Goal: Task Accomplishment & Management: Complete application form

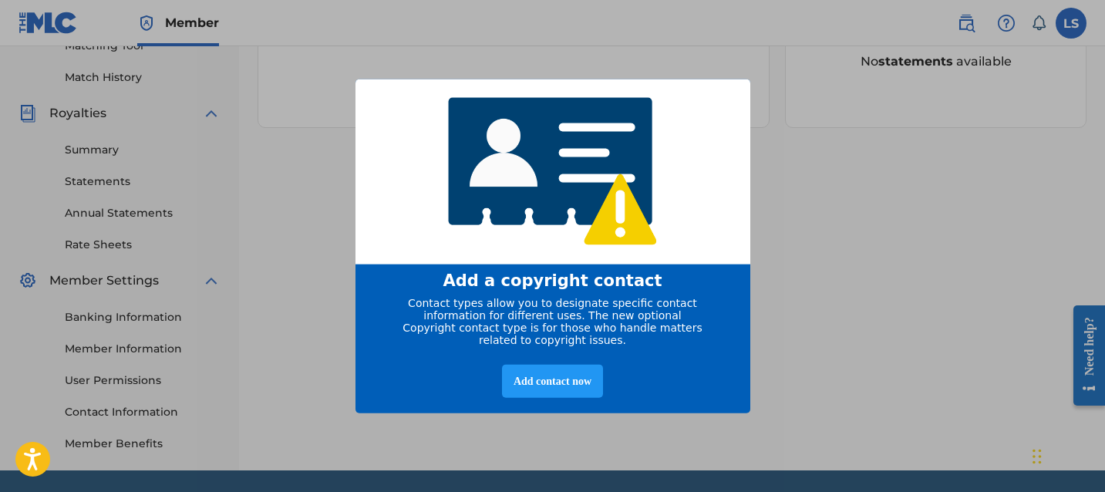
scroll to position [464, 0]
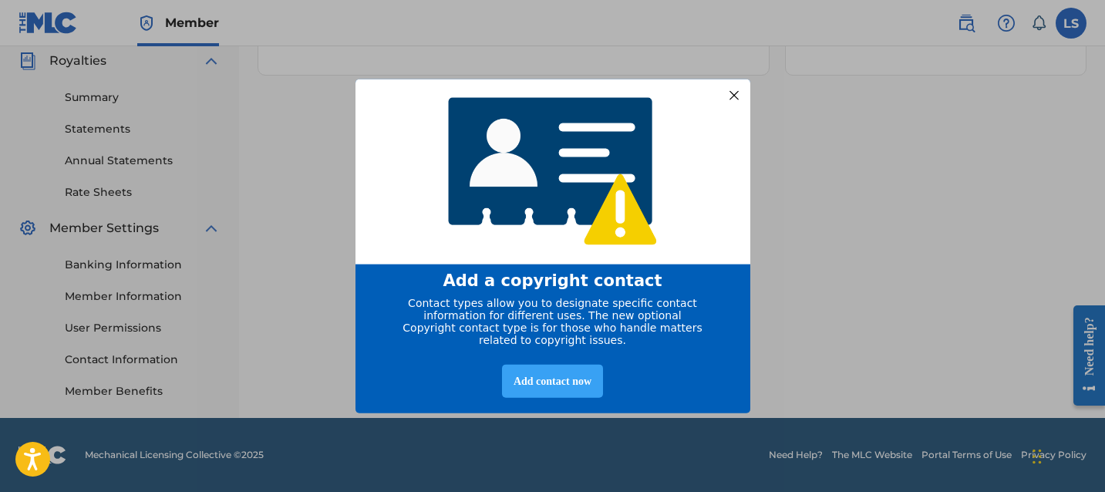
click at [534, 379] on div "Add contact now" at bounding box center [552, 380] width 101 height 33
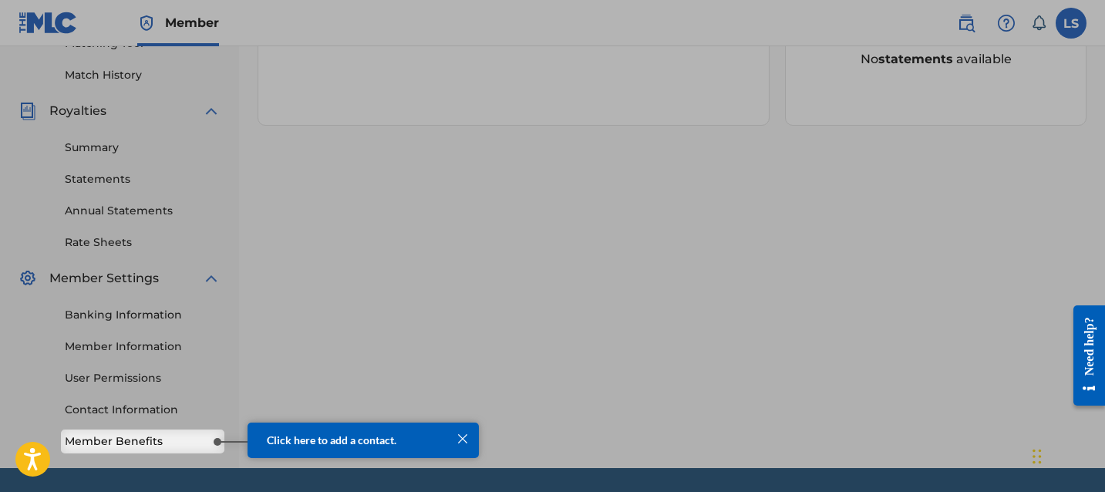
scroll to position [399, 0]
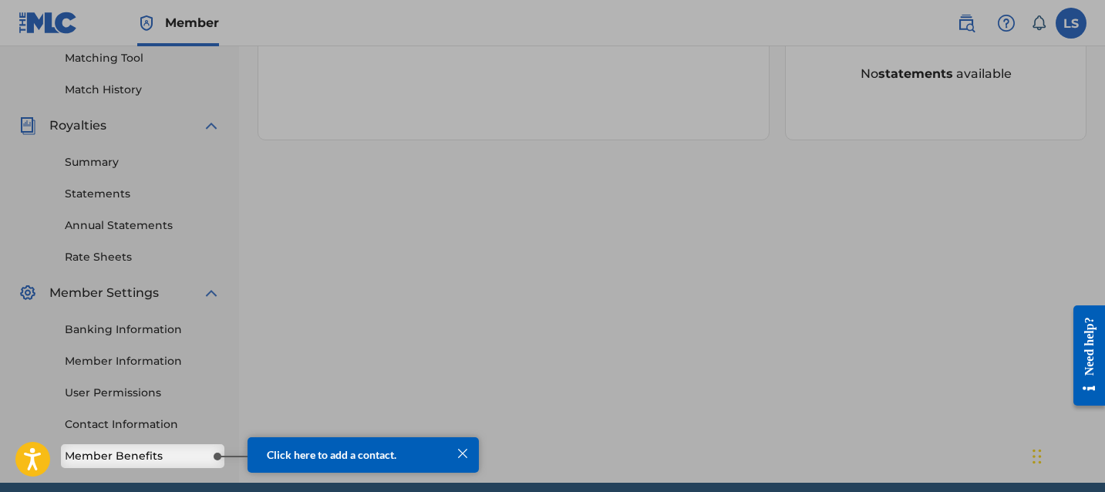
click at [142, 454] on link "Member Benefits" at bounding box center [143, 456] width 156 height 16
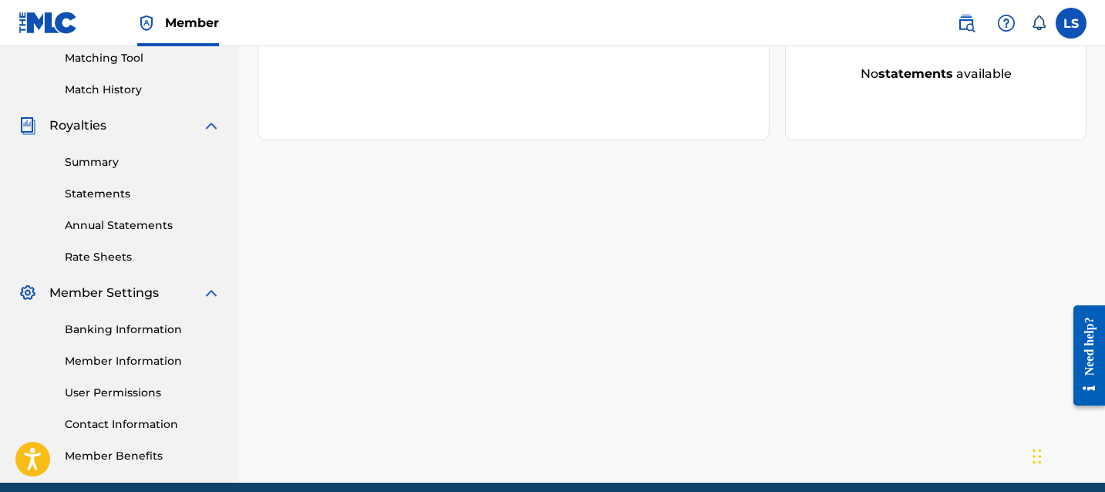
click at [141, 416] on link "Contact Information" at bounding box center [143, 424] width 156 height 16
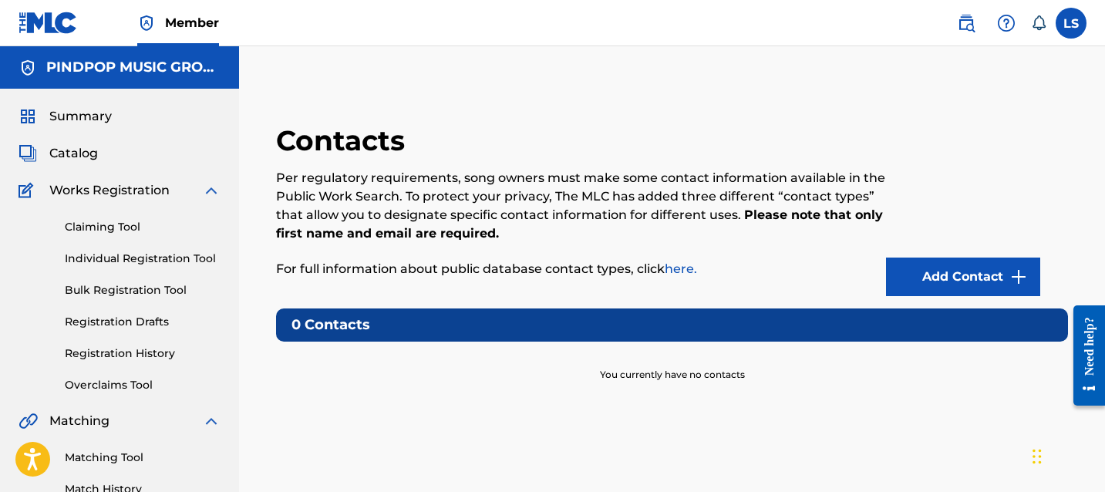
click at [122, 217] on div "Claiming Tool Individual Registration Tool Bulk Registration Tool Registration …" at bounding box center [120, 297] width 202 height 194
click at [119, 225] on link "Claiming Tool" at bounding box center [143, 227] width 156 height 16
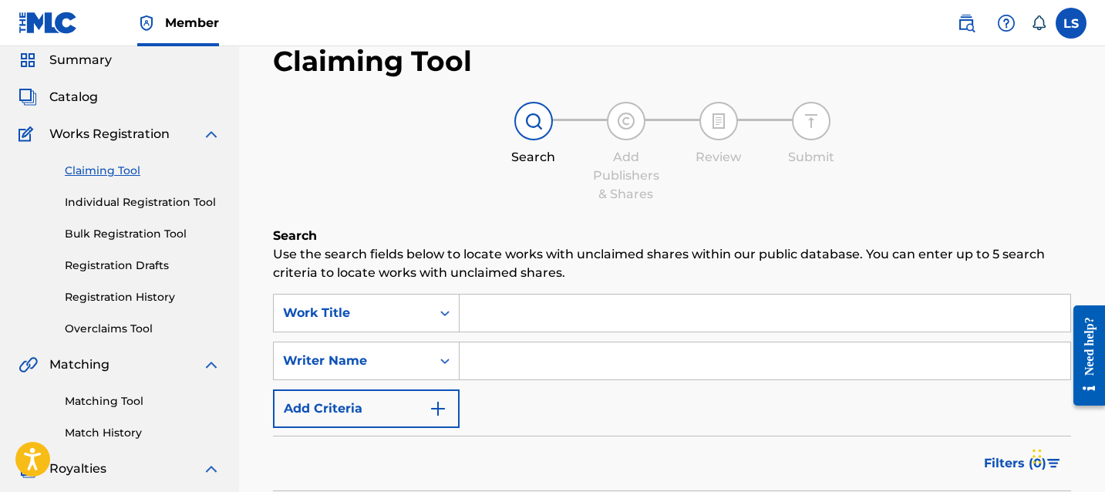
scroll to position [54, 0]
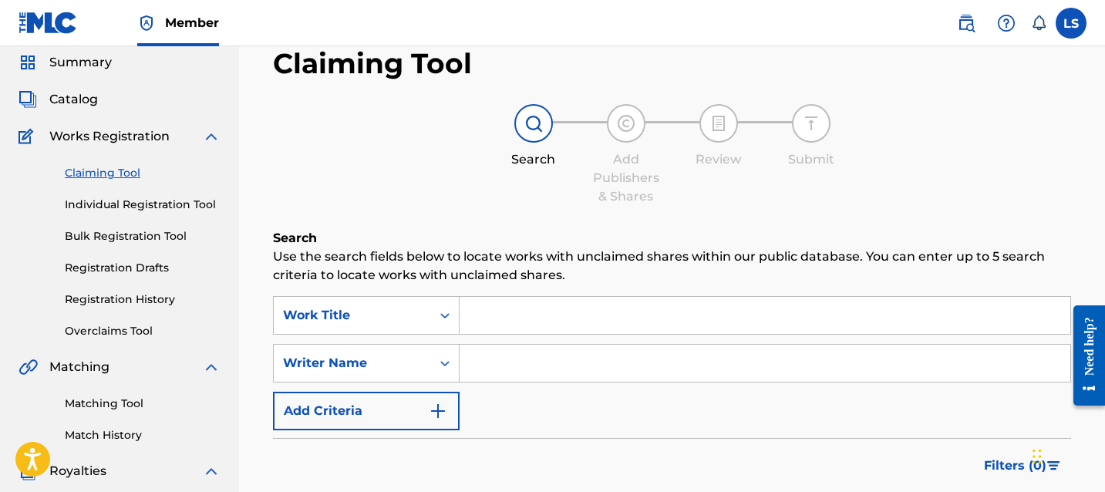
click at [1065, 13] on label at bounding box center [1070, 23] width 31 height 31
click at [1071, 23] on input "LS LOVEJOT SINGH pindpop@gmail.com Notification Preferences Profile Log out" at bounding box center [1071, 23] width 0 height 0
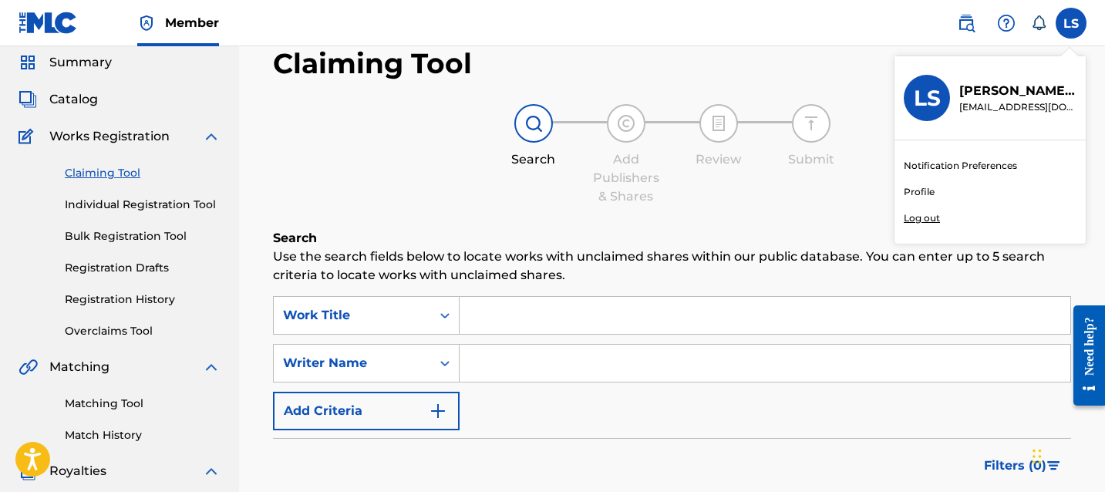
click at [925, 185] on link "Profile" at bounding box center [919, 192] width 31 height 14
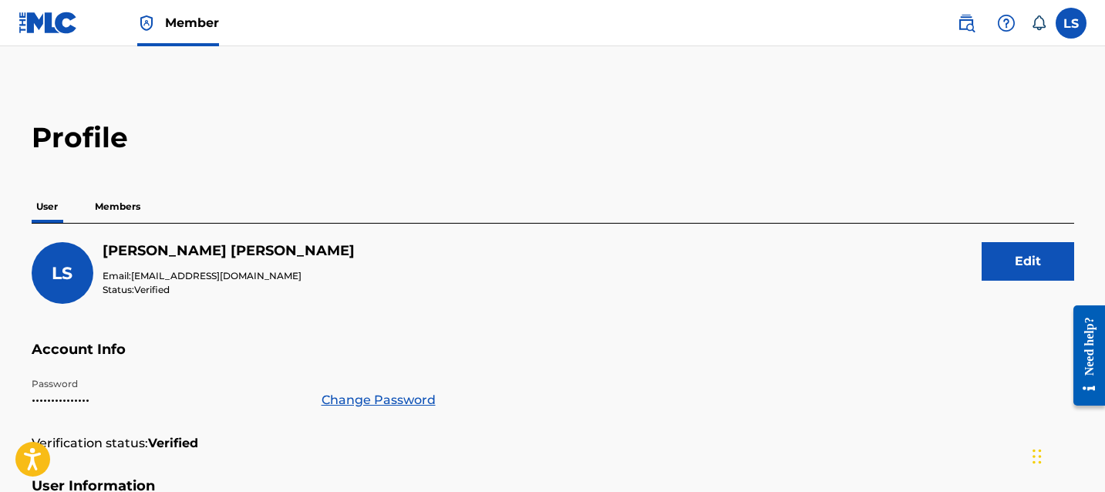
click at [129, 209] on p "Members" at bounding box center [117, 206] width 55 height 32
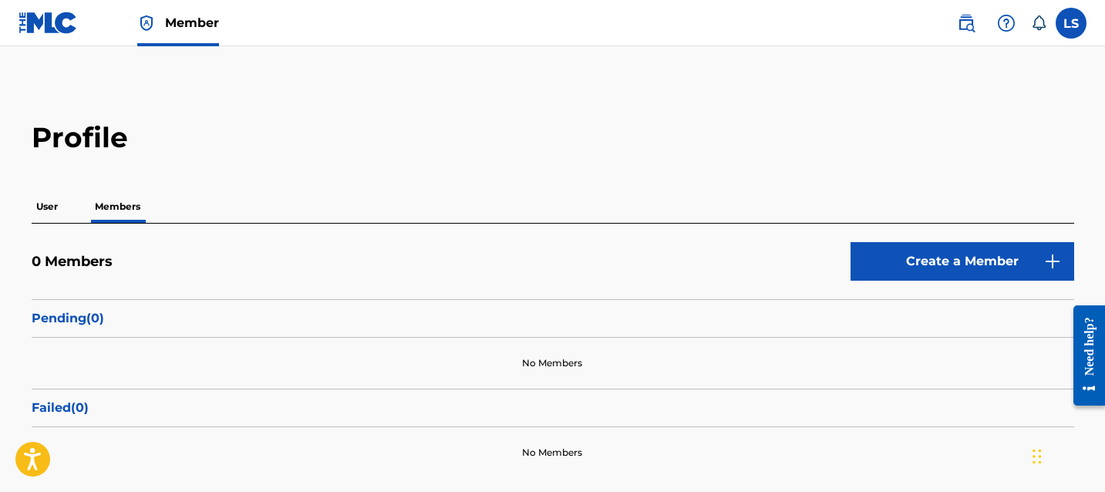
click at [1084, 22] on label at bounding box center [1070, 23] width 31 height 31
click at [1071, 23] on input "LS LOVEJOT SINGH pindpop@gmail.com Notification Preferences Profile Log out" at bounding box center [1071, 23] width 0 height 0
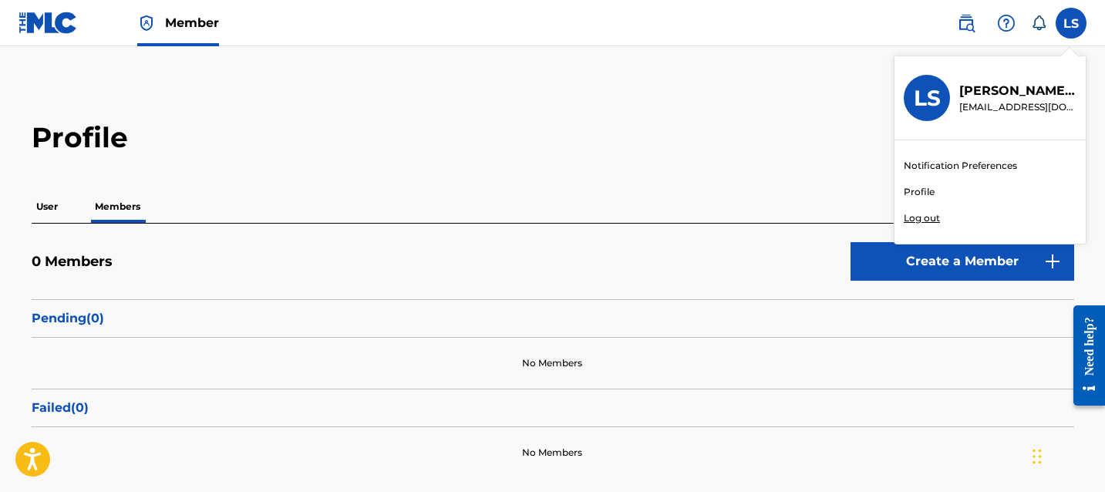
click at [45, 207] on p "User" at bounding box center [47, 206] width 31 height 32
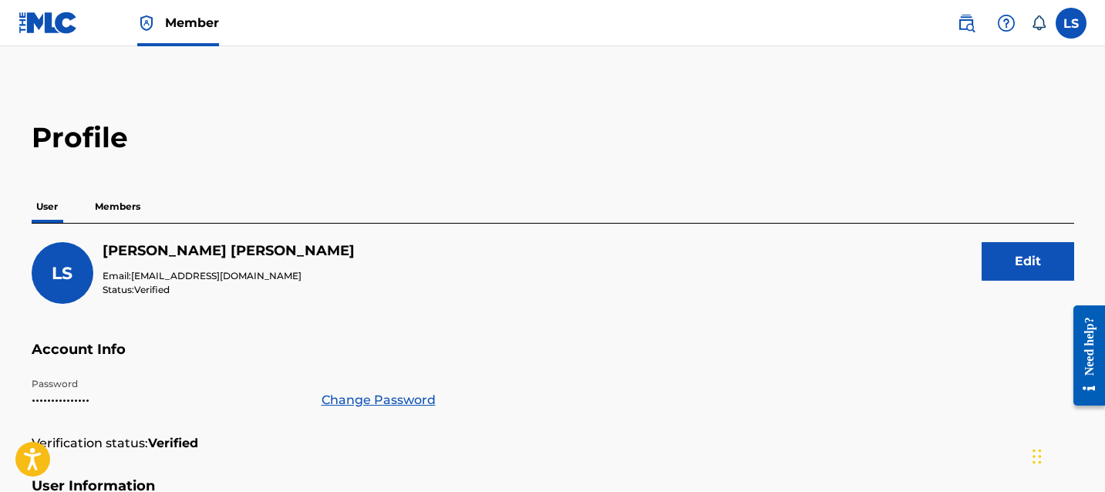
click at [109, 217] on p "Members" at bounding box center [117, 206] width 55 height 32
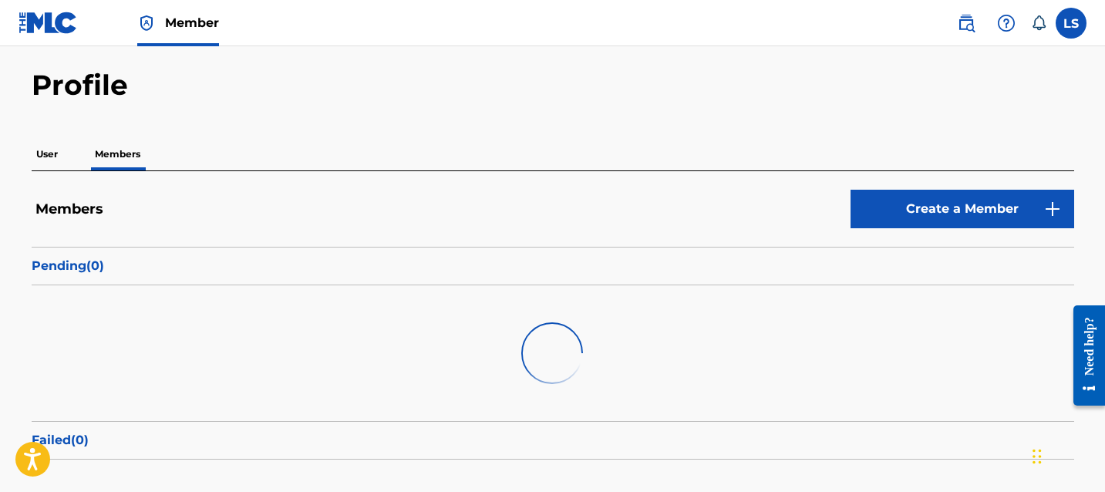
scroll to position [97, 0]
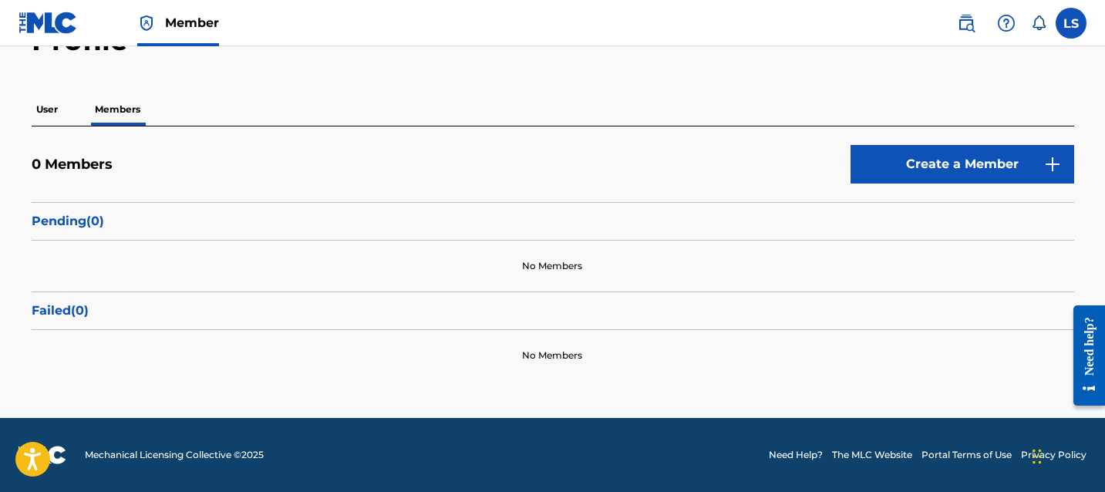
click at [69, 297] on div "Failed ( 0 )" at bounding box center [553, 310] width 1042 height 39
click at [45, 115] on p "User" at bounding box center [47, 109] width 31 height 32
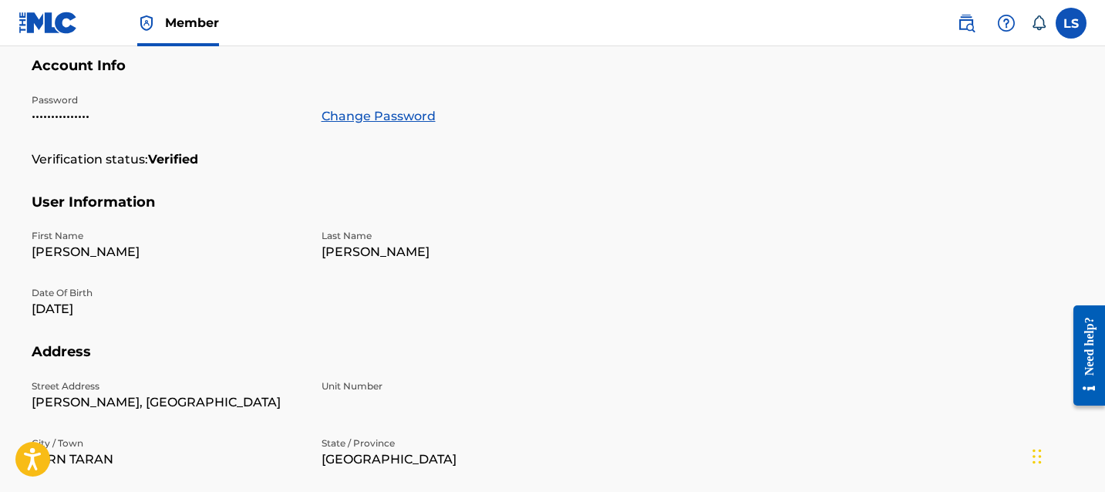
scroll to position [504, 0]
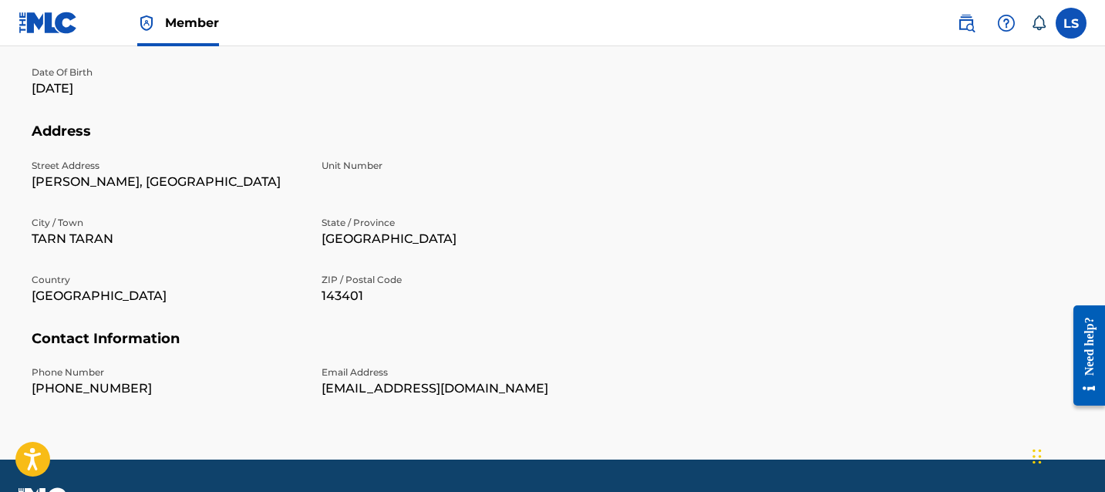
click at [73, 7] on link at bounding box center [48, 22] width 59 height 45
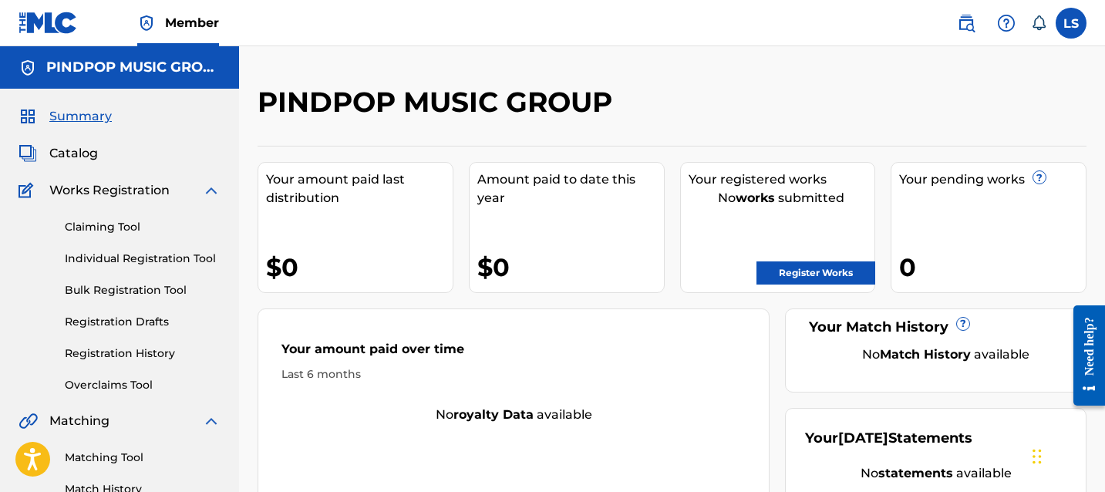
scroll to position [21, 0]
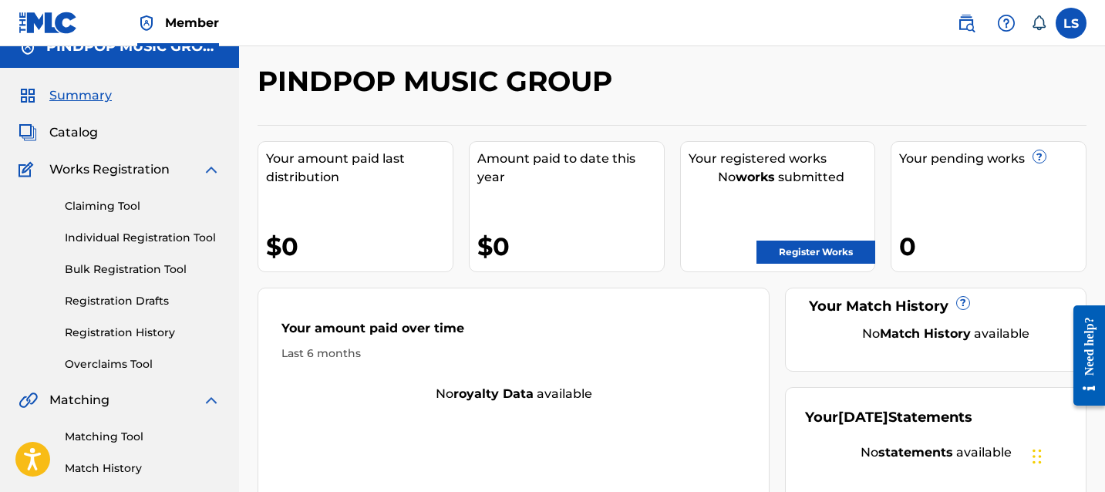
click at [121, 276] on link "Bulk Registration Tool" at bounding box center [143, 269] width 156 height 16
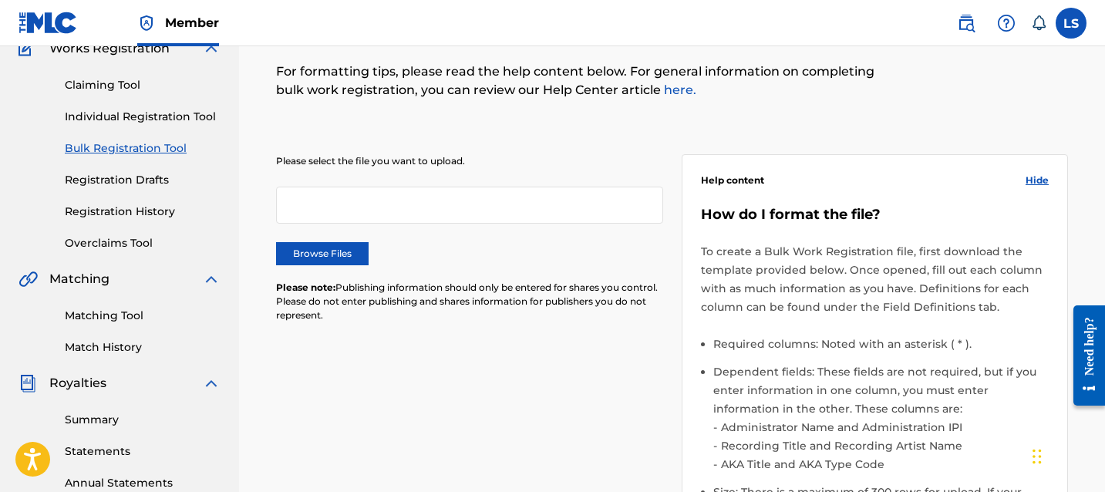
scroll to position [172, 0]
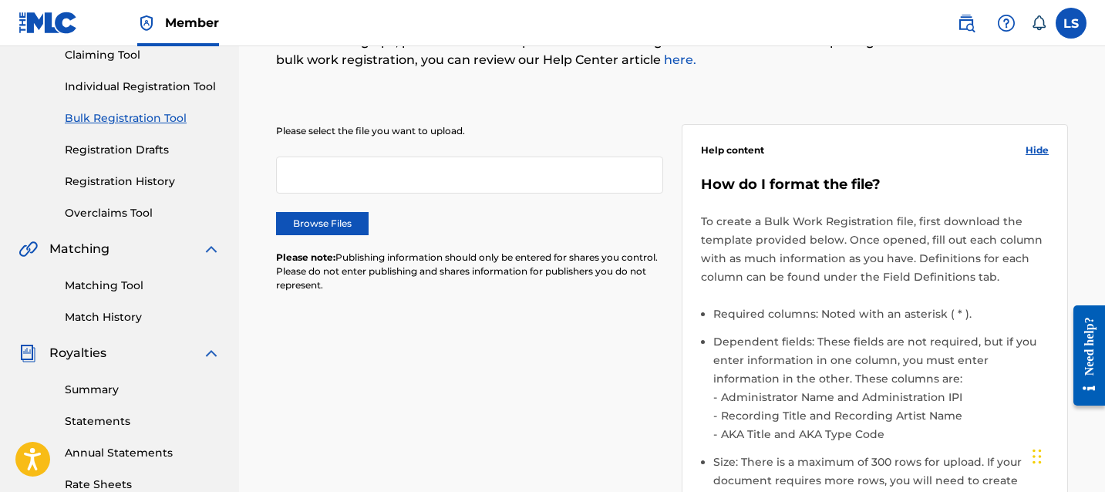
click at [332, 228] on label "Browse Files" at bounding box center [322, 223] width 93 height 23
click at [0, 0] on input "Browse Files" at bounding box center [0, 0] width 0 height 0
click at [361, 209] on div "Please select the file you want to upload. MLCBulkWork_V1.2.xlsx Remove Browse …" at bounding box center [469, 217] width 387 height 187
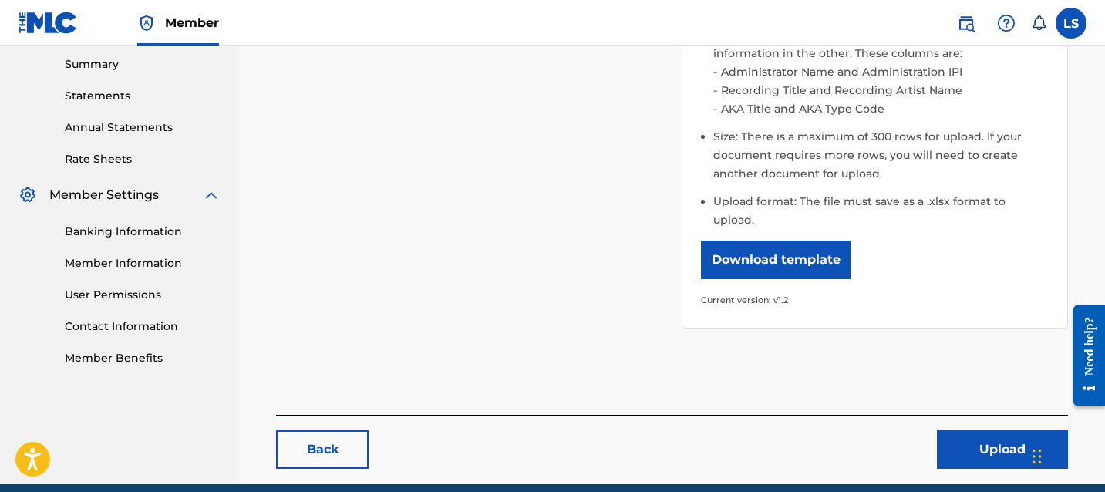
scroll to position [503, 0]
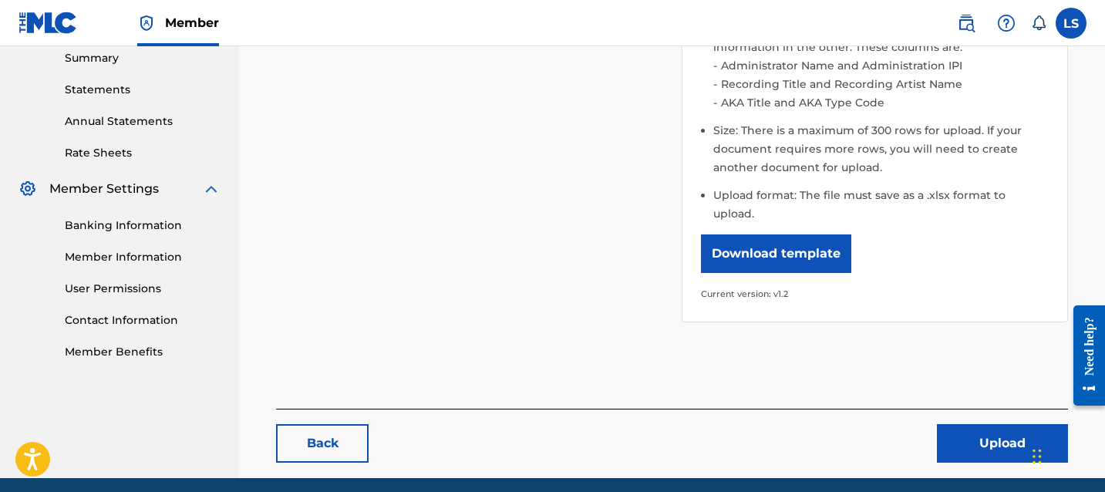
click at [961, 428] on button "Upload" at bounding box center [1002, 443] width 131 height 39
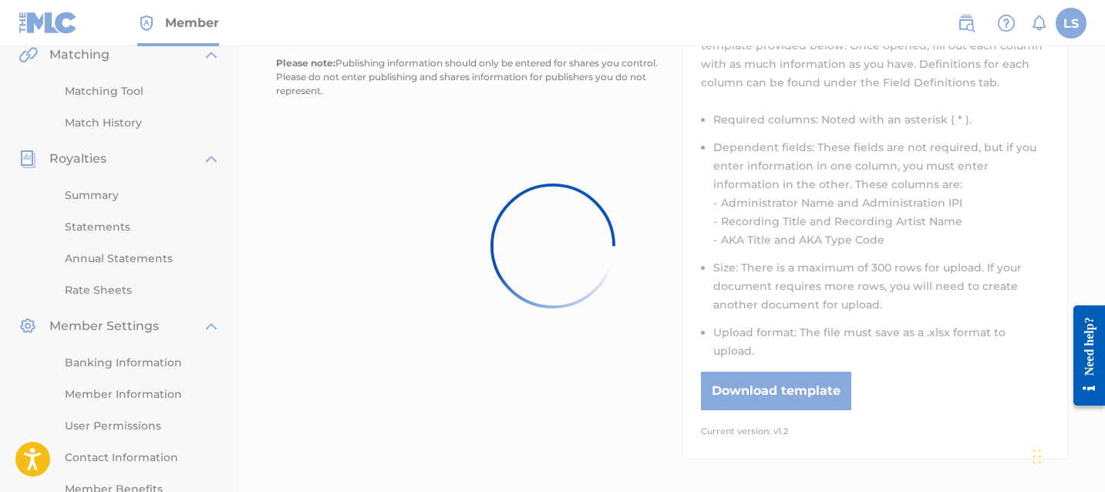
scroll to position [0, 0]
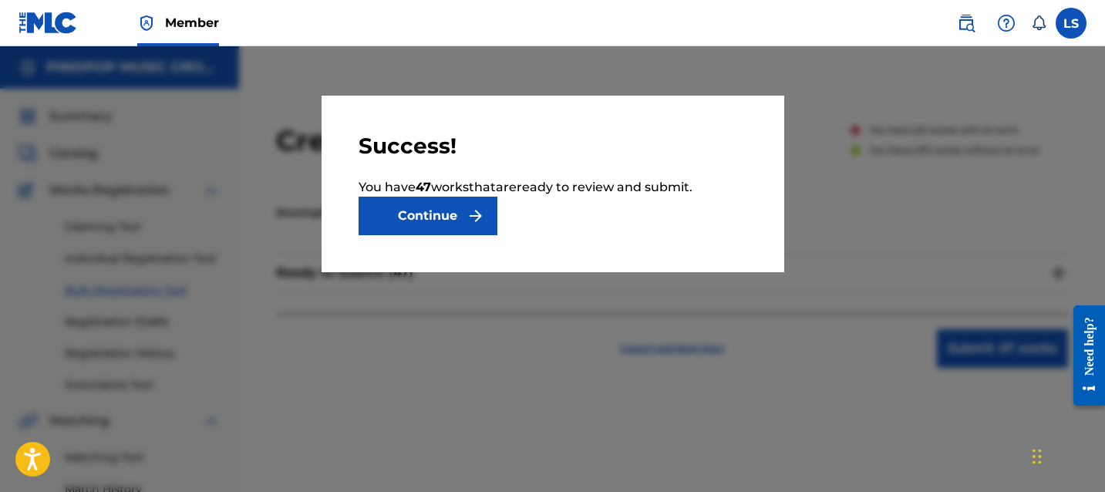
click at [472, 217] on img "submit" at bounding box center [475, 216] width 19 height 19
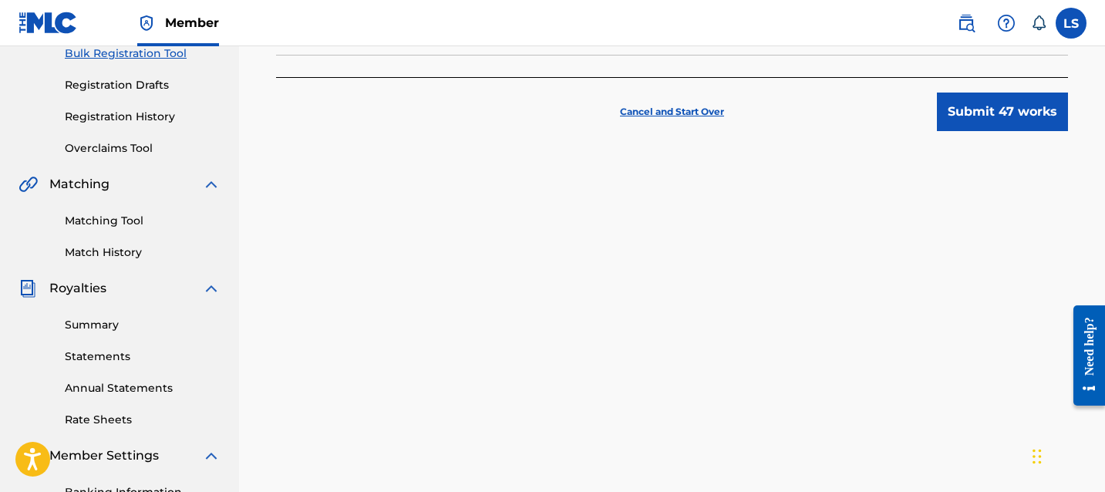
scroll to position [144, 0]
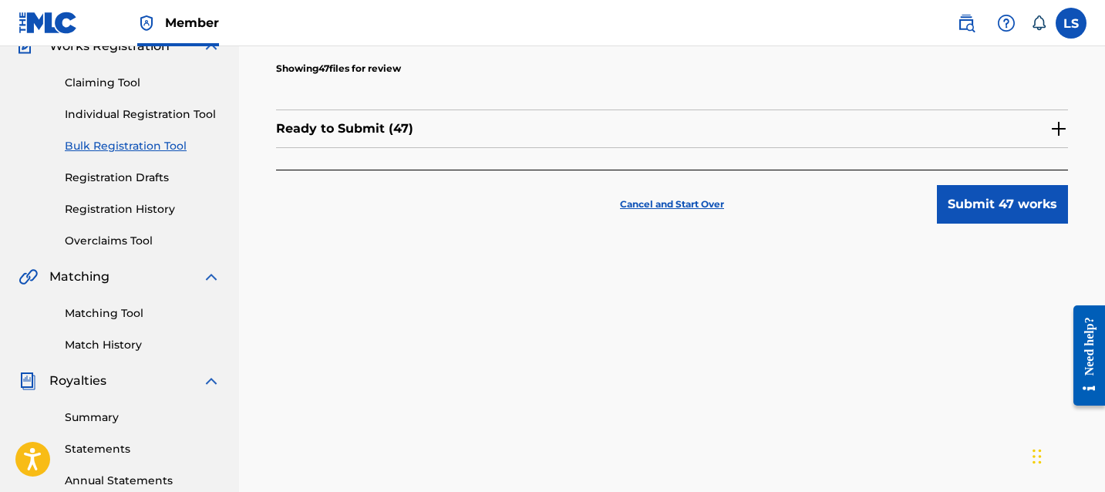
click at [1054, 123] on img at bounding box center [1058, 128] width 19 height 19
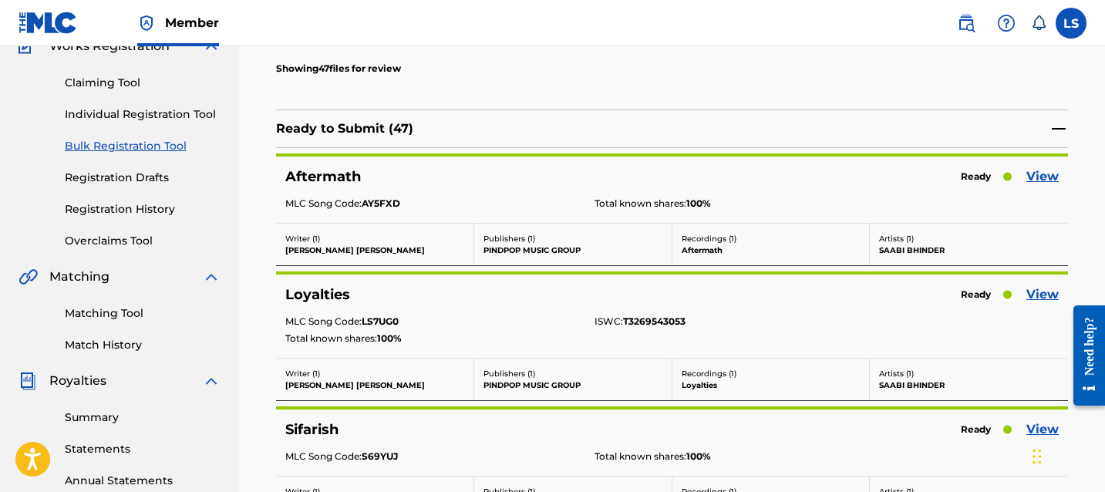
click at [1054, 178] on link "View" at bounding box center [1042, 176] width 32 height 19
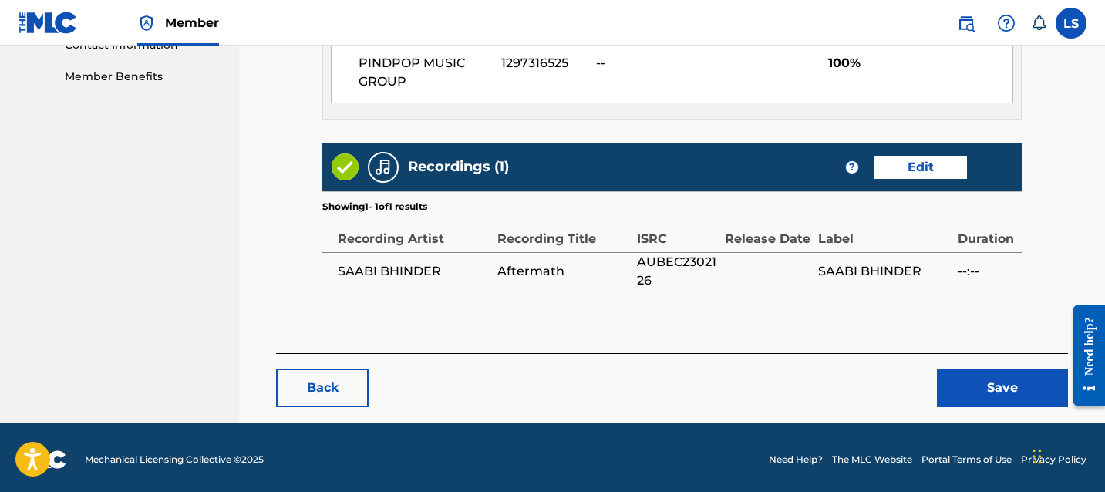
scroll to position [782, 0]
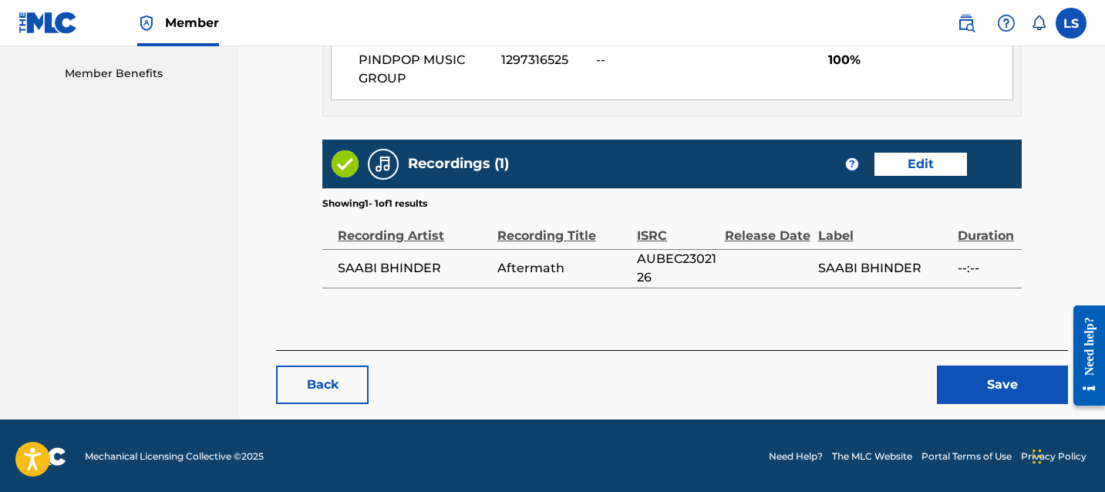
click at [340, 396] on button "Back" at bounding box center [322, 384] width 93 height 39
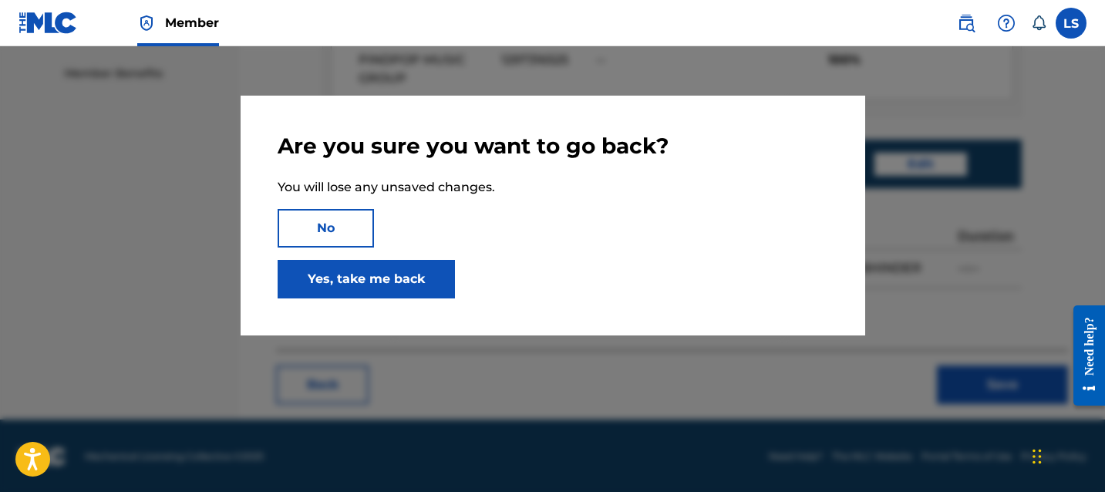
click at [416, 288] on link "Yes, take me back" at bounding box center [366, 279] width 177 height 39
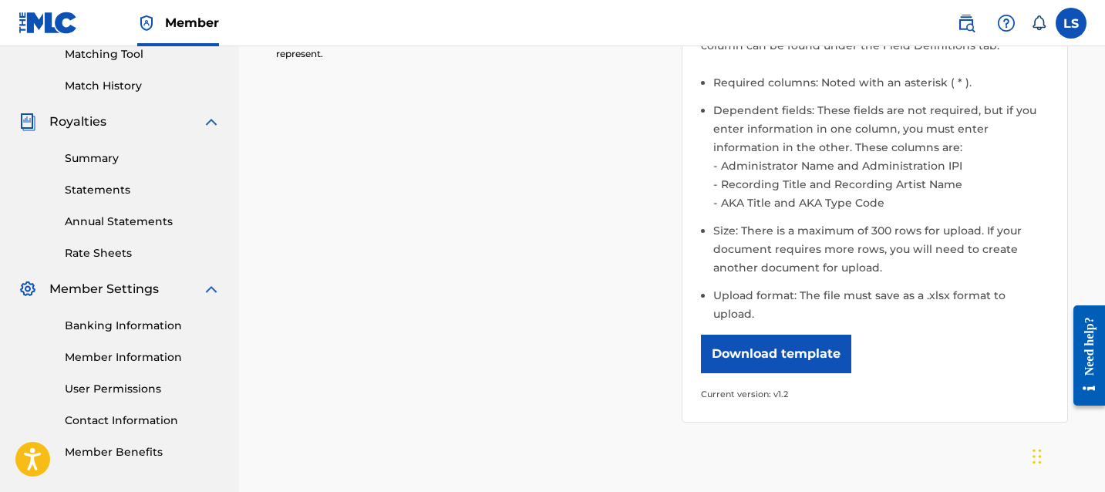
scroll to position [544, 0]
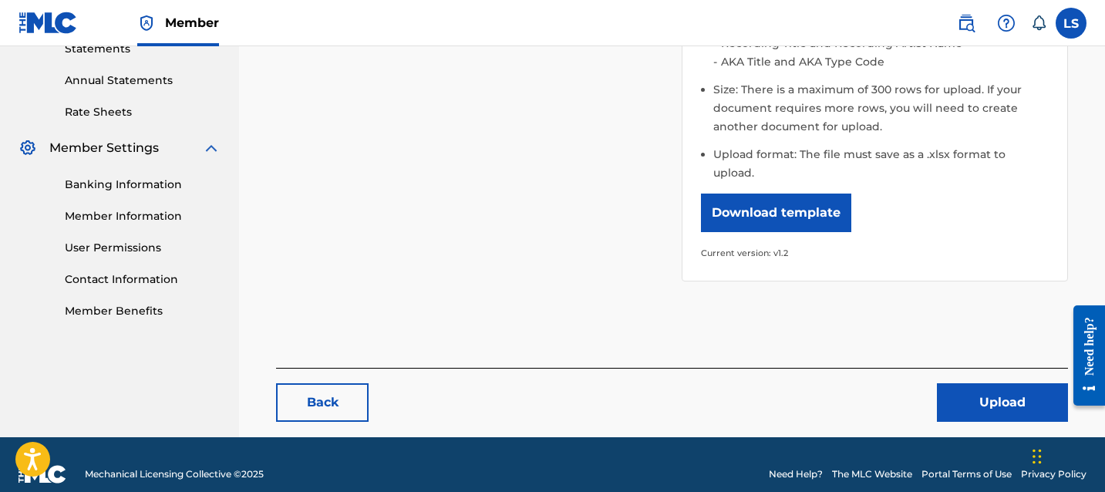
click at [1001, 390] on button "Upload" at bounding box center [1002, 402] width 131 height 39
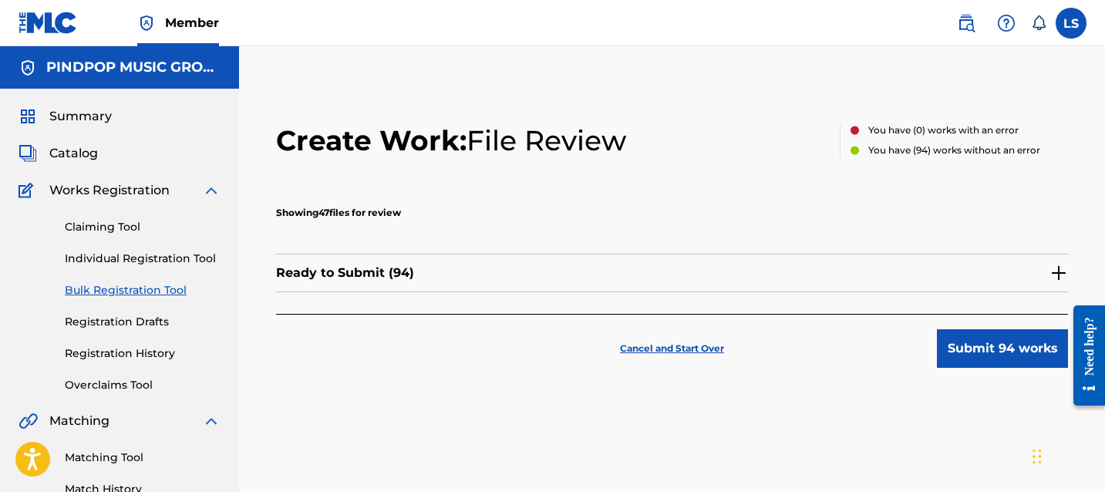
click at [671, 349] on p "Cancel and Start Over" at bounding box center [672, 349] width 104 height 14
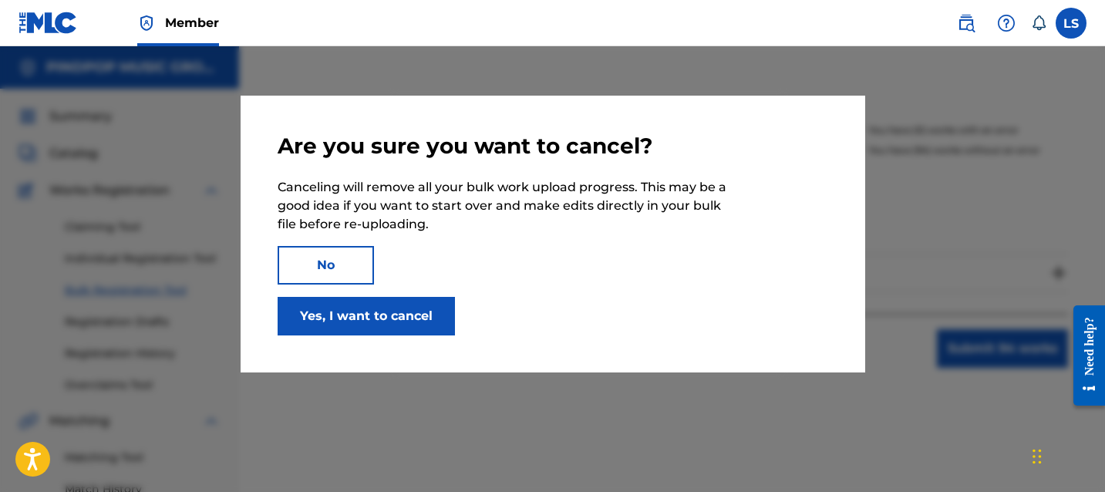
click at [422, 320] on button "Yes, I want to cancel" at bounding box center [366, 316] width 177 height 39
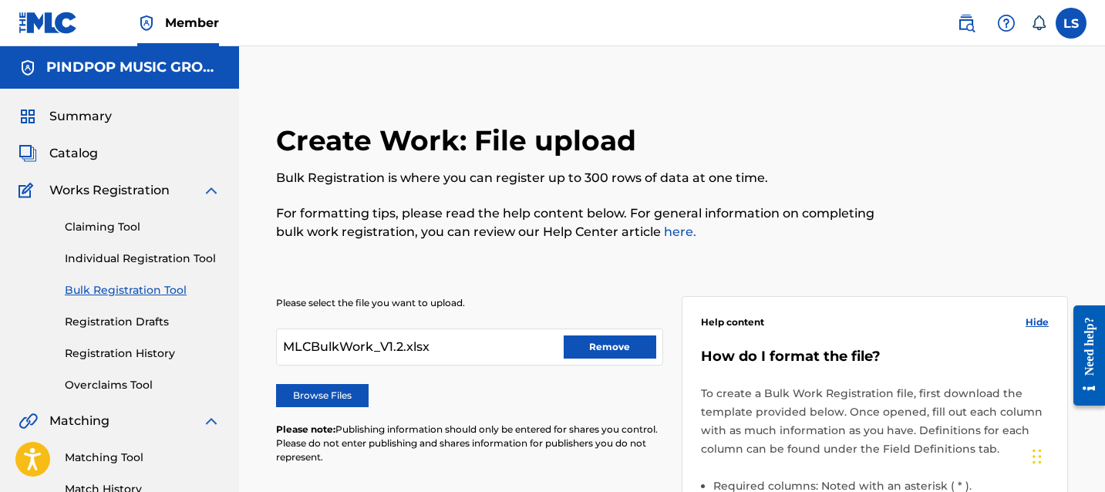
click at [598, 345] on button "Remove" at bounding box center [610, 346] width 93 height 23
click at [352, 382] on div "Please select the file you want to upload. Browse Files Please note: Publishing…" at bounding box center [469, 389] width 387 height 187
click at [352, 388] on label "Browse Files" at bounding box center [322, 395] width 93 height 23
click at [0, 0] on input "Browse Files" at bounding box center [0, 0] width 0 height 0
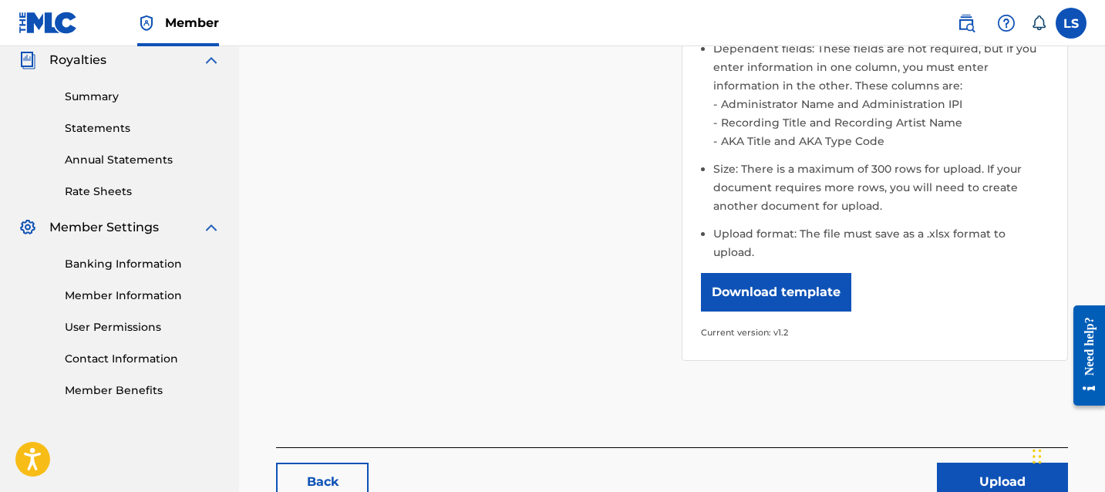
scroll to position [544, 0]
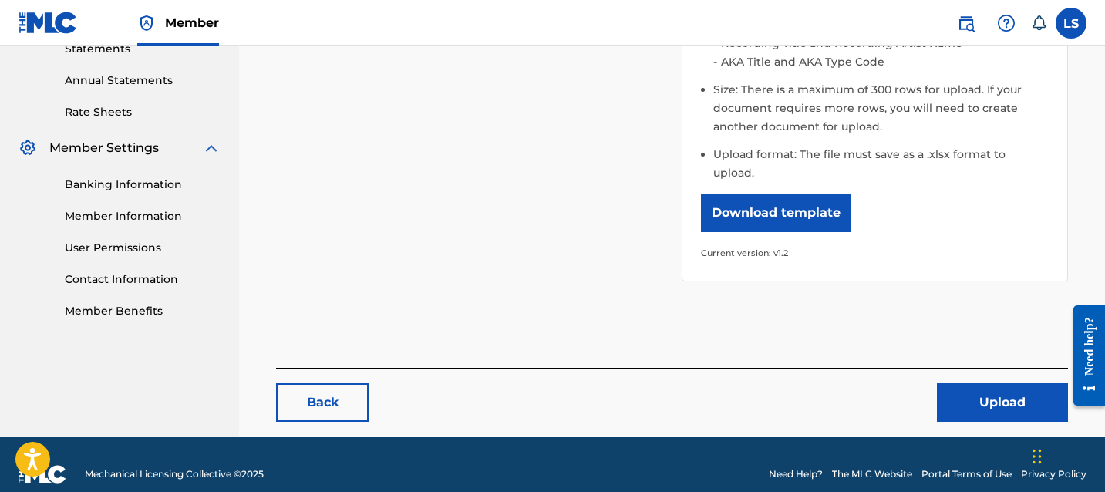
click at [979, 395] on button "Upload" at bounding box center [1002, 402] width 131 height 39
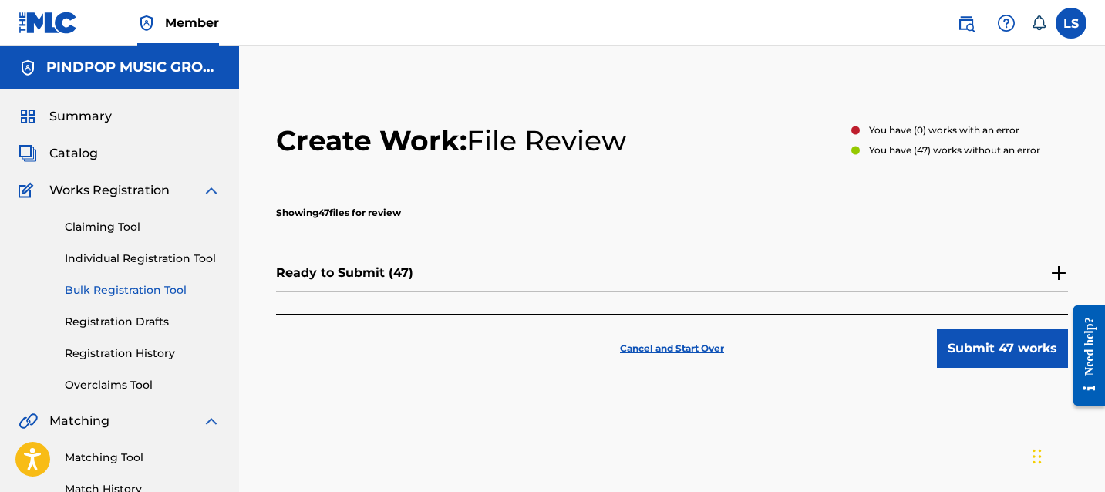
click at [1017, 354] on button "Submit 47 works" at bounding box center [1002, 348] width 131 height 39
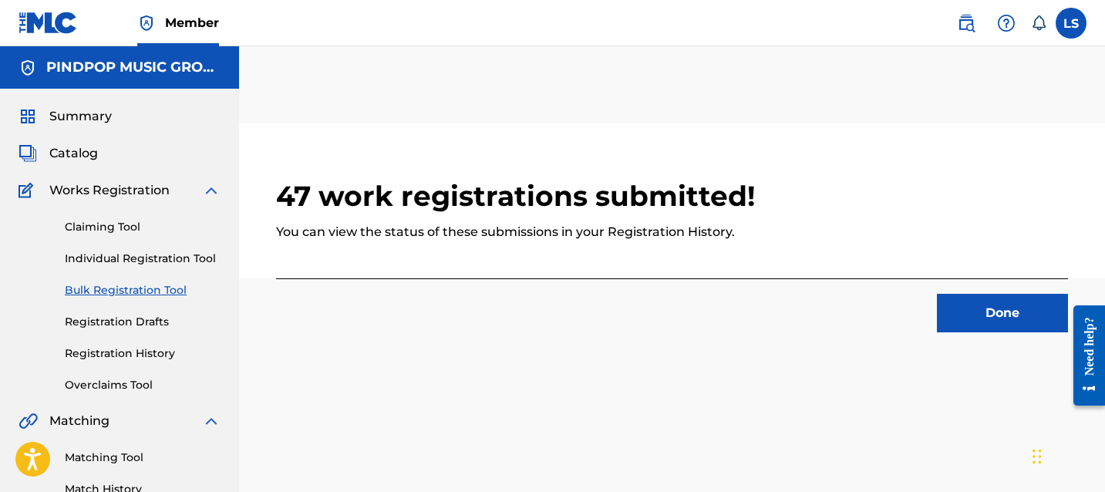
click at [178, 72] on h5 "PINDPOP MUSIC GROUP" at bounding box center [133, 68] width 174 height 18
copy h5 "PINDPOP MUSIC GROUP"
click at [366, 190] on h2 "47 work registrations submitted!" at bounding box center [672, 196] width 792 height 35
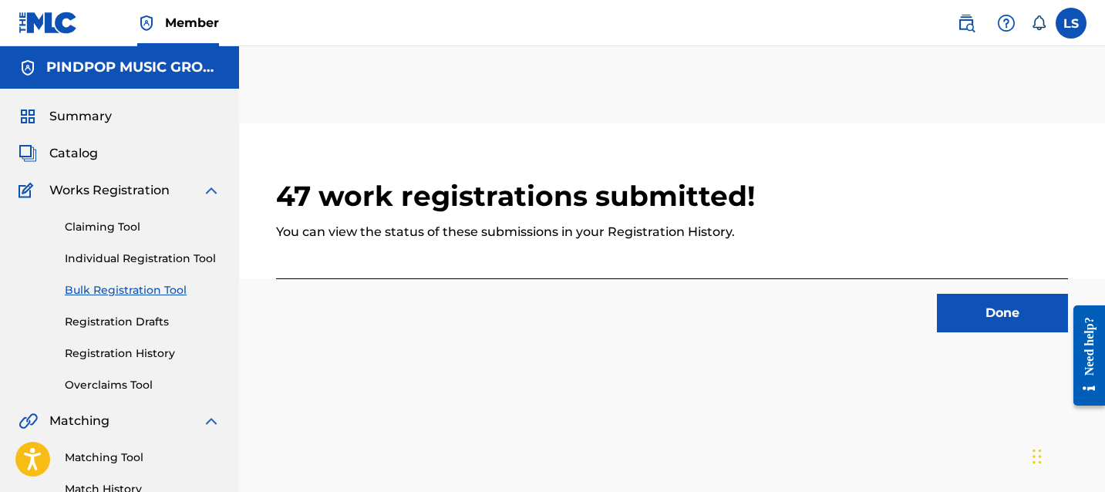
click at [1005, 304] on button "Done" at bounding box center [1002, 313] width 131 height 39
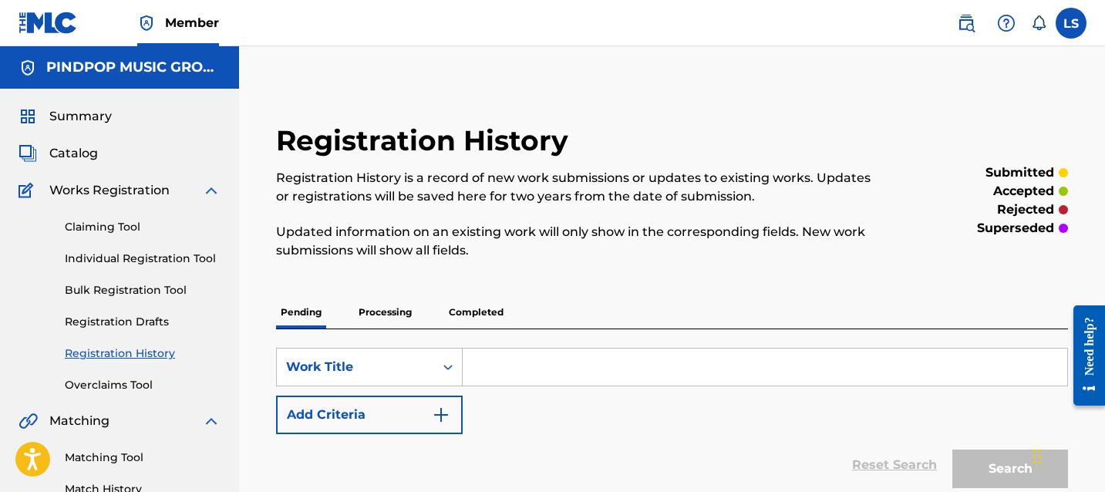
click at [1065, 35] on label at bounding box center [1070, 23] width 31 height 31
click at [1071, 23] on input "LS LOVEJOT SINGH pindpop@gmail.com Notification Preferences Profile Log out" at bounding box center [1071, 23] width 0 height 0
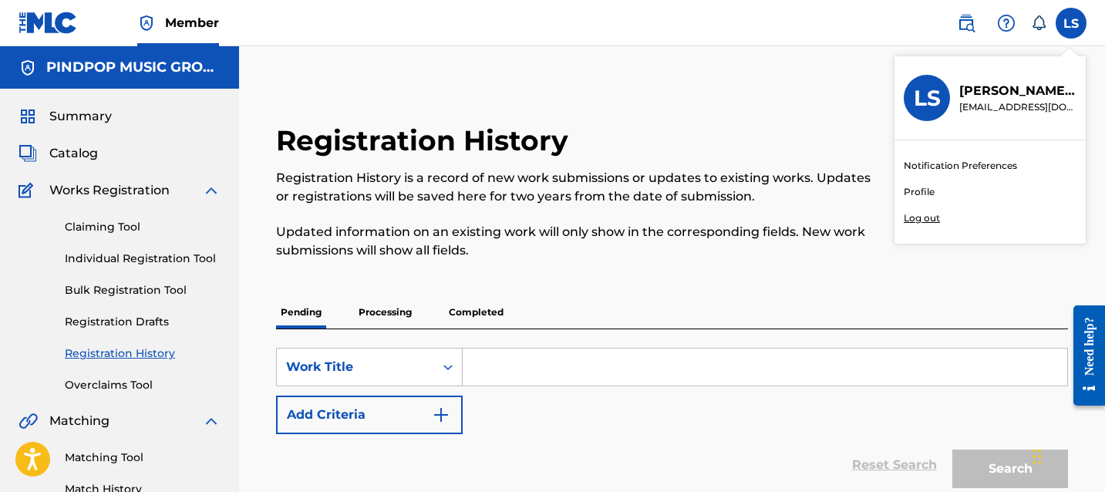
click at [961, 103] on p "[EMAIL_ADDRESS][DOMAIN_NAME]" at bounding box center [1017, 107] width 117 height 14
click at [1071, 23] on input "LS LOVEJOT SINGH pindpop@gmail.com Notification Preferences Profile Log out" at bounding box center [1071, 23] width 0 height 0
click at [928, 192] on link "Profile" at bounding box center [919, 192] width 31 height 14
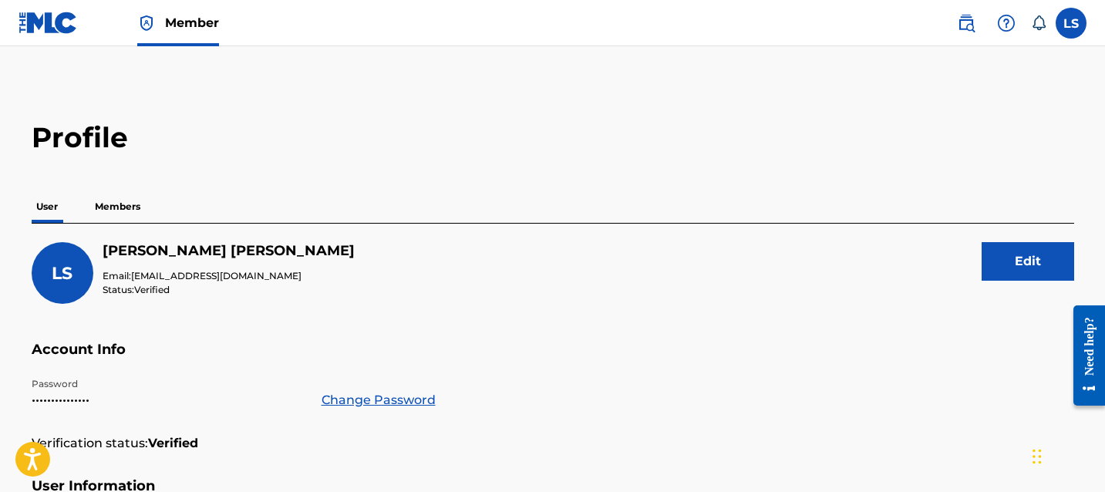
click at [117, 209] on p "Members" at bounding box center [117, 206] width 55 height 32
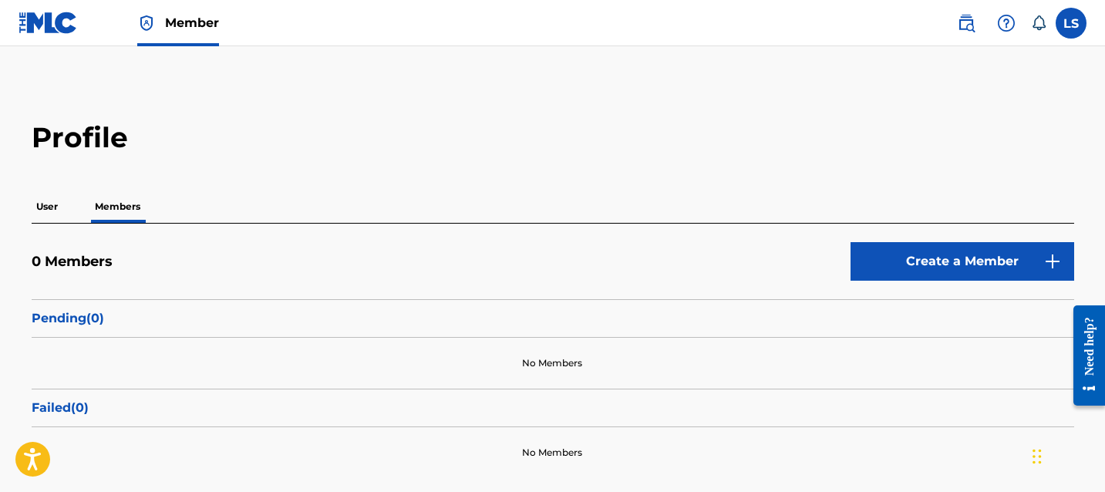
click at [66, 35] on link at bounding box center [48, 22] width 59 height 45
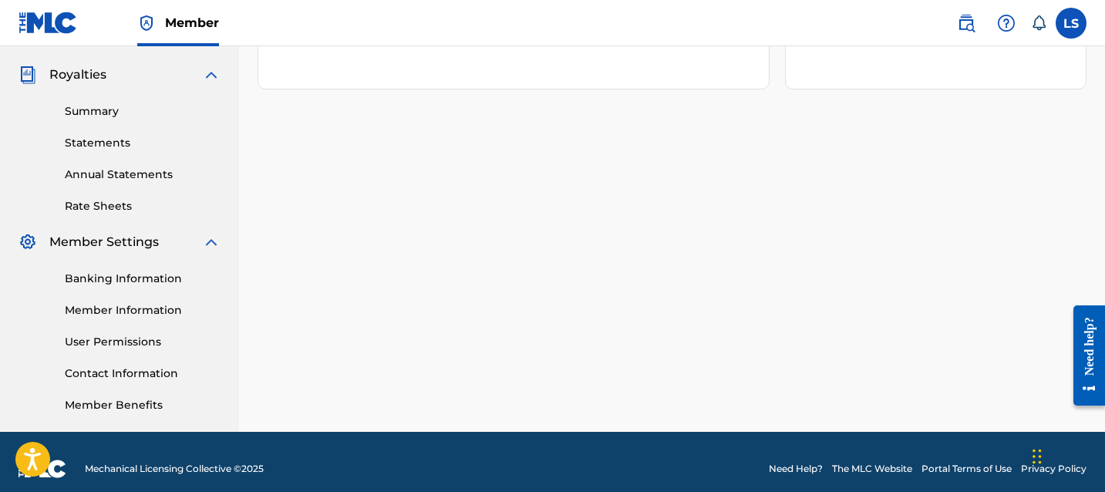
scroll to position [464, 0]
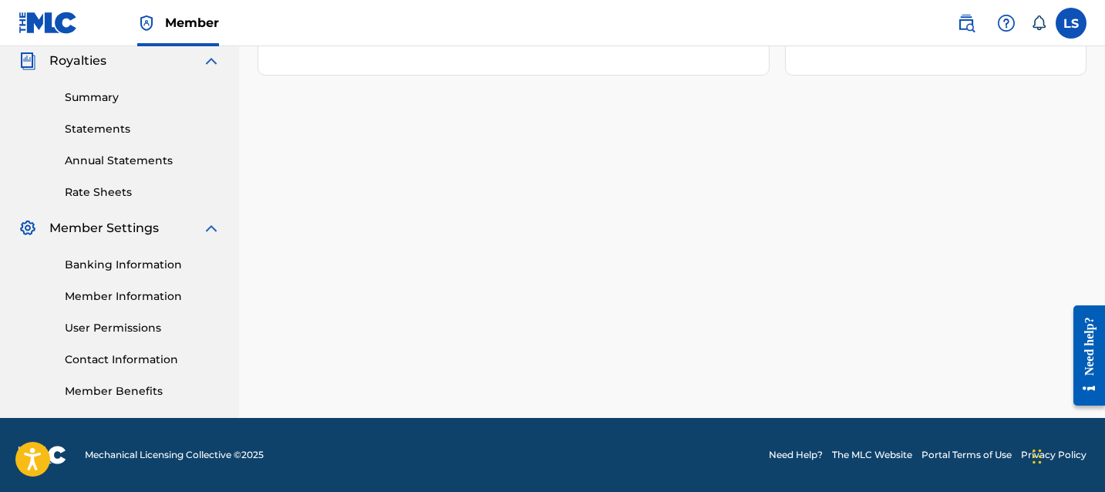
click at [123, 299] on link "Member Information" at bounding box center [143, 296] width 156 height 16
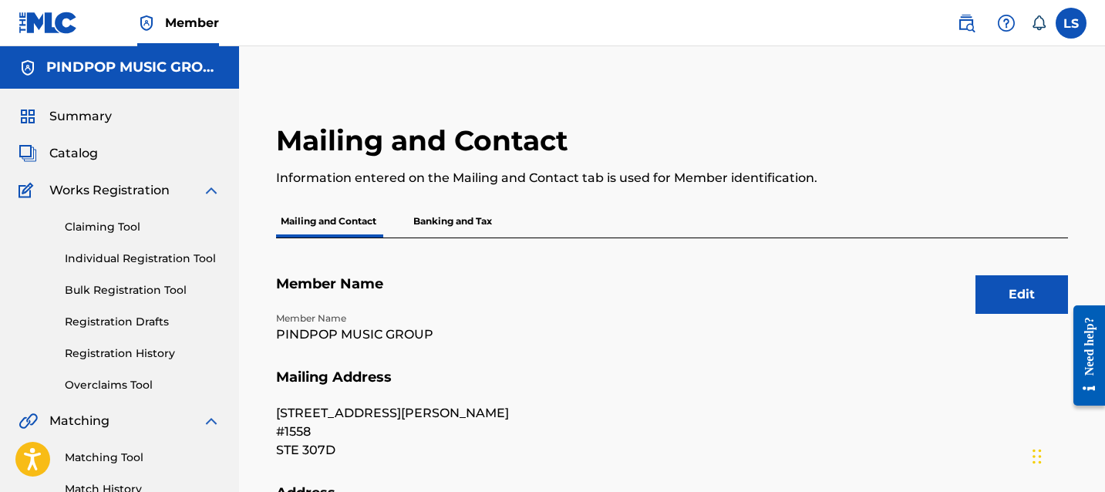
click at [432, 217] on p "Banking and Tax" at bounding box center [453, 221] width 88 height 32
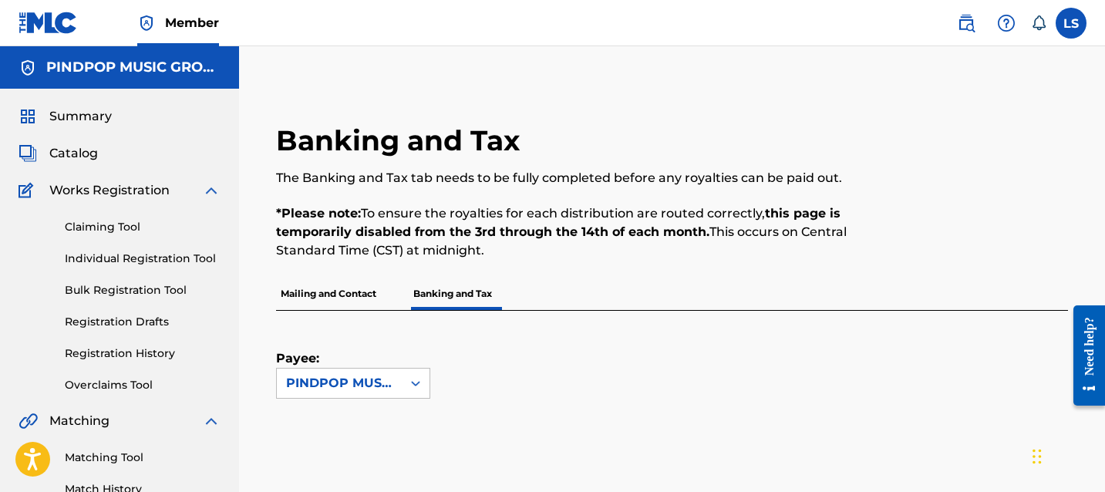
click at [147, 286] on link "Bulk Registration Tool" at bounding box center [143, 290] width 156 height 16
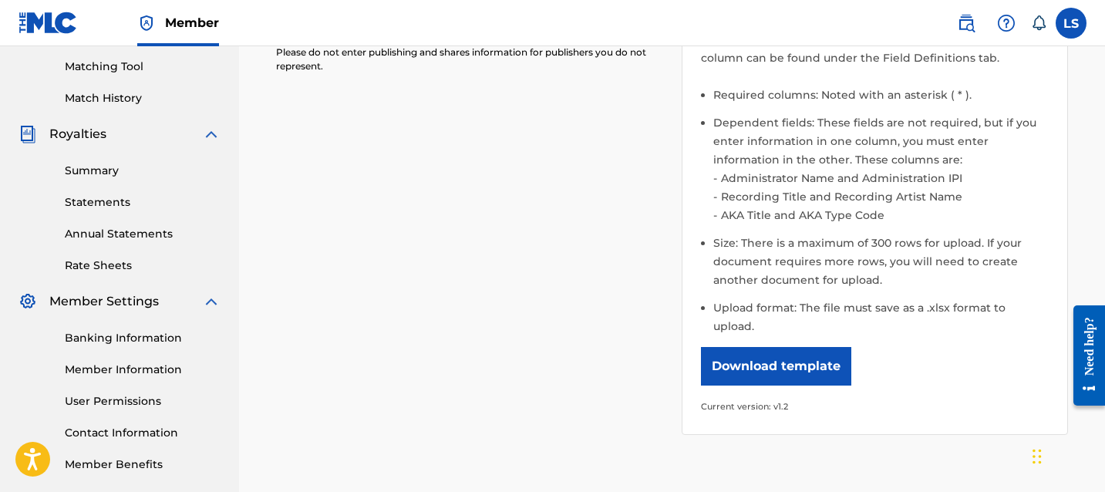
scroll to position [452, 0]
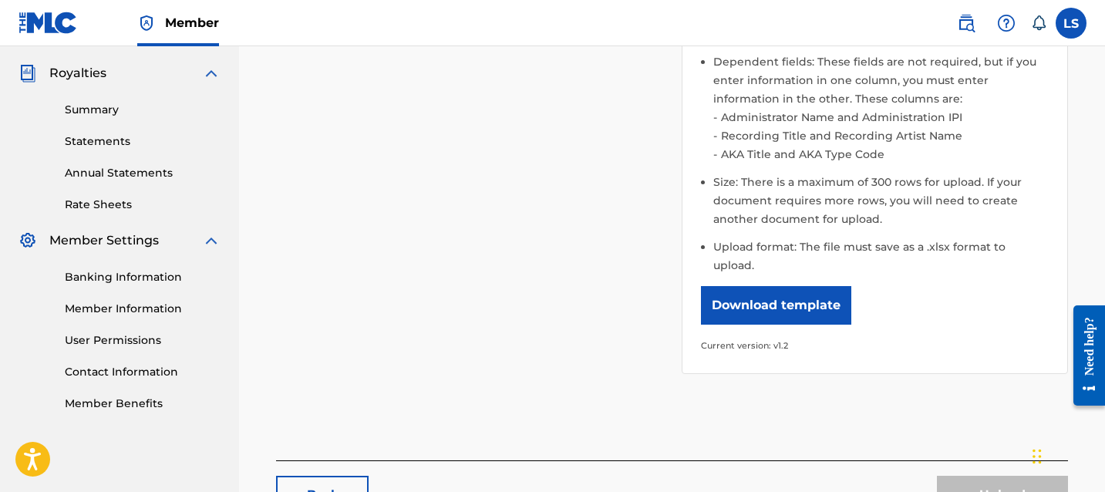
click at [708, 289] on button "Download template" at bounding box center [776, 305] width 150 height 39
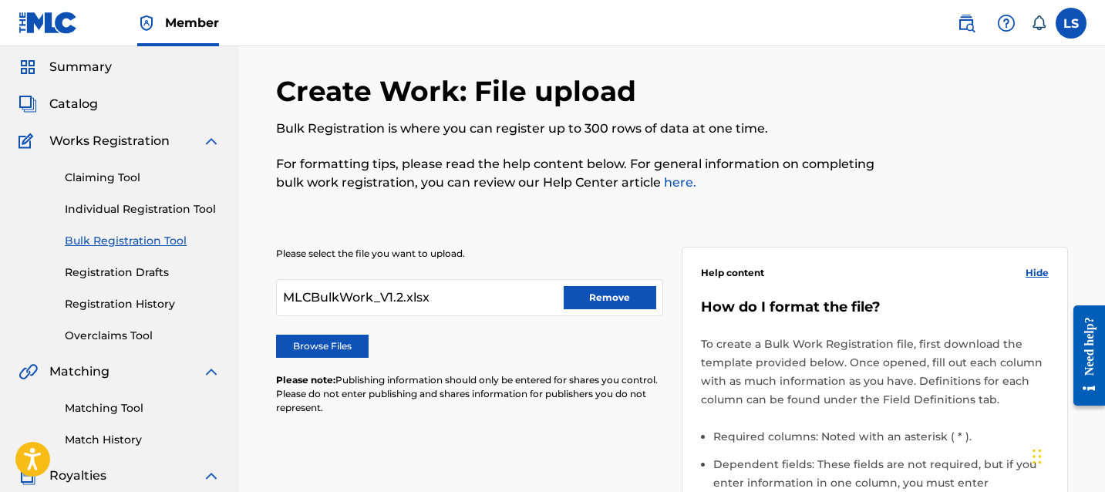
scroll to position [19, 0]
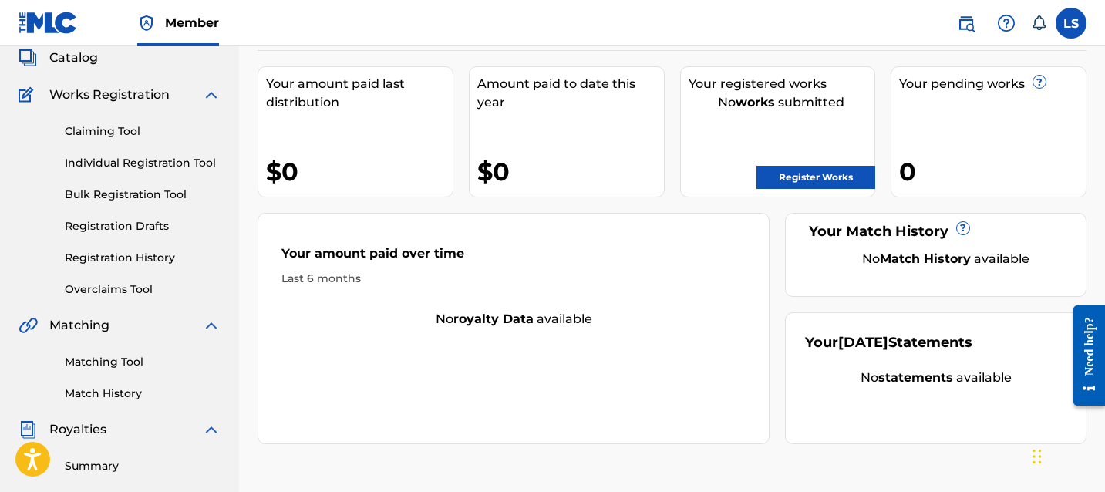
scroll to position [62, 0]
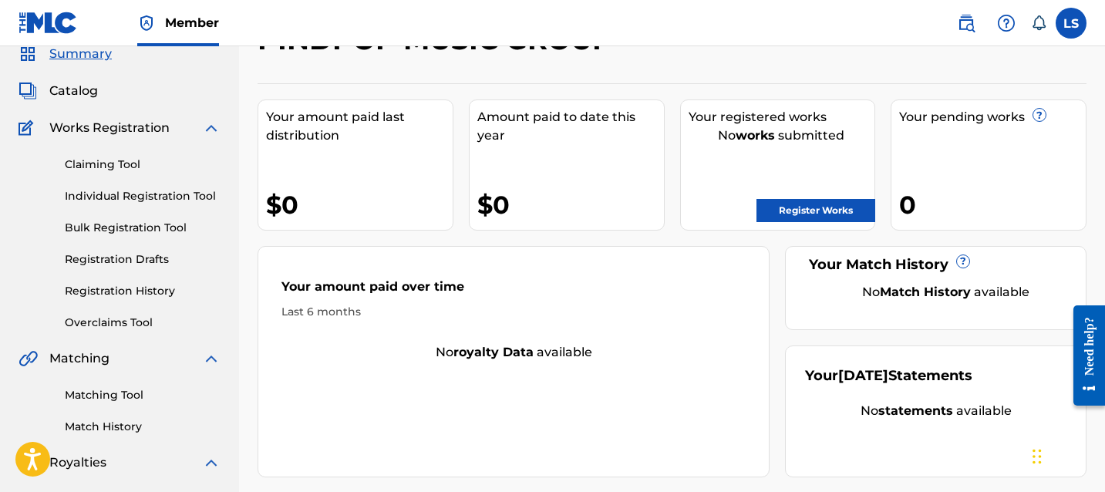
click at [110, 295] on link "Registration History" at bounding box center [143, 291] width 156 height 16
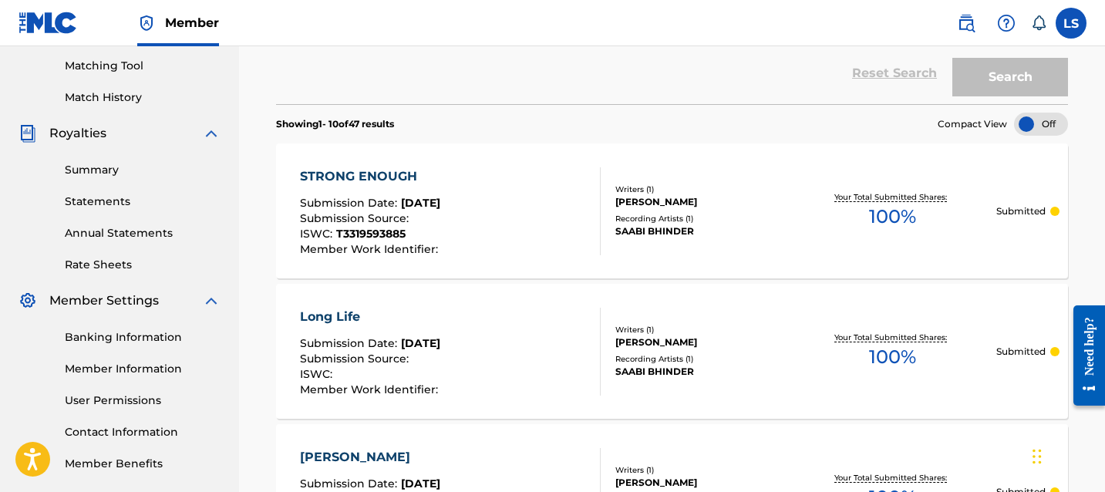
scroll to position [444, 0]
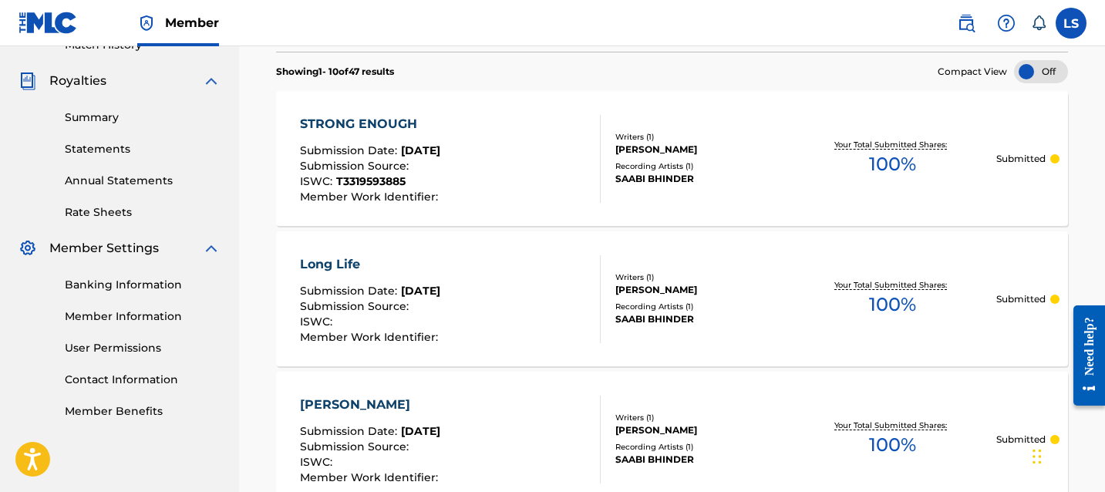
click at [118, 311] on link "Member Information" at bounding box center [143, 316] width 156 height 16
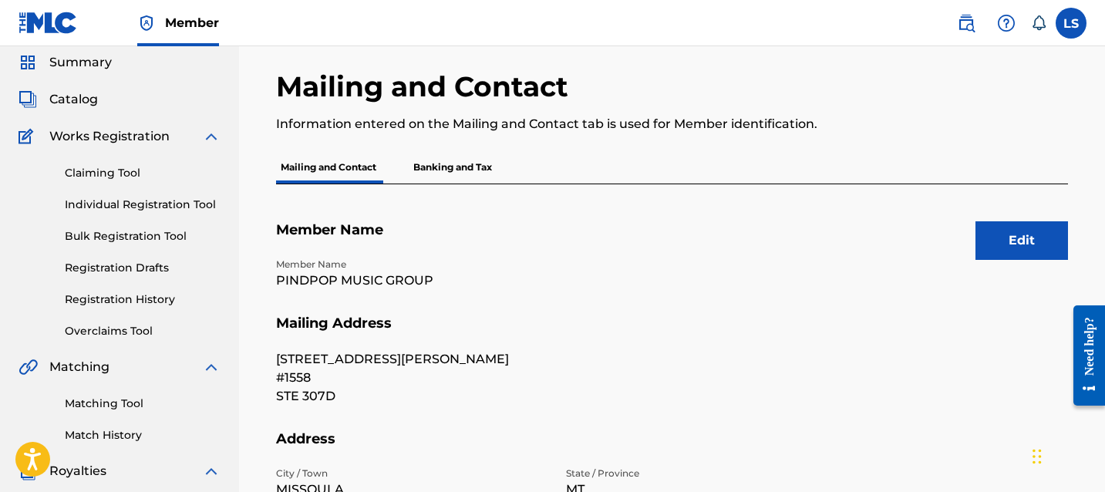
scroll to position [72, 0]
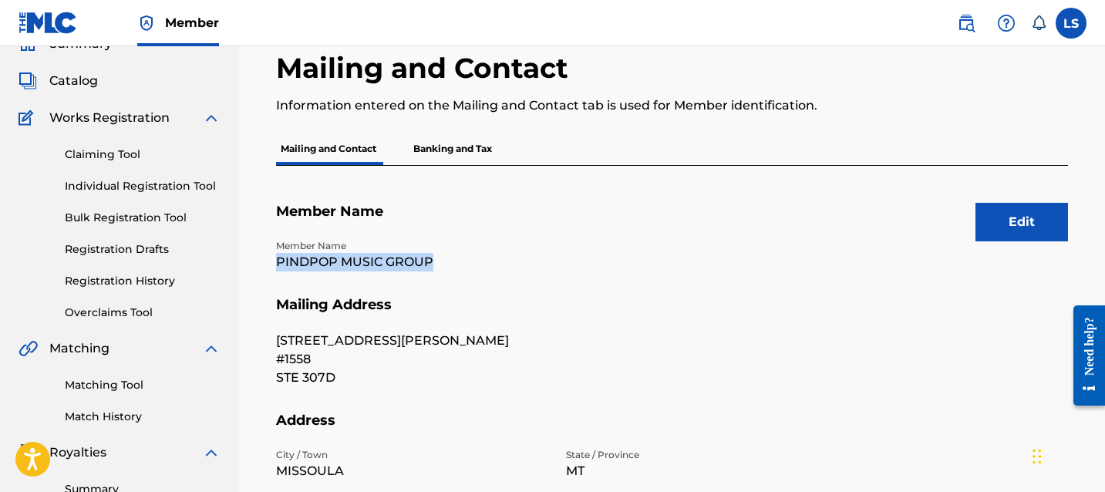
drag, startPoint x: 276, startPoint y: 264, endPoint x: 447, endPoint y: 264, distance: 171.1
click at [447, 264] on p "PINDPOP MUSIC GROUP" at bounding box center [411, 262] width 271 height 19
copy p "PINDPOP MUSIC GROUP"
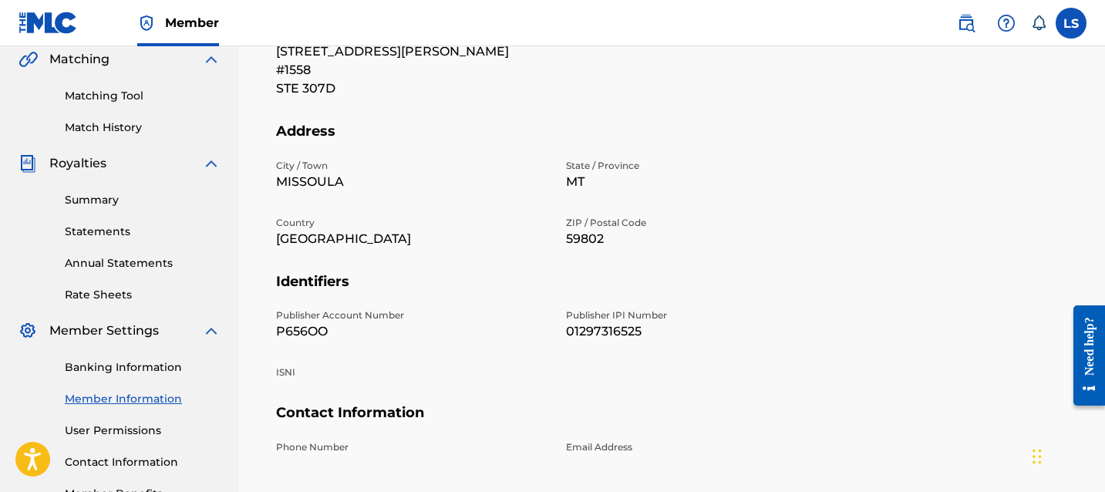
scroll to position [464, 0]
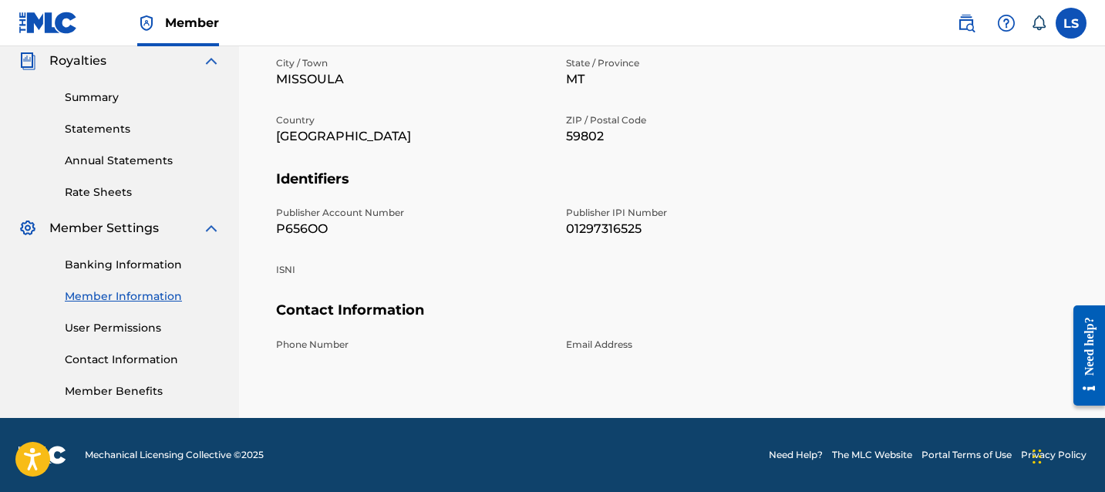
click at [547, 300] on div "Publisher Account Number P656OO Publisher IPI Number 01297316525 ISNI" at bounding box center [556, 254] width 561 height 96
click at [593, 235] on p "01297316525" at bounding box center [701, 229] width 271 height 19
copy p "01297316525"
click at [305, 236] on p "P656OO" at bounding box center [411, 229] width 271 height 19
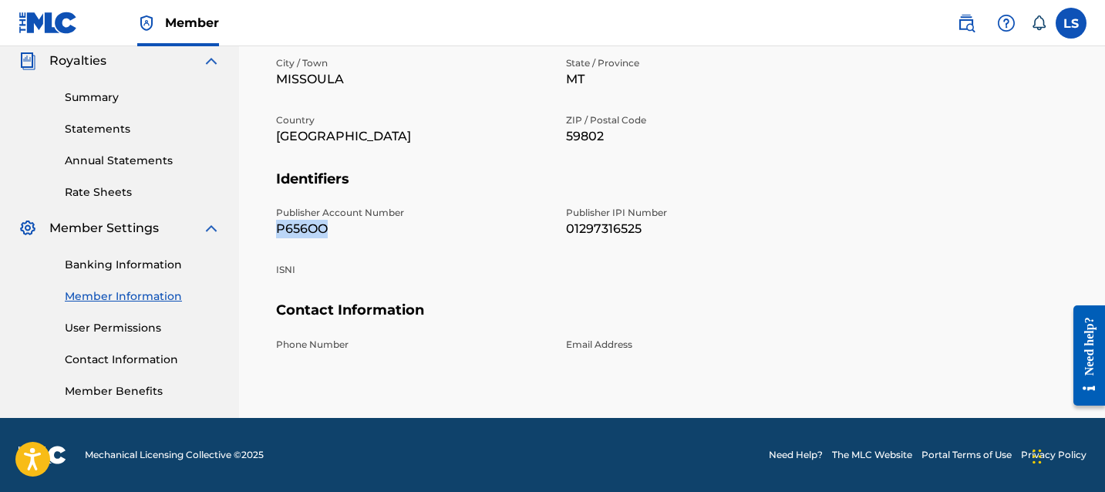
click at [305, 236] on p "P656OO" at bounding box center [411, 229] width 271 height 19
copy p "P656OO"
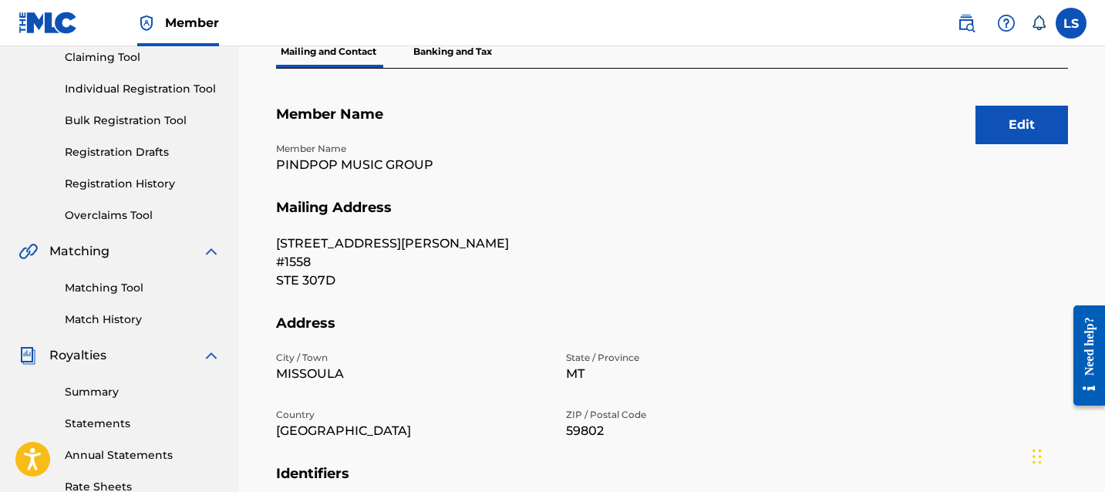
scroll to position [0, 0]
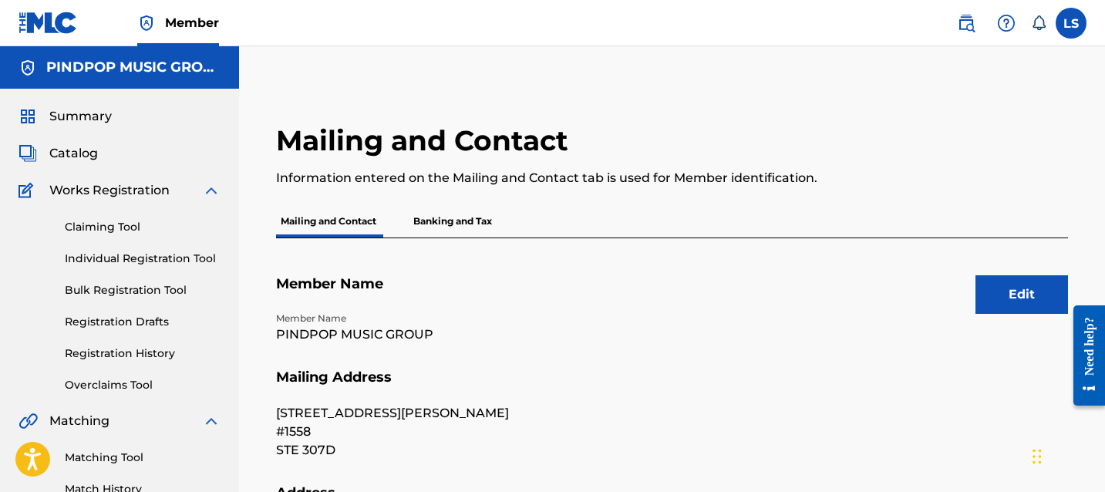
click at [143, 321] on link "Registration Drafts" at bounding box center [143, 322] width 156 height 16
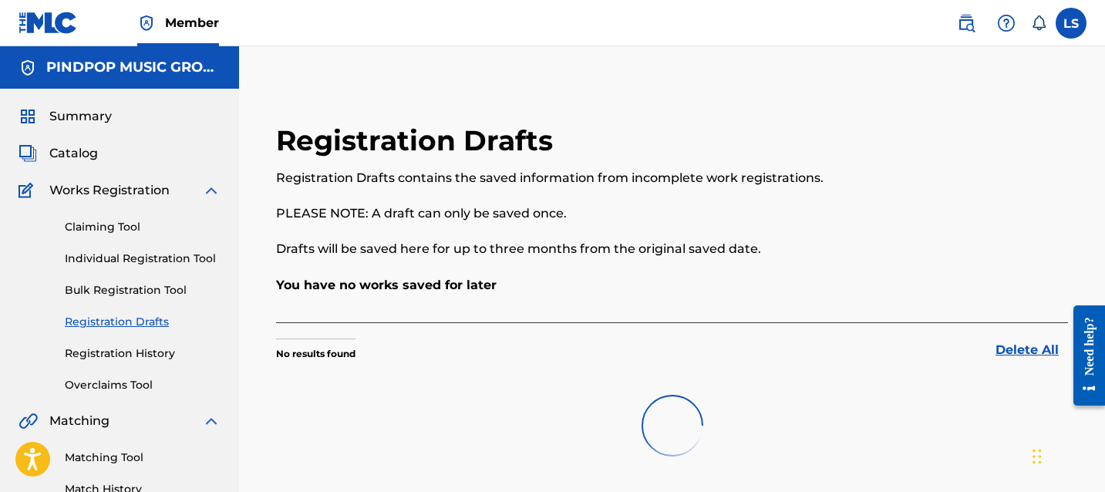
click at [160, 350] on link "Registration History" at bounding box center [143, 353] width 156 height 16
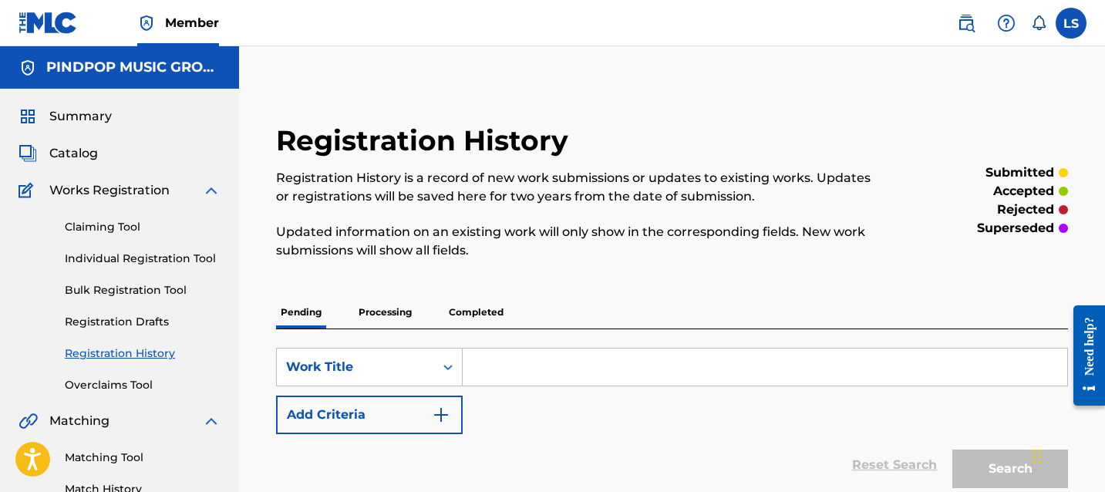
click at [148, 294] on link "Bulk Registration Tool" at bounding box center [143, 290] width 156 height 16
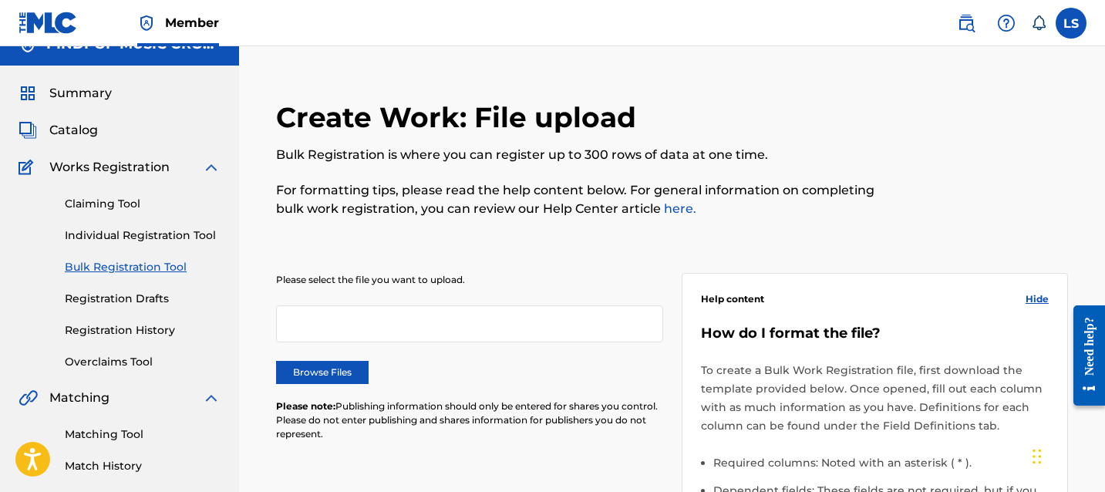
scroll to position [99, 0]
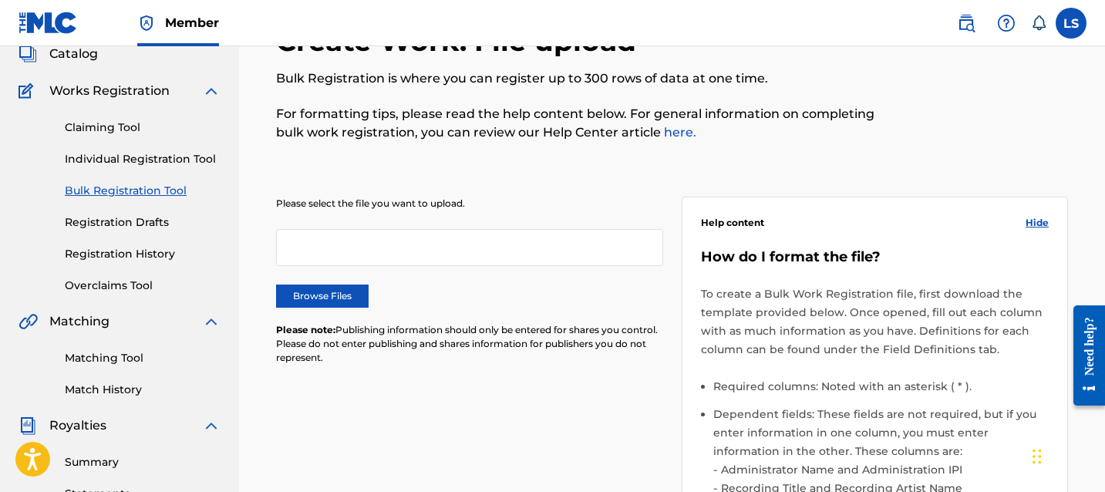
click at [334, 294] on label "Browse Files" at bounding box center [322, 295] width 93 height 23
click at [0, 0] on input "Browse Files" at bounding box center [0, 0] width 0 height 0
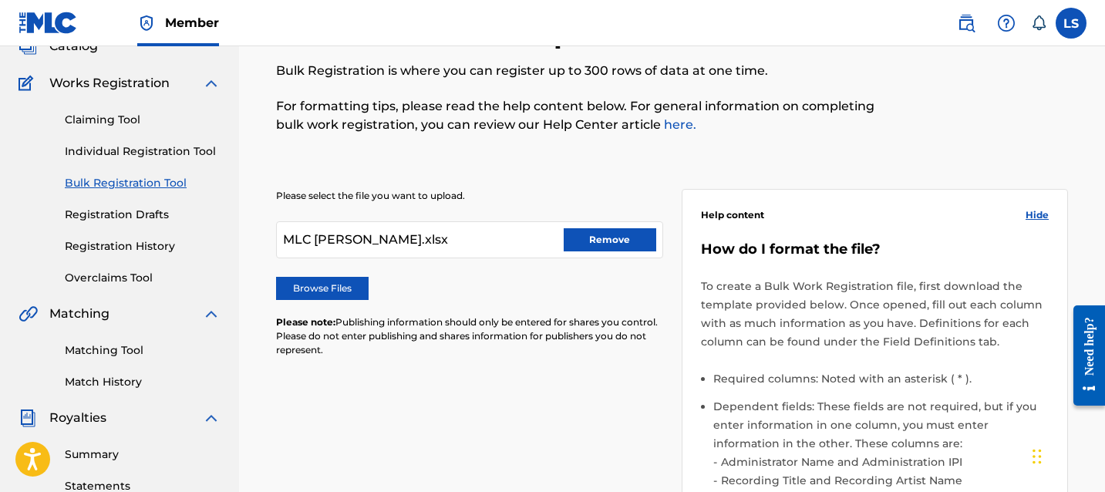
scroll to position [544, 0]
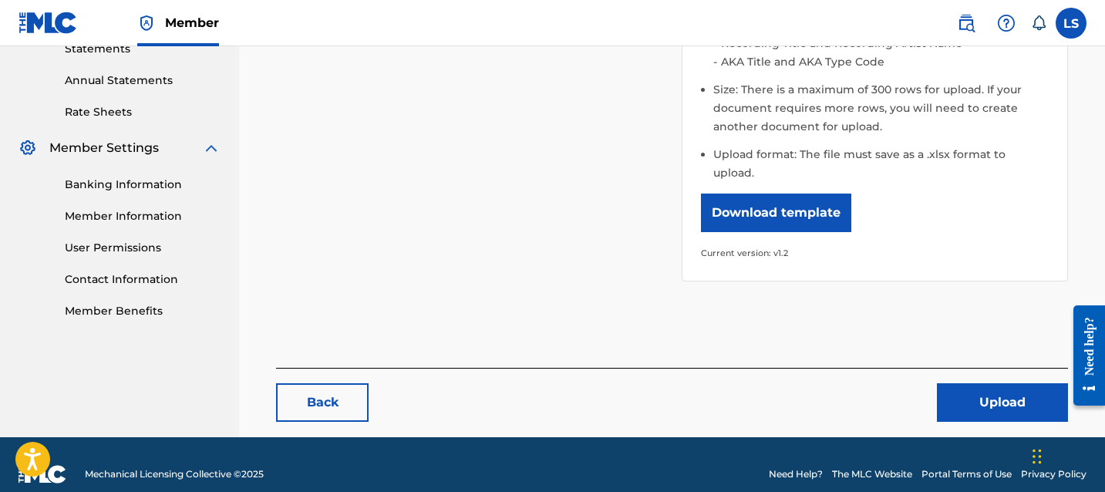
click at [959, 383] on button "Upload" at bounding box center [1002, 402] width 131 height 39
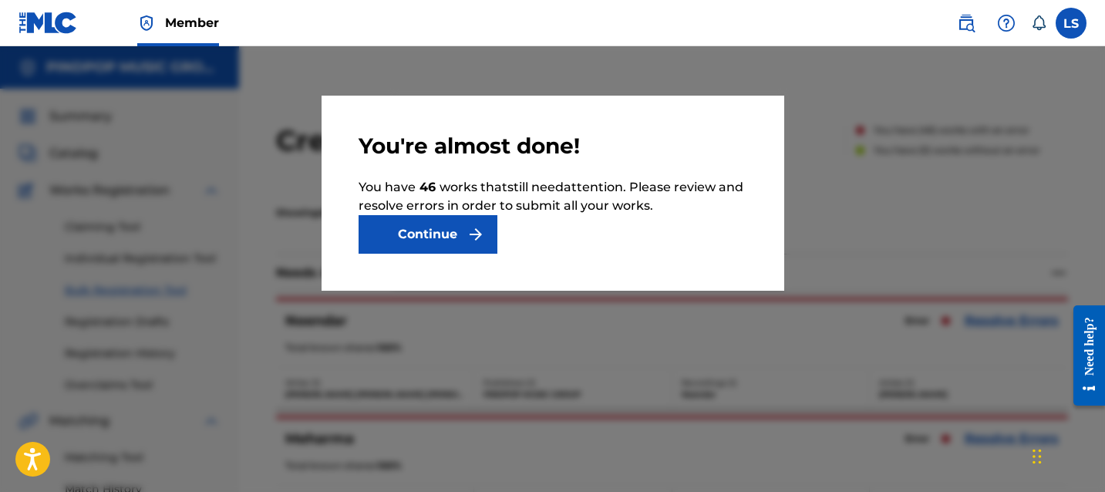
click at [468, 247] on button "Continue" at bounding box center [427, 234] width 139 height 39
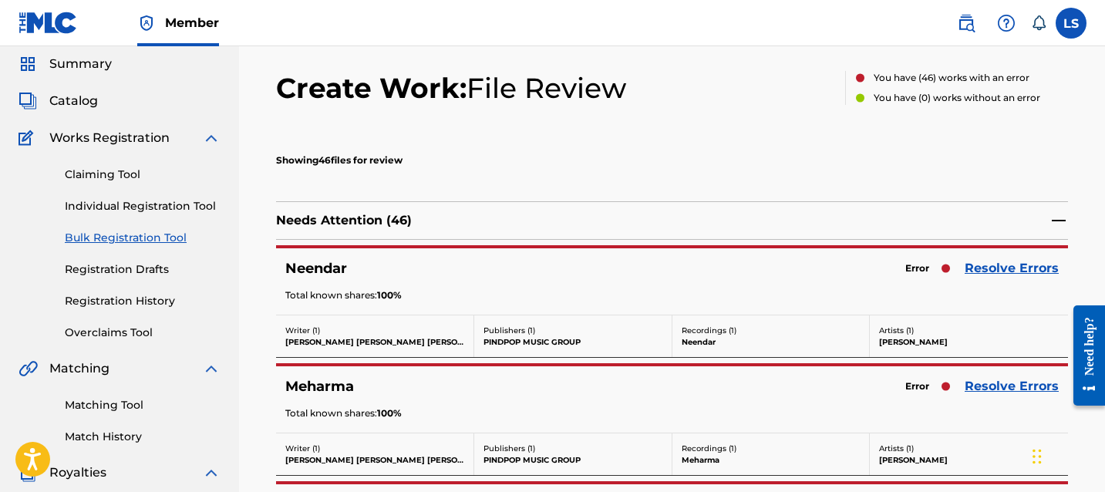
scroll to position [133, 0]
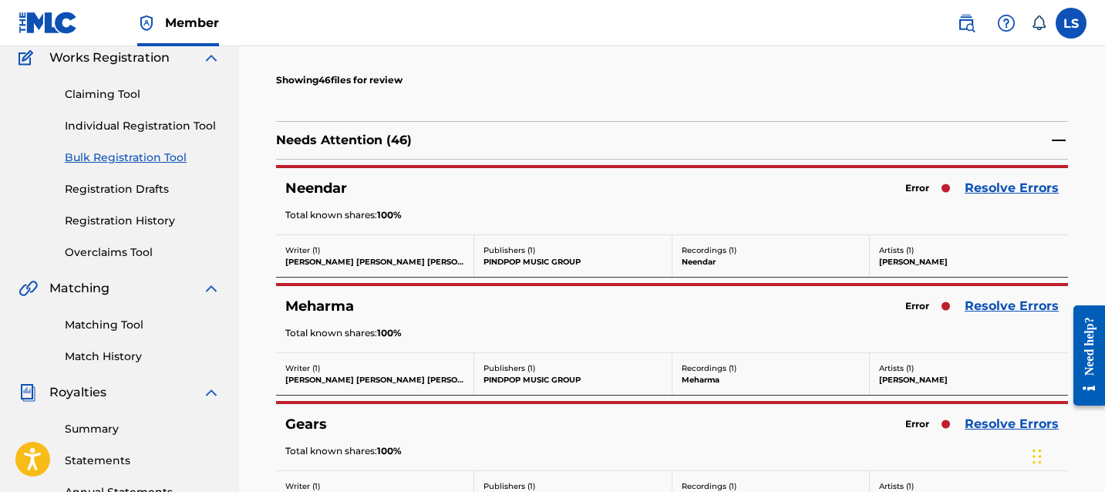
click at [991, 183] on link "Resolve Errors" at bounding box center [1011, 188] width 94 height 19
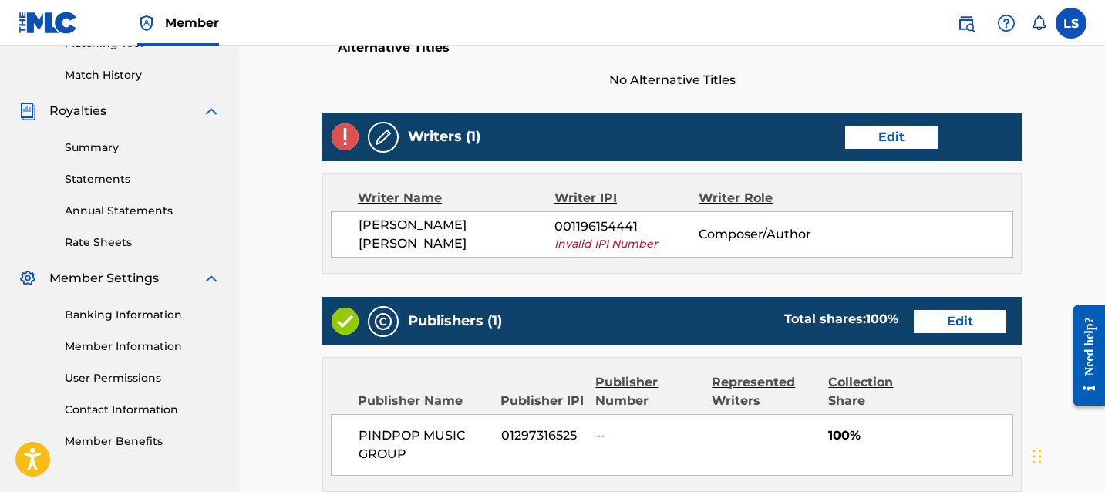
scroll to position [418, 0]
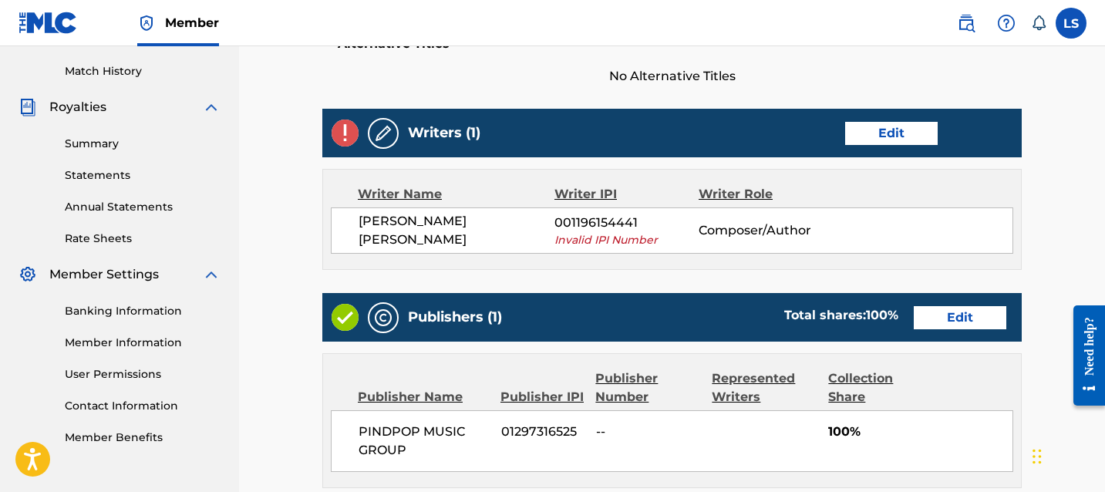
click at [671, 255] on div "Writer Name Writer IPI Writer Role HARINDER PAL SINGH NIJJAR 001196154441 Inval…" at bounding box center [671, 219] width 699 height 101
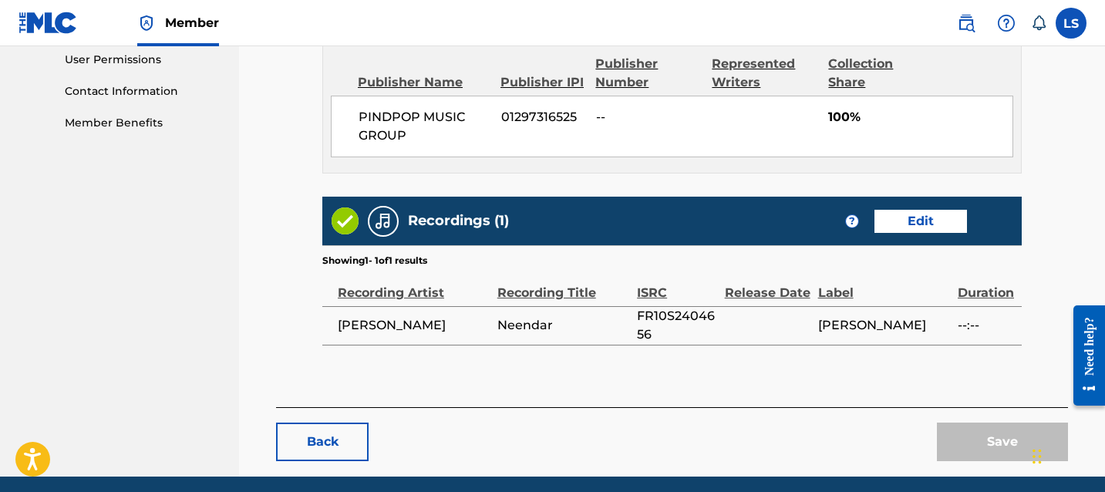
click at [309, 426] on button "Back" at bounding box center [322, 441] width 93 height 39
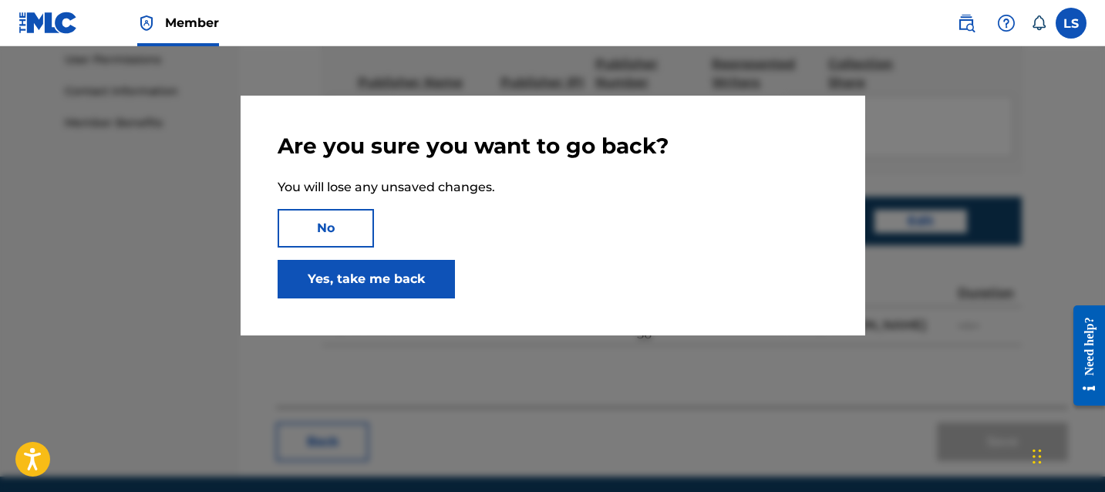
click at [409, 271] on link "Yes, take me back" at bounding box center [366, 279] width 177 height 39
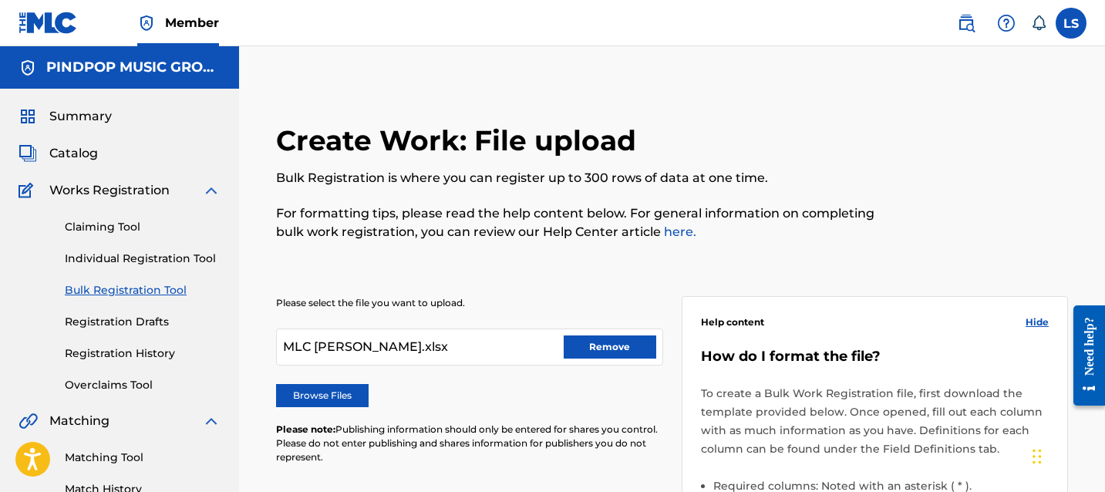
click at [603, 342] on button "Remove" at bounding box center [610, 346] width 93 height 23
click at [332, 400] on label "Browse Files" at bounding box center [322, 395] width 93 height 23
click at [0, 0] on input "Browse Files" at bounding box center [0, 0] width 0 height 0
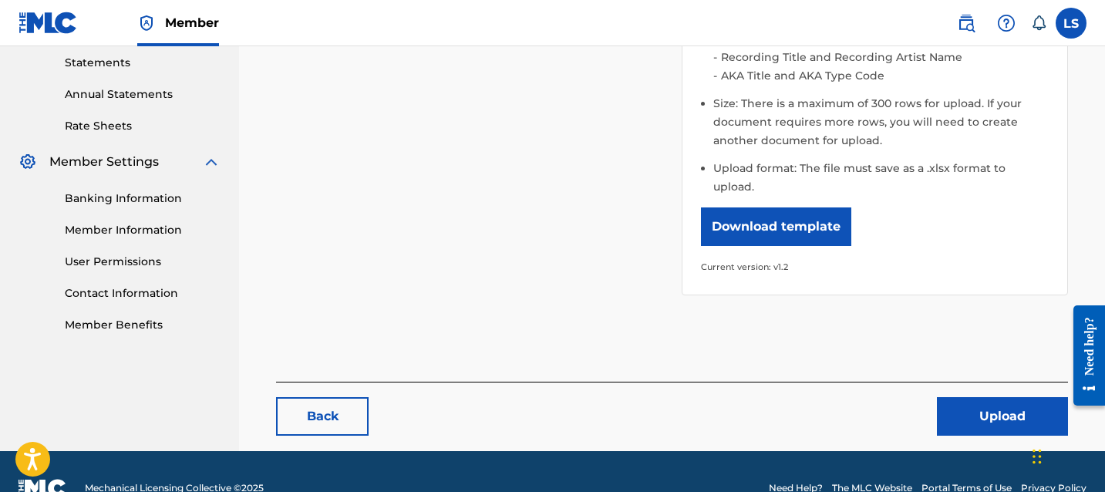
scroll to position [544, 0]
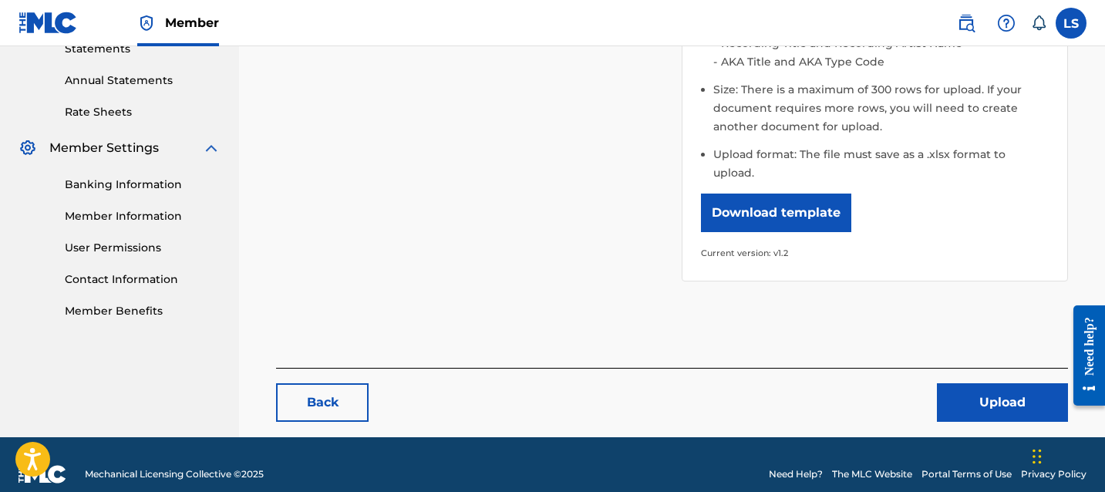
click at [986, 389] on button "Upload" at bounding box center [1002, 402] width 131 height 39
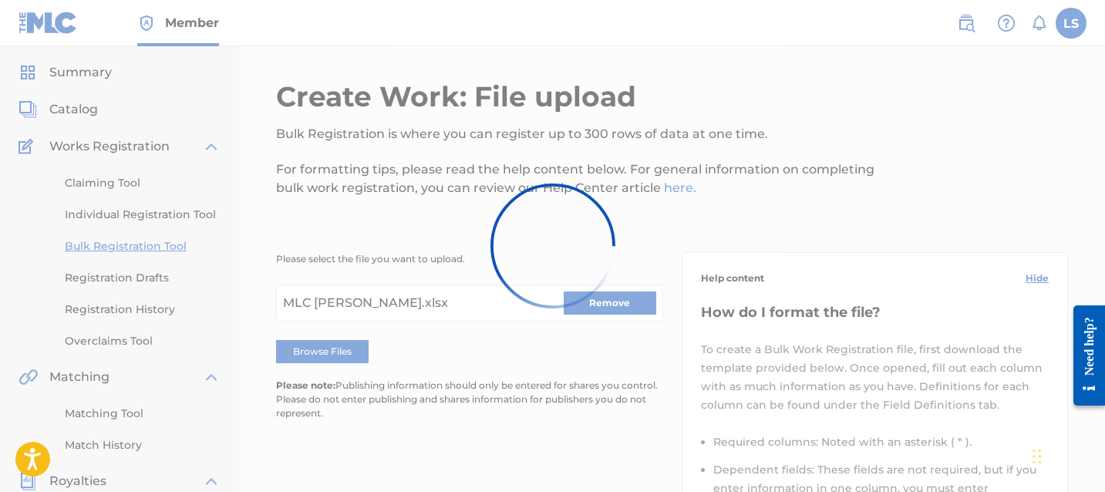
scroll to position [0, 0]
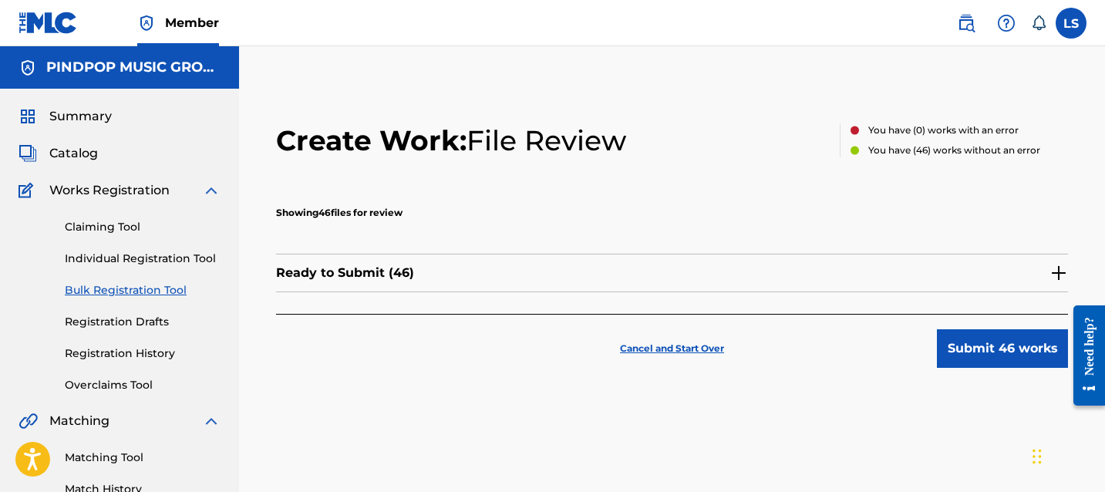
click at [973, 339] on button "Submit 46 works" at bounding box center [1002, 348] width 131 height 39
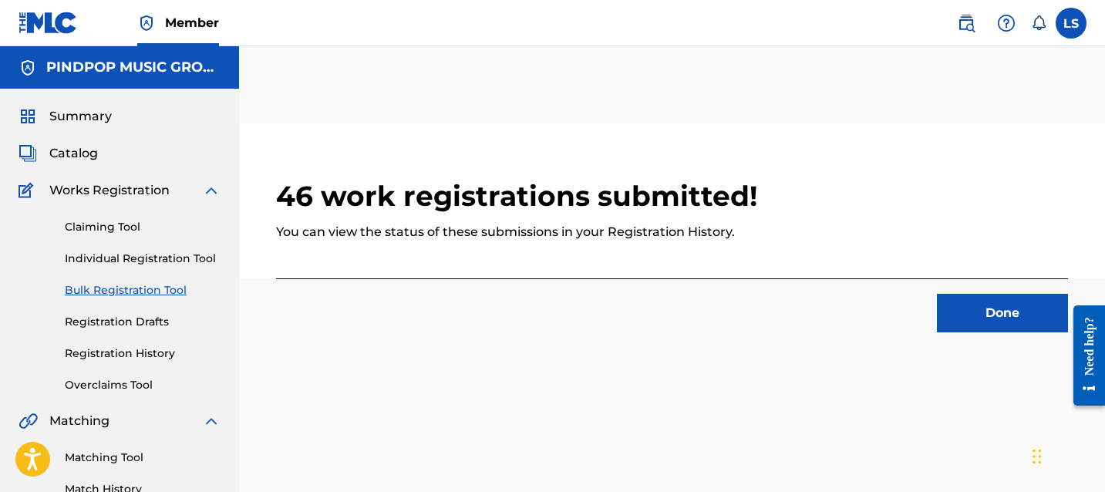
click at [714, 331] on div "Done" at bounding box center [672, 305] width 792 height 54
click at [964, 306] on button "Done" at bounding box center [1002, 313] width 131 height 39
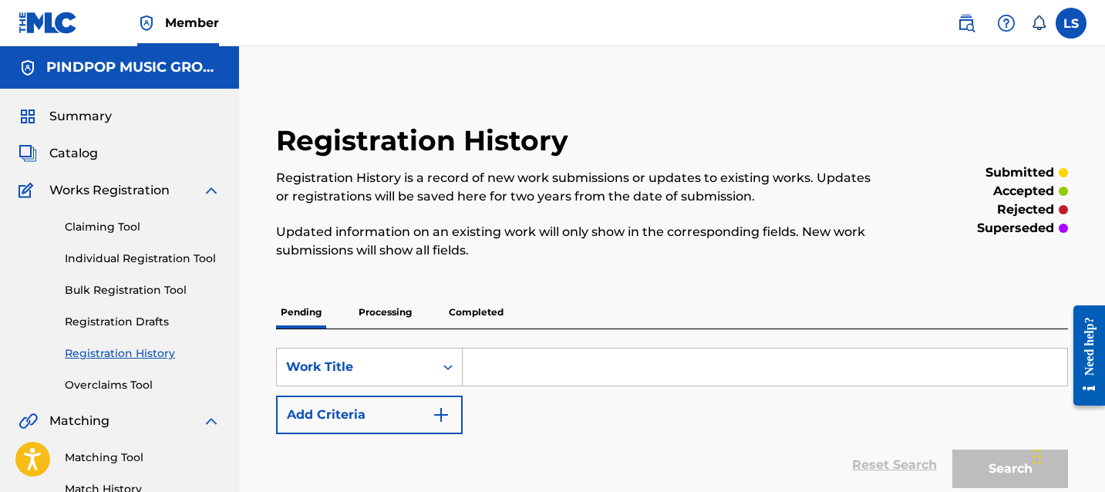
click at [404, 315] on p "Processing" at bounding box center [385, 312] width 62 height 32
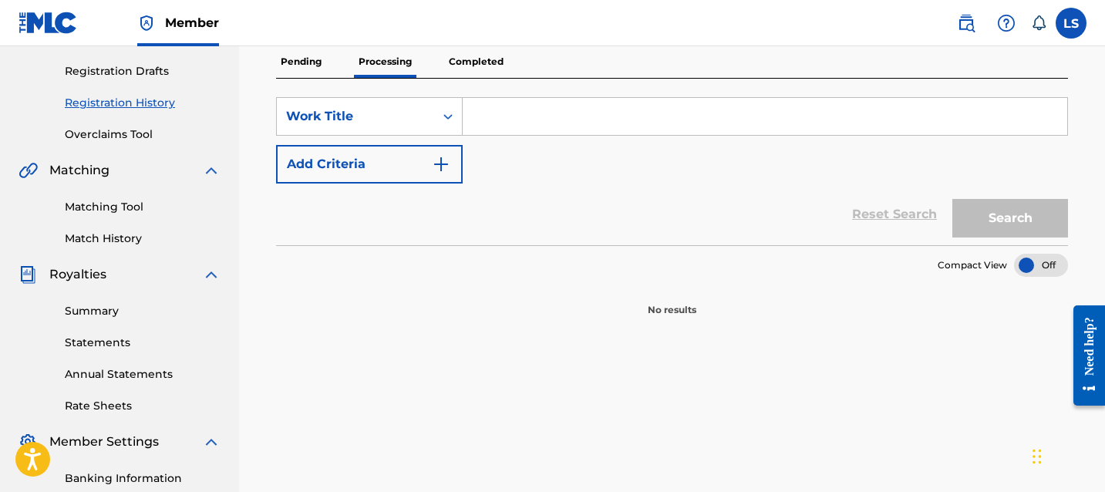
scroll to position [66, 0]
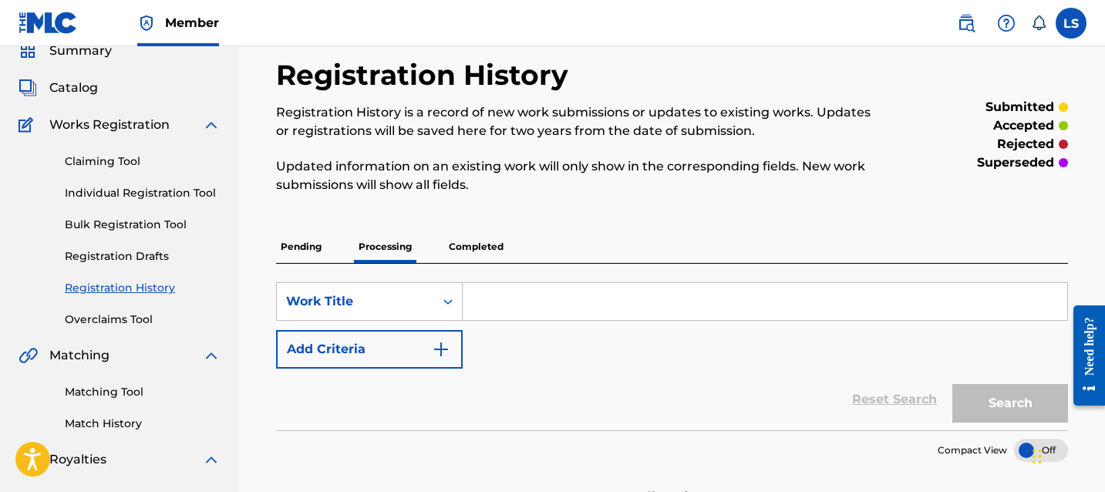
click at [307, 247] on p "Pending" at bounding box center [301, 247] width 50 height 32
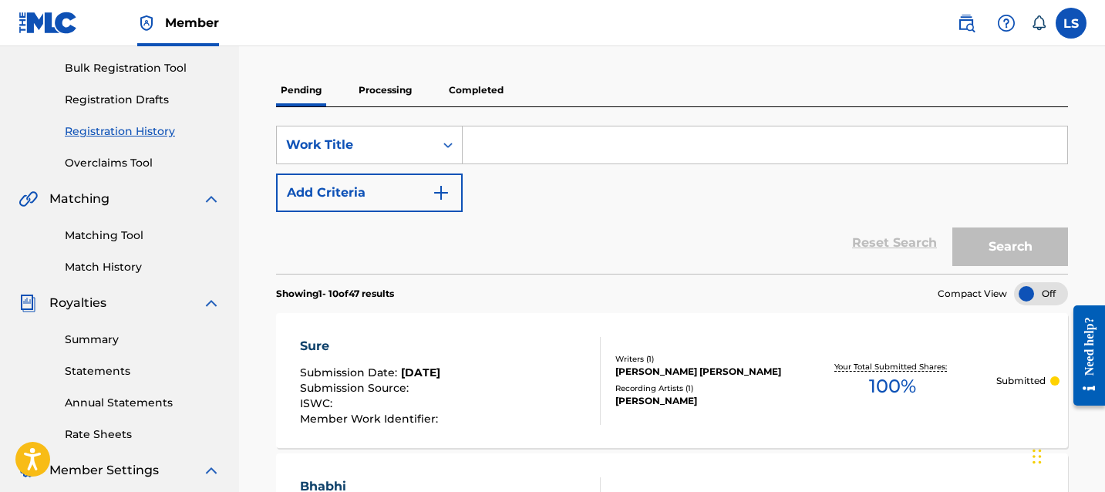
scroll to position [109, 0]
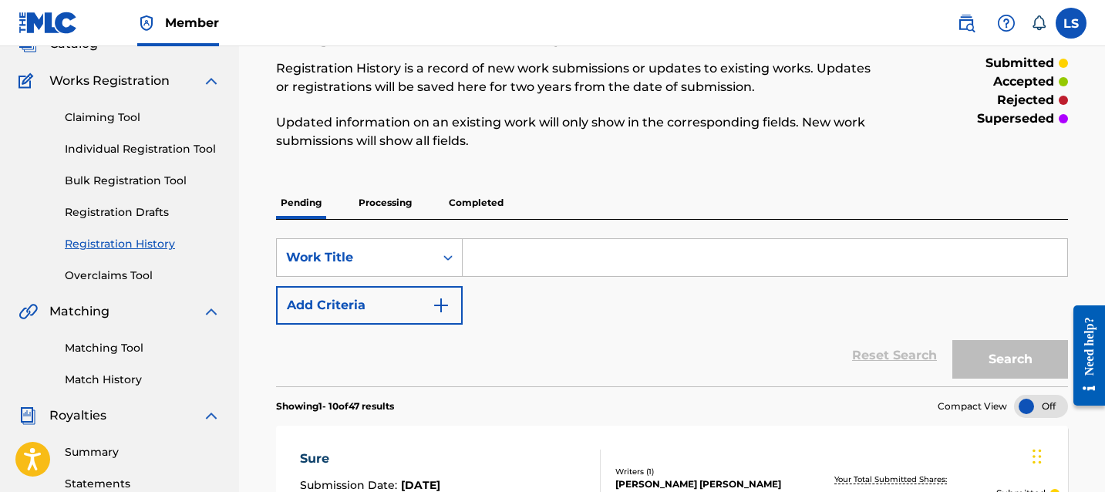
click at [135, 238] on link "Registration History" at bounding box center [143, 244] width 156 height 16
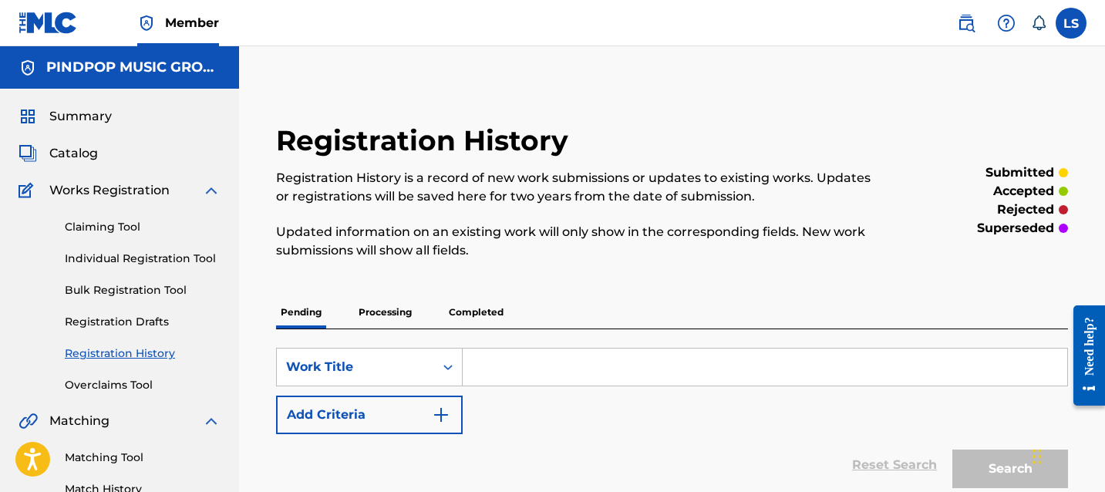
click at [174, 323] on link "Registration Drafts" at bounding box center [143, 322] width 156 height 16
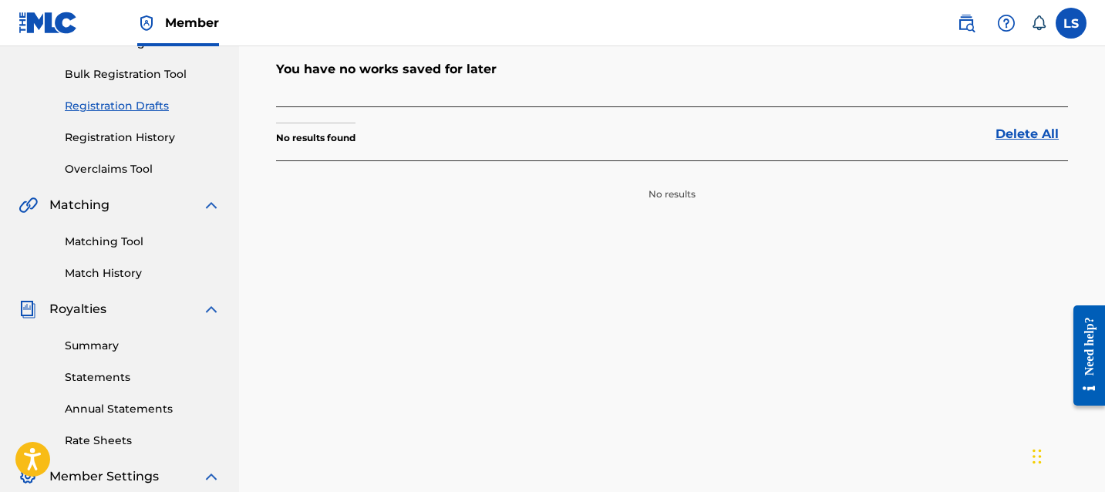
scroll to position [236, 0]
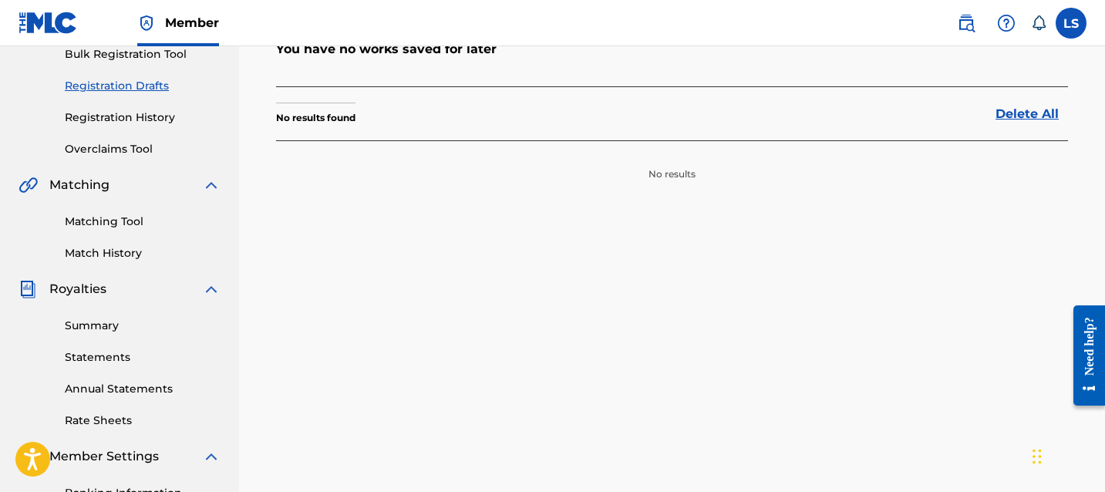
click at [94, 153] on link "Overclaims Tool" at bounding box center [143, 149] width 156 height 16
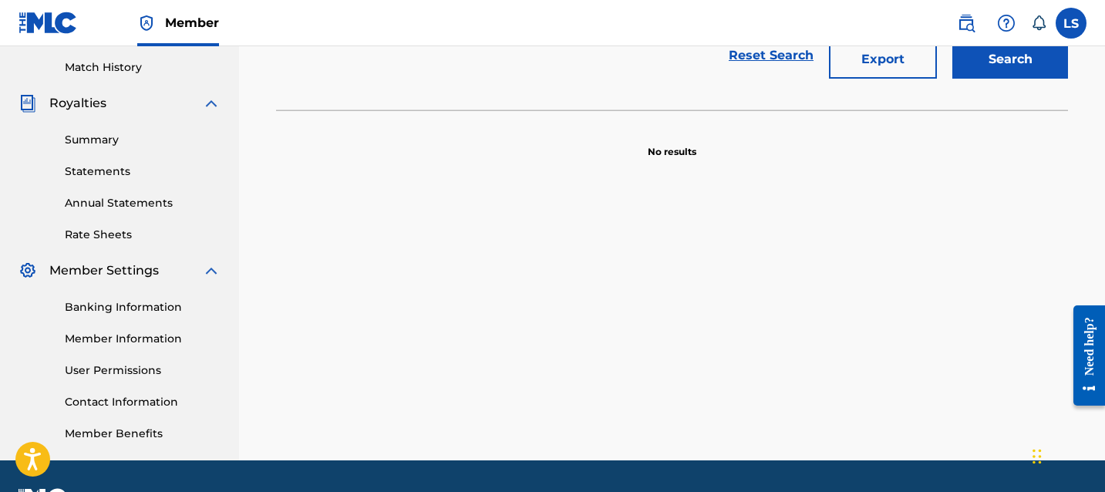
scroll to position [464, 0]
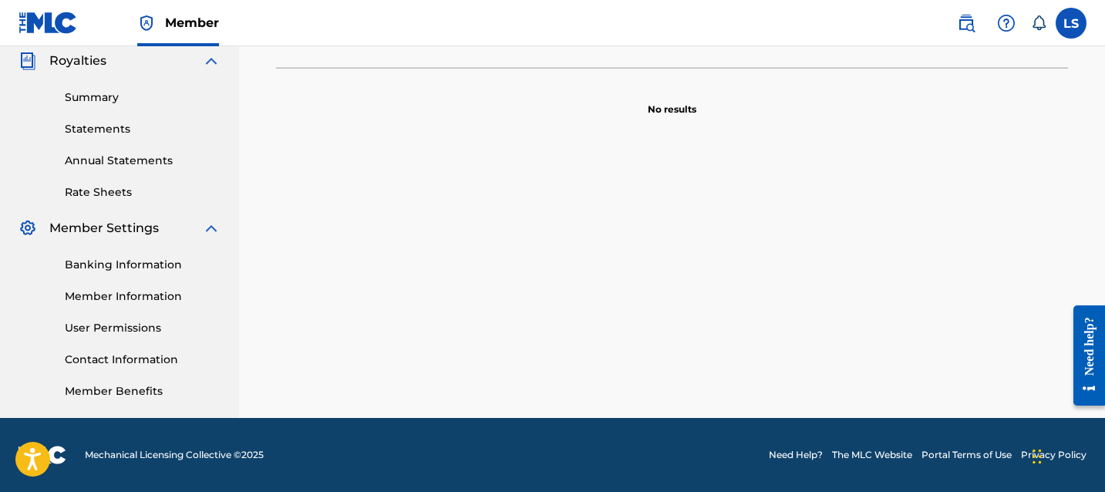
click at [133, 294] on link "Member Information" at bounding box center [143, 296] width 156 height 16
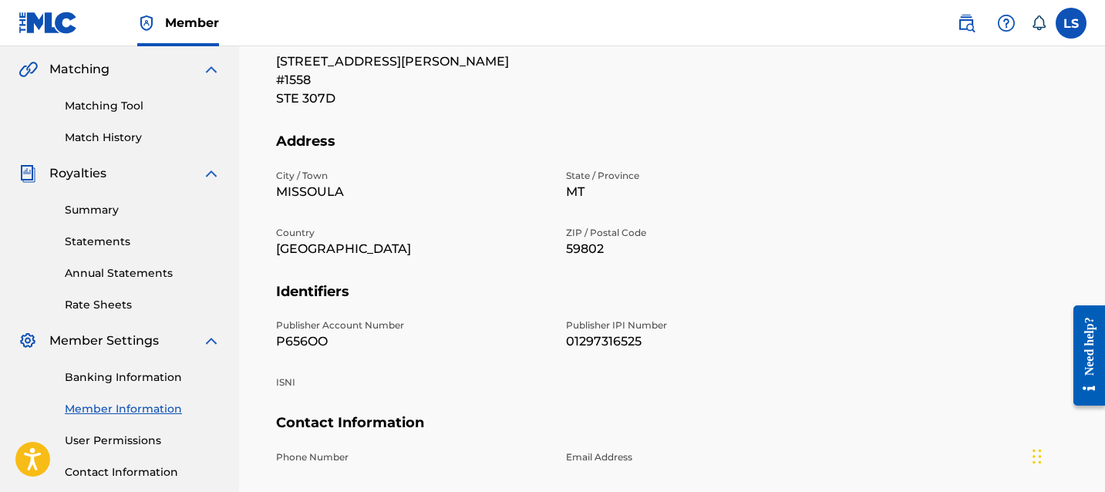
scroll to position [432, 0]
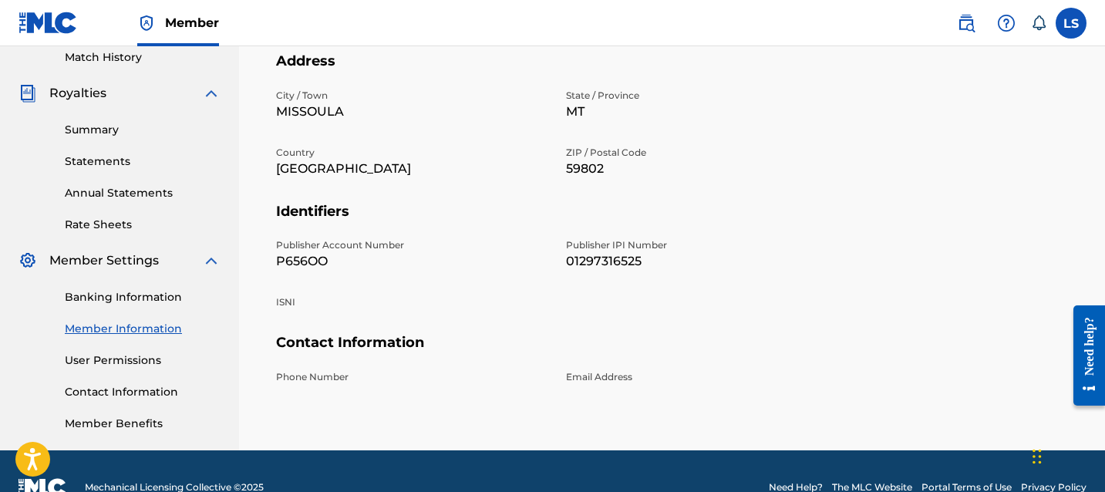
click at [314, 260] on p "P656OO" at bounding box center [411, 261] width 271 height 19
copy p "P656OO"
click at [587, 250] on p "Publisher IPI Number" at bounding box center [701, 245] width 271 height 14
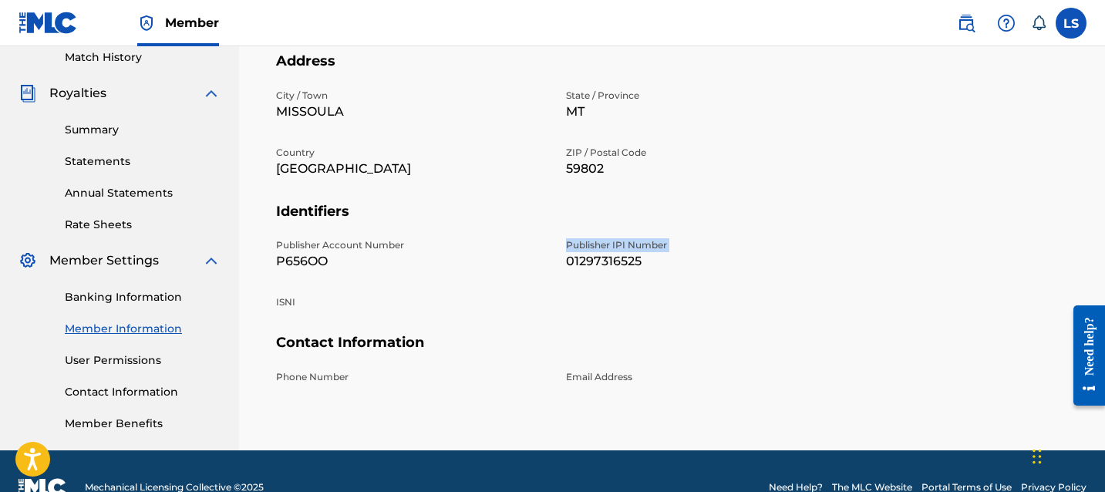
click at [587, 250] on p "Publisher IPI Number" at bounding box center [701, 245] width 271 height 14
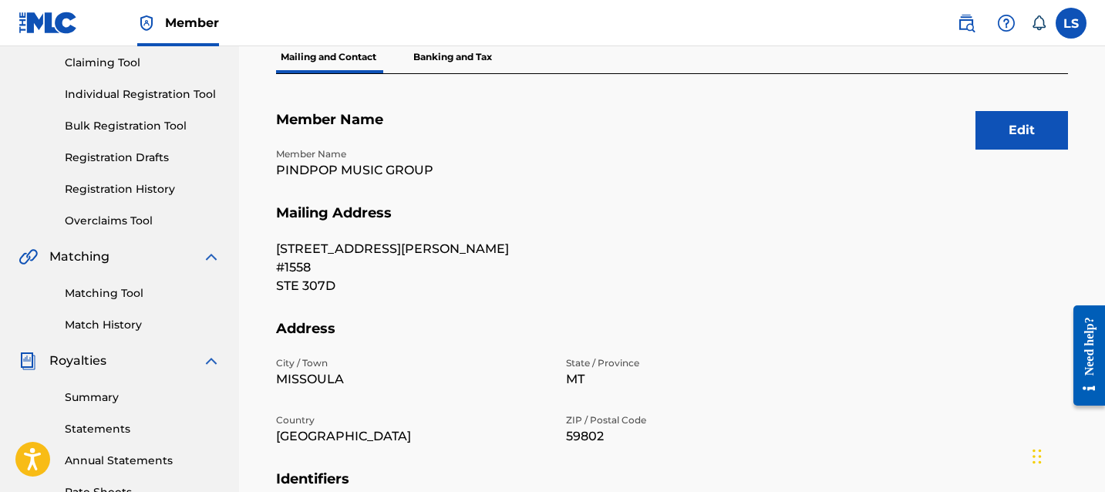
scroll to position [117, 0]
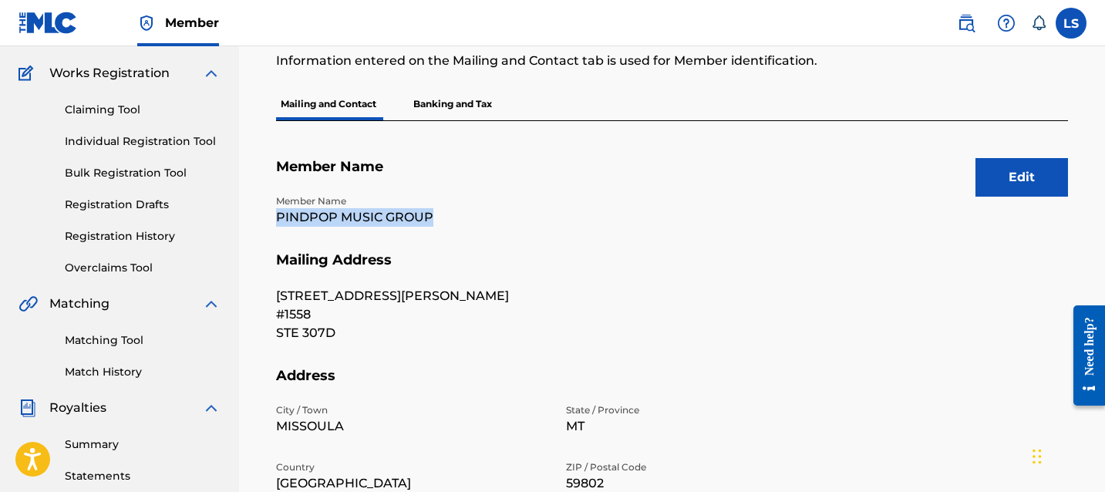
drag, startPoint x: 275, startPoint y: 217, endPoint x: 469, endPoint y: 217, distance: 193.5
click at [469, 217] on div "Mailing and Contact Information entered on the Mailing and Contact tab is used …" at bounding box center [671, 404] width 829 height 797
copy p "PINDPOP MUSIC GROUP"
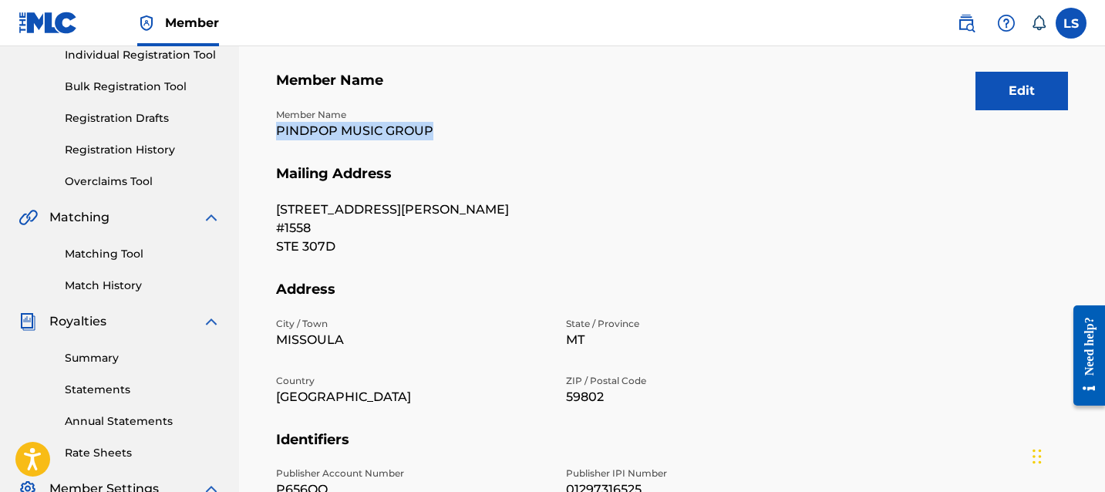
scroll to position [464, 0]
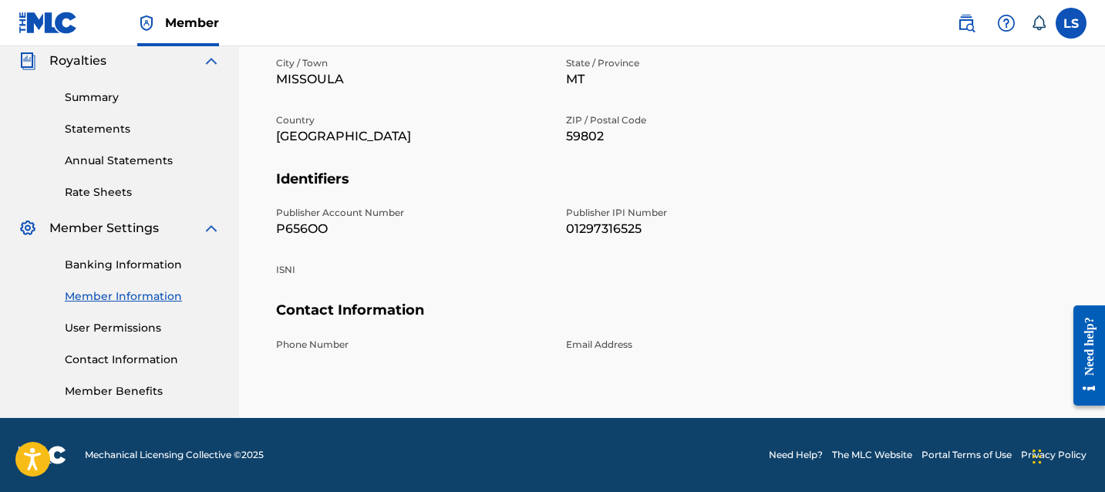
click at [566, 220] on p "01297316525" at bounding box center [701, 229] width 271 height 19
copy p "01297316525"
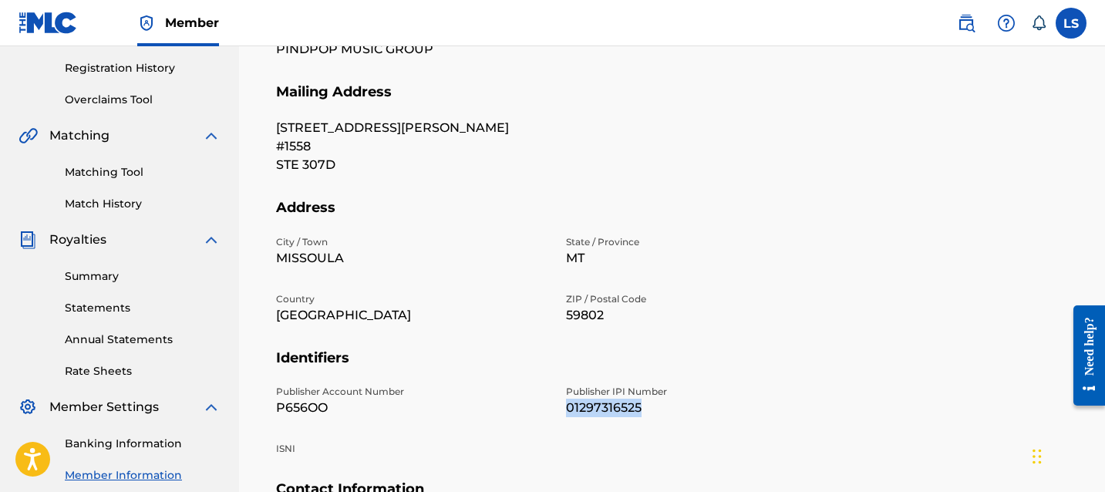
scroll to position [0, 0]
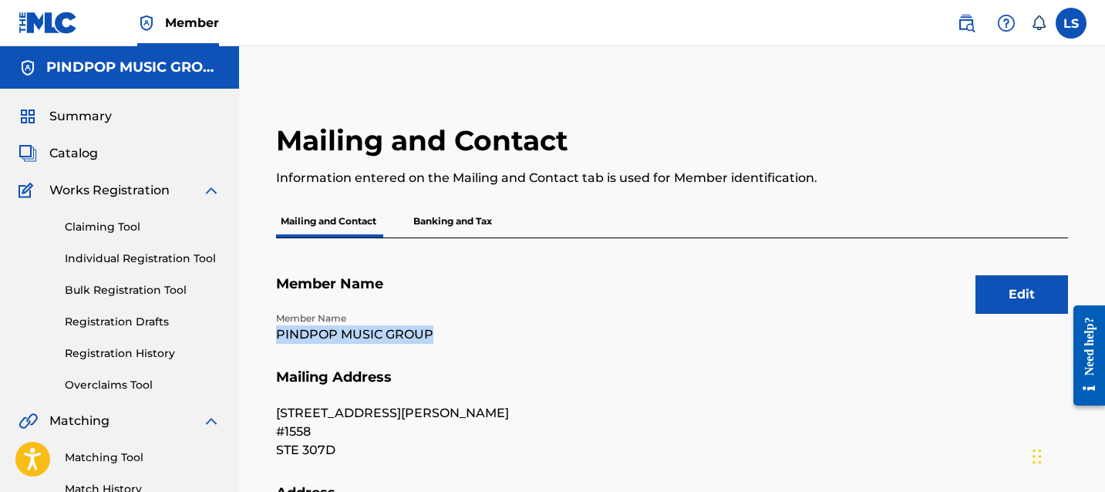
drag, startPoint x: 274, startPoint y: 336, endPoint x: 455, endPoint y: 336, distance: 181.2
copy p "PINDPOP MUSIC GROUP"
click at [104, 107] on span "Summary" at bounding box center [80, 116] width 62 height 19
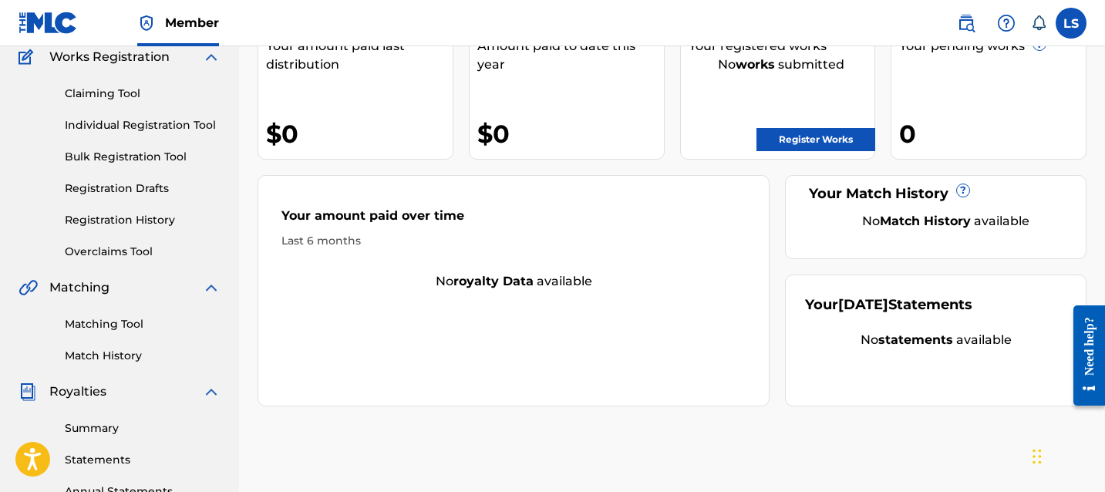
scroll to position [130, 0]
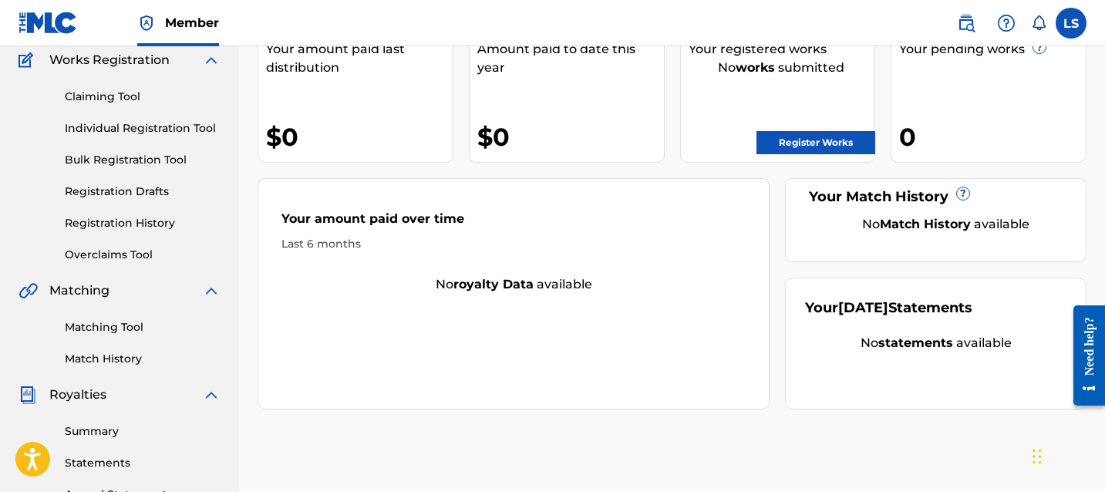
click at [89, 90] on link "Claiming Tool" at bounding box center [143, 97] width 156 height 16
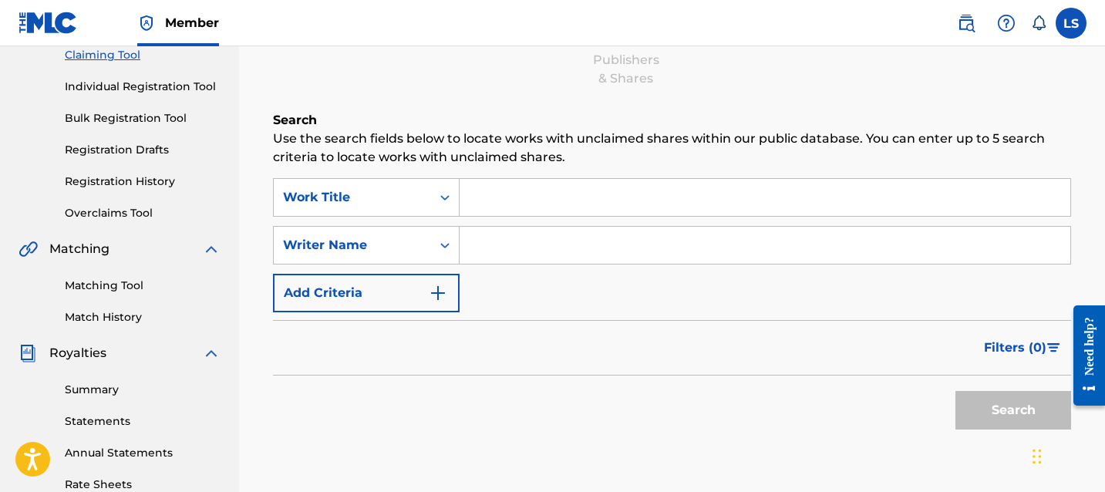
scroll to position [219, 0]
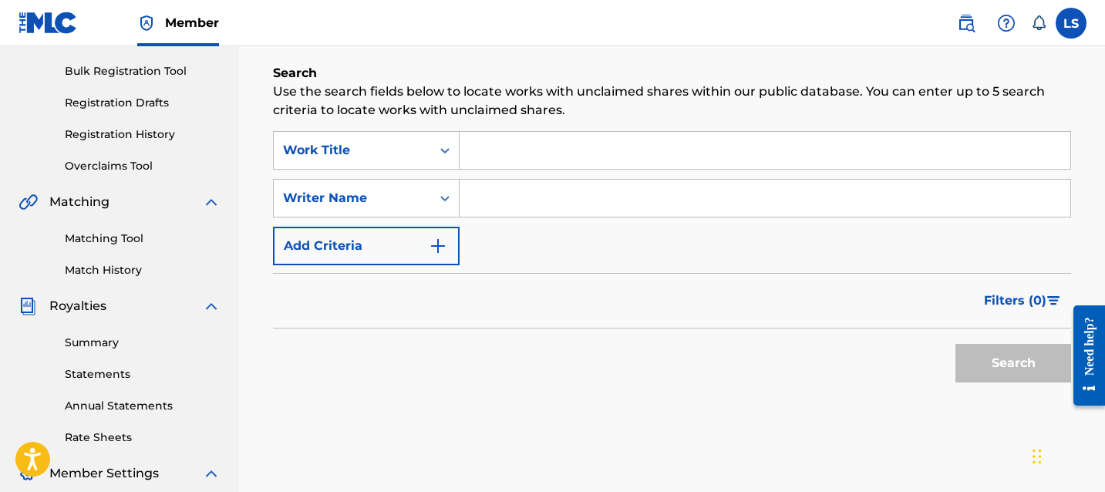
click at [583, 155] on input "Search Form" at bounding box center [764, 150] width 611 height 37
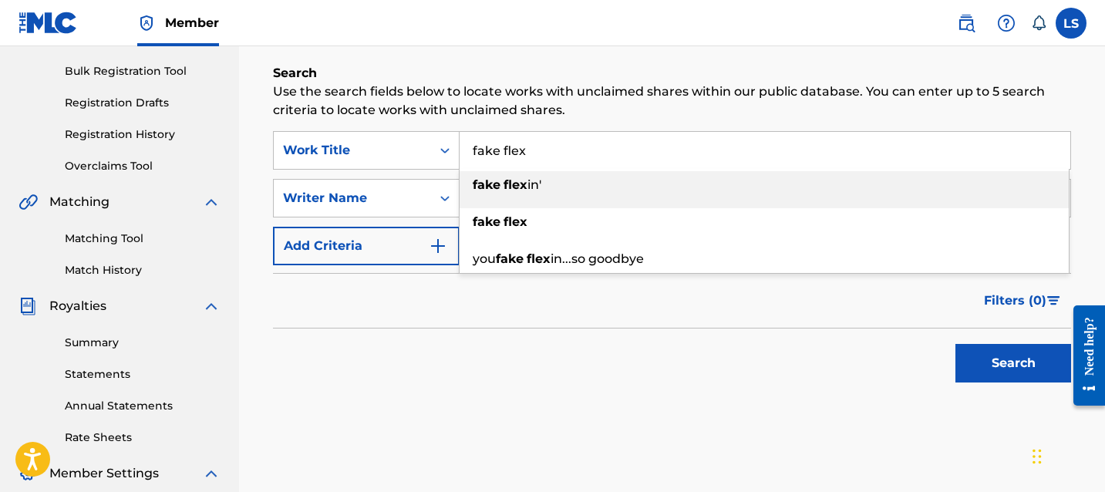
type input "fake flex"
click at [751, 231] on div "fake flex" at bounding box center [763, 222] width 609 height 28
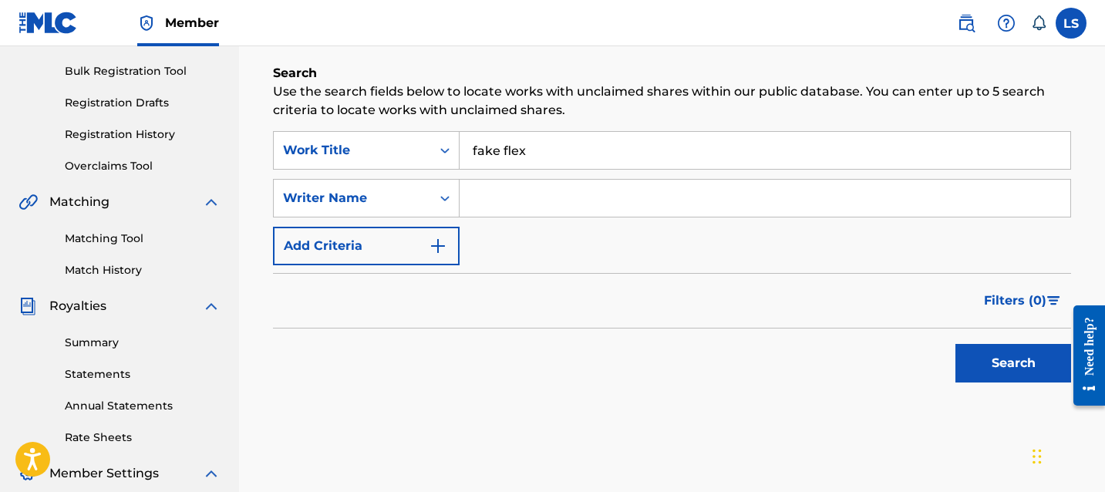
click at [970, 365] on button "Search" at bounding box center [1013, 363] width 116 height 39
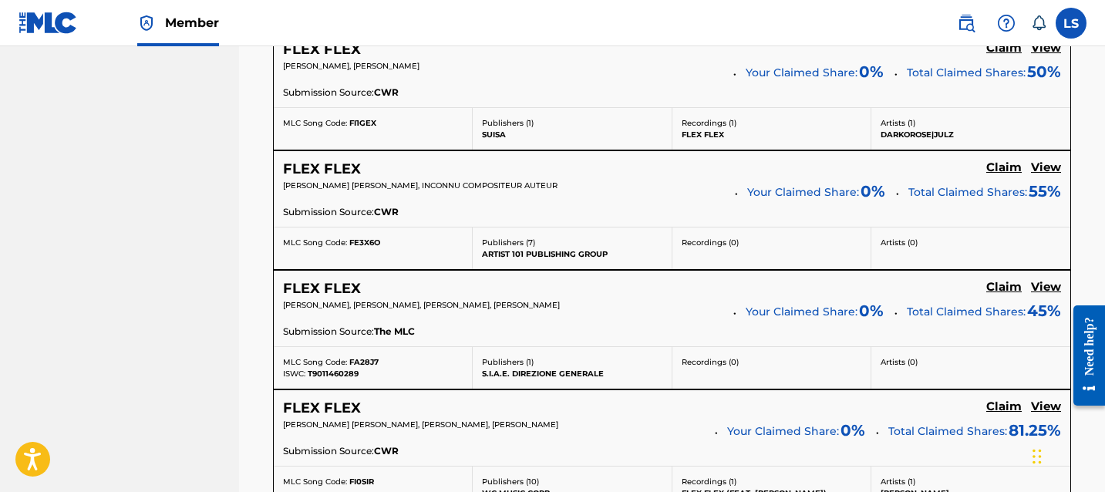
scroll to position [844, 0]
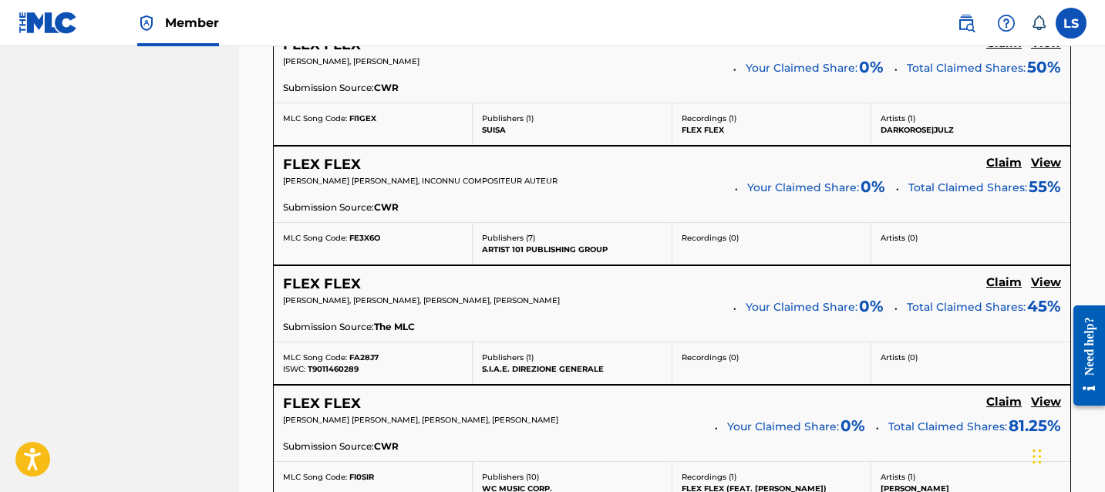
click at [1038, 276] on h5 "View" at bounding box center [1046, 282] width 30 height 15
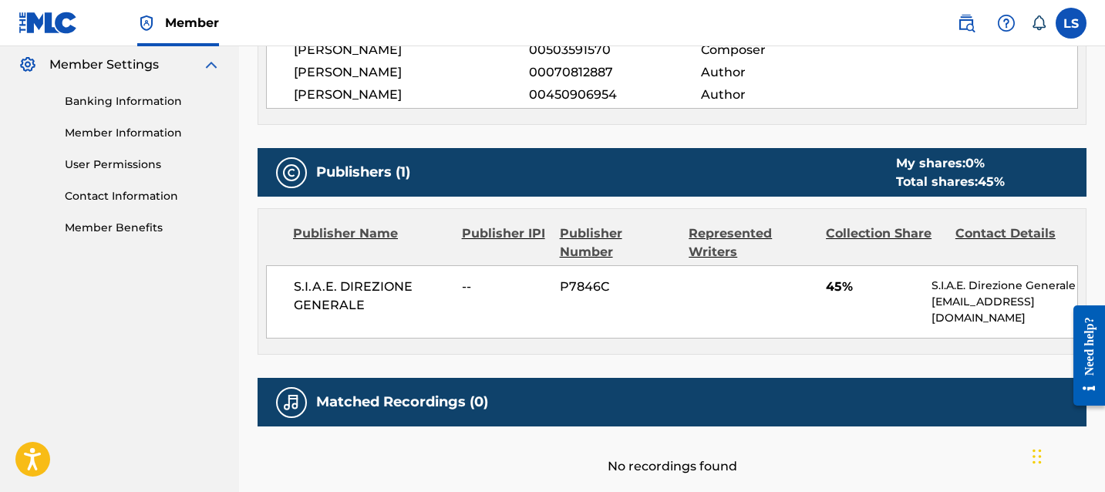
scroll to position [632, 0]
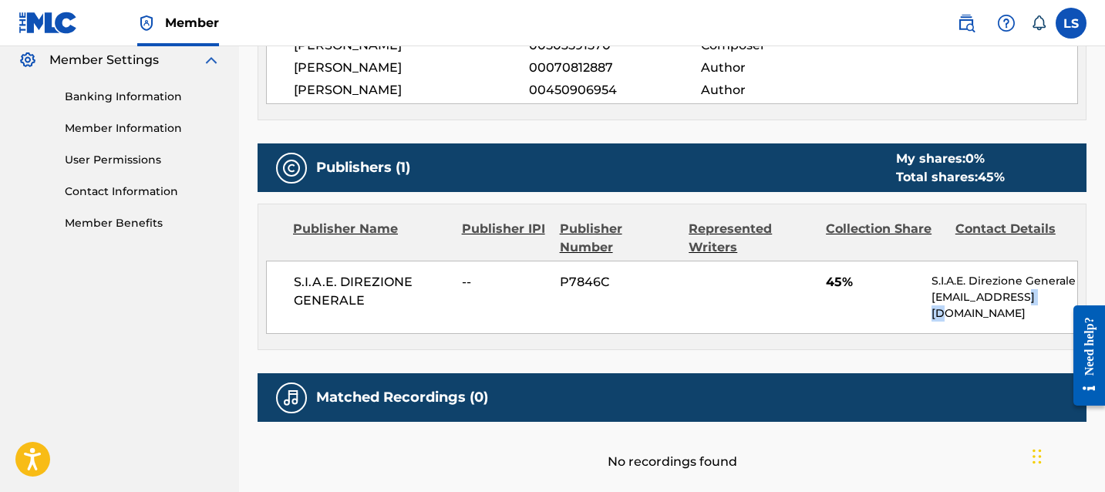
drag, startPoint x: 1011, startPoint y: 294, endPoint x: 1027, endPoint y: 294, distance: 16.2
click at [1027, 294] on p "international@siae.it" at bounding box center [1004, 305] width 146 height 32
click at [1051, 294] on p "international@siae.it" at bounding box center [1004, 305] width 146 height 32
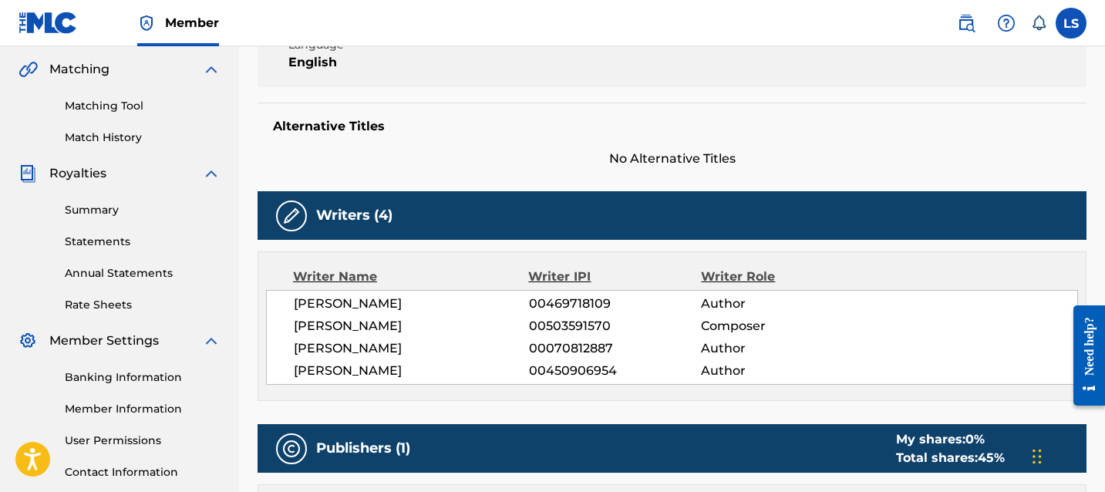
scroll to position [0, 0]
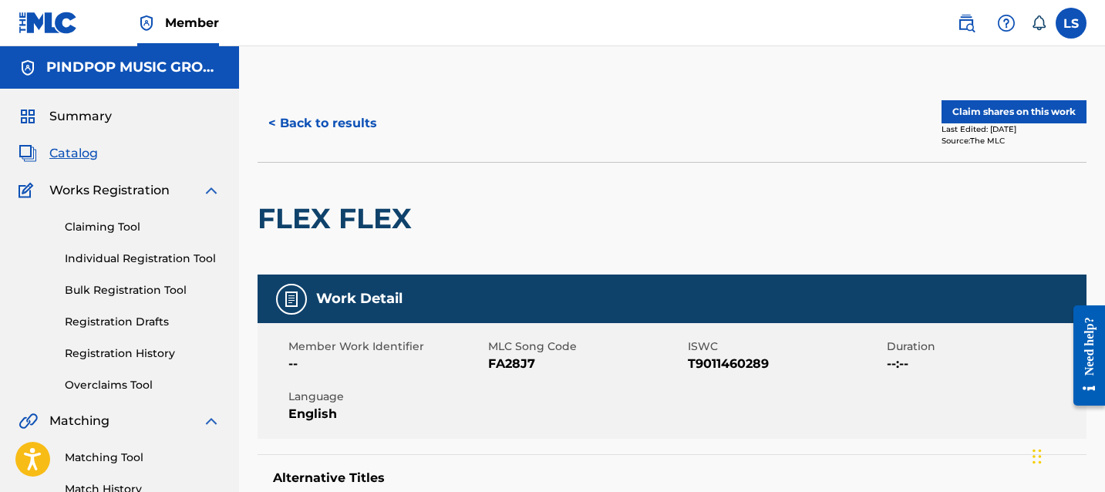
click at [312, 113] on button "< Back to results" at bounding box center [322, 123] width 130 height 39
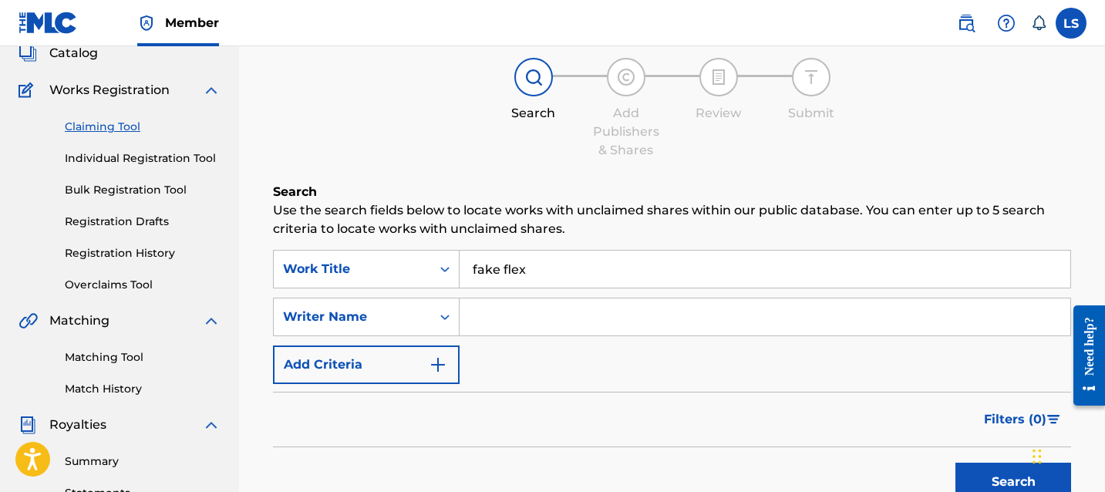
scroll to position [116, 0]
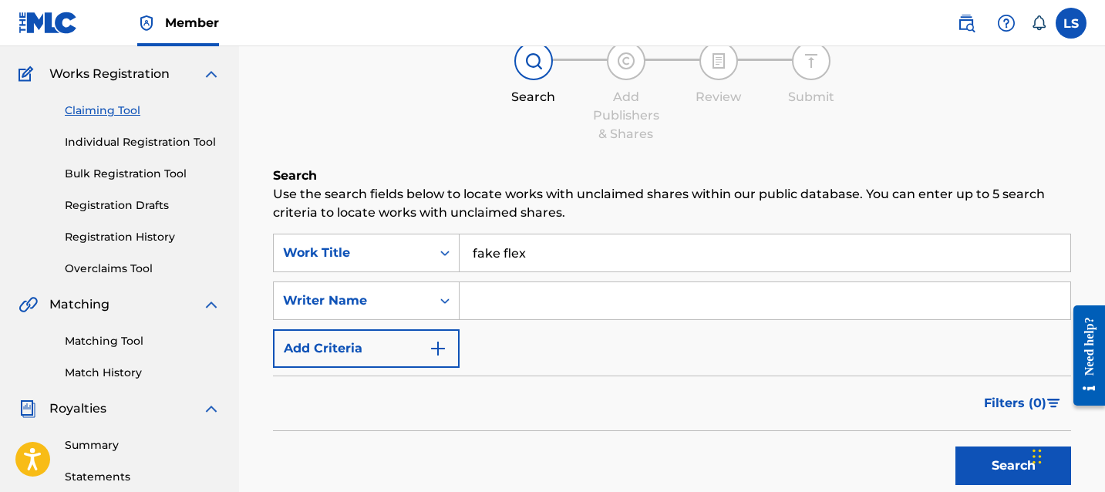
click at [513, 290] on input "Search Form" at bounding box center [764, 300] width 611 height 37
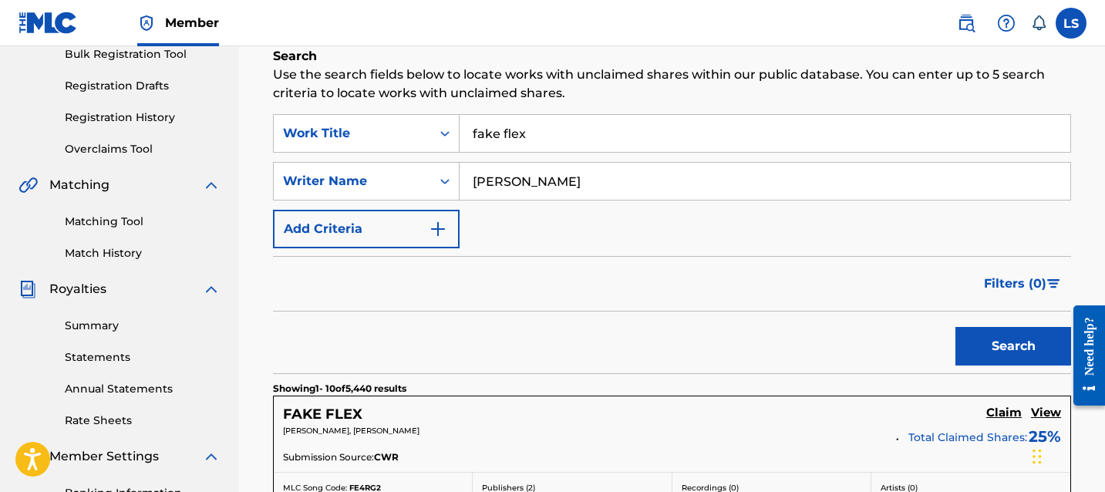
scroll to position [244, 0]
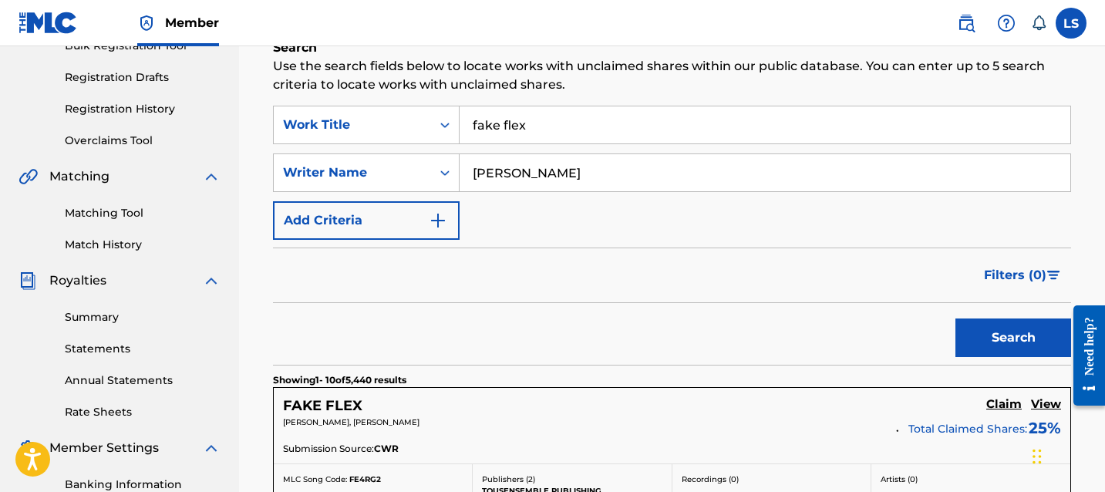
type input "kulwinder singh"
click at [981, 346] on button "Search" at bounding box center [1013, 337] width 116 height 39
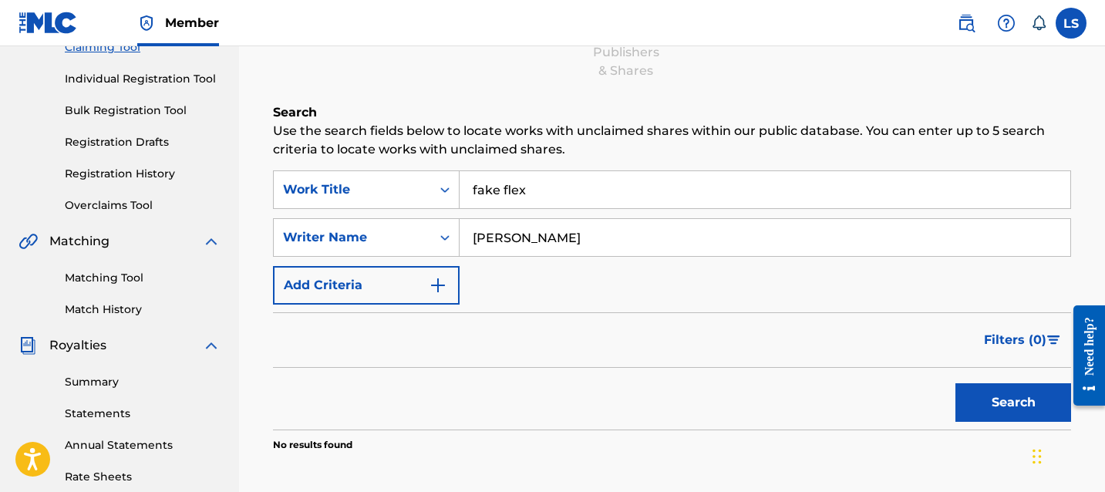
scroll to position [161, 0]
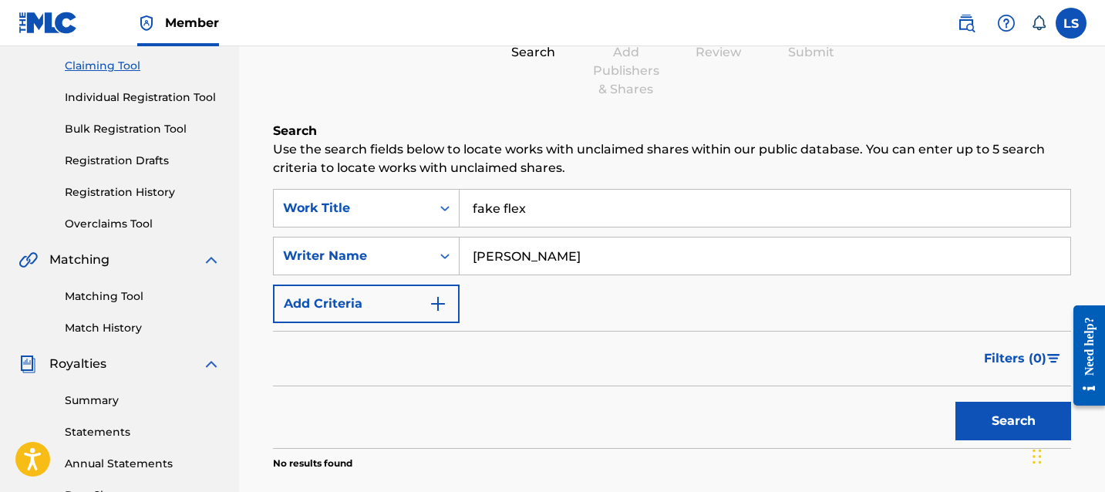
click at [554, 204] on input "fake flex" at bounding box center [764, 208] width 611 height 37
click at [439, 363] on div "Filters ( 0 )" at bounding box center [672, 359] width 798 height 56
click at [415, 198] on div "Work Title" at bounding box center [352, 208] width 157 height 29
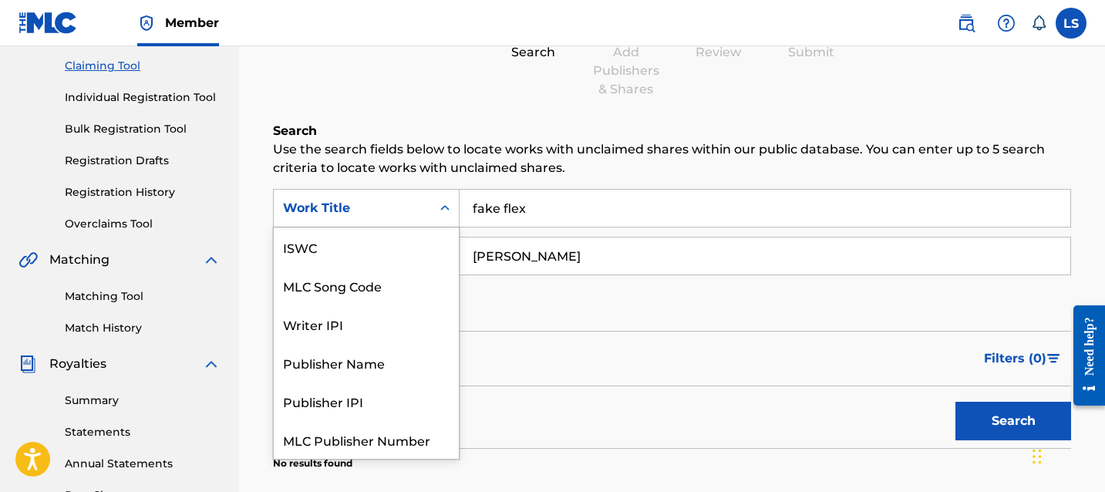
scroll to position [39, 0]
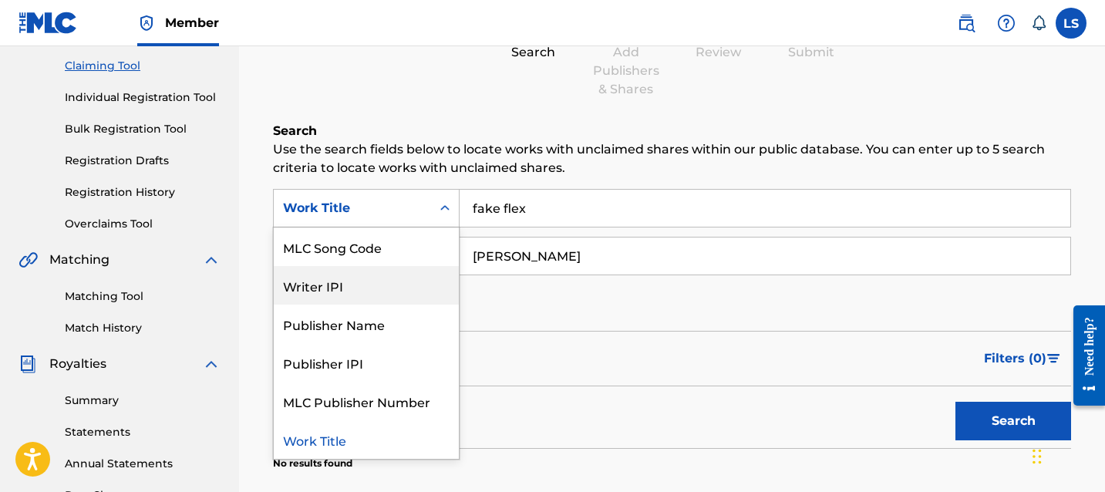
click at [525, 224] on input "fake flex" at bounding box center [764, 208] width 611 height 37
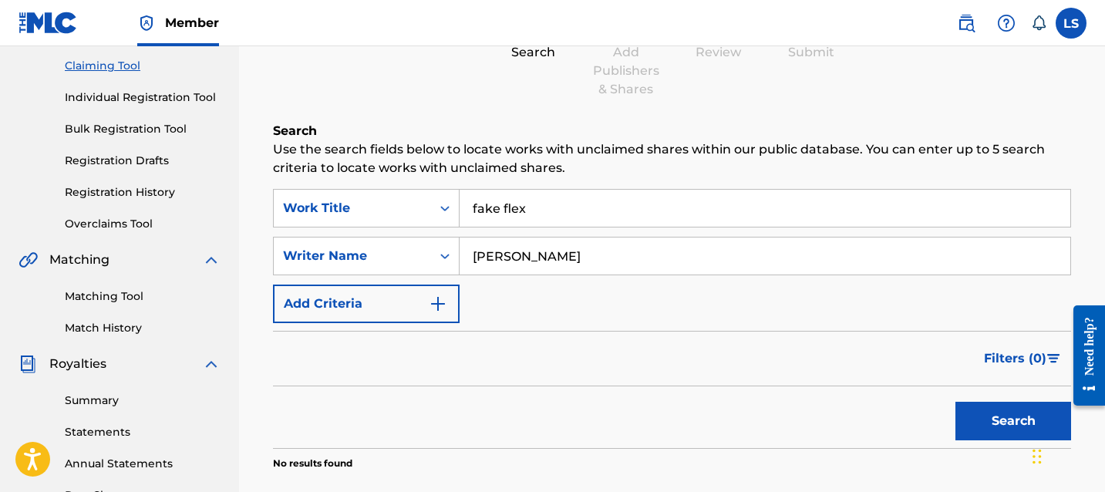
click at [525, 224] on input "fake flex" at bounding box center [764, 208] width 611 height 37
click at [524, 281] on div "SearchWithCriteriaeb56d5f3-5d31-4373-8452-f4a4717f5e15 Work Title SearchWithCri…" at bounding box center [672, 256] width 798 height 134
click at [543, 253] on input "kulwinder singh" at bounding box center [764, 255] width 611 height 37
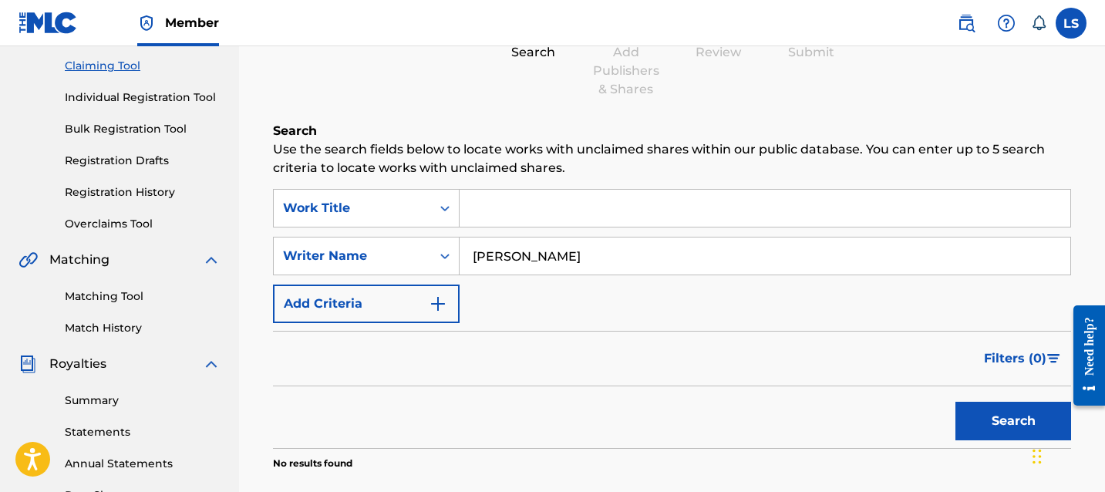
click at [543, 253] on input "kulwinder singh" at bounding box center [764, 255] width 611 height 37
type input "navdeep singh"
click at [574, 212] on input "Search Form" at bounding box center [764, 208] width 611 height 37
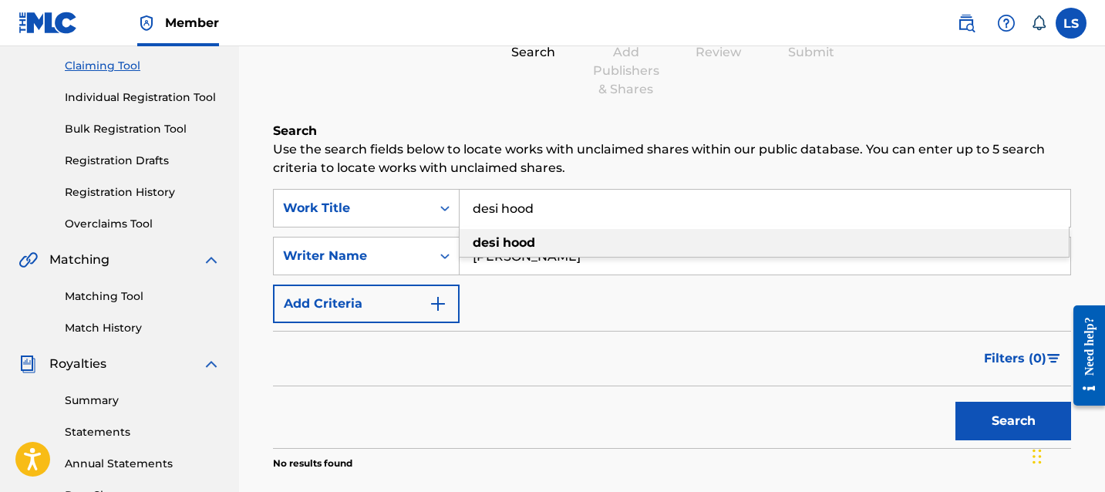
type input "desi hood"
click at [587, 231] on div "desi hood" at bounding box center [763, 243] width 609 height 28
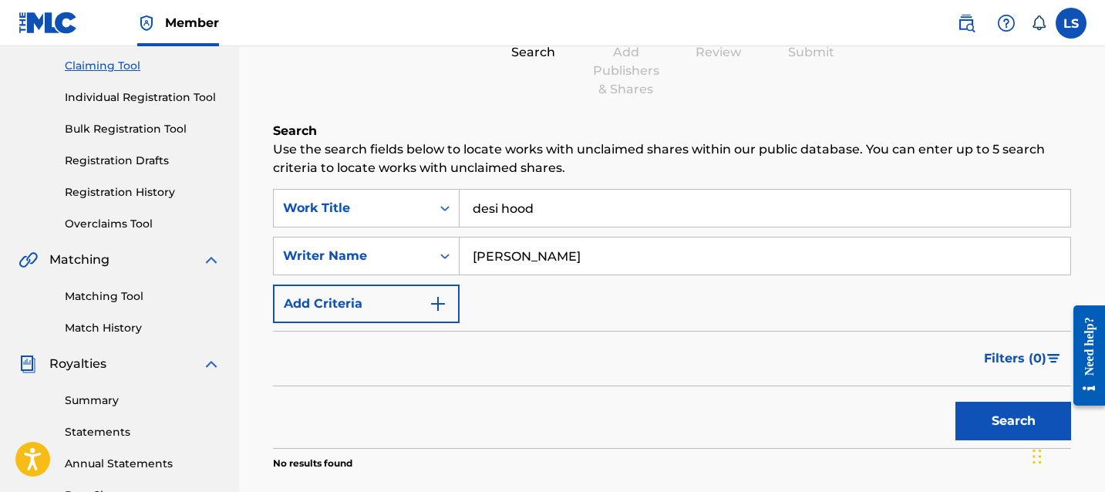
click at [995, 416] on button "Search" at bounding box center [1013, 421] width 116 height 39
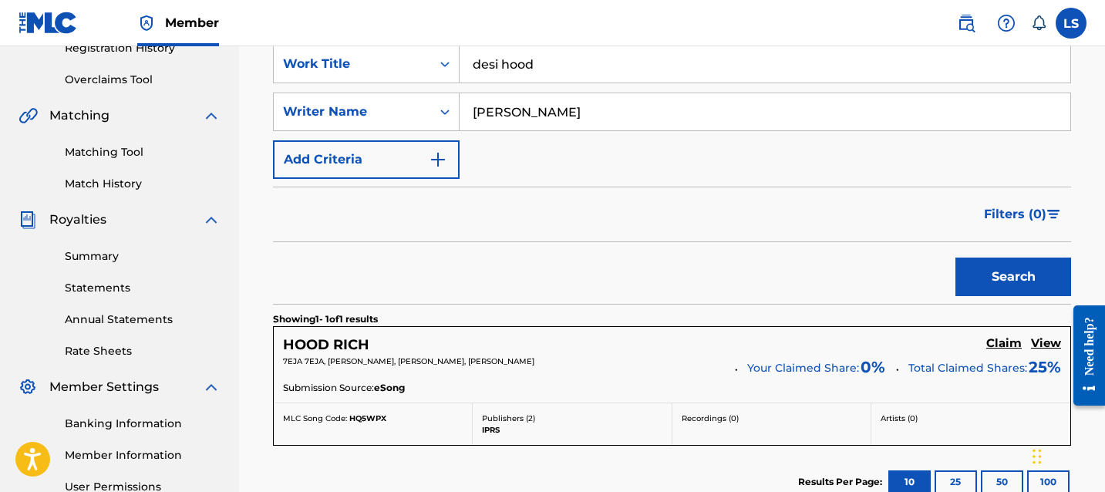
scroll to position [348, 0]
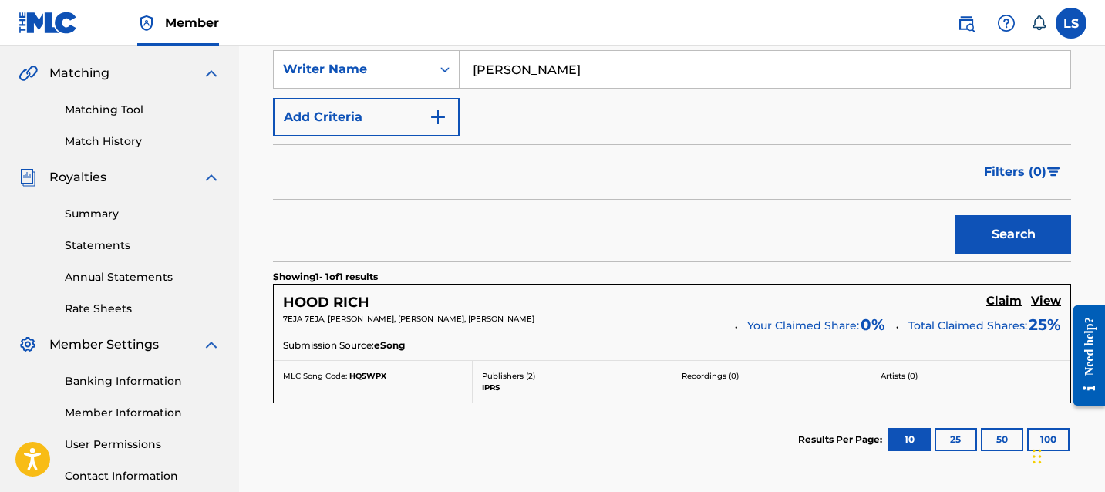
click at [534, 345] on div "Submission Source: eSong" at bounding box center [672, 346] width 778 height 17
click at [1032, 298] on h5 "View" at bounding box center [1046, 301] width 30 height 15
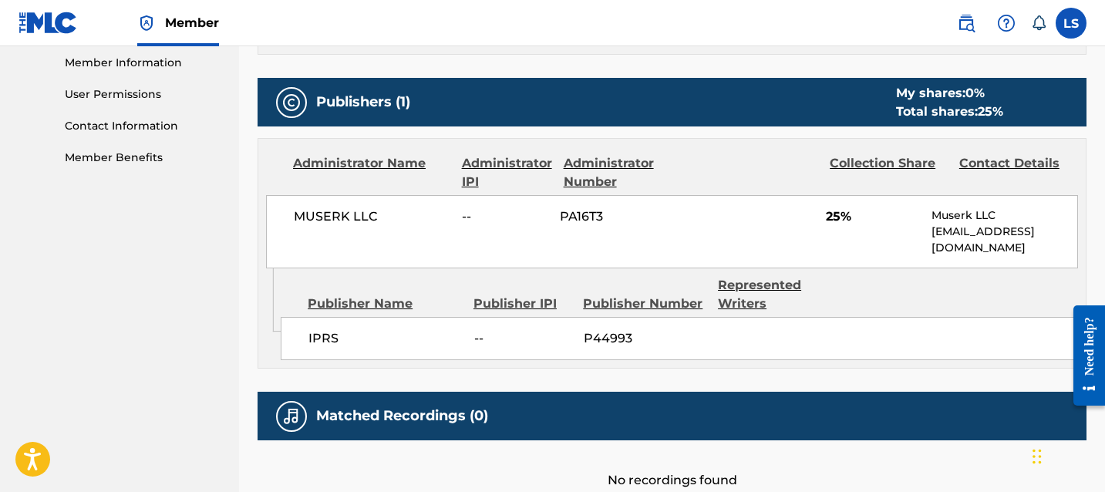
scroll to position [712, 0]
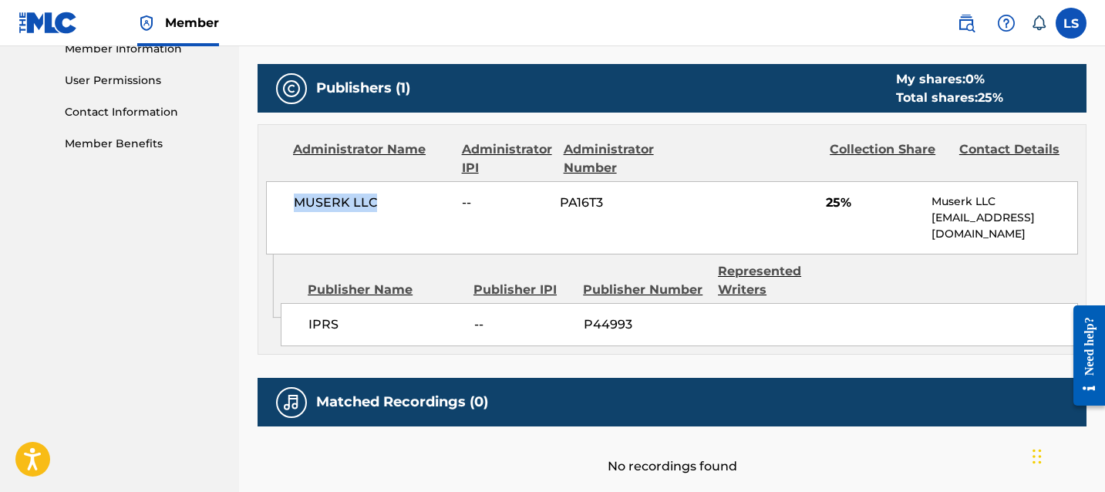
drag, startPoint x: 287, startPoint y: 200, endPoint x: 415, endPoint y: 204, distance: 128.0
click at [415, 204] on div "MUSERK LLC -- PA16T3 25% Muserk LLC info@muserk.com" at bounding box center [672, 217] width 812 height 73
copy span "MUSERK LLC"
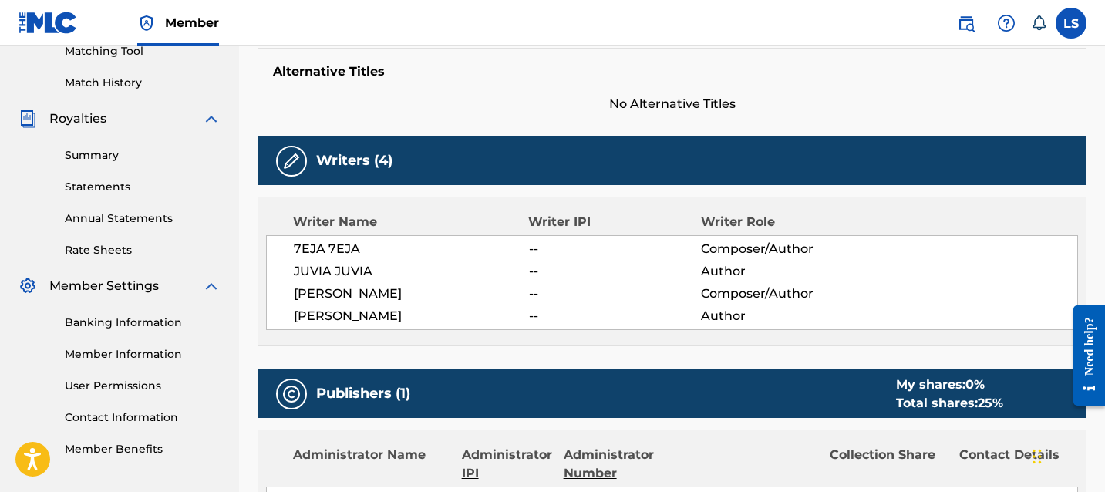
scroll to position [0, 0]
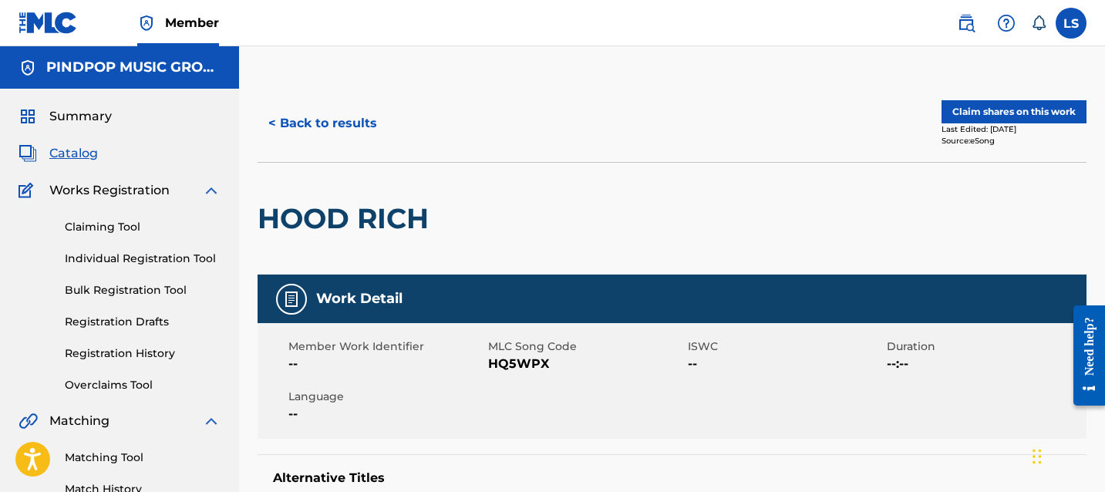
click at [309, 123] on button "< Back to results" at bounding box center [322, 123] width 130 height 39
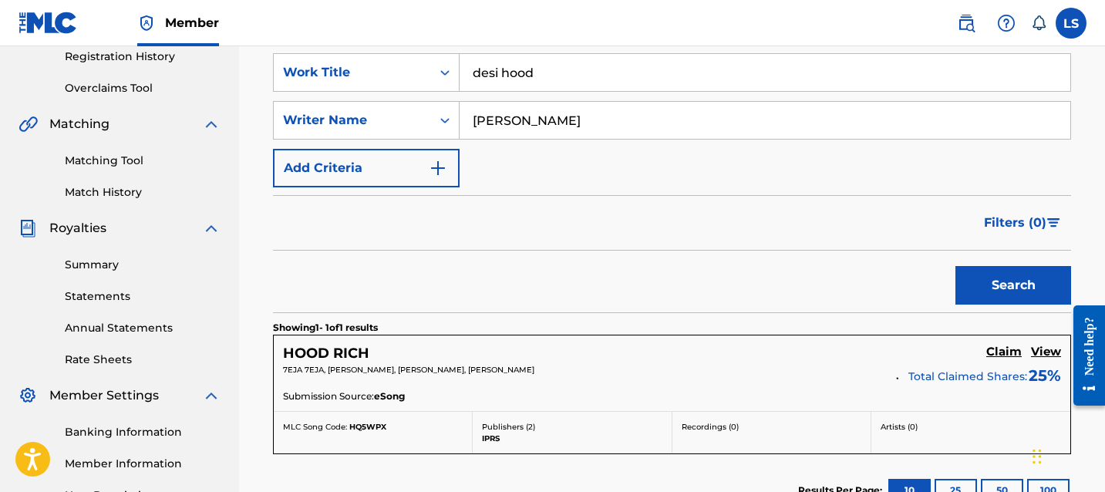
scroll to position [261, 0]
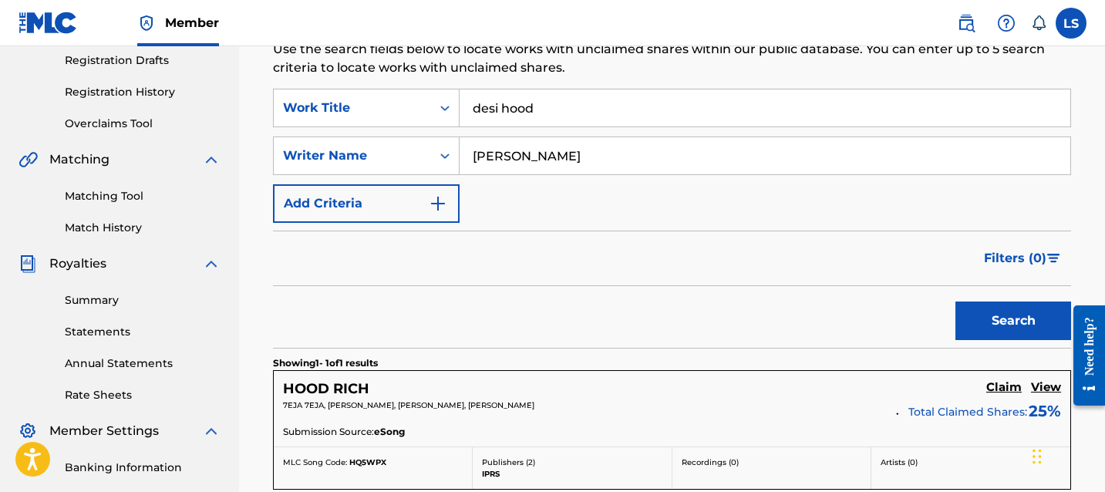
click at [518, 162] on input "navdeep singh" at bounding box center [764, 155] width 611 height 37
type input "saabi bhinder"
click at [994, 317] on button "Search" at bounding box center [1013, 320] width 116 height 39
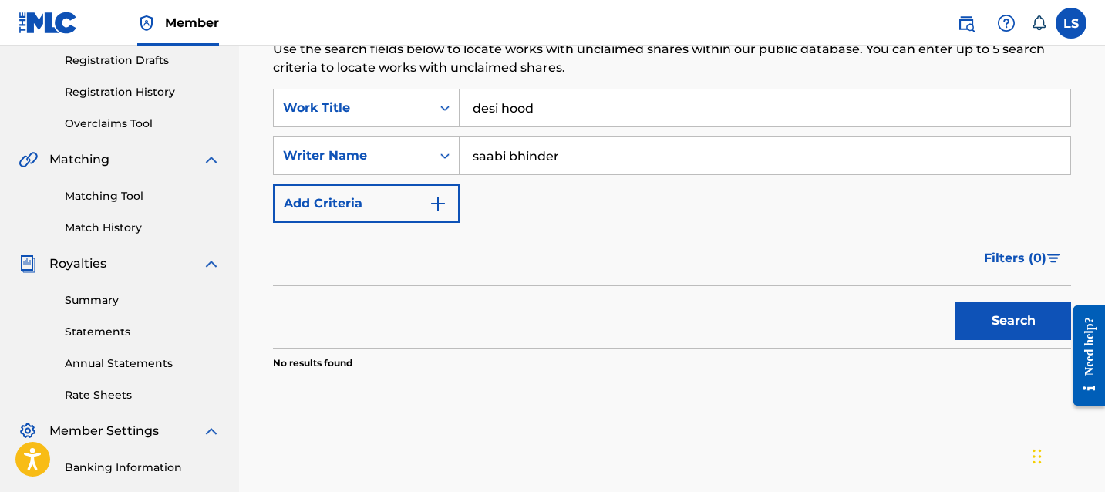
click at [574, 222] on div "SearchWithCriteriaeb56d5f3-5d31-4373-8452-f4a4717f5e15 Work Title desi hood Sea…" at bounding box center [672, 156] width 798 height 134
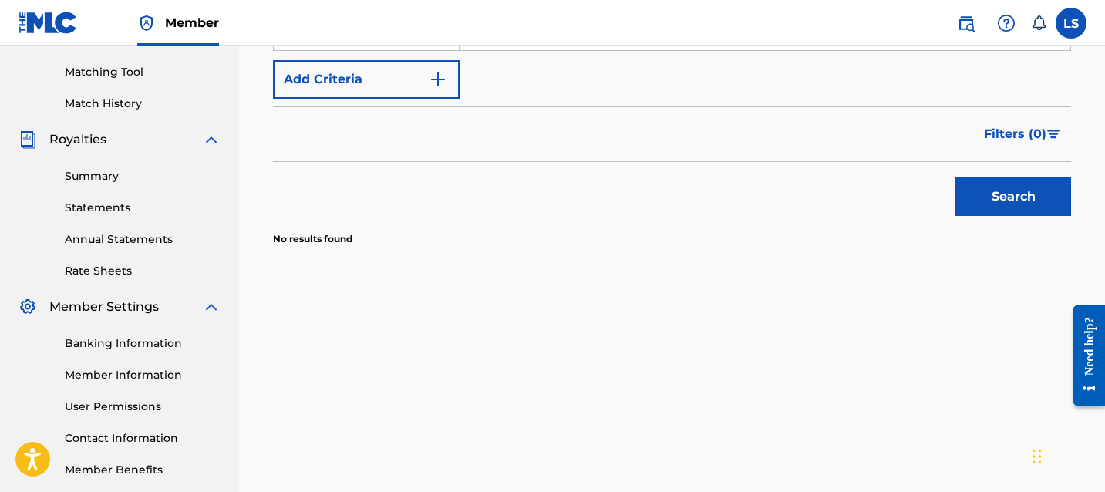
scroll to position [246, 0]
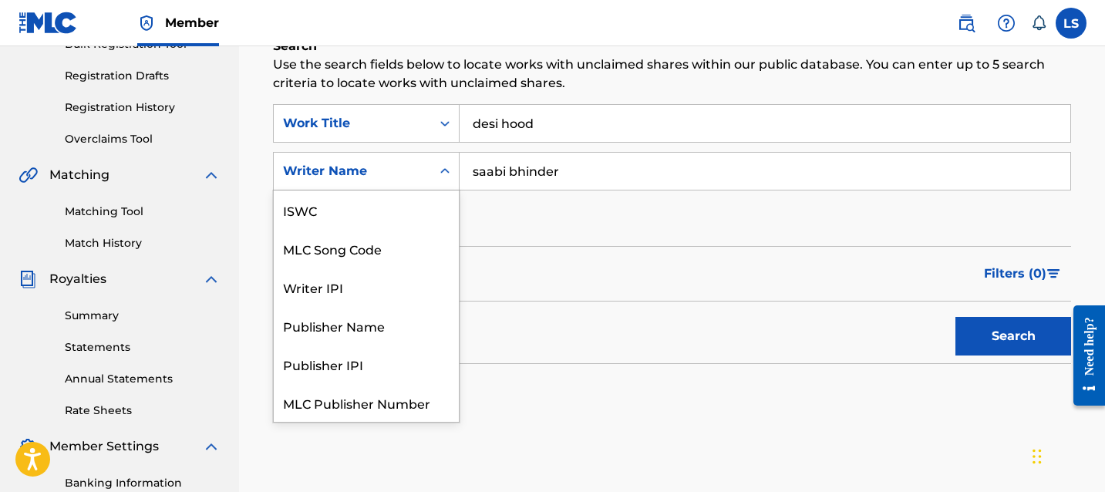
click at [409, 170] on div "Writer Name" at bounding box center [352, 171] width 139 height 19
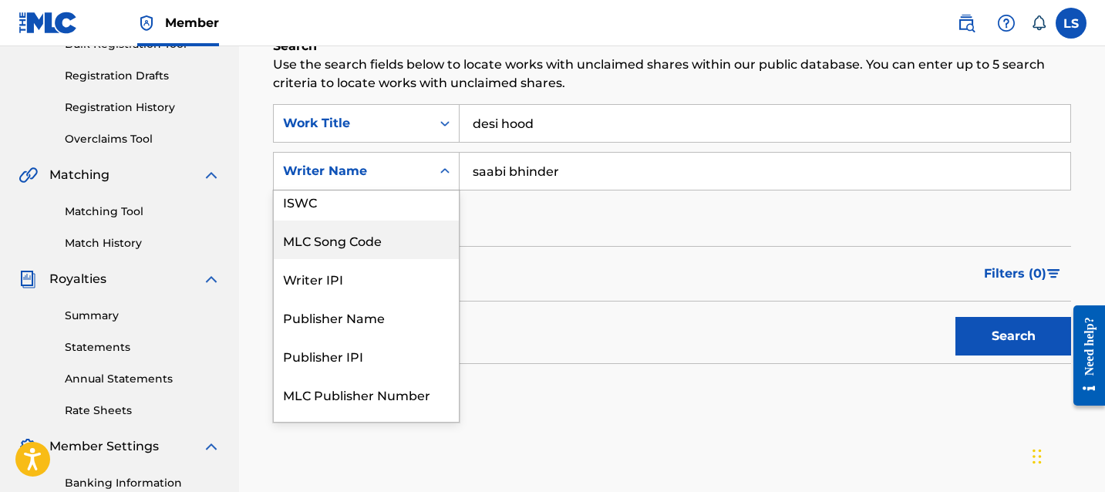
scroll to position [0, 0]
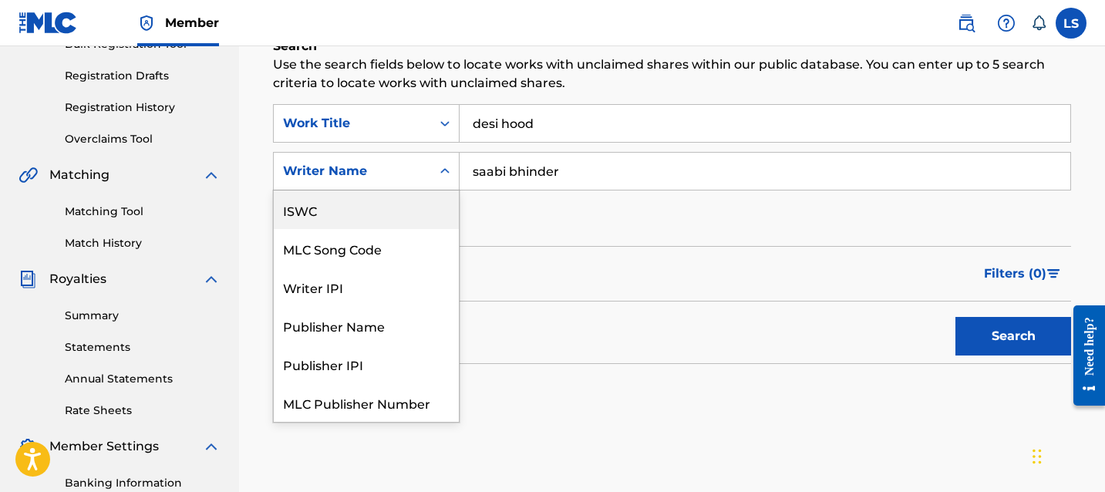
click at [517, 159] on input "saabi bhinder" at bounding box center [764, 171] width 611 height 37
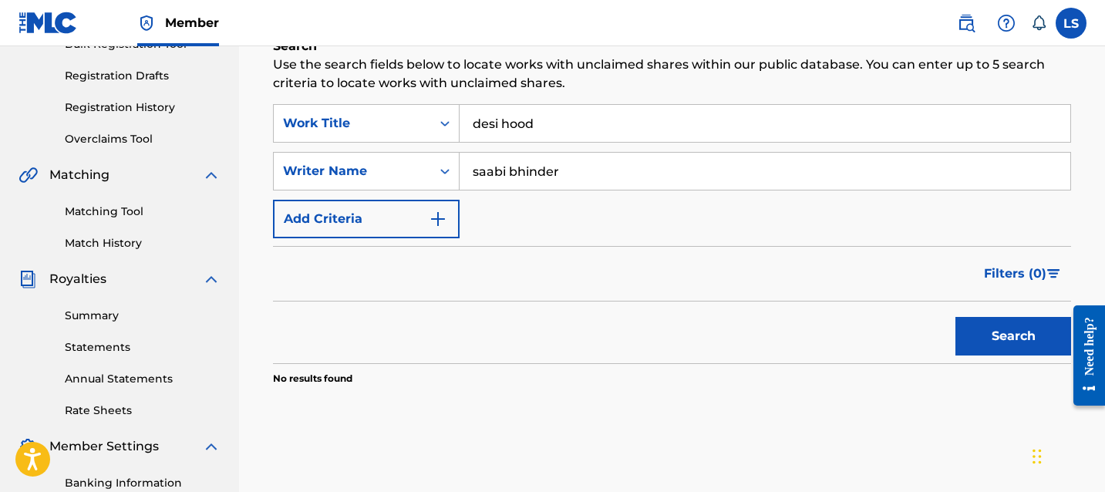
click at [517, 159] on input "saabi bhinder" at bounding box center [764, 171] width 611 height 37
click at [535, 121] on input "desi hood" at bounding box center [764, 123] width 611 height 37
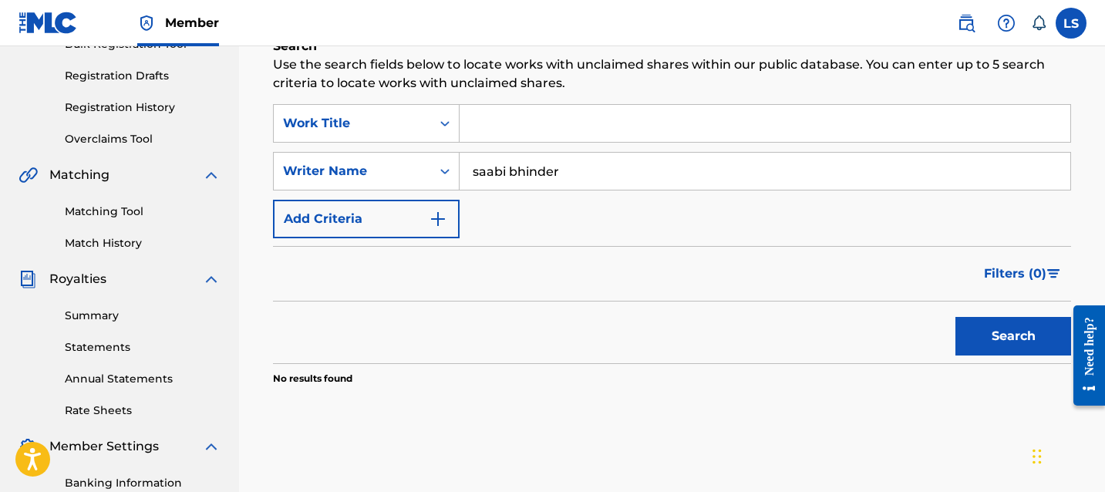
click at [998, 328] on button "Search" at bounding box center [1013, 336] width 116 height 39
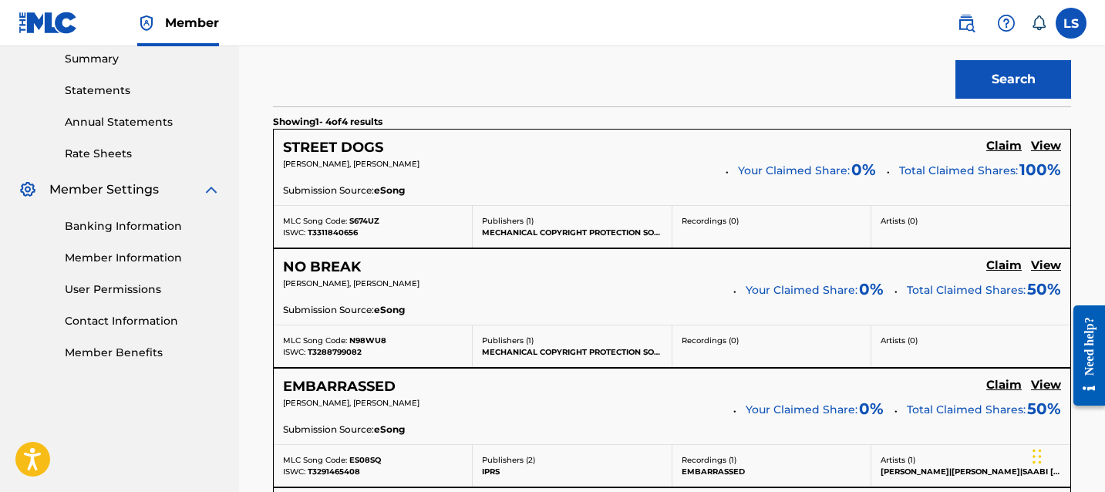
scroll to position [513, 0]
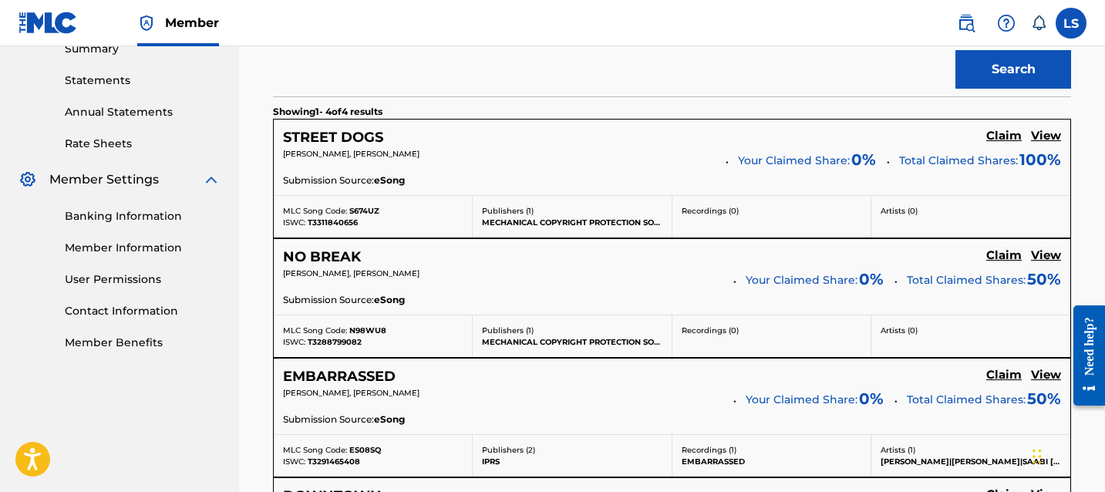
click at [1044, 141] on h5 "View" at bounding box center [1046, 136] width 30 height 15
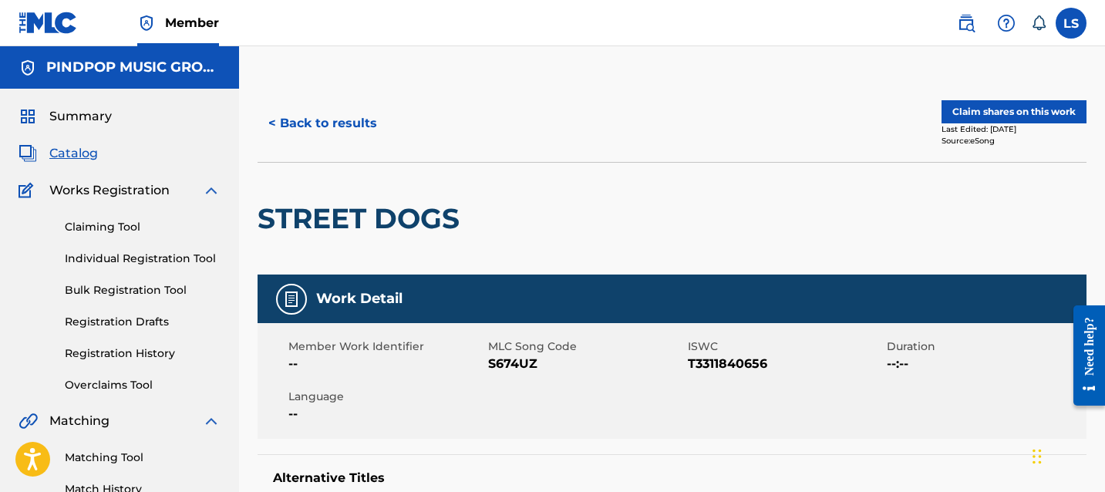
click at [1015, 117] on button "Claim shares on this work" at bounding box center [1013, 111] width 145 height 23
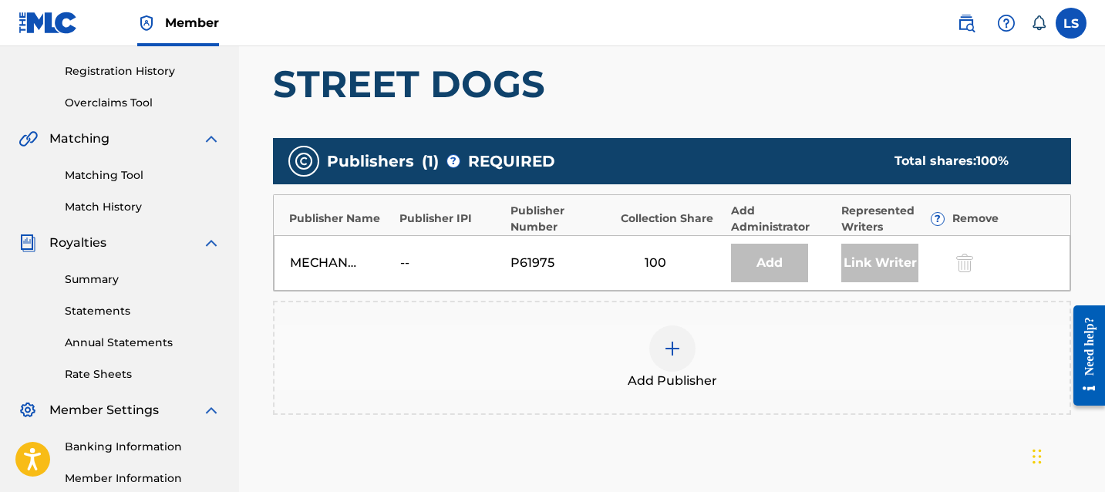
scroll to position [310, 0]
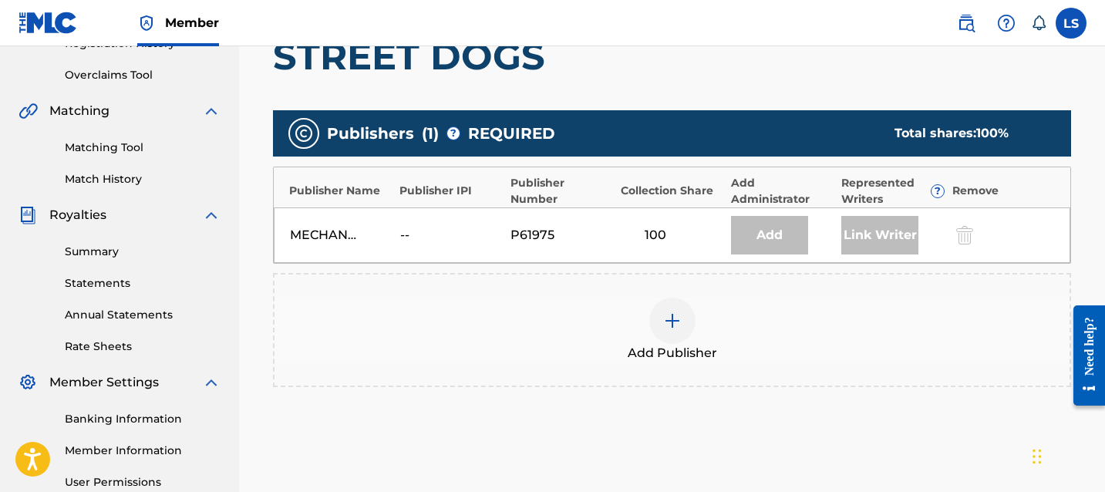
click at [674, 311] on img at bounding box center [672, 320] width 19 height 19
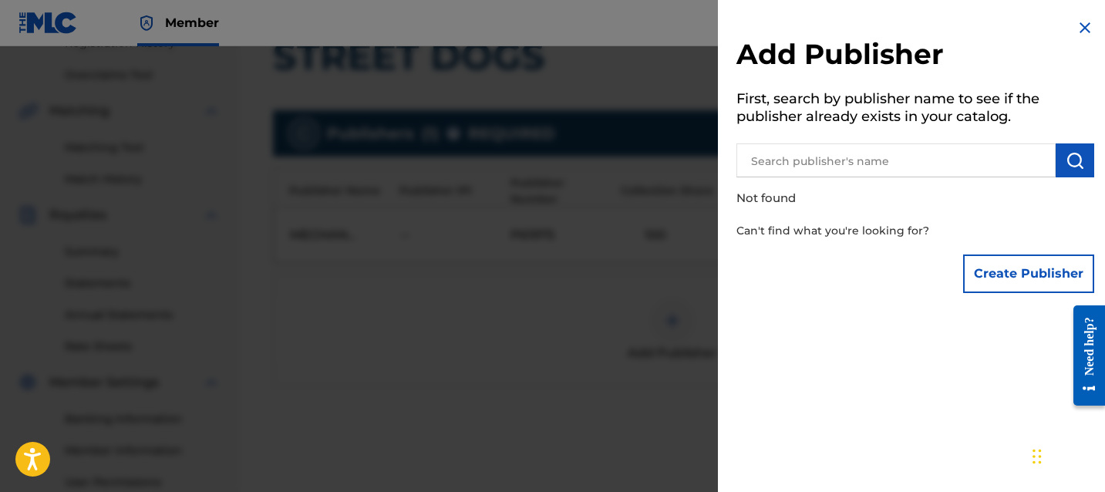
click at [779, 173] on input "text" at bounding box center [895, 160] width 319 height 34
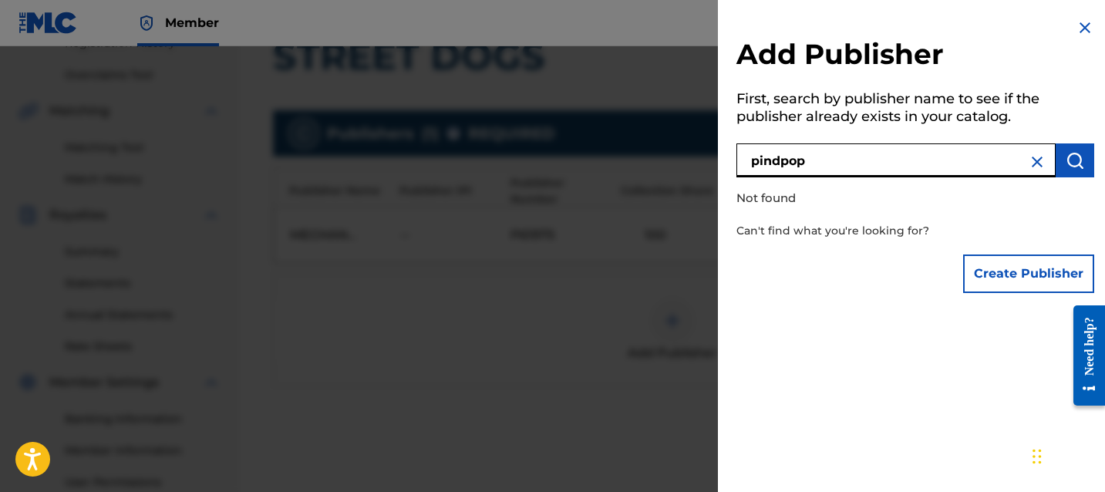
type input "pindpop"
click at [638, 232] on div at bounding box center [552, 292] width 1105 height 492
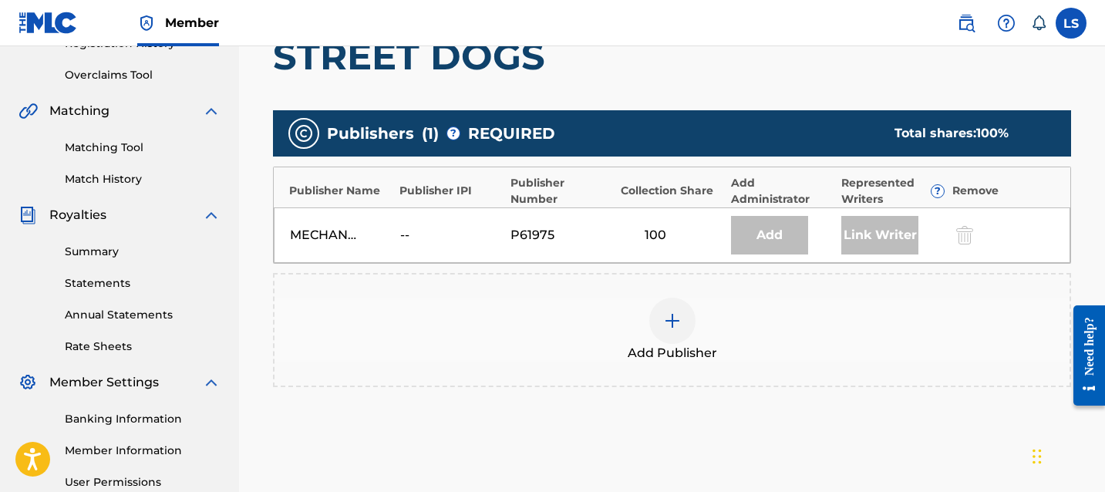
click at [968, 253] on div "MECHANICAL COPYRIGHT PROTECTION SOCIETY LTD -- P61975 100 Add Link Writer" at bounding box center [672, 235] width 796 height 56
click at [968, 232] on div at bounding box center [962, 235] width 23 height 18
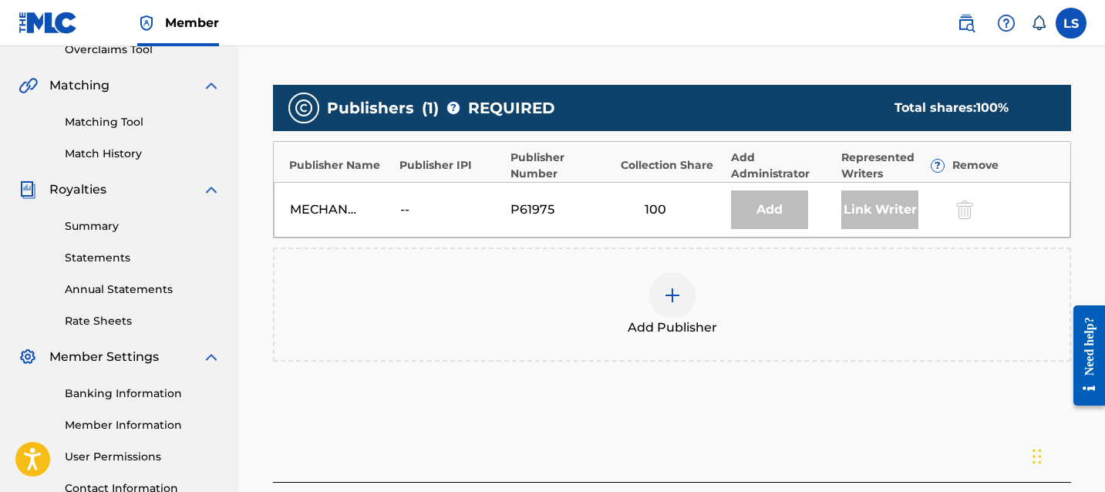
scroll to position [469, 0]
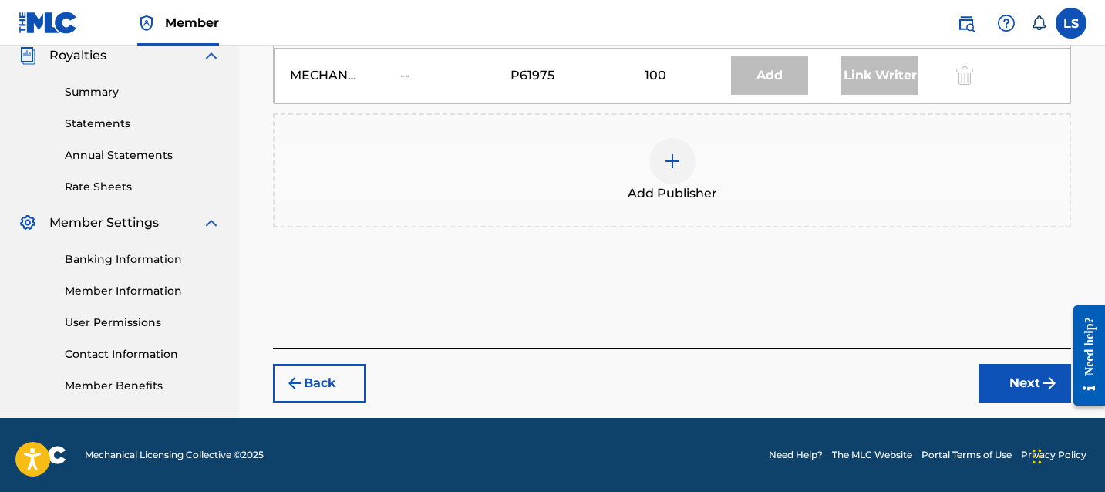
click at [311, 385] on button "Back" at bounding box center [319, 383] width 93 height 39
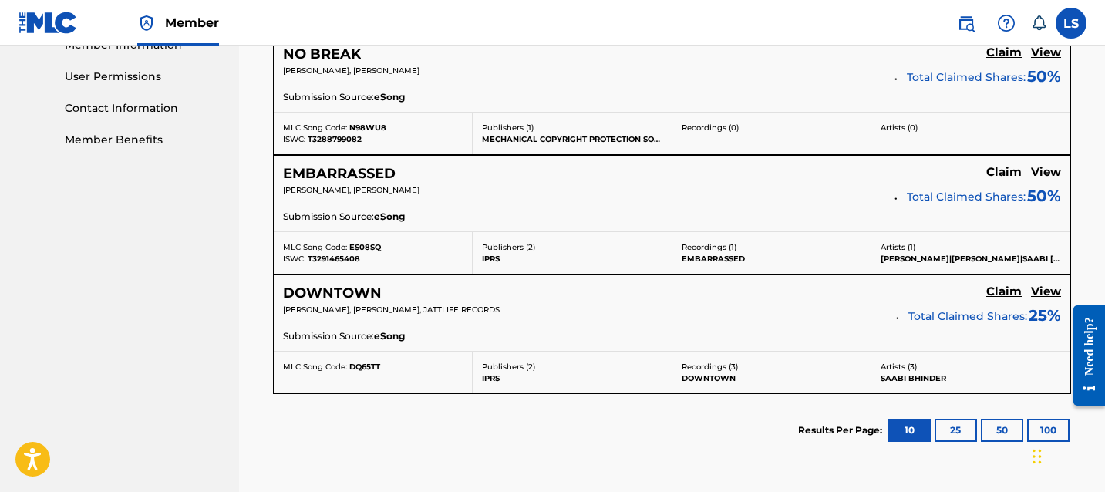
scroll to position [718, 0]
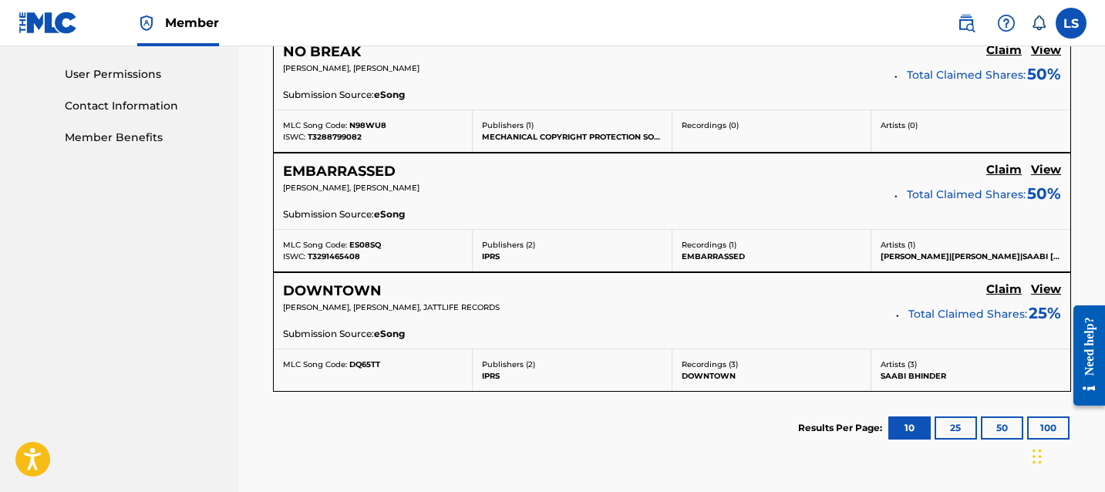
click at [1041, 290] on h5 "View" at bounding box center [1046, 289] width 30 height 15
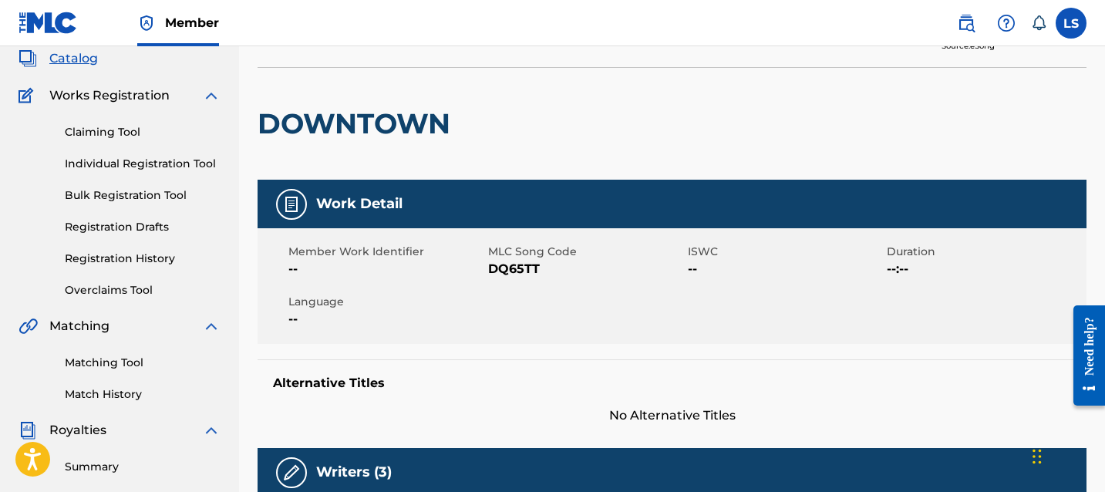
scroll to position [8, 0]
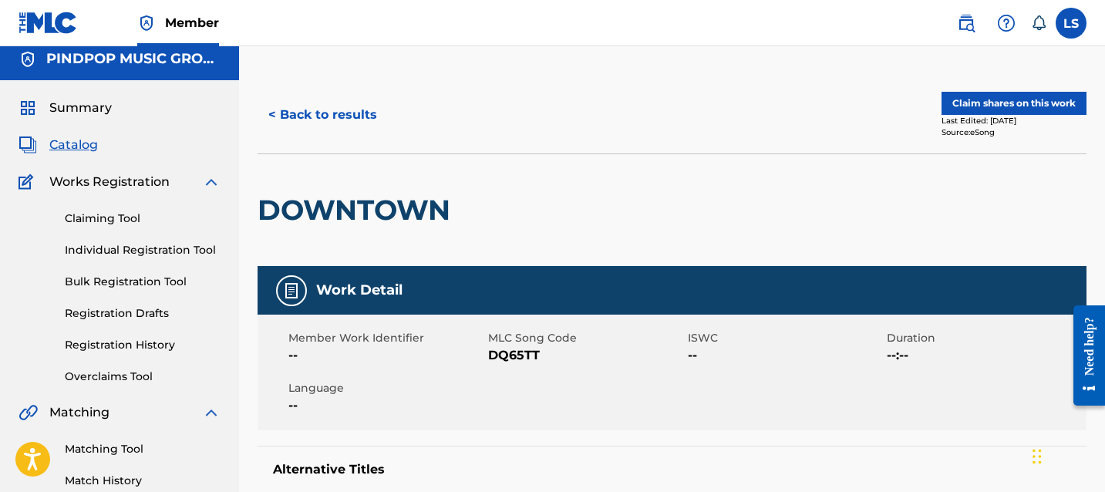
click at [308, 102] on button "< Back to results" at bounding box center [322, 115] width 130 height 39
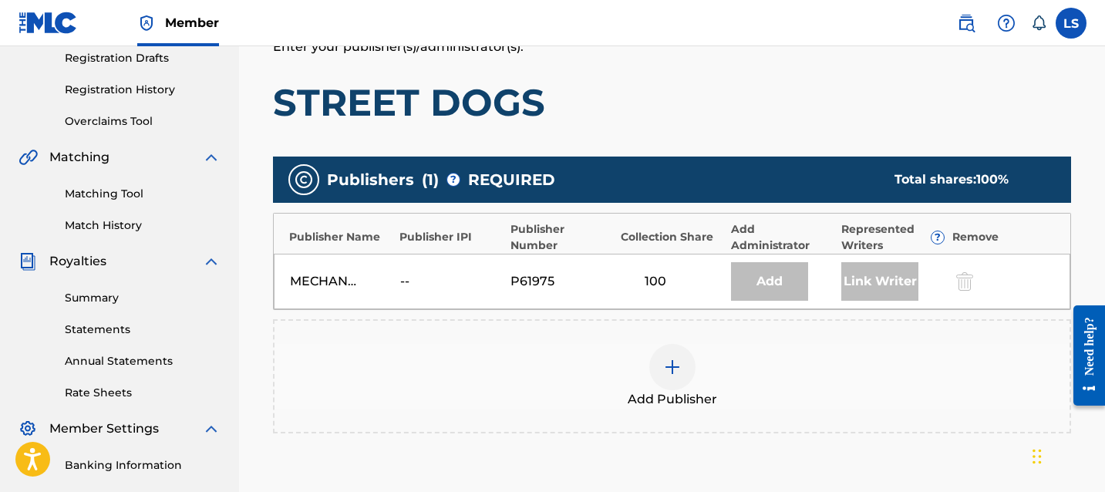
scroll to position [469, 0]
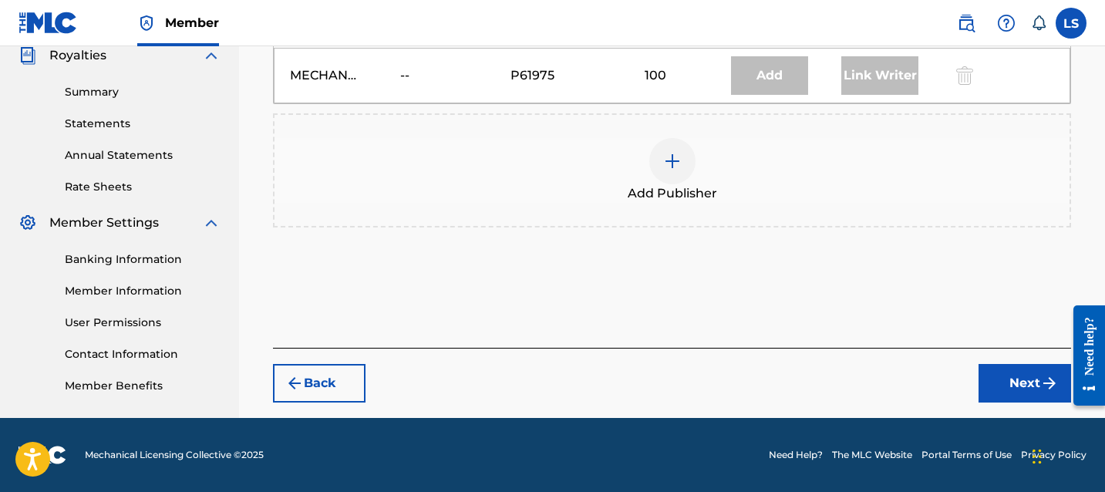
click at [338, 396] on button "Back" at bounding box center [319, 383] width 93 height 39
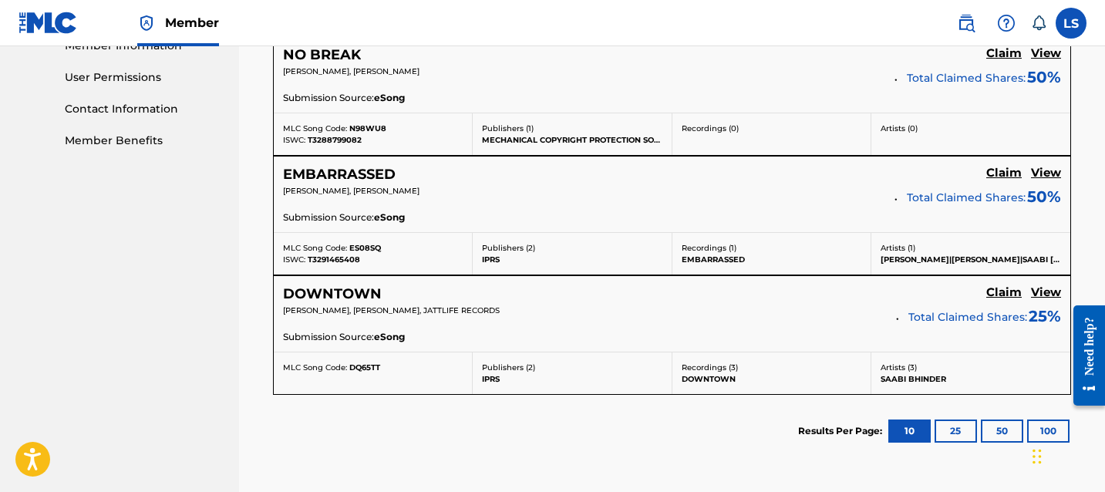
scroll to position [716, 0]
click at [661, 395] on section "Results Per Page: 10 25 50 100" at bounding box center [672, 429] width 798 height 72
click at [954, 424] on button "25" at bounding box center [955, 429] width 42 height 23
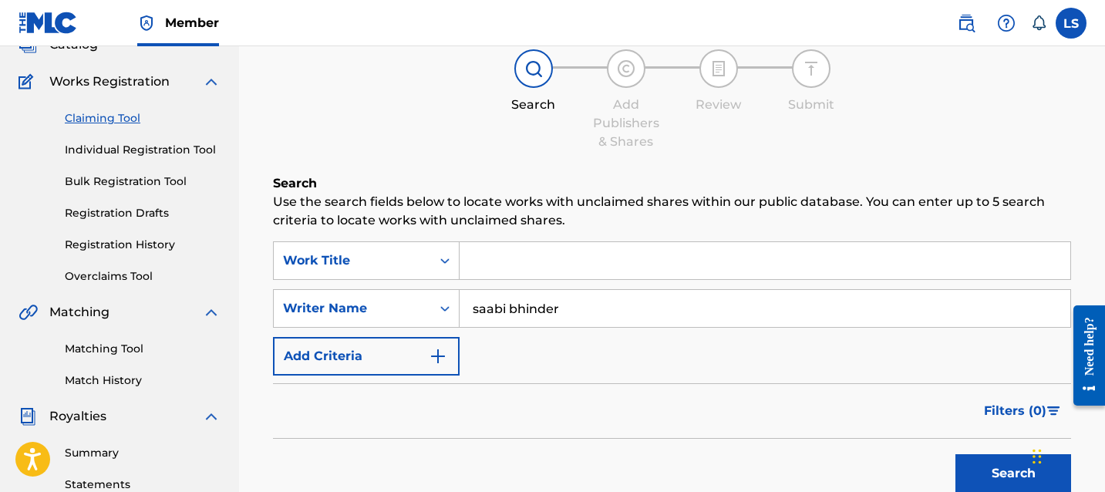
scroll to position [130, 0]
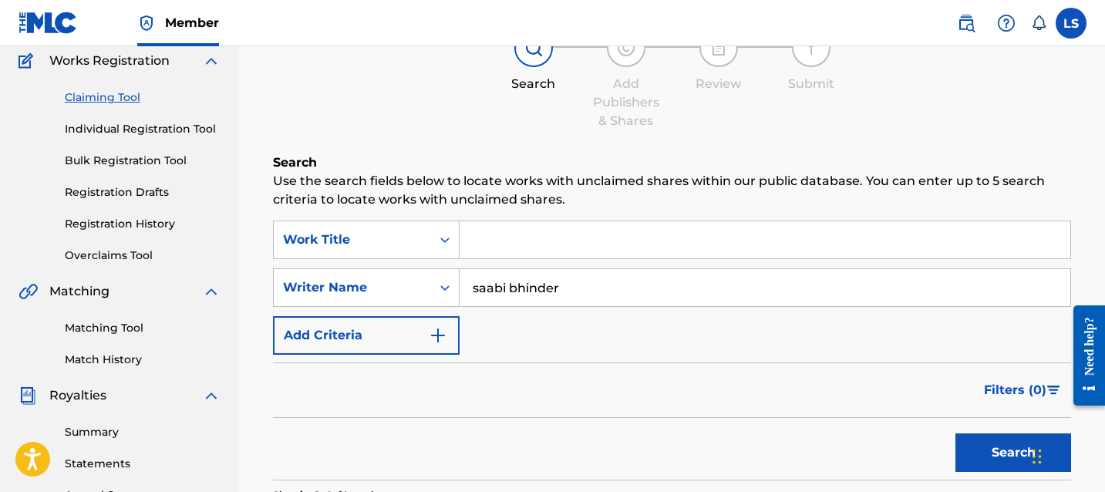
click at [522, 291] on input "saabi bhinder" at bounding box center [764, 287] width 611 height 37
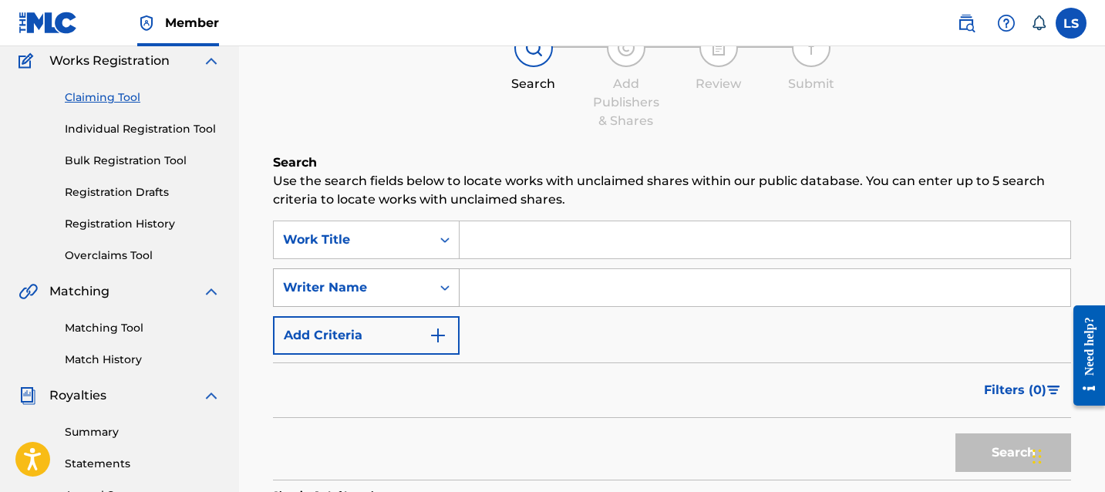
click at [336, 286] on div "Writer Name" at bounding box center [352, 287] width 139 height 19
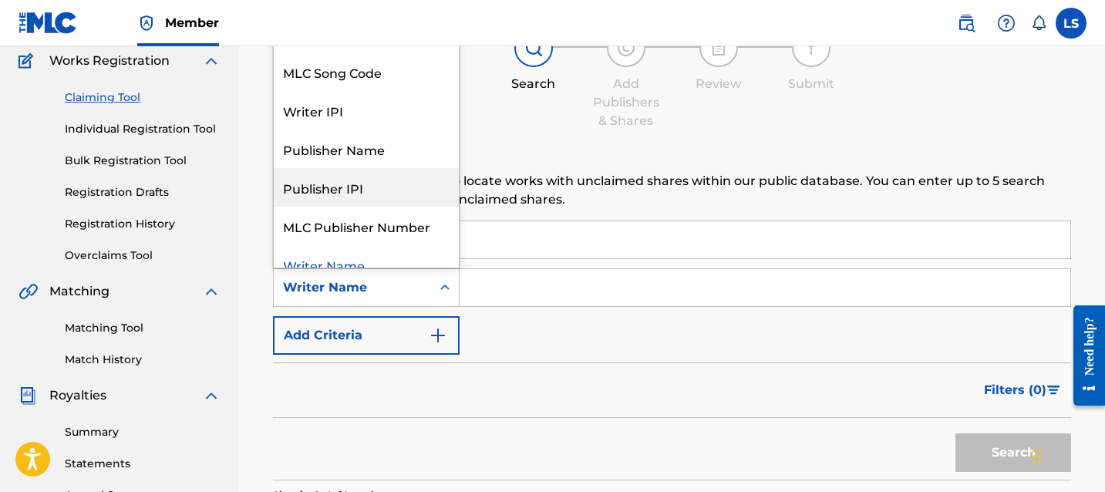
scroll to position [17, 0]
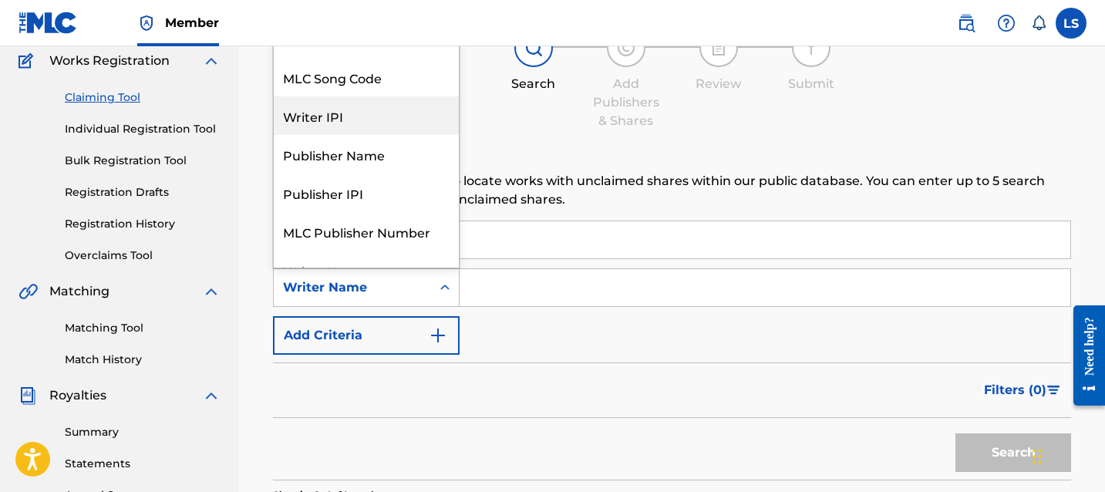
click at [350, 130] on div "Writer IPI" at bounding box center [366, 115] width 185 height 39
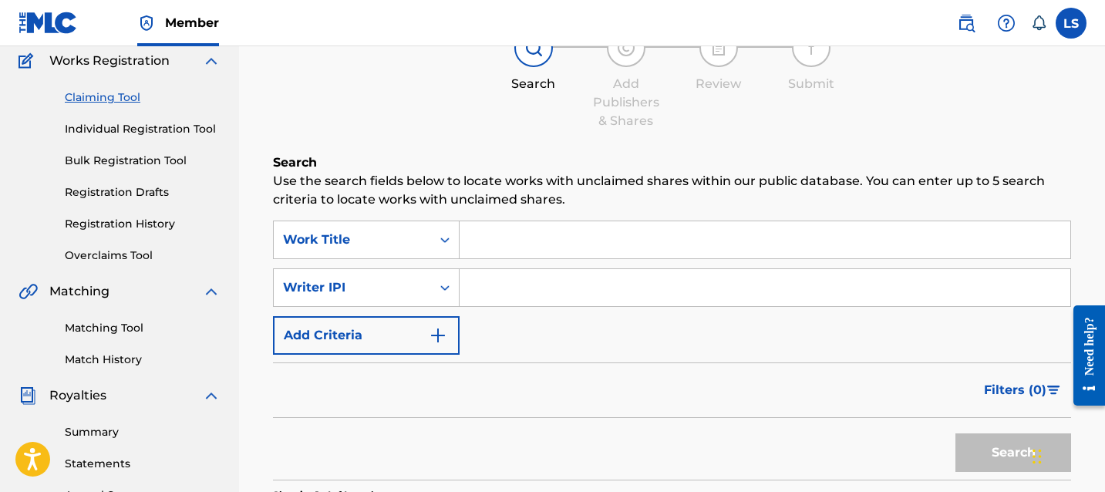
click at [550, 300] on input "Search Form" at bounding box center [764, 287] width 611 height 37
paste input "1258566517"
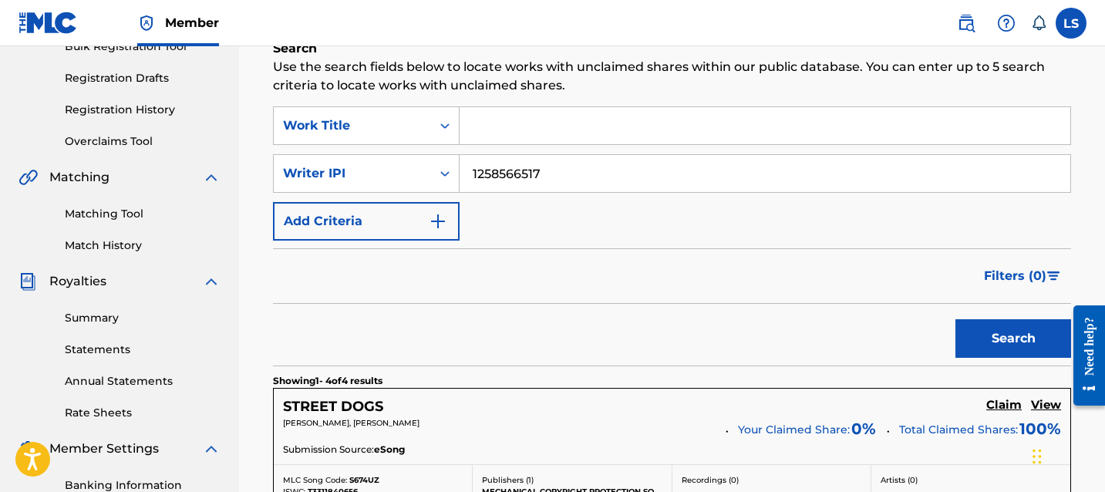
scroll to position [256, 0]
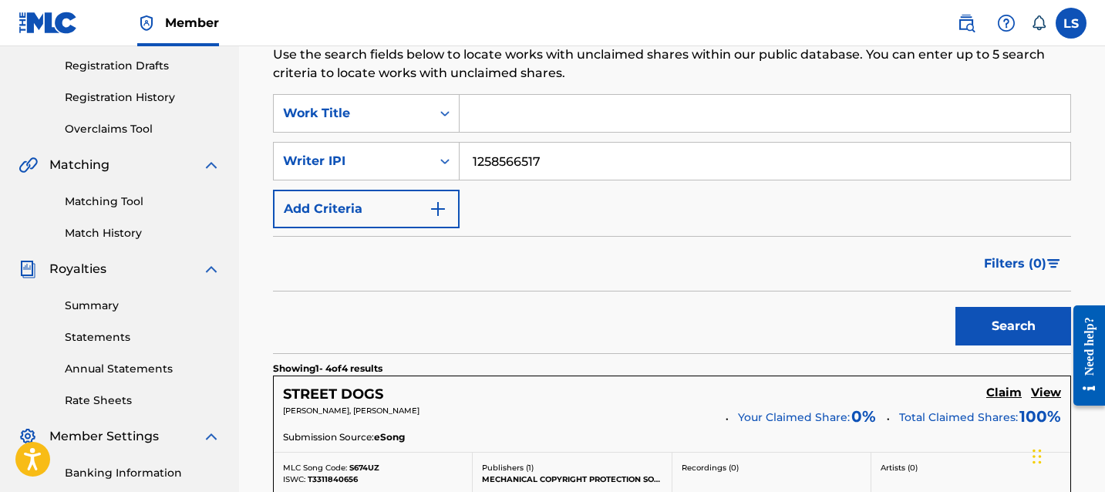
type input "1258566517"
click at [1023, 318] on button "Search" at bounding box center [1013, 326] width 116 height 39
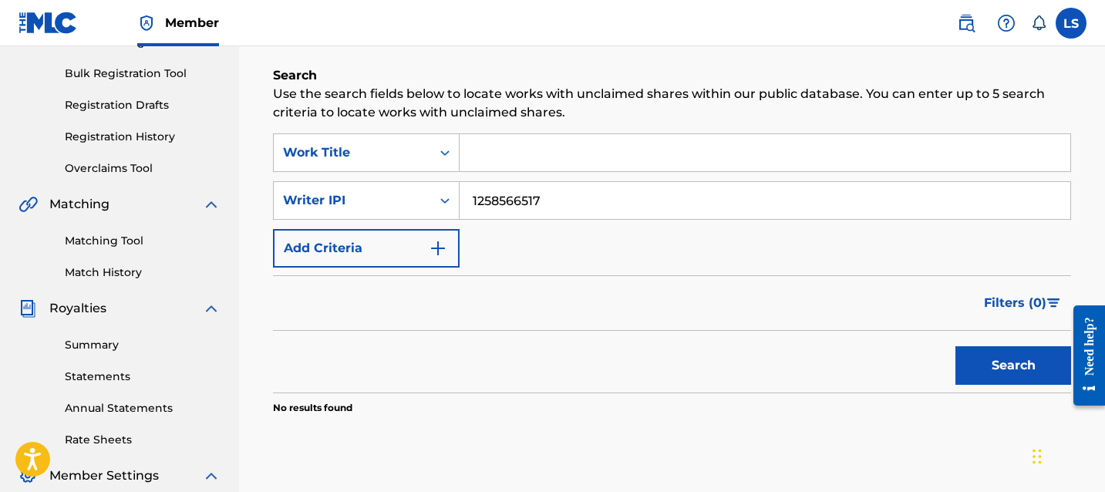
scroll to position [209, 0]
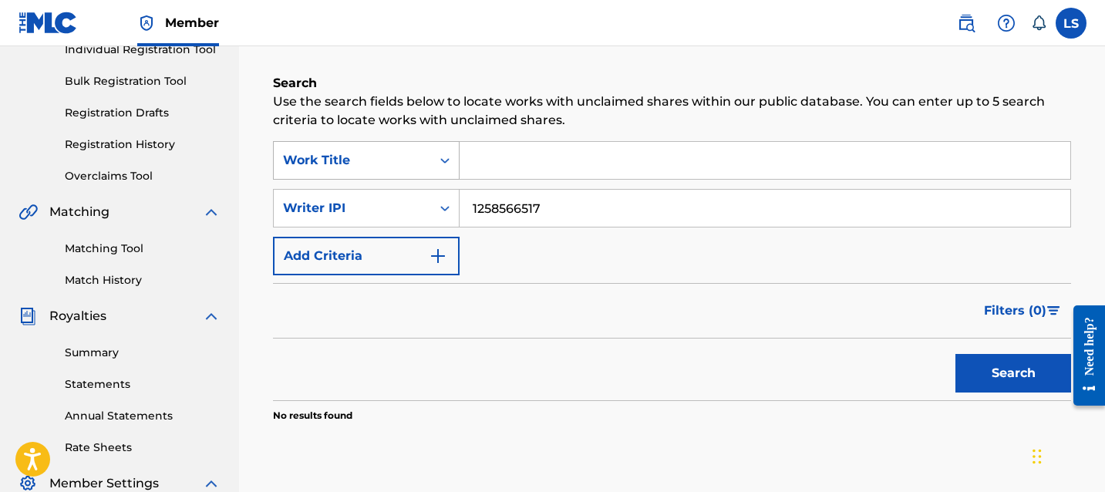
click at [405, 157] on div "Work Title" at bounding box center [352, 160] width 139 height 19
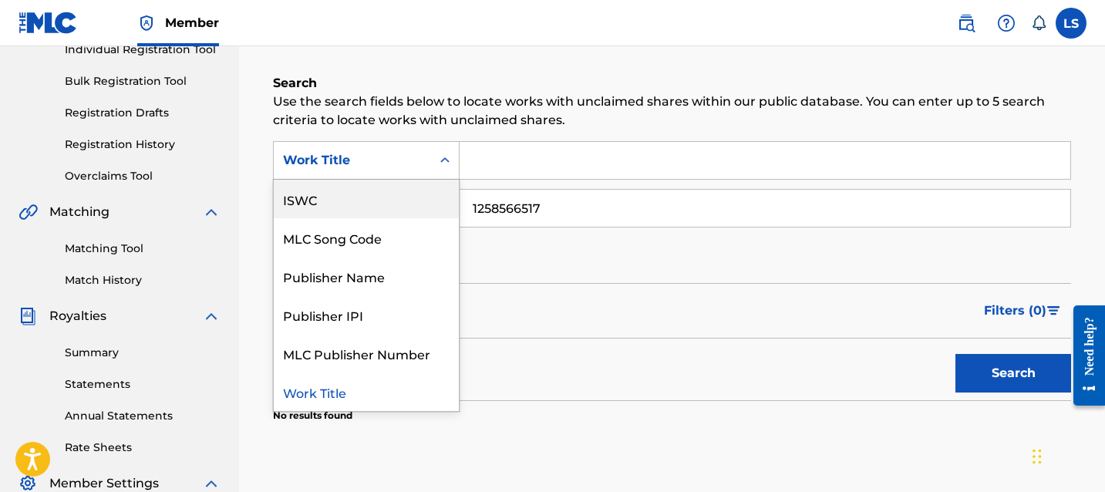
scroll to position [0, 0]
click at [414, 210] on div "Writer Name" at bounding box center [366, 199] width 185 height 39
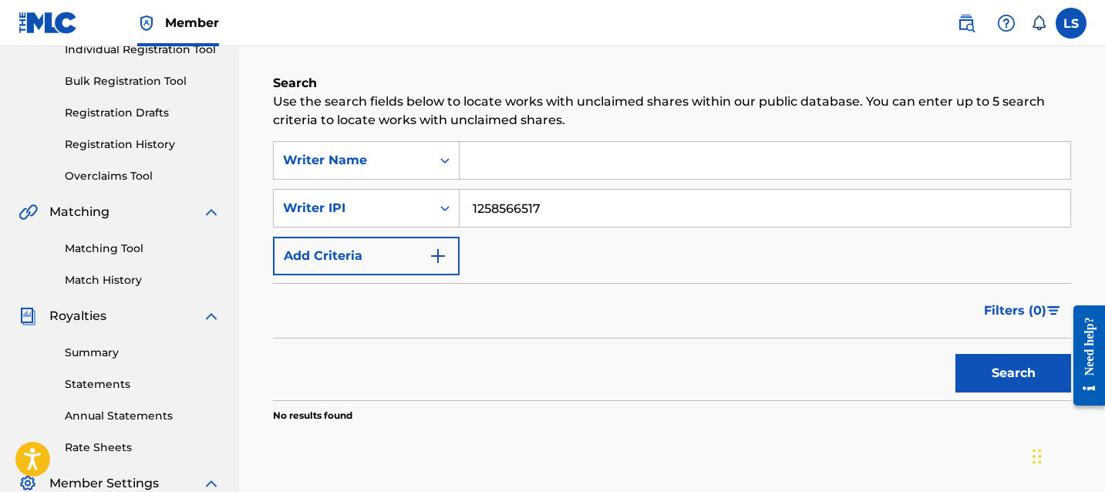
click at [484, 178] on input "Search Form" at bounding box center [764, 160] width 611 height 37
type input "navdeep singh"
click at [420, 177] on div "Writer Name" at bounding box center [366, 160] width 187 height 39
click at [475, 222] on input "1258566517" at bounding box center [764, 208] width 611 height 37
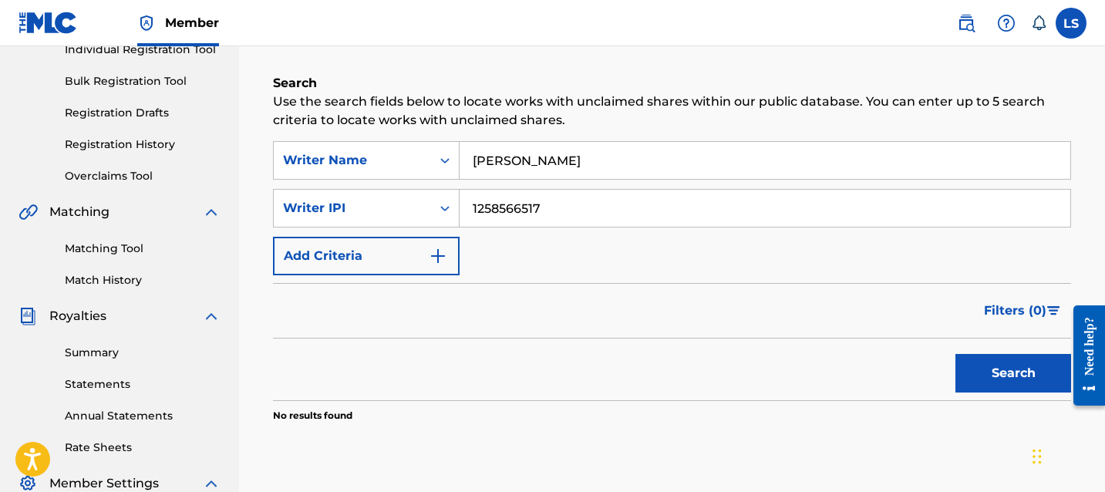
click at [475, 222] on input "1258566517" at bounding box center [764, 208] width 611 height 37
click at [960, 363] on button "Search" at bounding box center [1013, 373] width 116 height 39
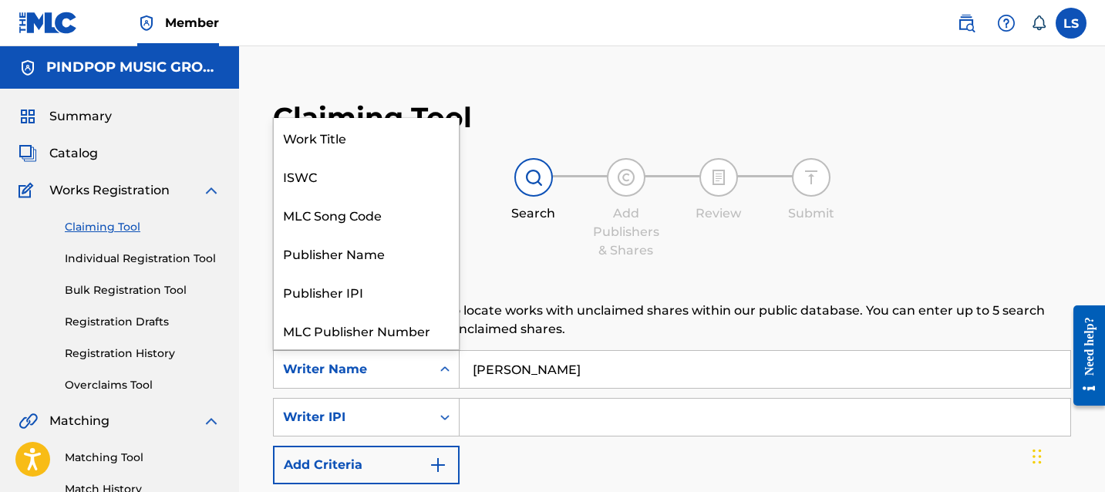
click at [432, 365] on div "Search Form" at bounding box center [445, 369] width 28 height 28
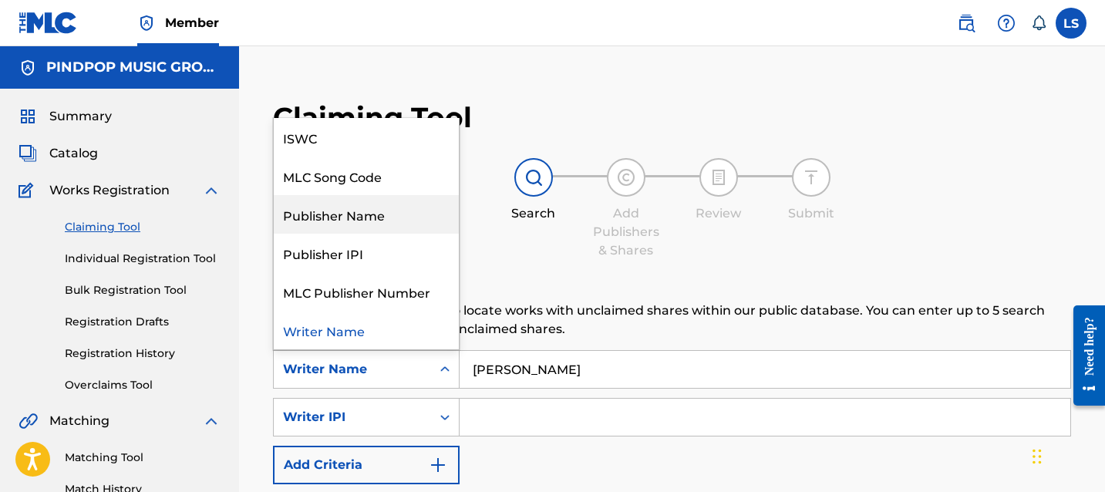
click at [386, 204] on div "Publisher Name" at bounding box center [366, 214] width 185 height 39
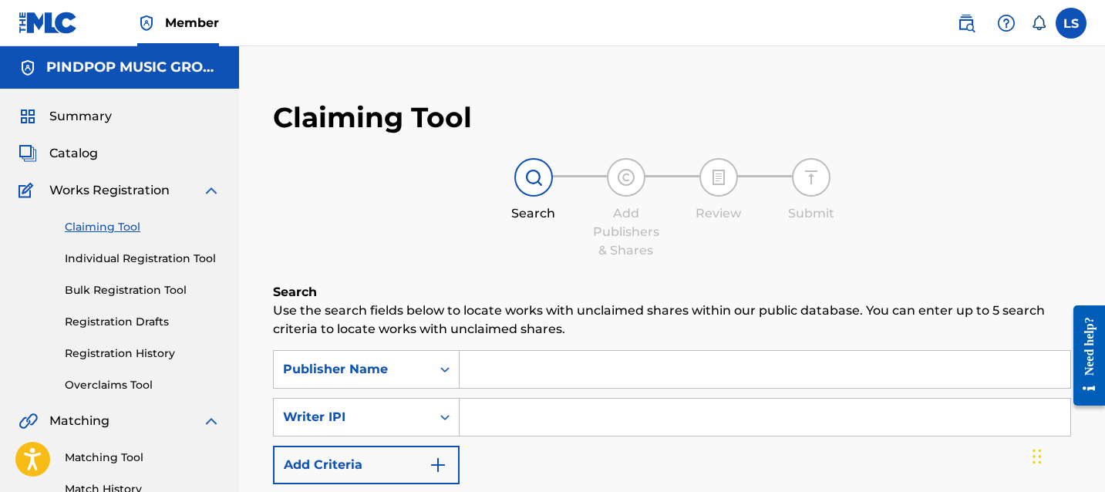
click at [493, 363] on input "Search Form" at bounding box center [764, 369] width 611 height 37
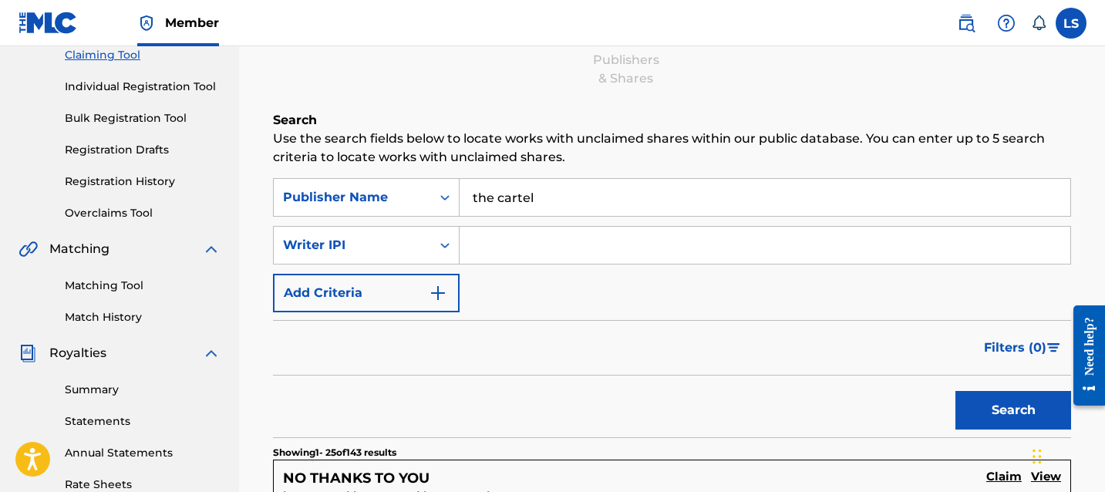
scroll to position [202, 0]
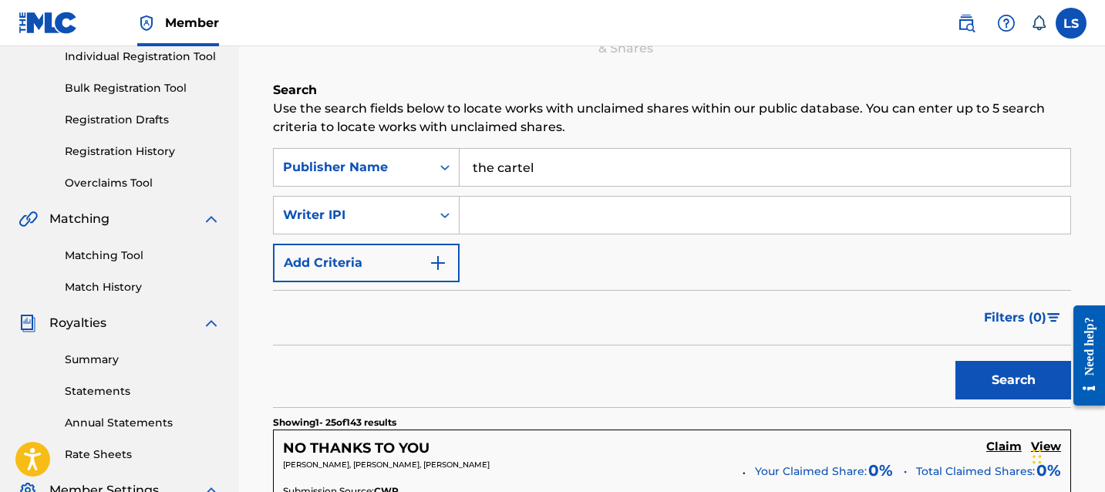
click at [977, 367] on button "Search" at bounding box center [1013, 380] width 116 height 39
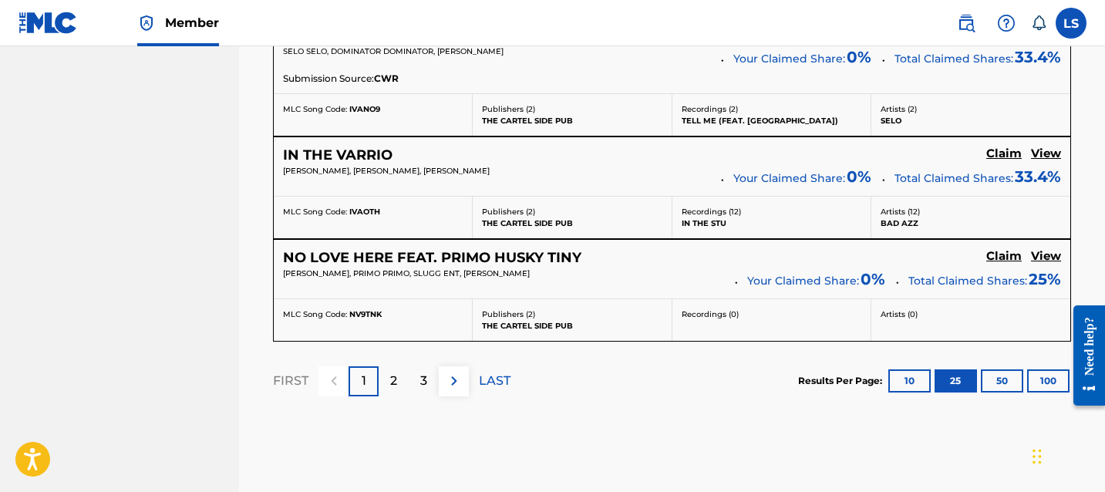
scroll to position [3104, 0]
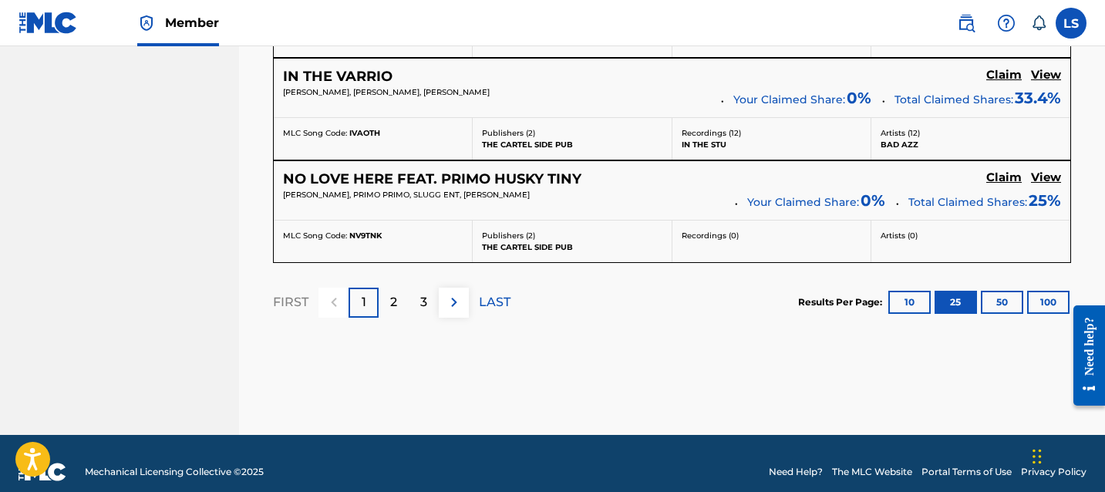
click at [427, 300] on div "3" at bounding box center [424, 303] width 30 height 30
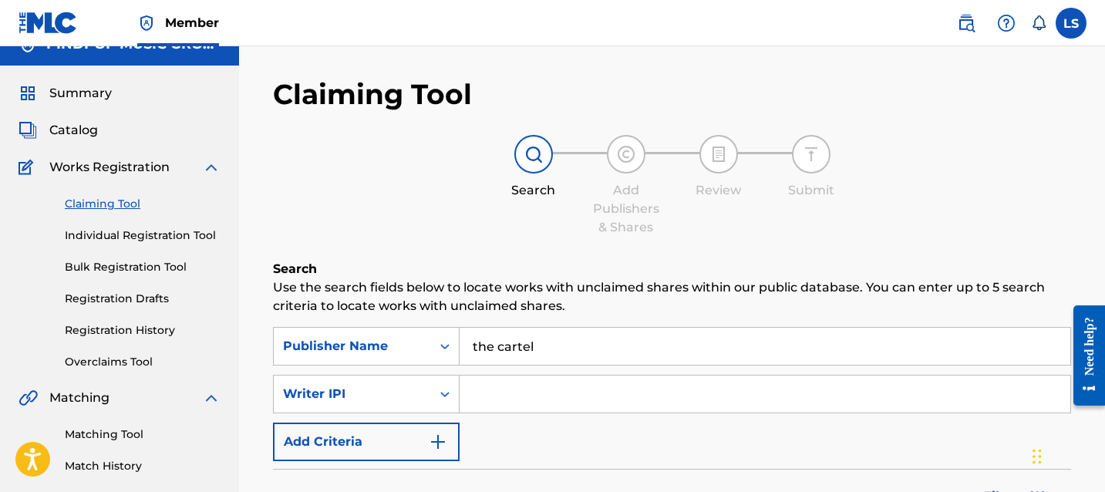
scroll to position [0, 0]
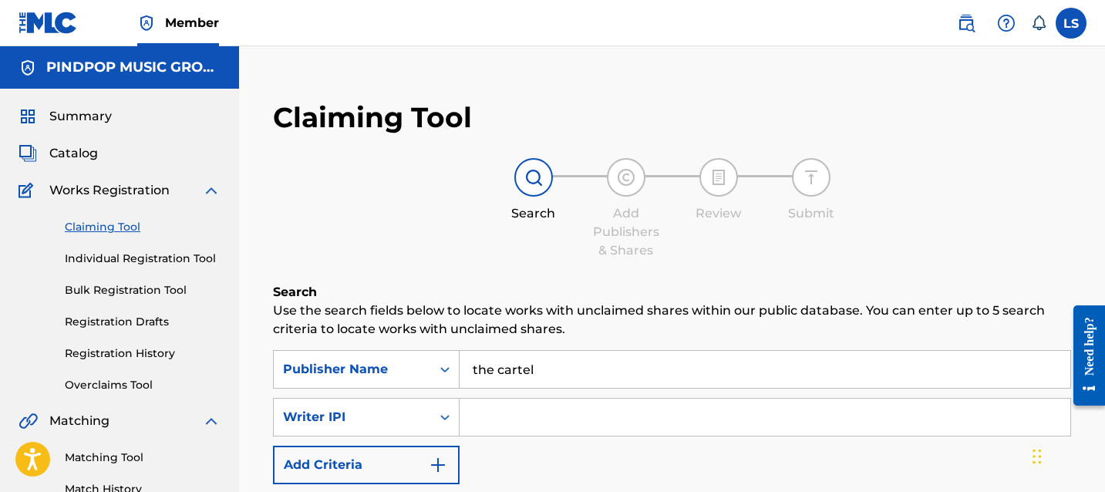
click at [608, 369] on input "the cartel" at bounding box center [764, 369] width 611 height 37
type input "j"
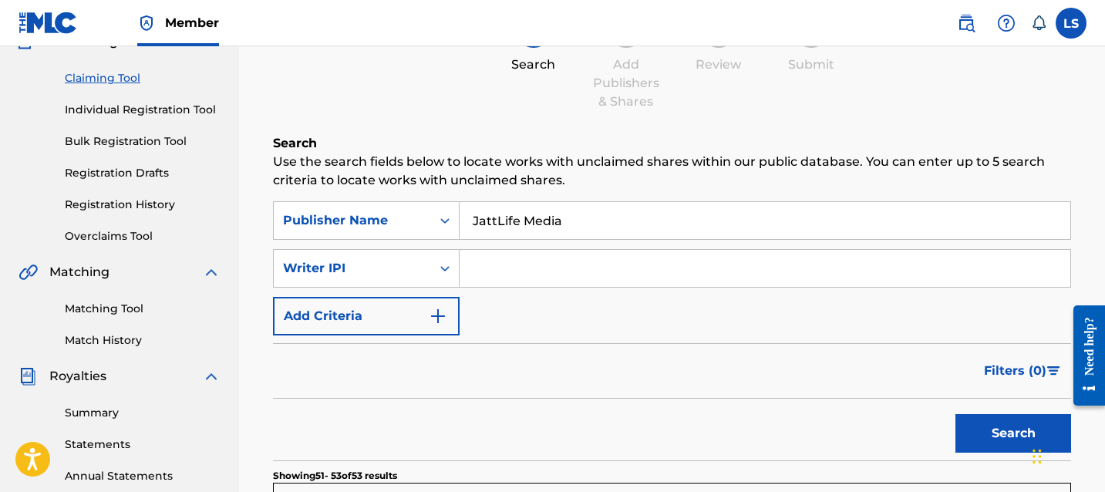
scroll to position [356, 0]
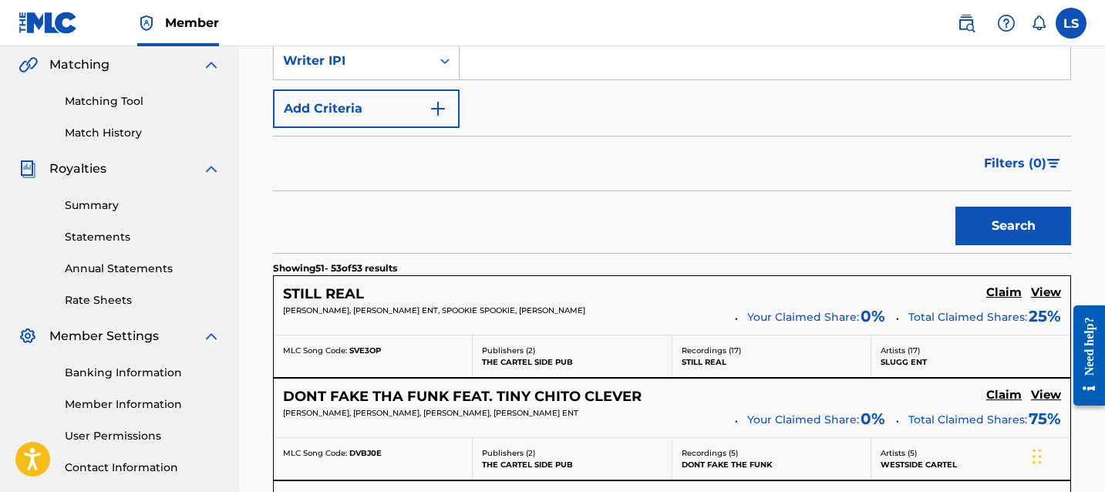
type input "JattLife Media"
click at [1040, 230] on button "Search" at bounding box center [1013, 226] width 116 height 39
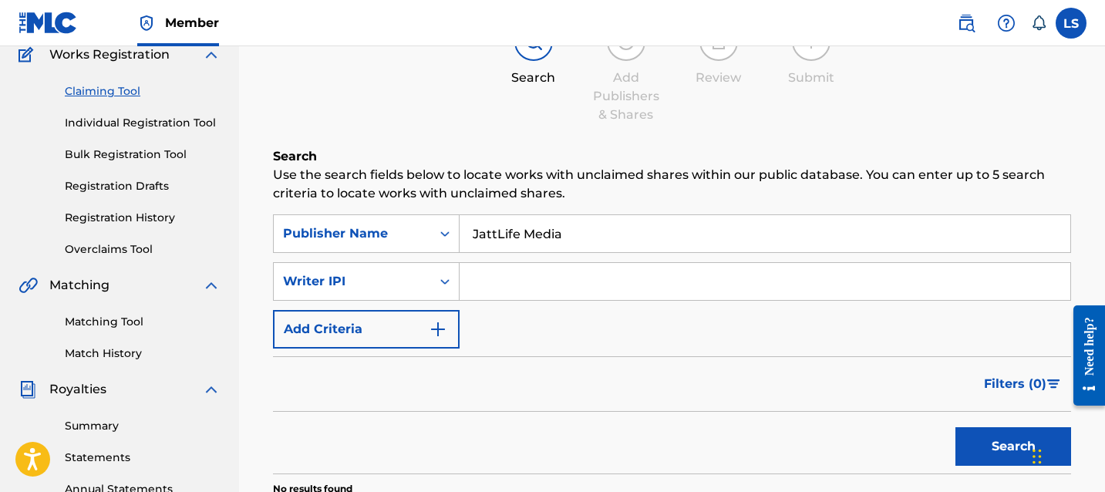
scroll to position [96, 0]
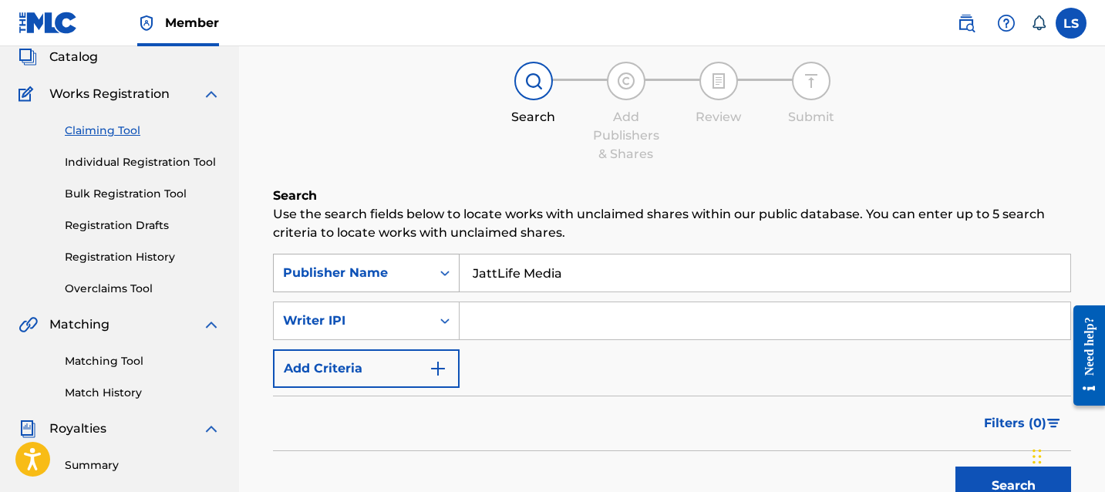
click at [359, 290] on div "Publisher Name" at bounding box center [366, 273] width 187 height 39
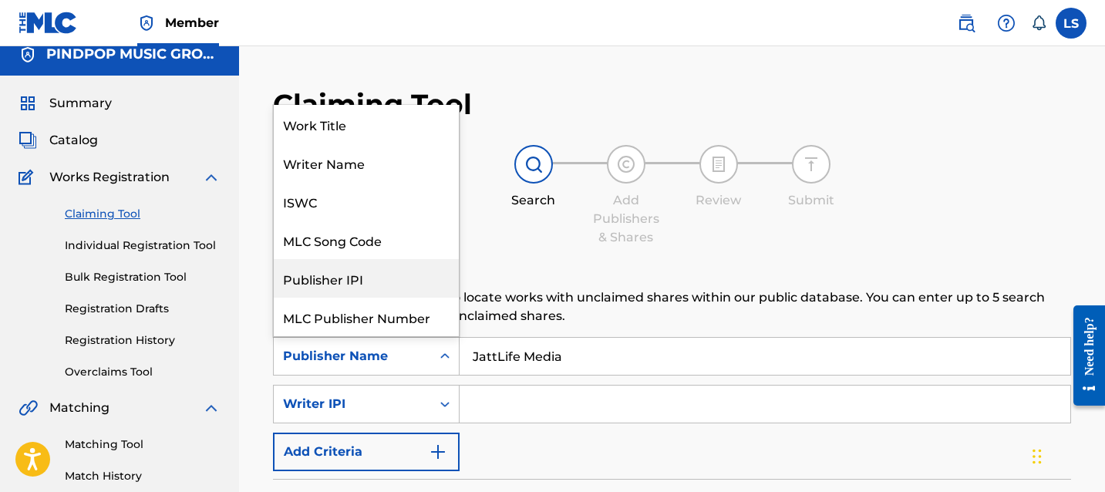
scroll to position [12, 0]
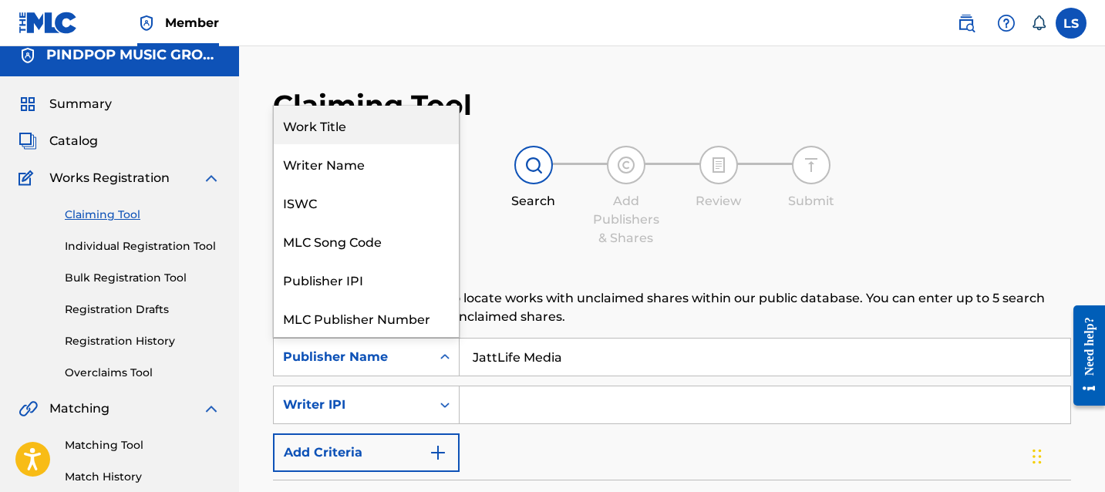
click at [432, 140] on div "Work Title" at bounding box center [366, 125] width 185 height 39
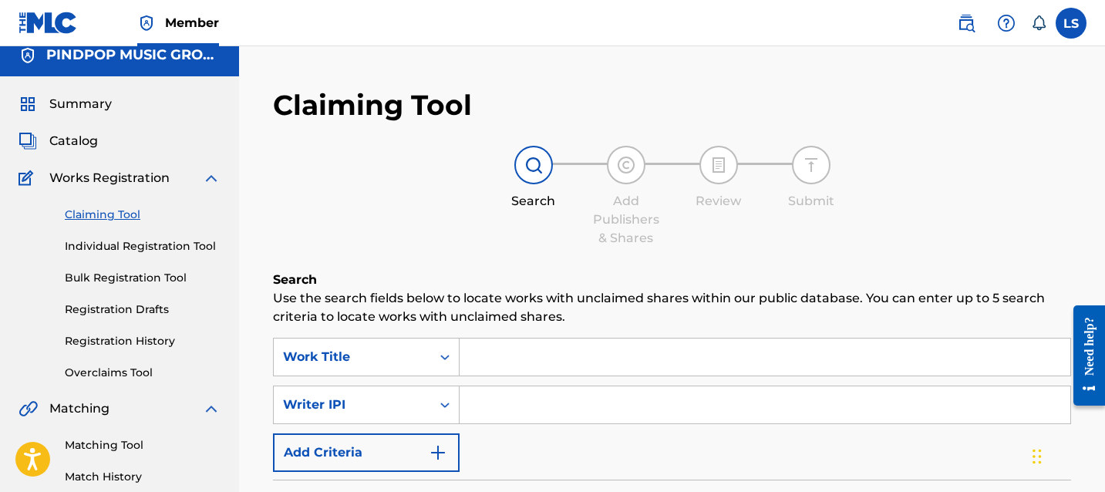
click at [538, 359] on input "Search Form" at bounding box center [764, 356] width 611 height 37
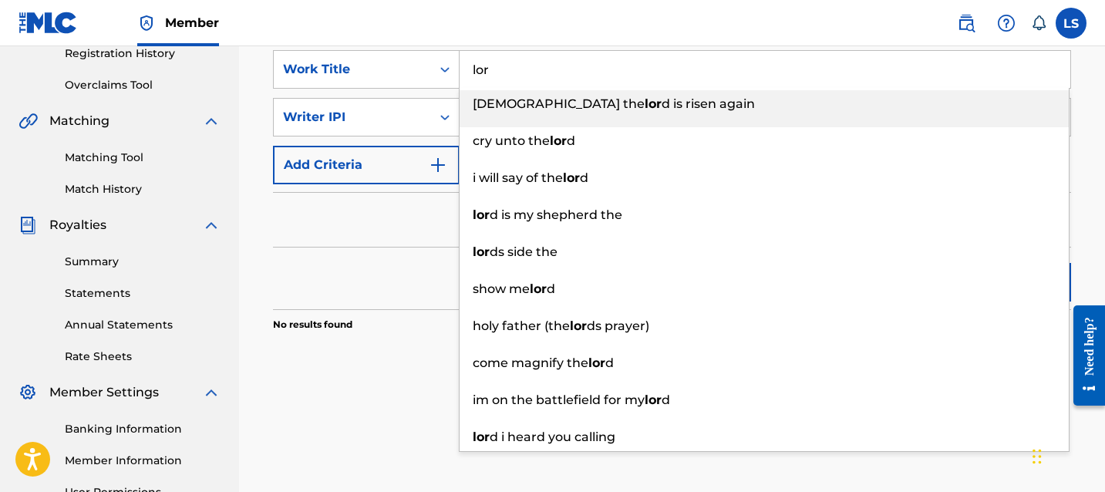
scroll to position [322, 0]
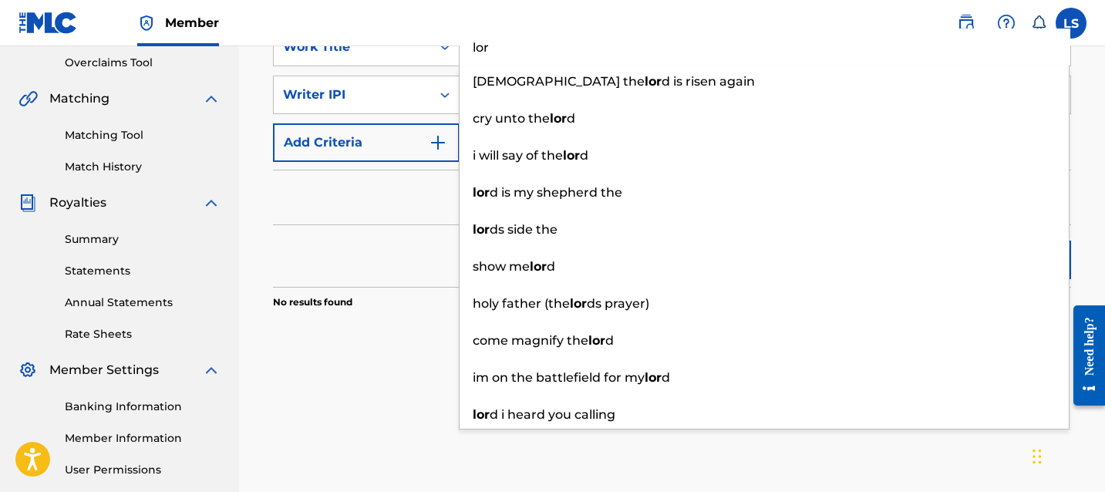
click at [328, 253] on div "Search" at bounding box center [672, 256] width 798 height 62
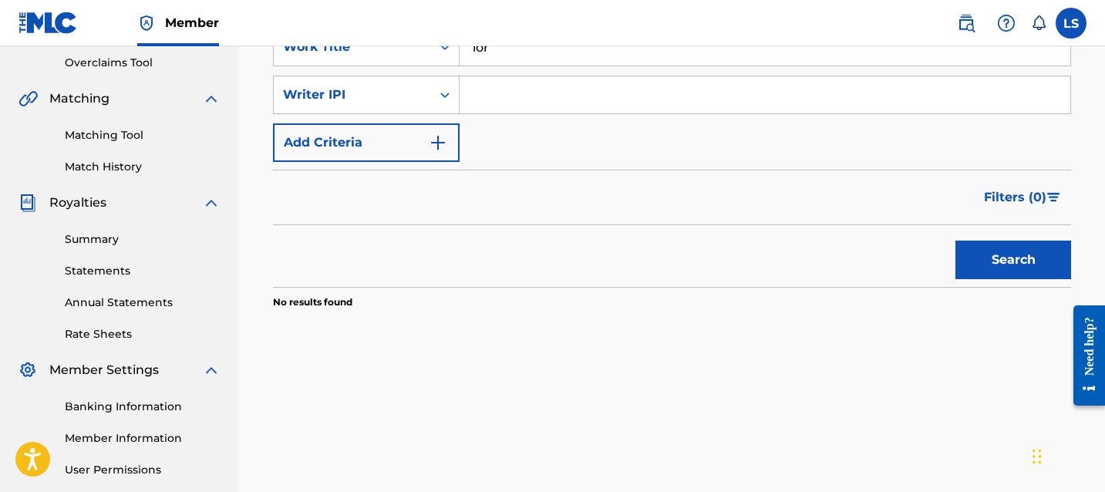
click at [1029, 268] on button "Search" at bounding box center [1013, 260] width 116 height 39
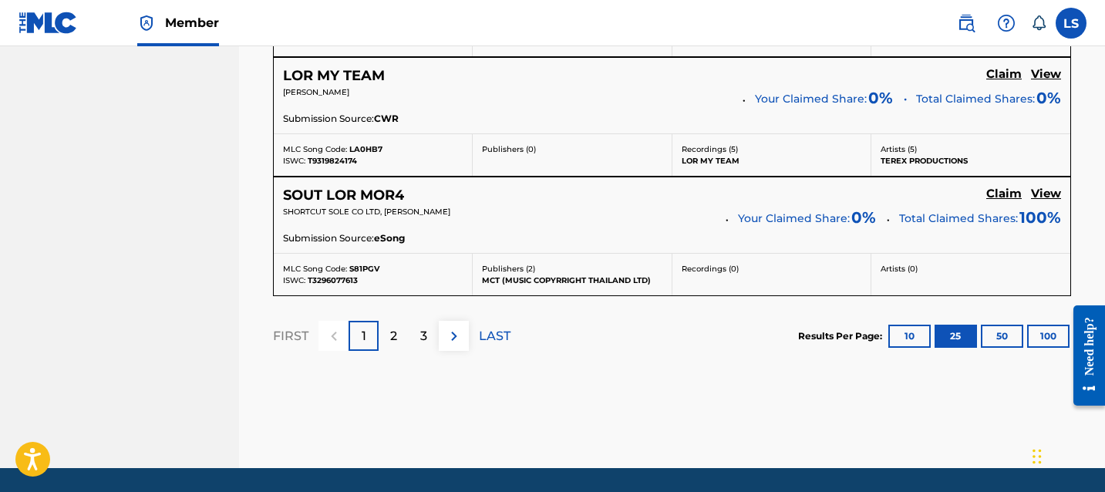
scroll to position [3333, 0]
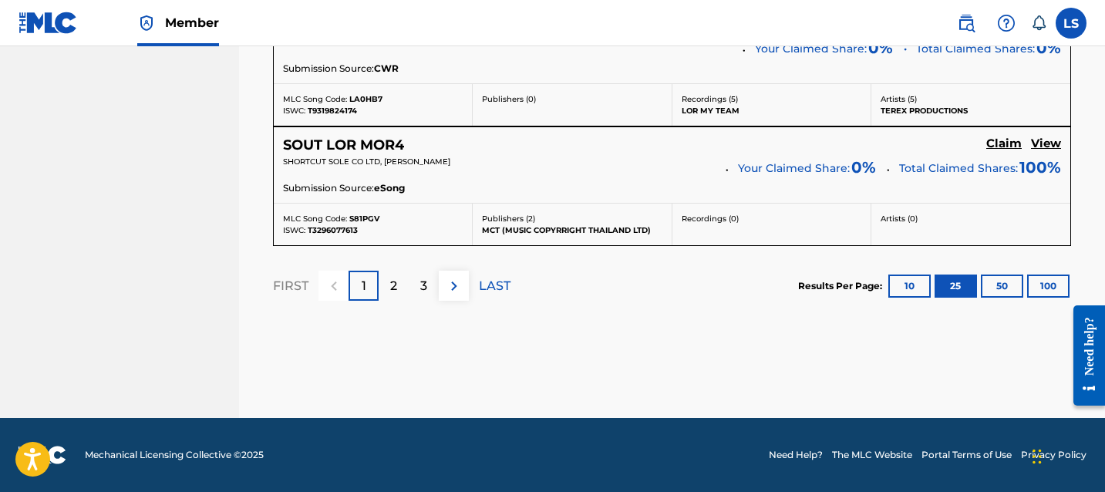
click at [1045, 293] on button "100" at bounding box center [1048, 285] width 42 height 23
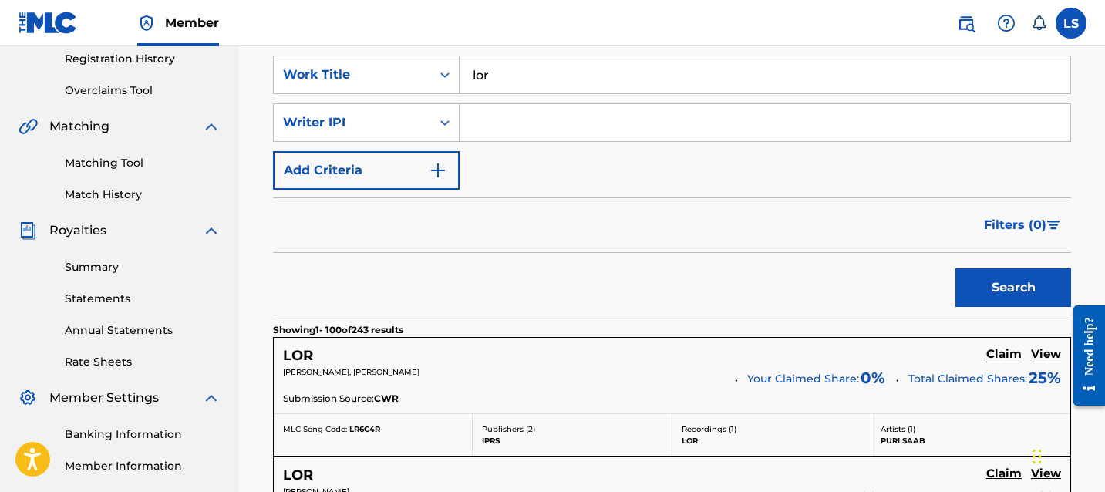
scroll to position [0, 0]
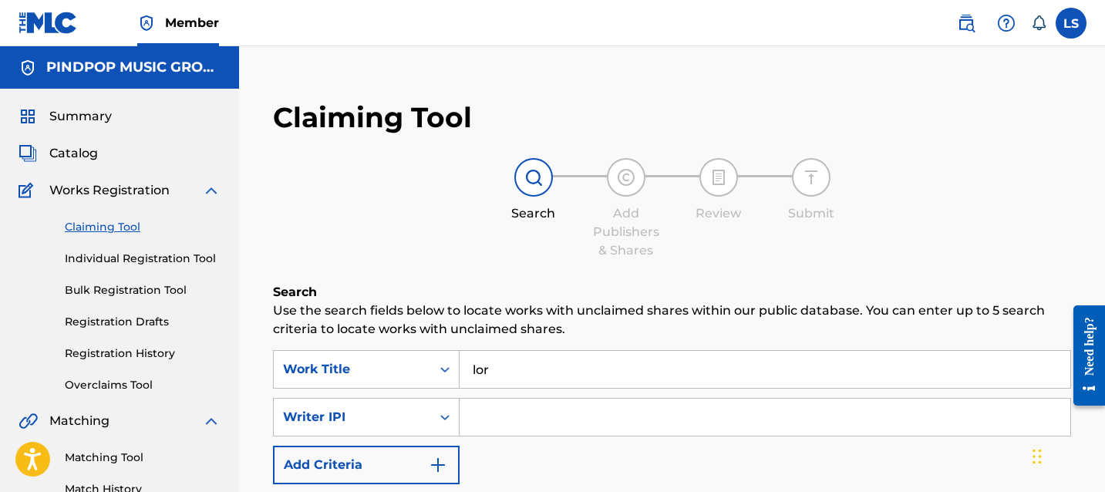
click at [557, 383] on input "lor" at bounding box center [764, 369] width 611 height 37
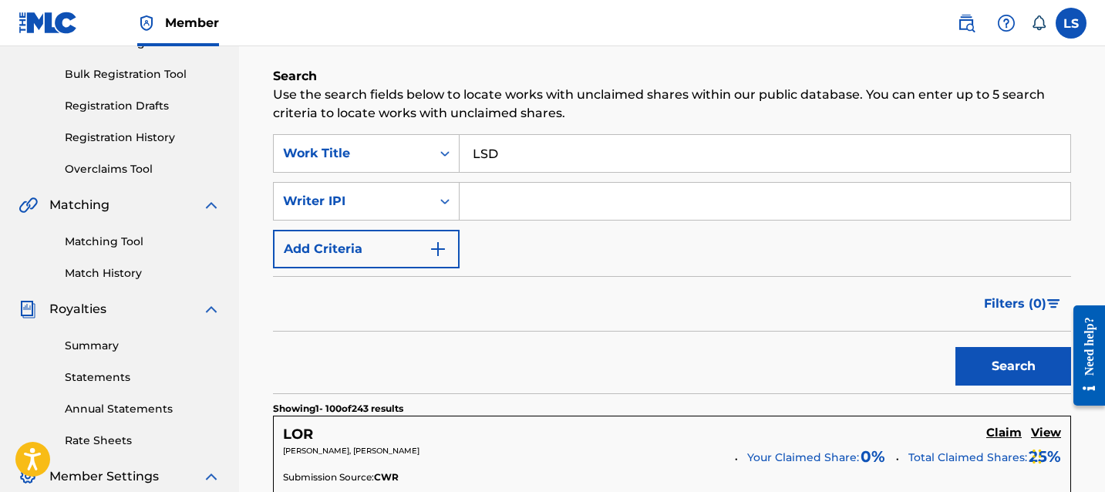
scroll to position [217, 0]
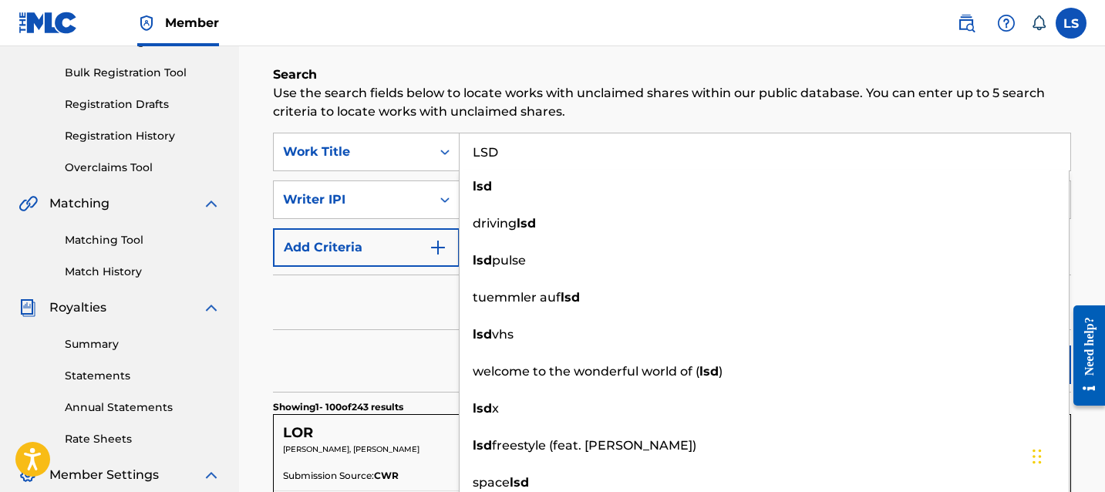
type input "LSD"
click at [333, 279] on div "Filters ( 0 )" at bounding box center [672, 302] width 798 height 56
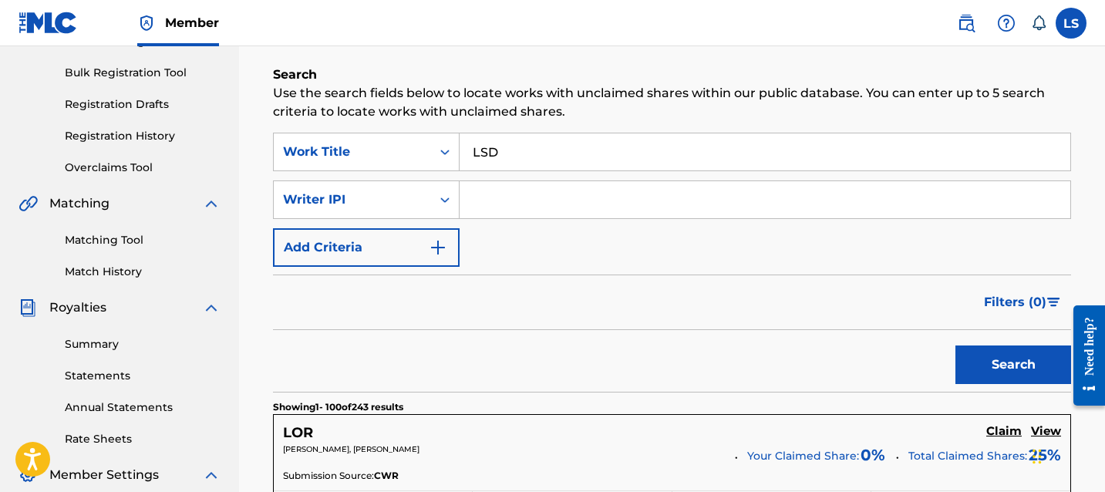
click at [1002, 355] on button "Search" at bounding box center [1013, 364] width 116 height 39
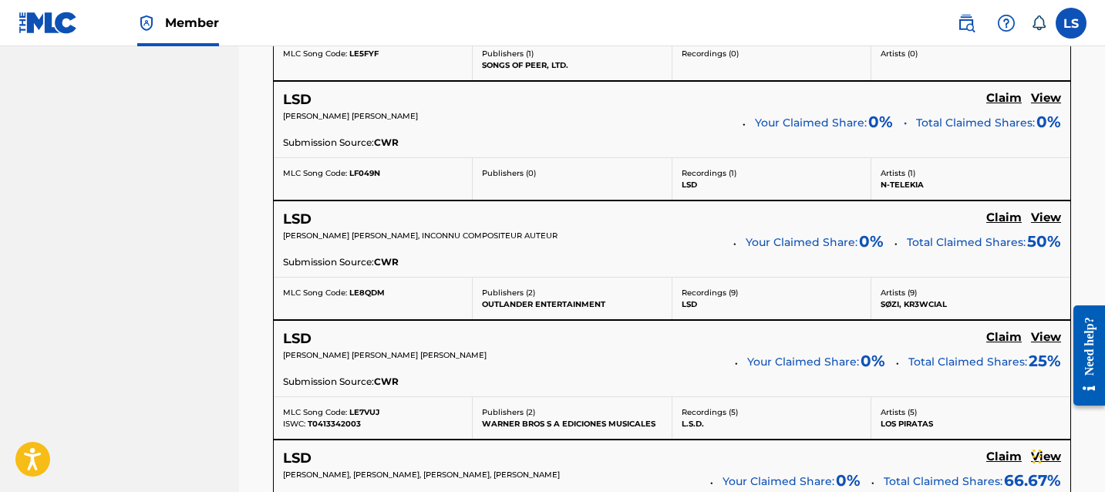
scroll to position [12201, 0]
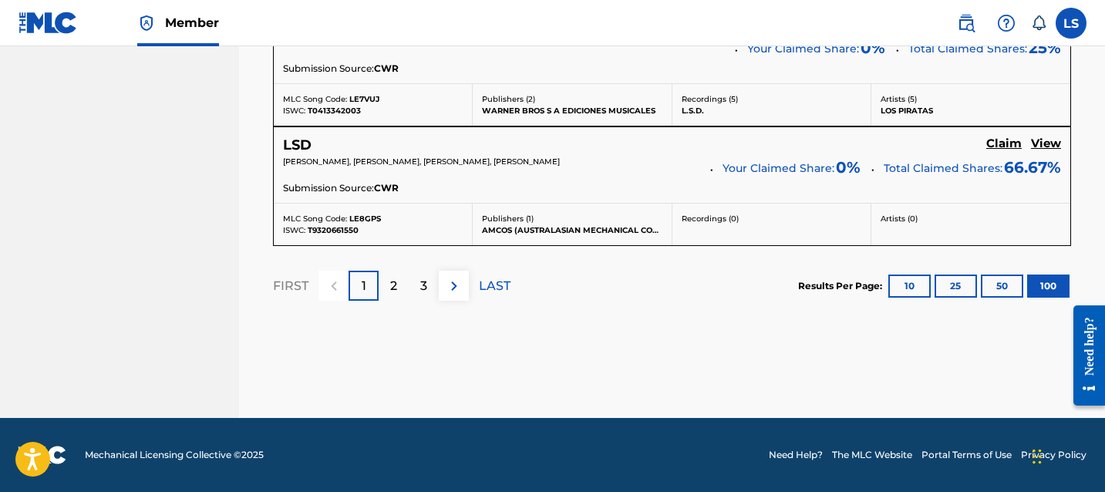
click at [405, 275] on div "2" at bounding box center [394, 286] width 30 height 30
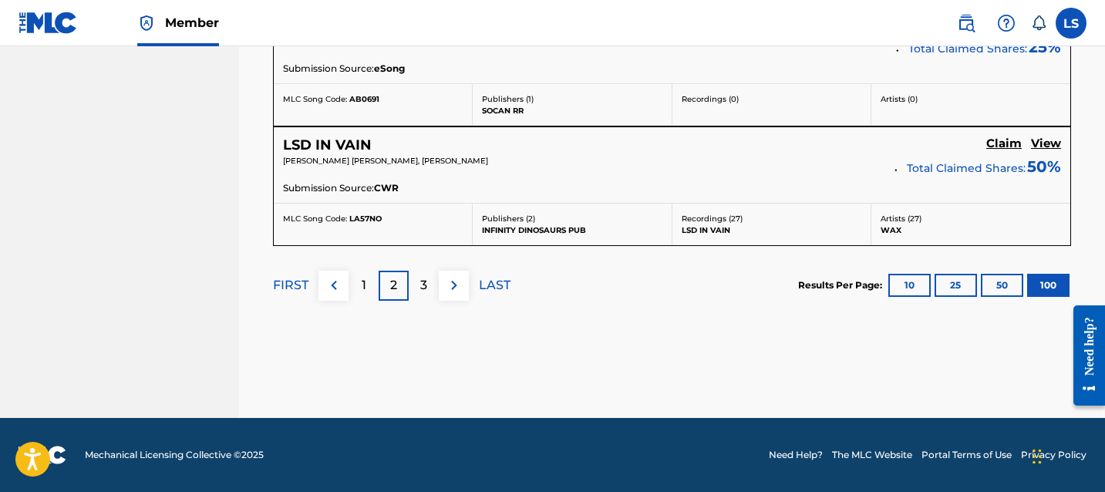
scroll to position [12080, 0]
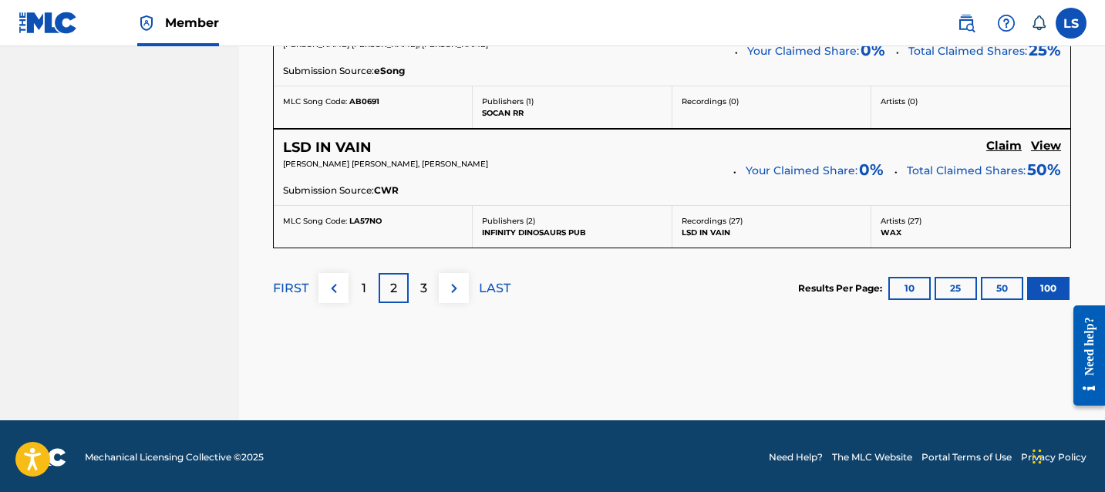
click at [424, 279] on p "3" at bounding box center [423, 288] width 7 height 19
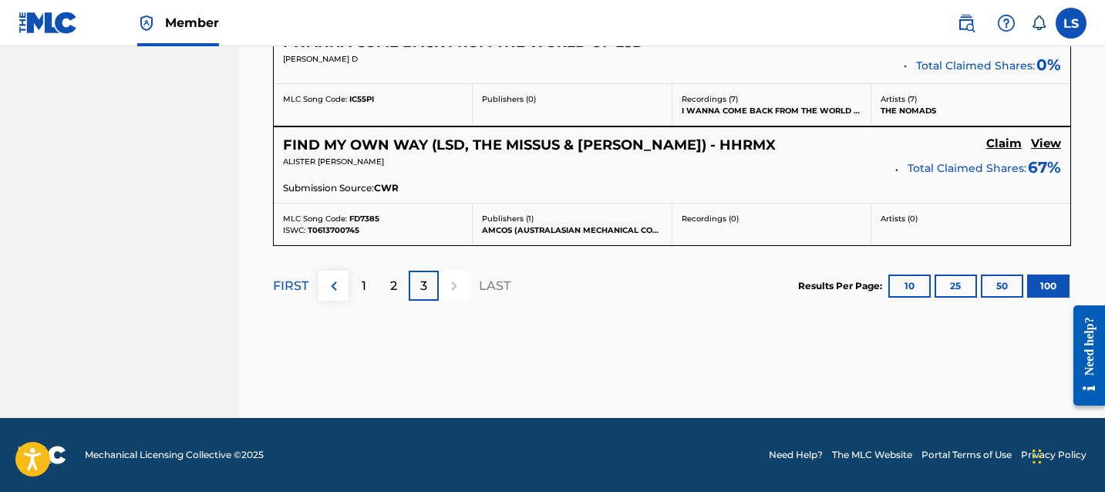
scroll to position [10978, 0]
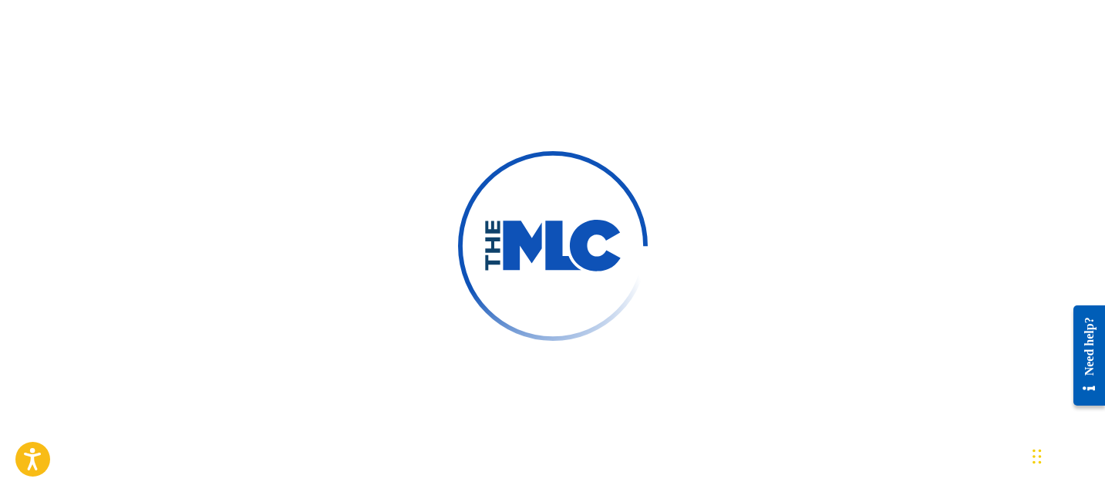
click at [580, 240] on img at bounding box center [552, 246] width 139 height 52
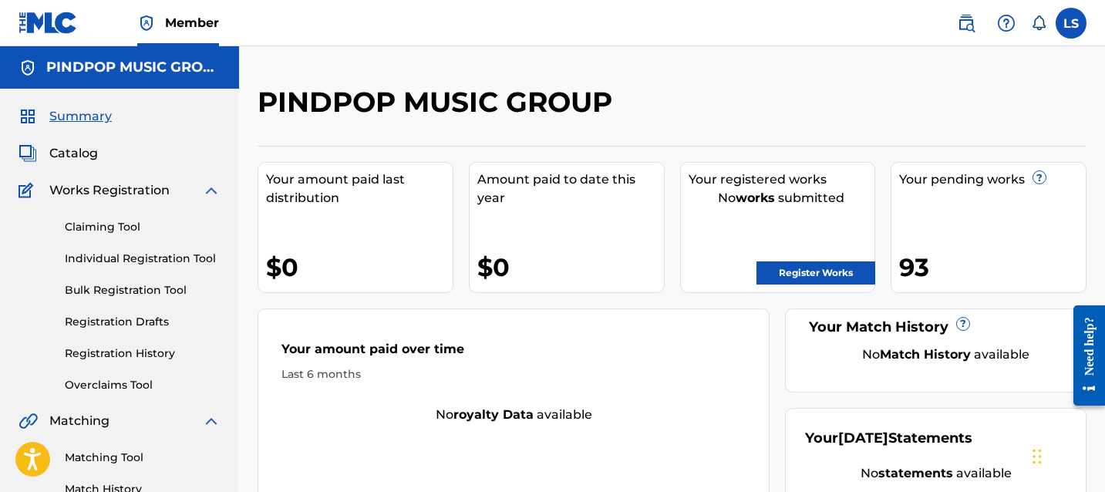
click at [151, 227] on link "Claiming Tool" at bounding box center [143, 227] width 156 height 16
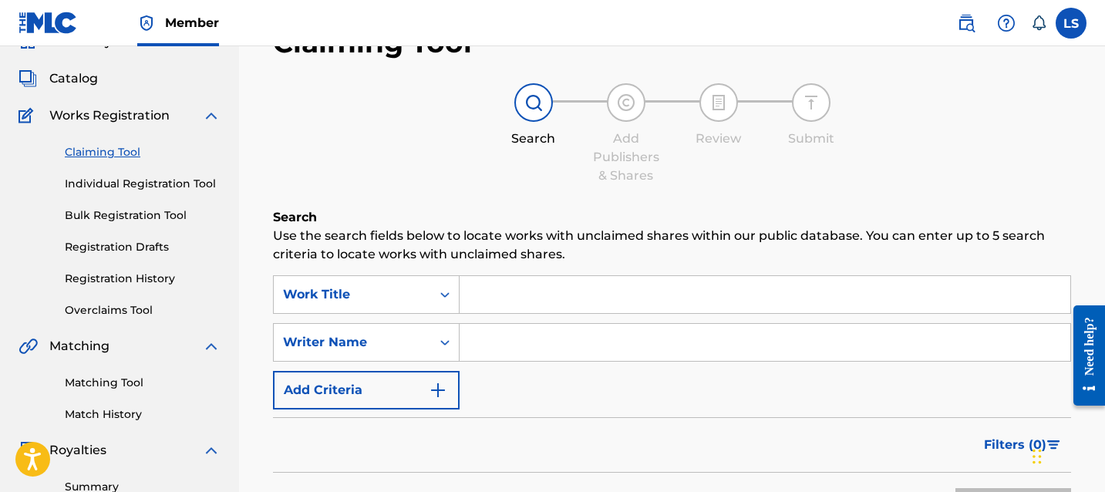
scroll to position [213, 0]
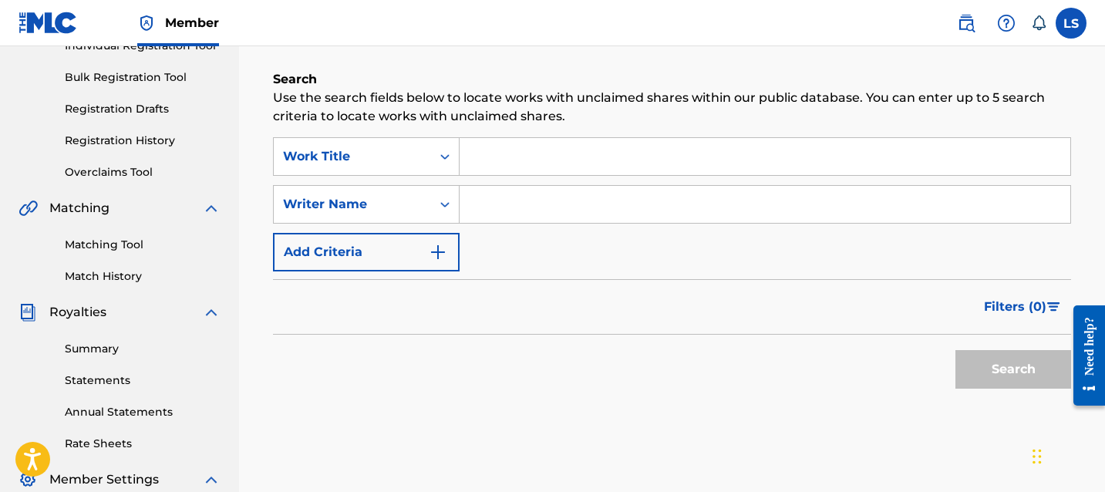
click at [490, 161] on input "Search Form" at bounding box center [764, 156] width 611 height 37
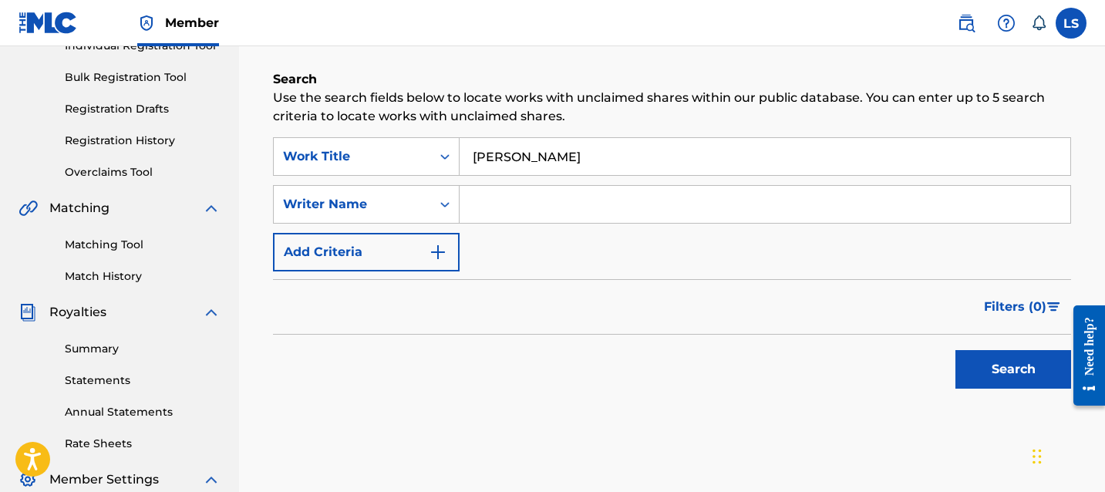
type input "prem dhillon"
click at [972, 369] on button "Search" at bounding box center [1013, 369] width 116 height 39
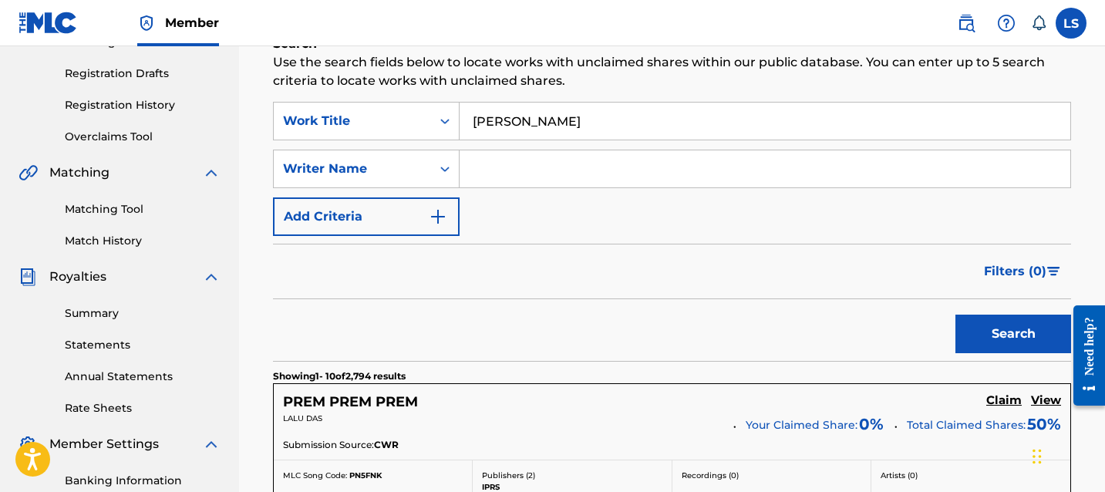
scroll to position [200, 0]
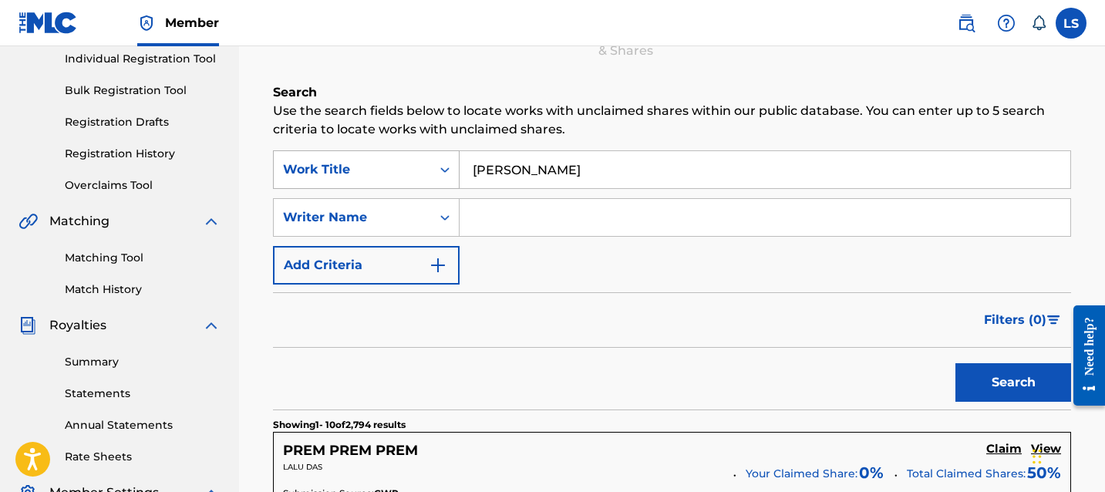
click at [409, 165] on div "Work Title" at bounding box center [352, 169] width 139 height 19
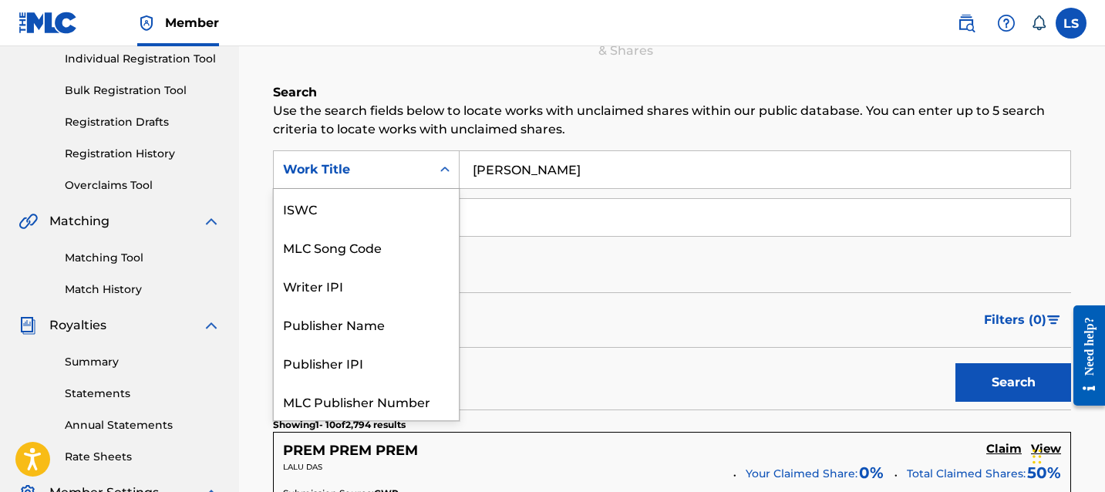
scroll to position [39, 0]
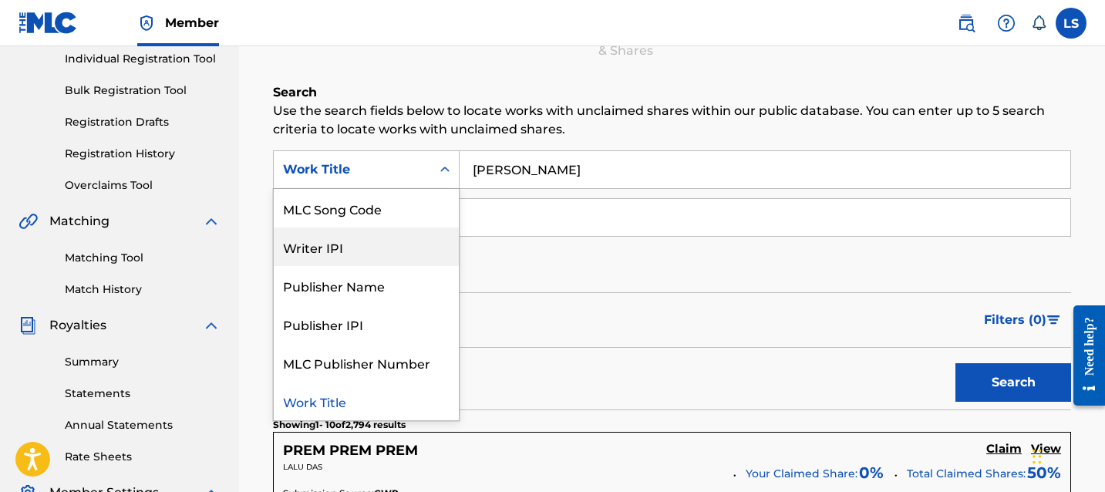
click at [384, 252] on div "Writer IPI" at bounding box center [366, 246] width 185 height 39
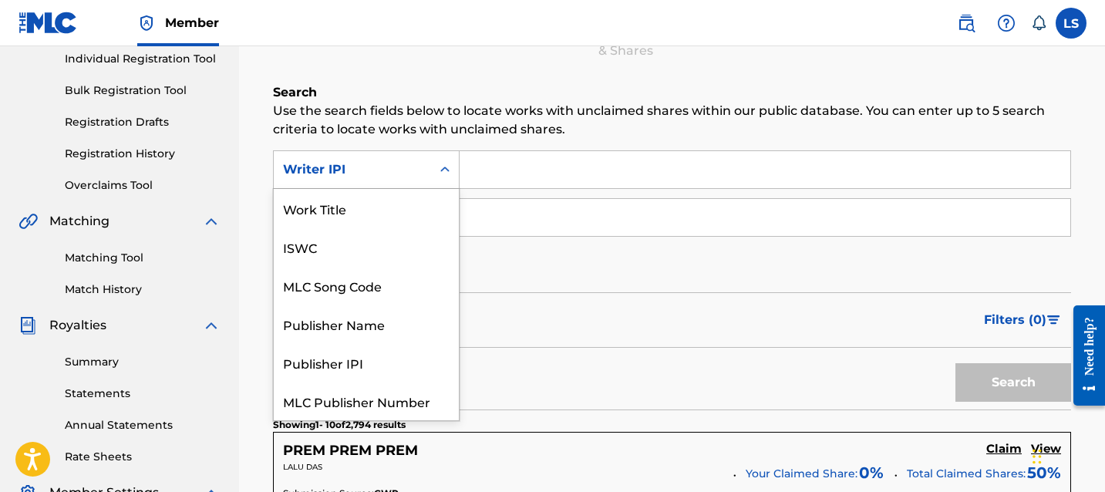
click at [372, 173] on div "Writer IPI" at bounding box center [352, 169] width 139 height 19
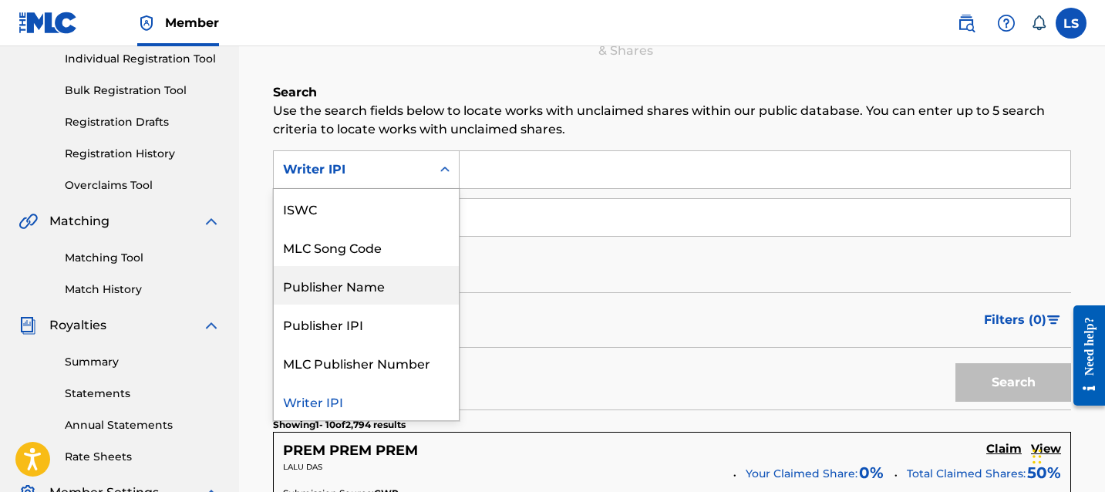
click at [411, 292] on div "Publisher Name" at bounding box center [366, 285] width 185 height 39
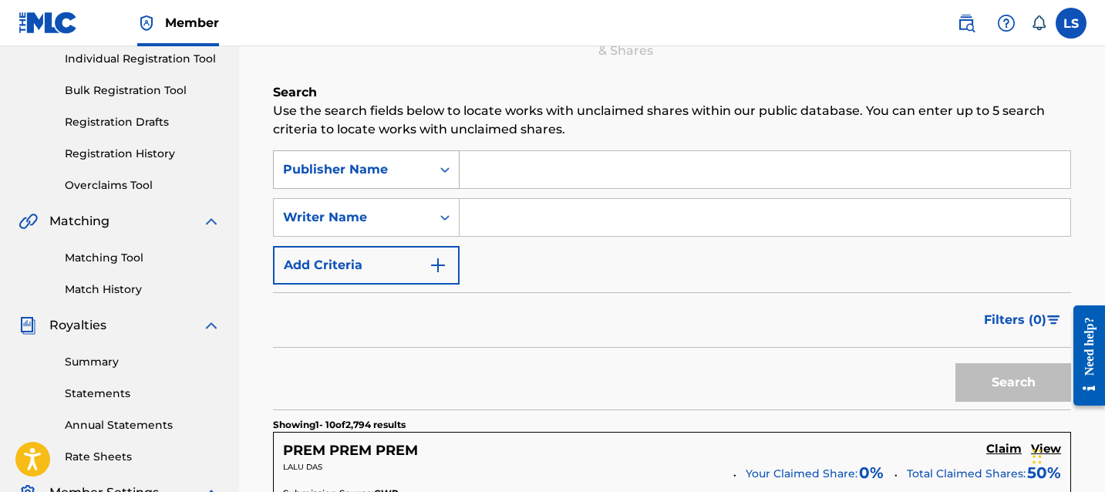
click at [384, 170] on div "Publisher Name" at bounding box center [352, 169] width 139 height 19
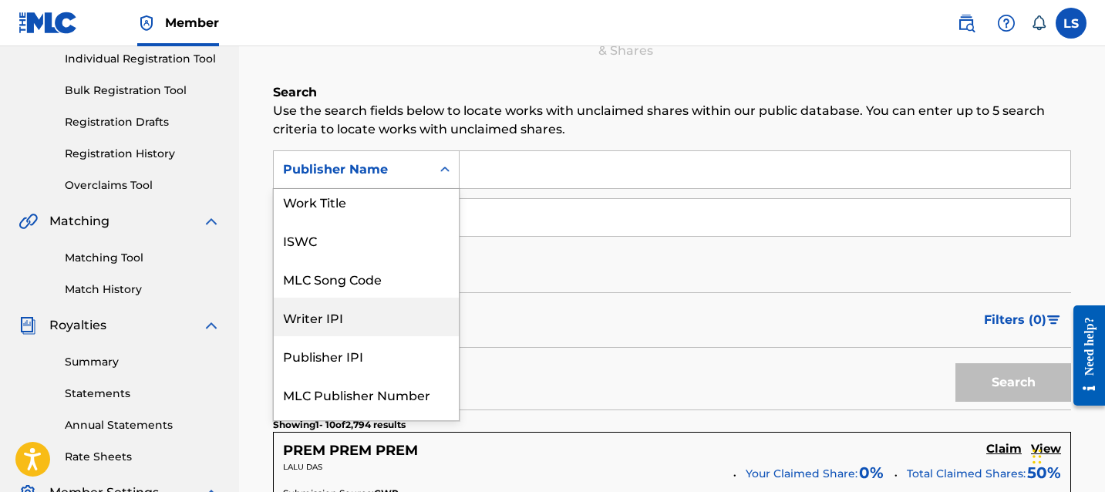
scroll to position [0, 0]
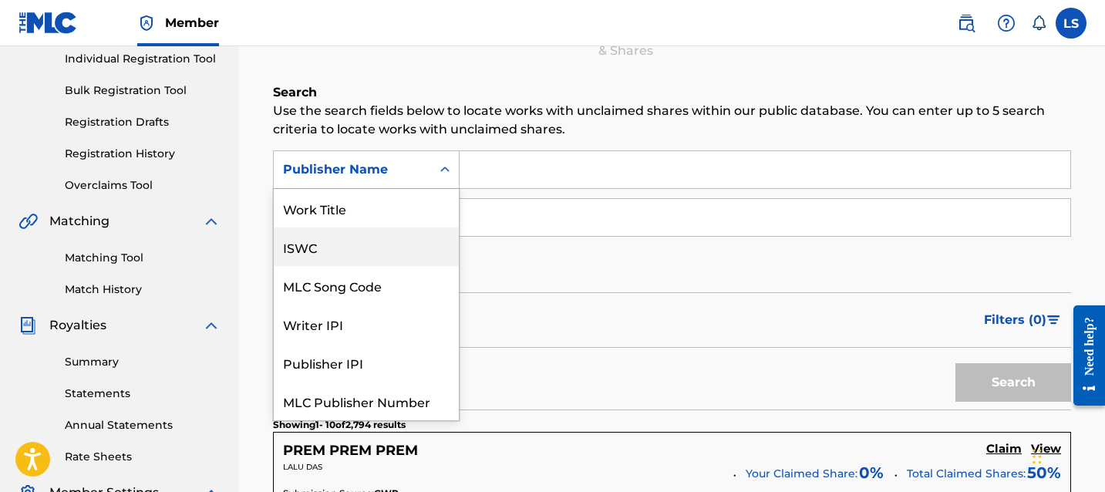
drag, startPoint x: 558, startPoint y: 292, endPoint x: 486, endPoint y: 265, distance: 77.3
click at [558, 292] on div "Filters ( 0 )" at bounding box center [672, 320] width 798 height 56
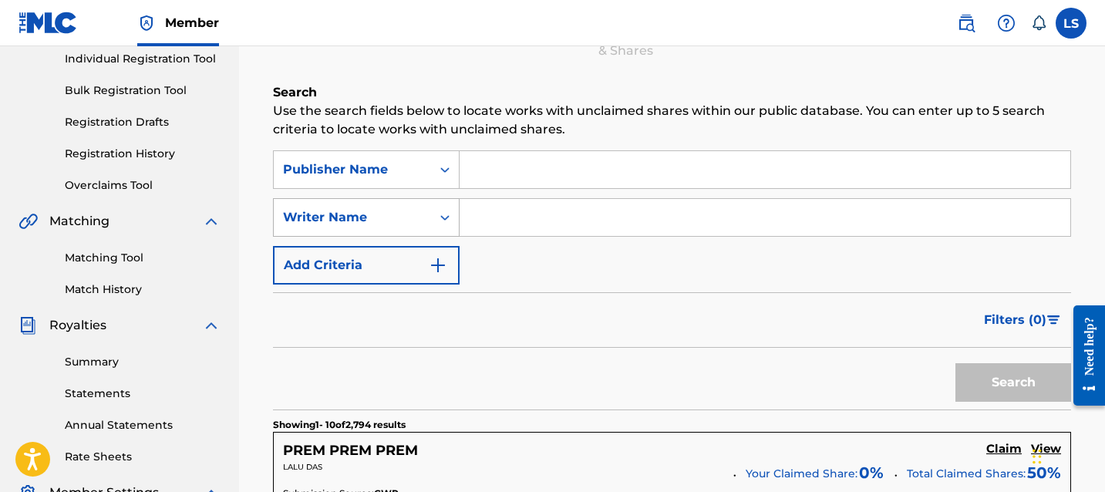
click at [408, 223] on div "Writer Name" at bounding box center [352, 217] width 139 height 19
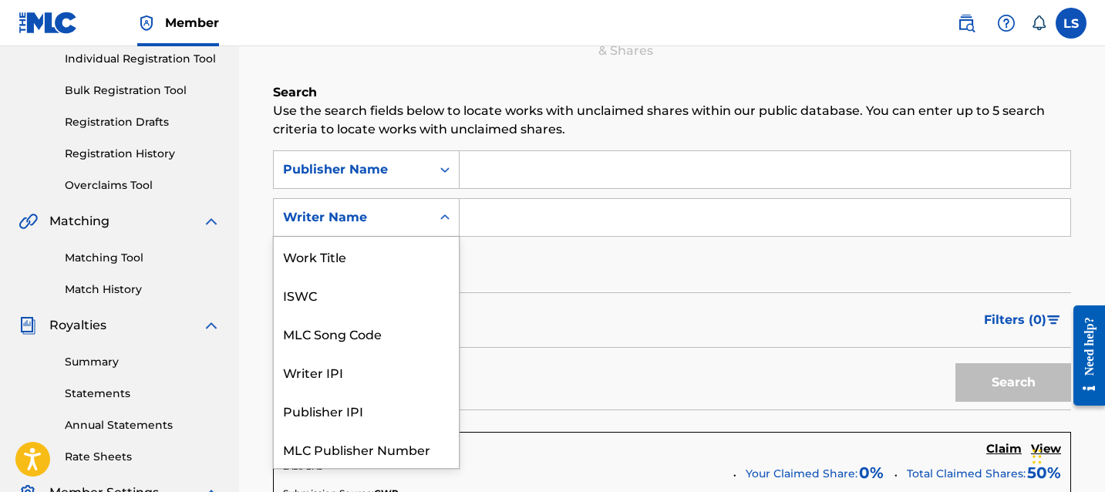
scroll to position [39, 0]
click at [493, 219] on input "Search Form" at bounding box center [764, 217] width 611 height 37
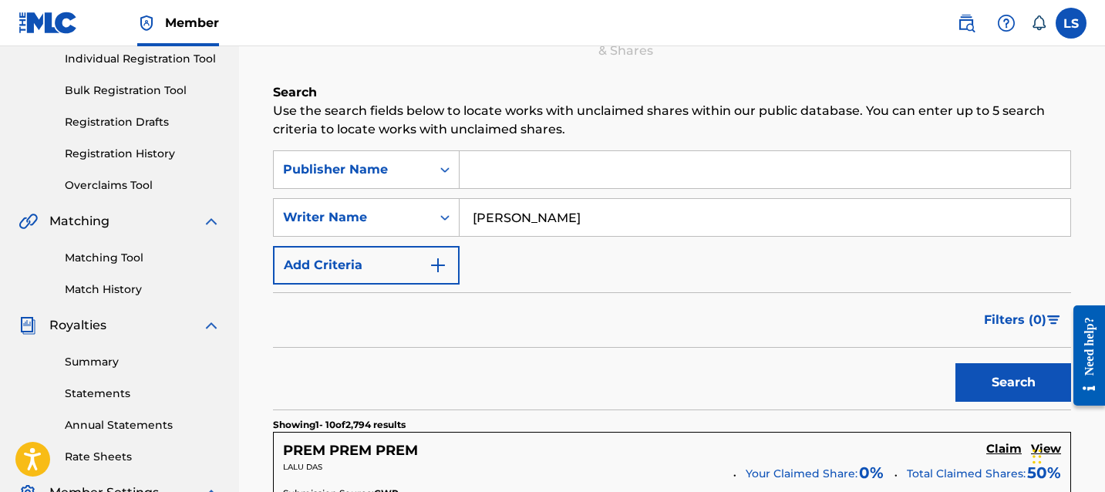
type input "prem dhillon"
click at [987, 378] on button "Search" at bounding box center [1013, 382] width 116 height 39
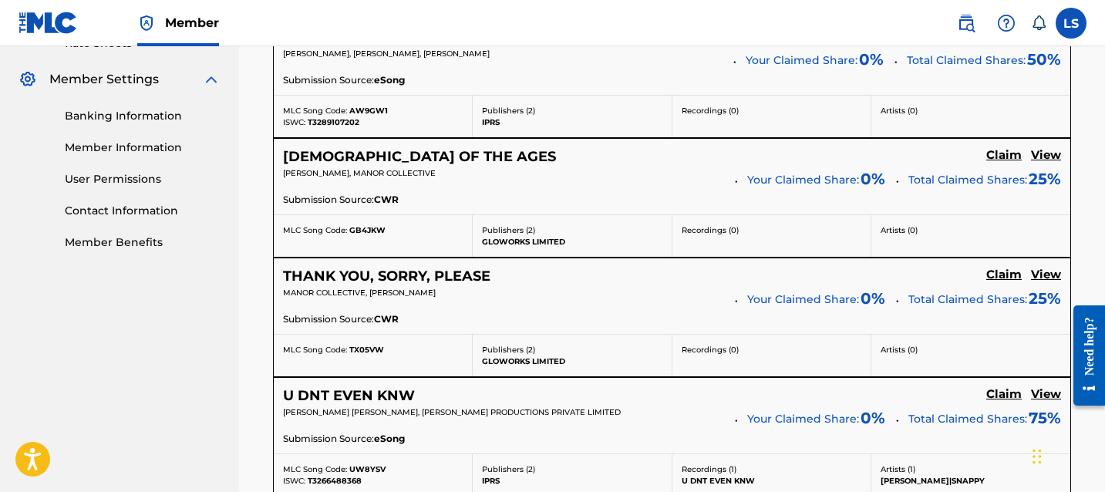
scroll to position [555, 0]
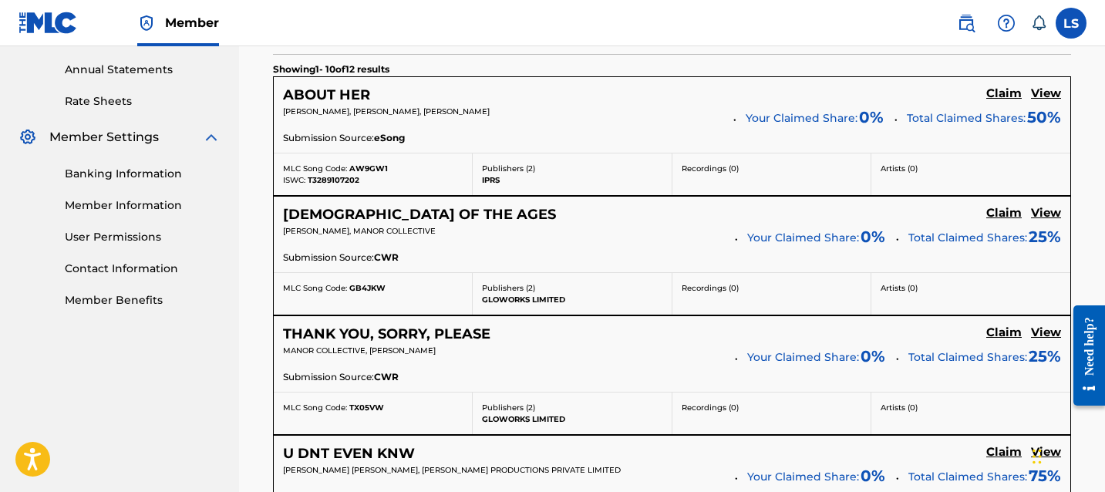
click at [1035, 98] on h5 "View" at bounding box center [1046, 93] width 30 height 15
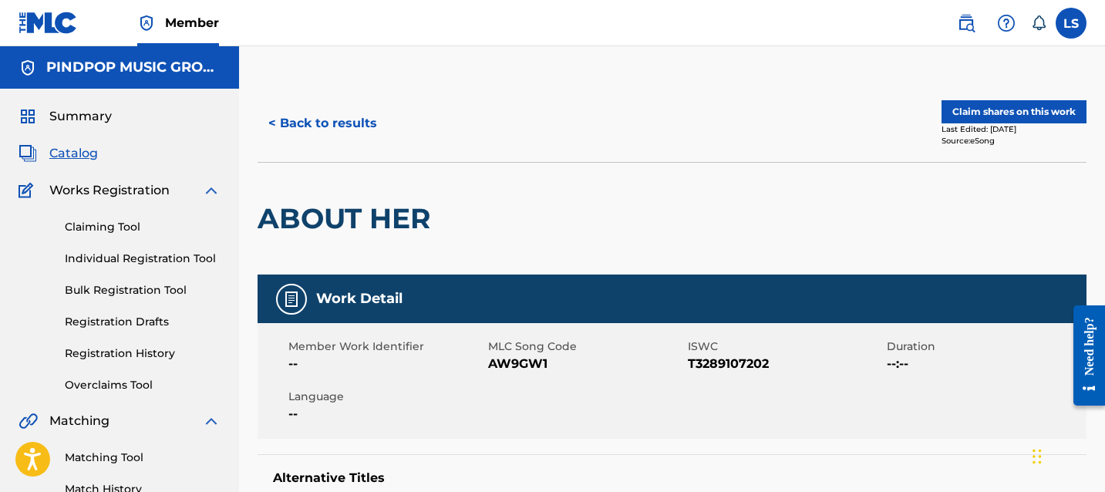
click at [291, 115] on button "< Back to results" at bounding box center [322, 123] width 130 height 39
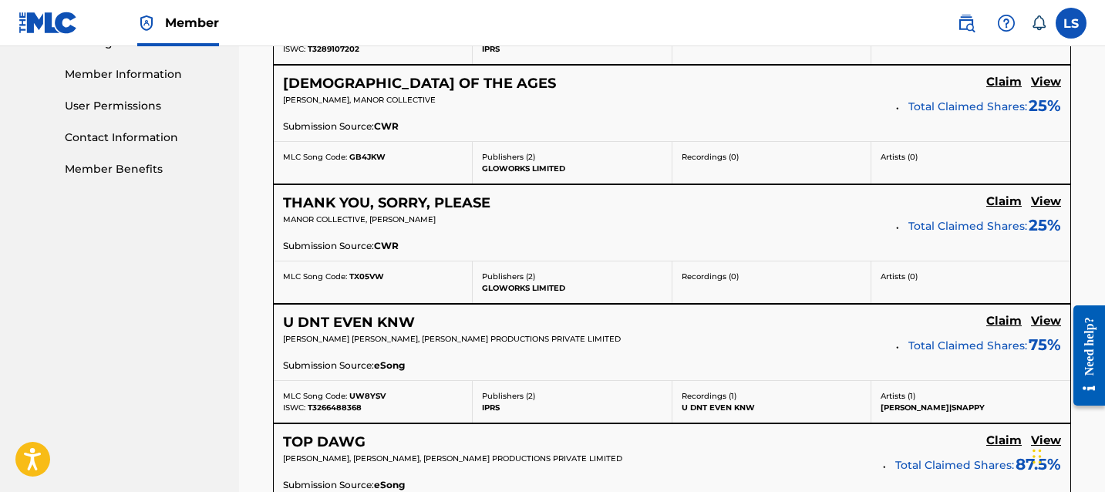
scroll to position [689, 0]
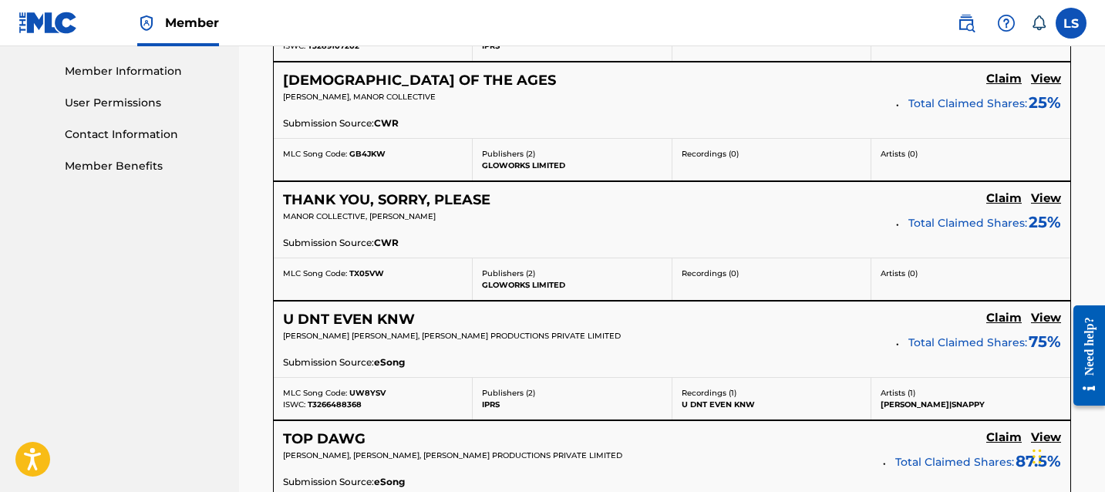
click at [1035, 203] on h5 "View" at bounding box center [1046, 198] width 30 height 15
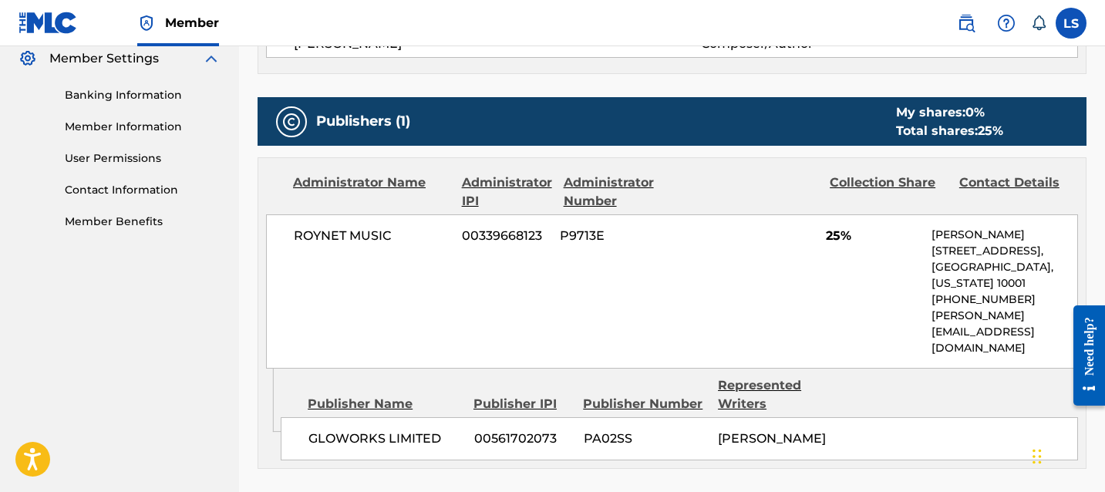
scroll to position [671, 0]
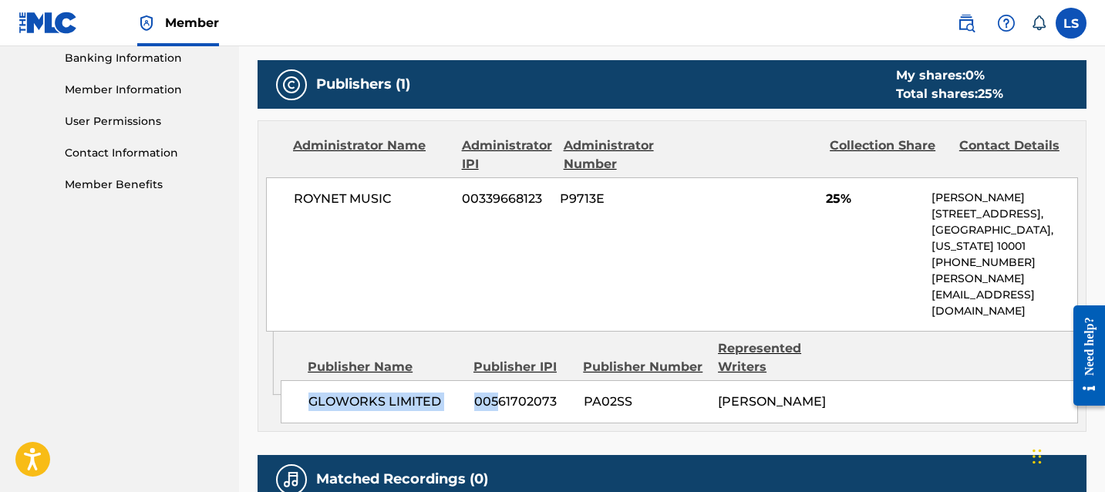
drag, startPoint x: 303, startPoint y: 363, endPoint x: 495, endPoint y: 364, distance: 192.0
click at [495, 380] on div "GLOWORKS LIMITED 00561702073 PA02SS PREM DHILLON" at bounding box center [679, 401] width 797 height 43
click at [471, 380] on div "GLOWORKS LIMITED 00561702073 PA02SS PREM DHILLON" at bounding box center [679, 401] width 797 height 43
drag, startPoint x: 442, startPoint y: 368, endPoint x: 300, endPoint y: 368, distance: 141.9
click at [300, 380] on div "GLOWORKS LIMITED 00561702073 PA02SS PREM DHILLON" at bounding box center [679, 401] width 797 height 43
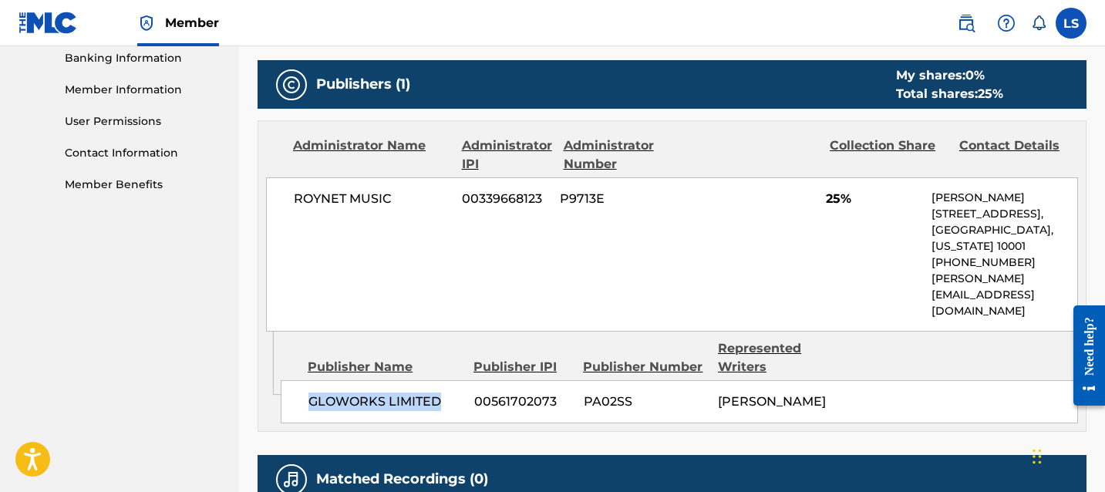
copy span "GLOWORKS LIMITED"
drag, startPoint x: 980, startPoint y: 281, endPoint x: 1048, endPoint y: 281, distance: 68.6
click at [1048, 281] on p "Renato@roynet.com" at bounding box center [1004, 295] width 146 height 49
copy p "roynet.com"
click at [937, 290] on div "ROYNET MUSIC 00339668123 P9713E 25% Renato Olivari 224 West 30th Street, Unit 1…" at bounding box center [672, 254] width 812 height 154
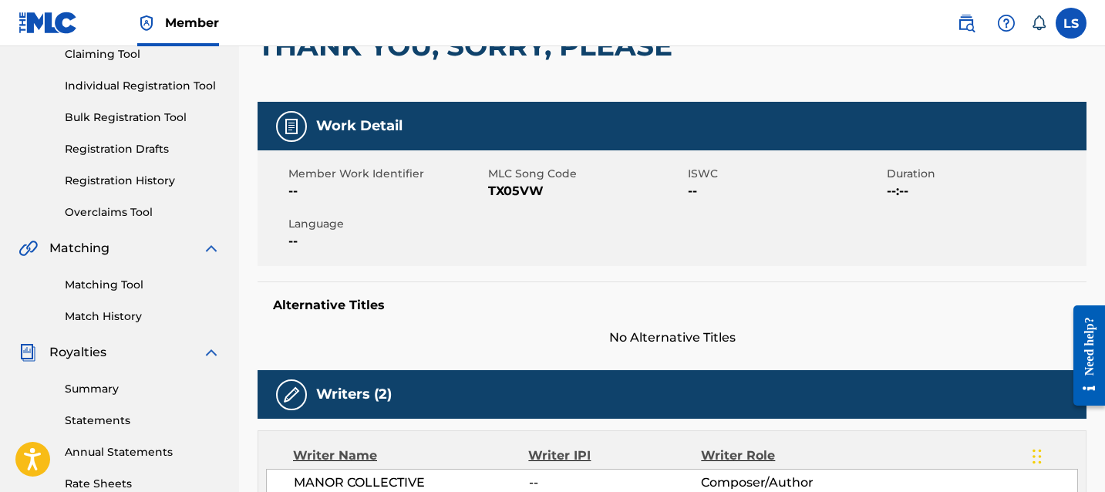
scroll to position [0, 0]
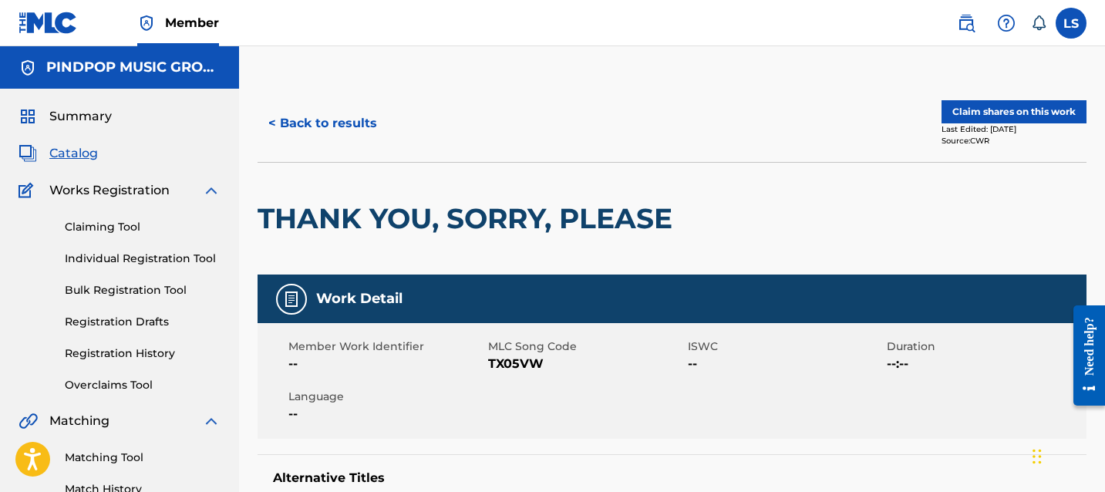
click at [370, 136] on button "< Back to results" at bounding box center [322, 123] width 130 height 39
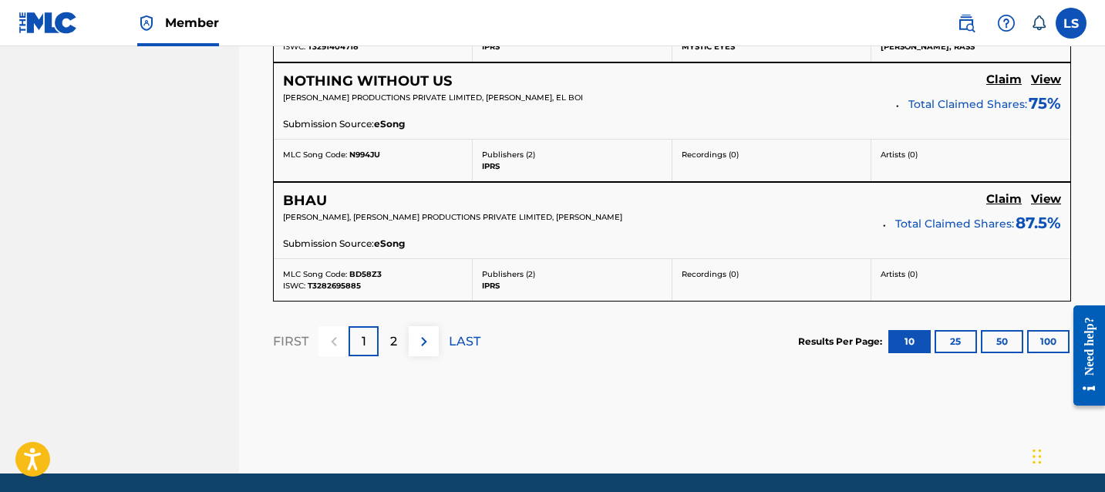
scroll to position [1537, 0]
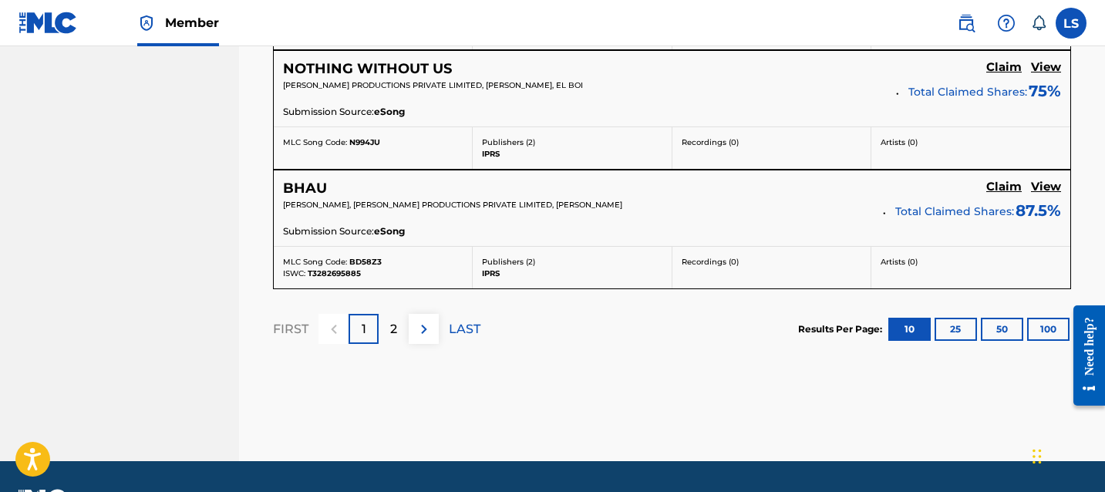
click at [1051, 327] on button "100" at bounding box center [1048, 329] width 42 height 23
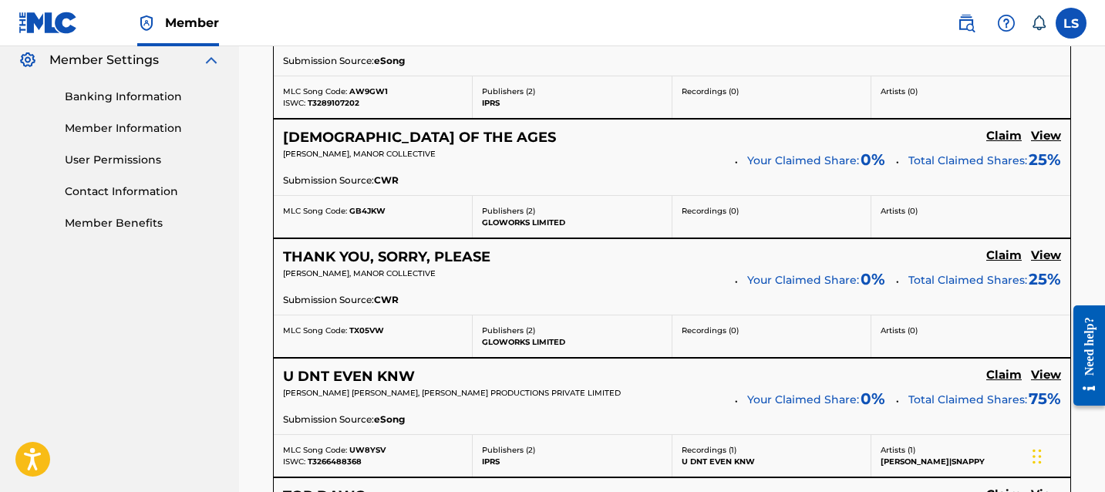
scroll to position [630, 0]
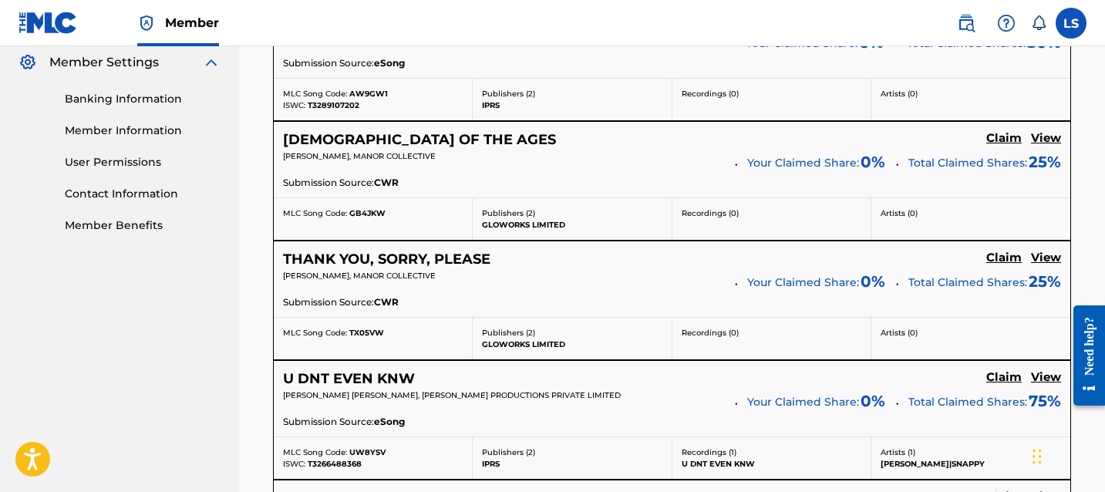
click at [523, 276] on p "PREM DHILLON, MANOR COLLECTIVE" at bounding box center [503, 276] width 441 height 12
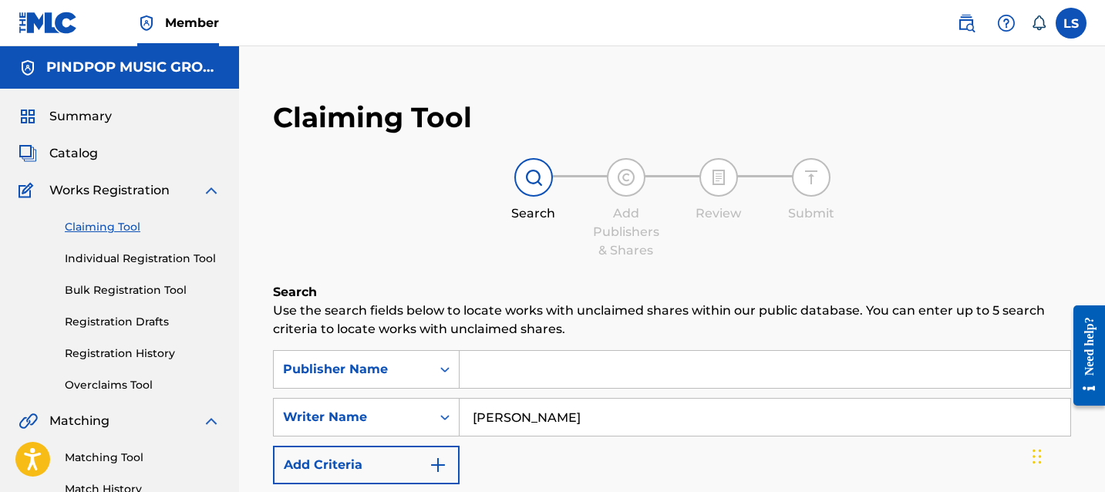
scroll to position [101, 0]
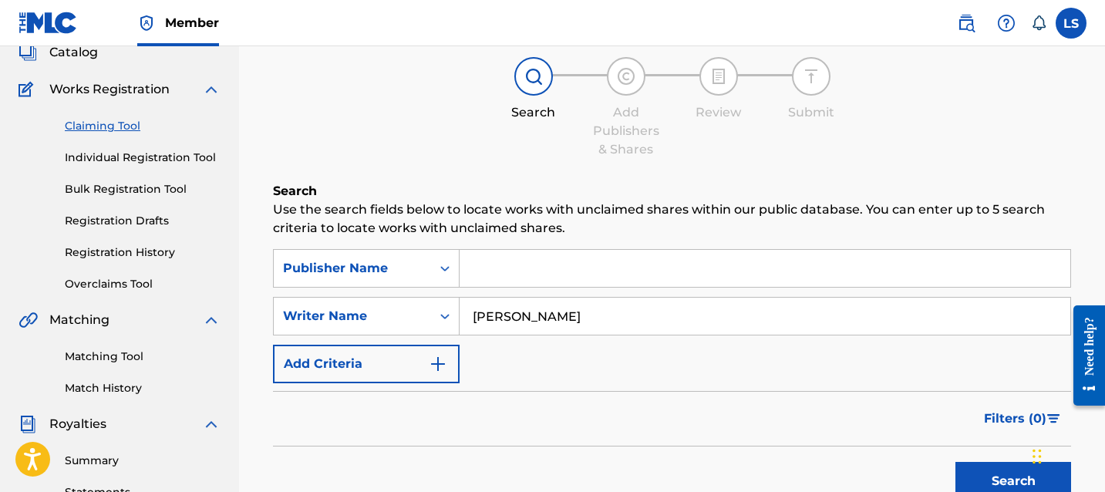
click at [154, 184] on link "Bulk Registration Tool" at bounding box center [143, 189] width 156 height 16
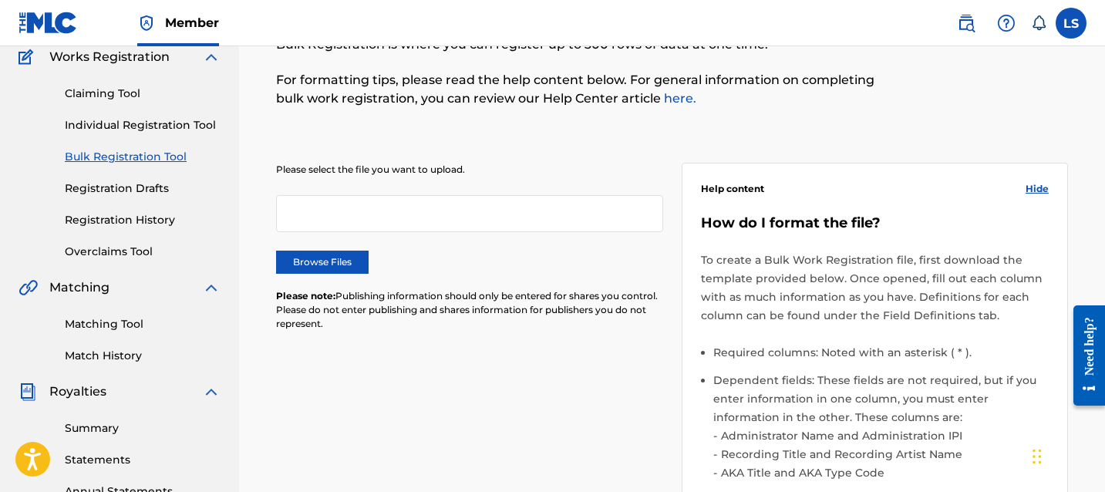
scroll to position [172, 0]
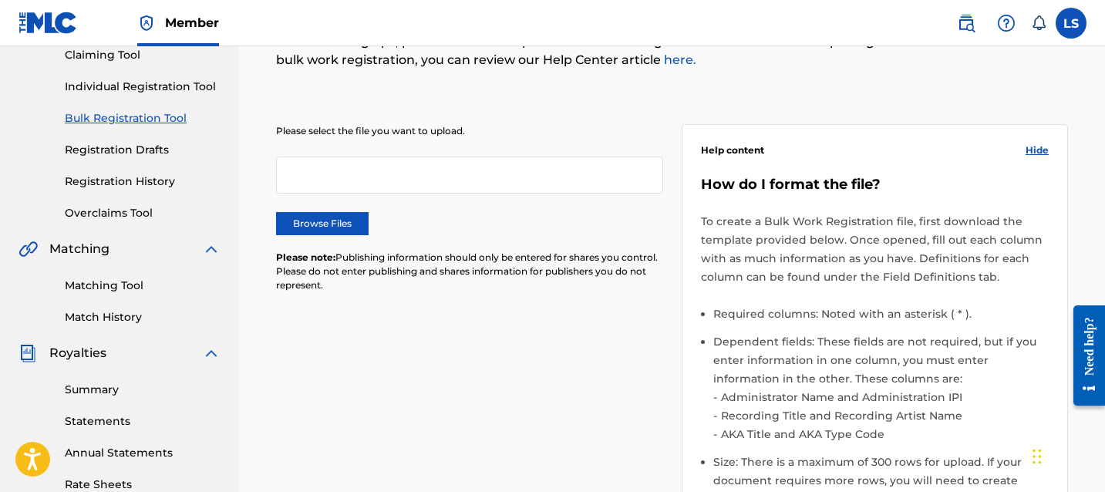
click at [354, 211] on div "Please select the file you want to upload. Browse Files Please note: Publishing…" at bounding box center [469, 217] width 387 height 187
click at [351, 225] on label "Browse Files" at bounding box center [322, 223] width 93 height 23
click at [0, 0] on input "Browse Files" at bounding box center [0, 0] width 0 height 0
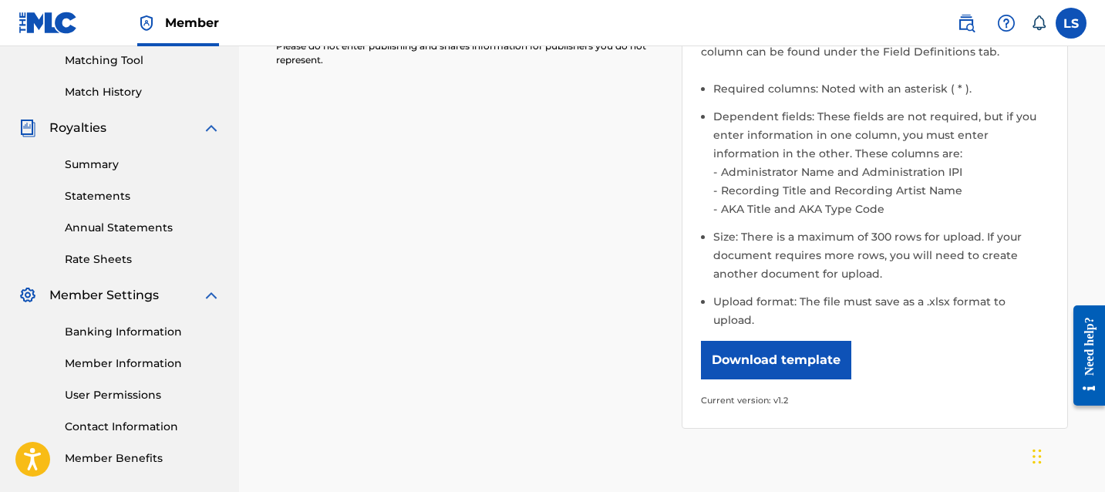
scroll to position [544, 0]
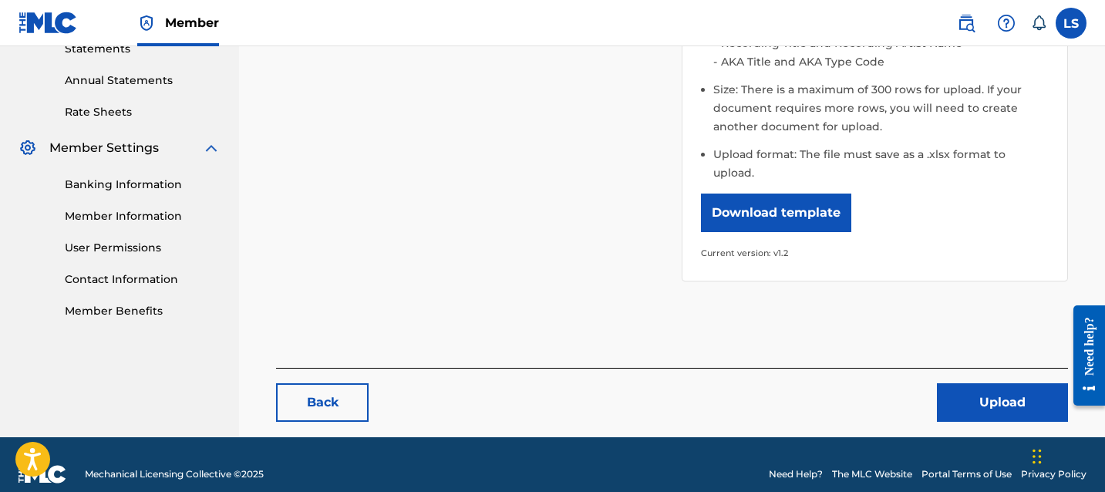
click at [1010, 385] on button "Upload" at bounding box center [1002, 402] width 131 height 39
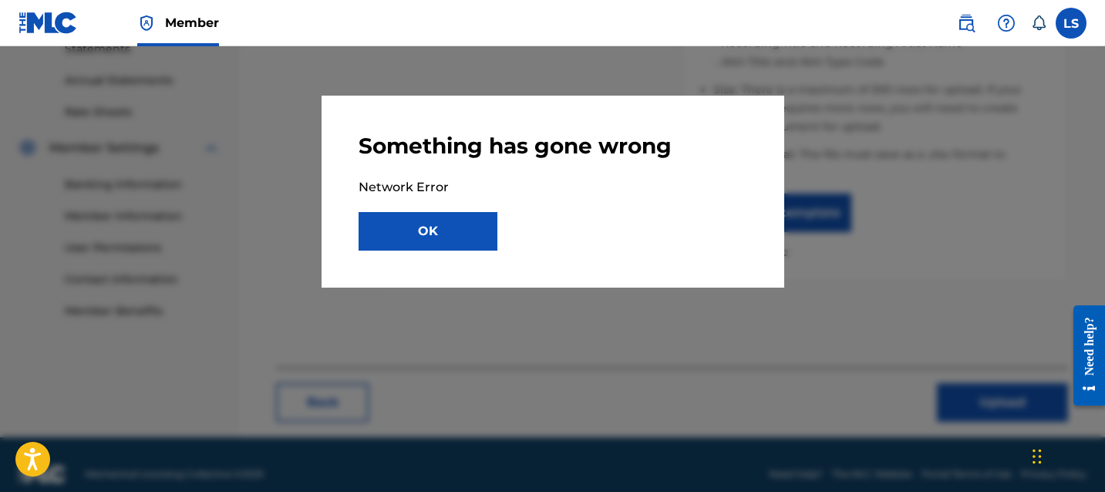
click at [471, 226] on button "OK" at bounding box center [427, 231] width 139 height 39
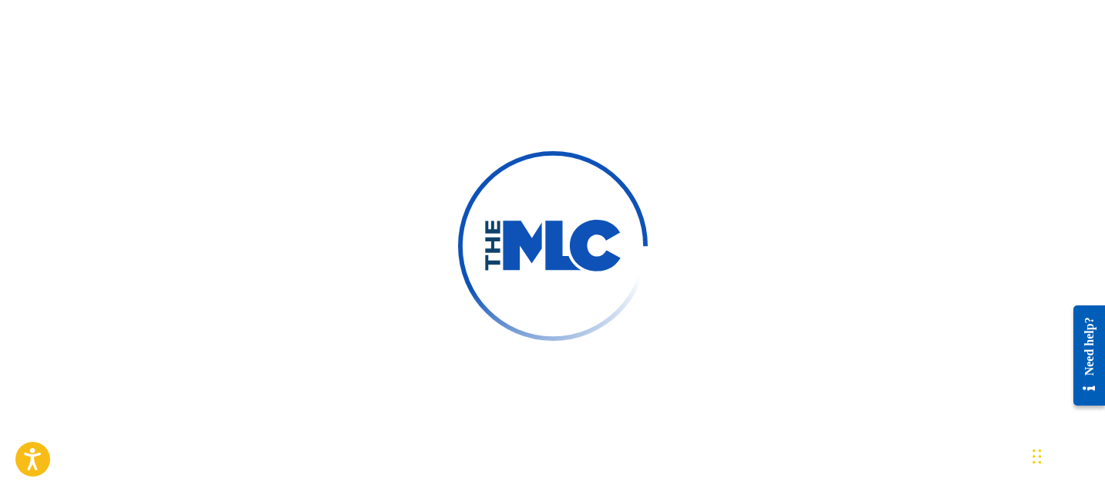
click at [574, 303] on img at bounding box center [553, 246] width 268 height 268
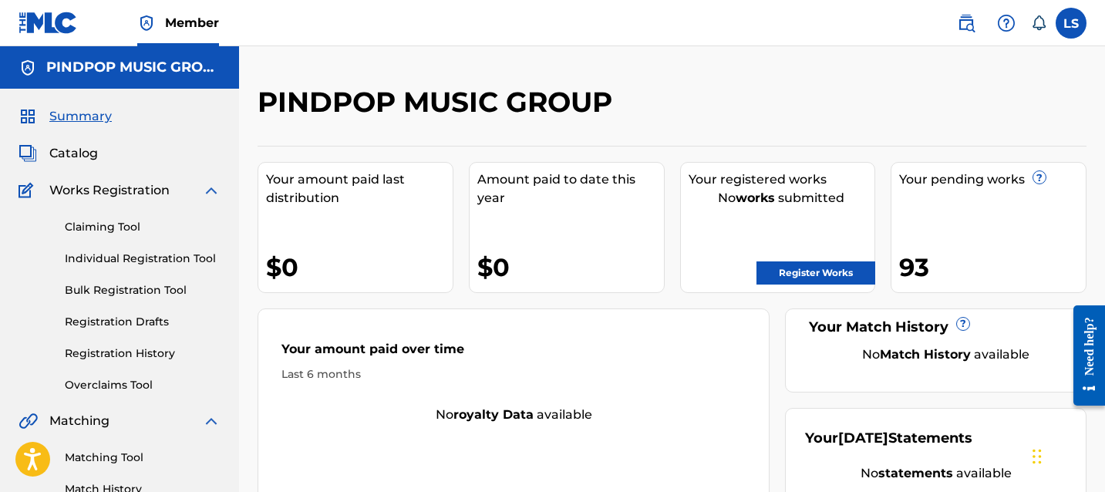
click at [131, 286] on link "Bulk Registration Tool" at bounding box center [143, 290] width 156 height 16
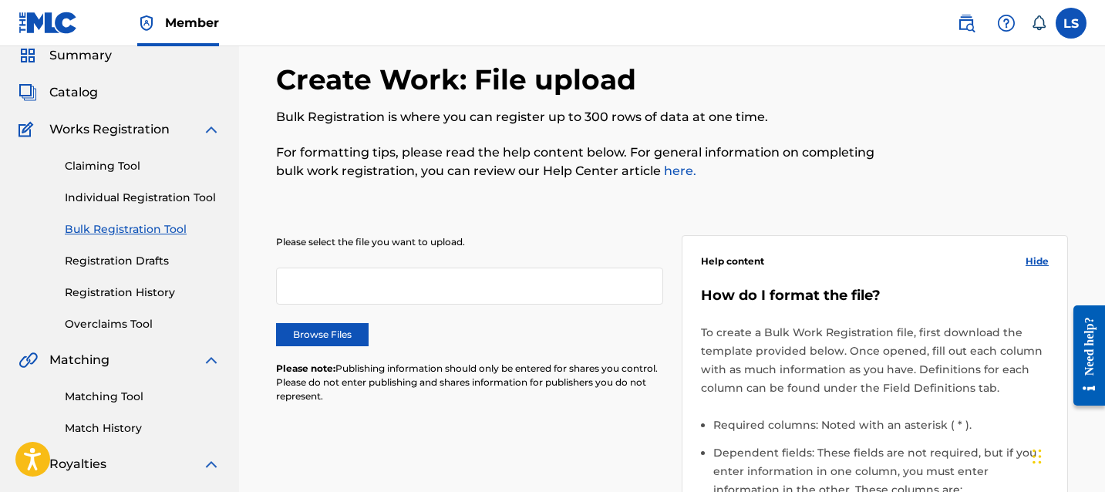
scroll to position [100, 0]
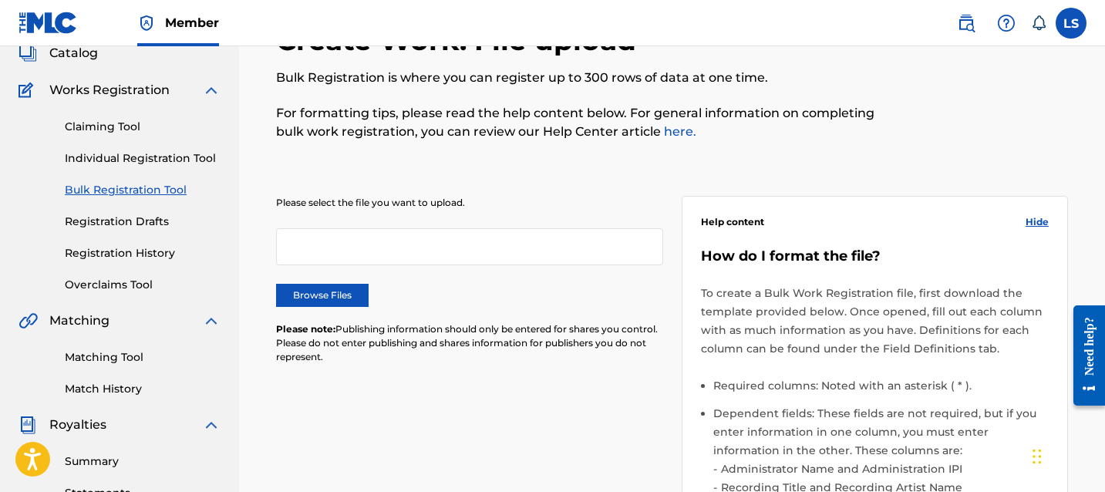
click at [313, 281] on div "Please select the file you want to upload. Browse Files Please note: Publishing…" at bounding box center [469, 289] width 387 height 187
click at [314, 286] on label "Browse Files" at bounding box center [322, 295] width 93 height 23
click at [0, 0] on input "Browse Files" at bounding box center [0, 0] width 0 height 0
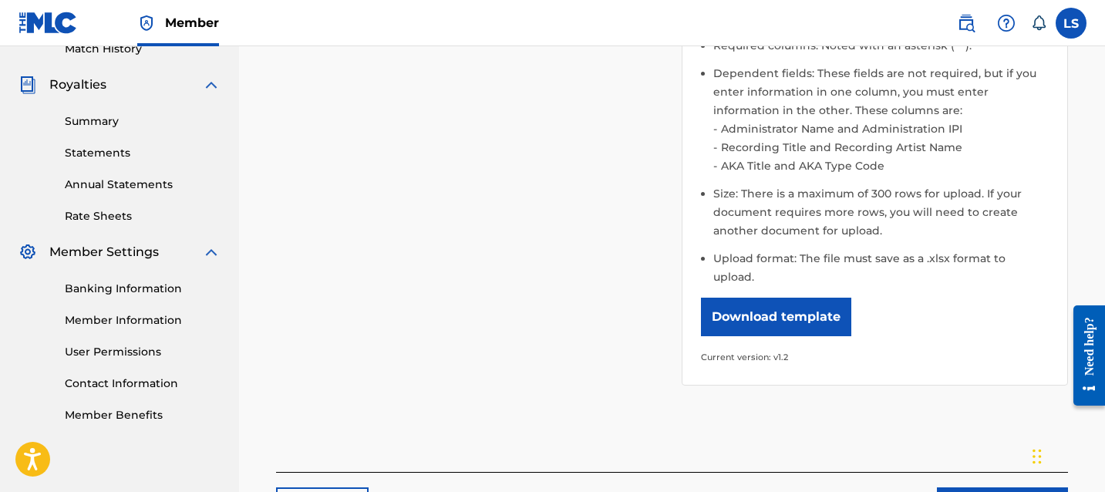
scroll to position [544, 0]
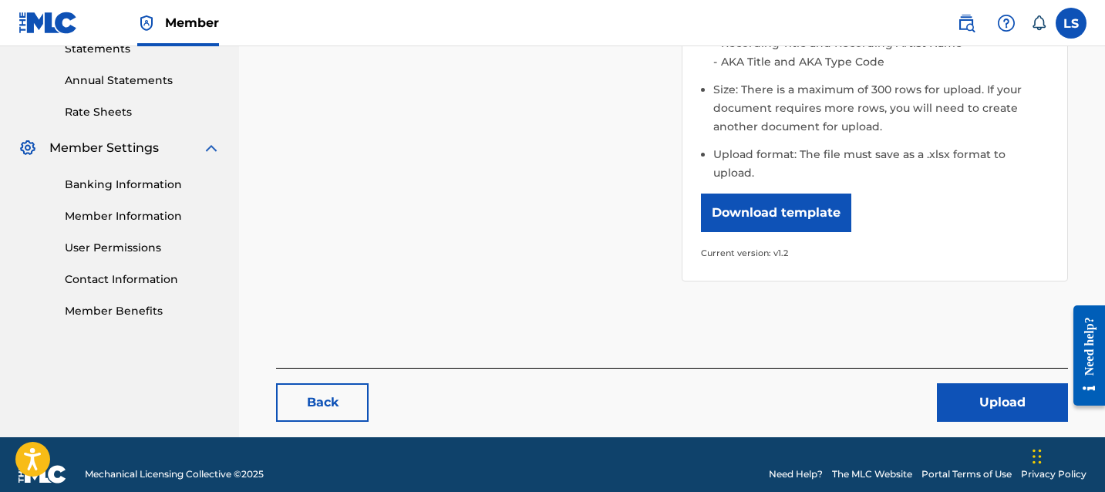
click at [1028, 383] on button "Upload" at bounding box center [1002, 402] width 131 height 39
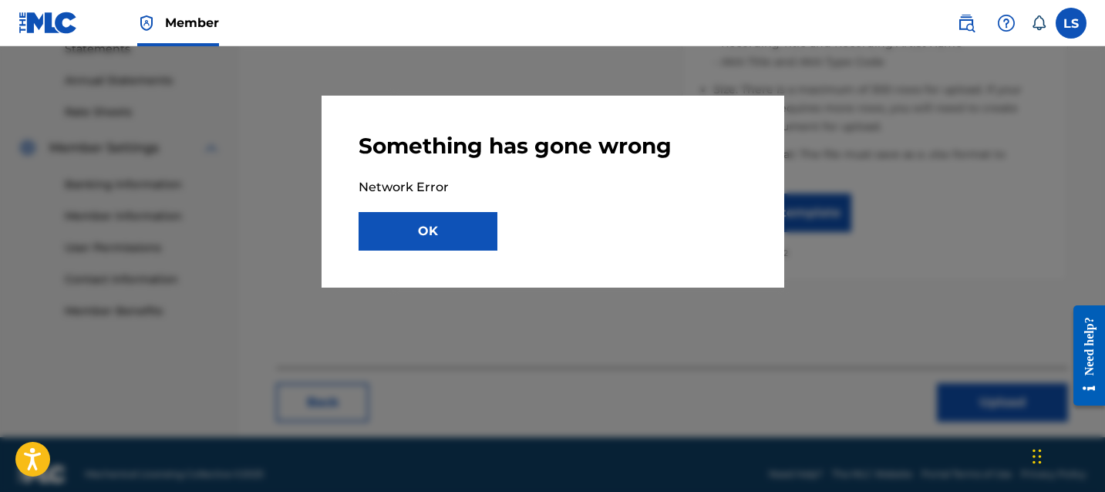
click at [471, 248] on button "OK" at bounding box center [427, 231] width 139 height 39
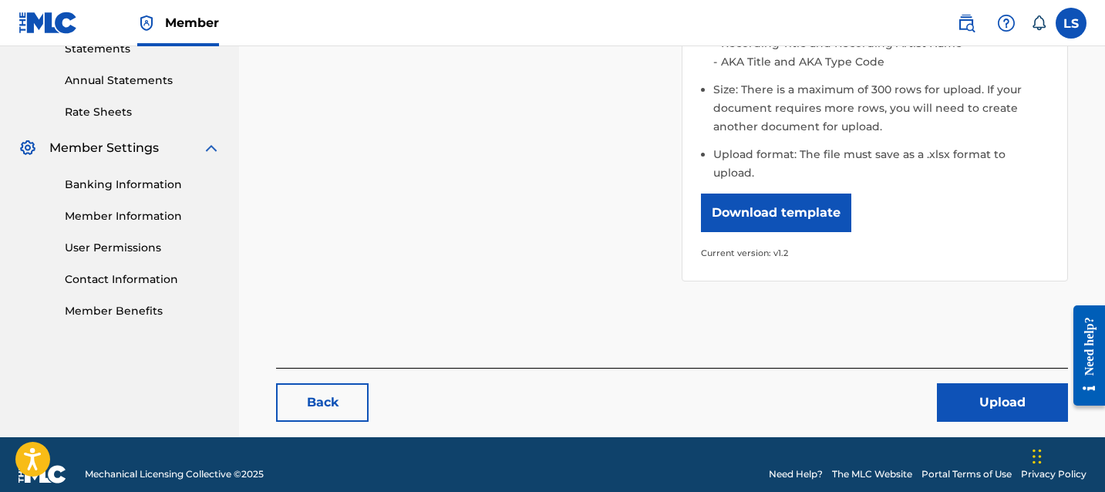
click at [995, 392] on button "Upload" at bounding box center [1002, 402] width 131 height 39
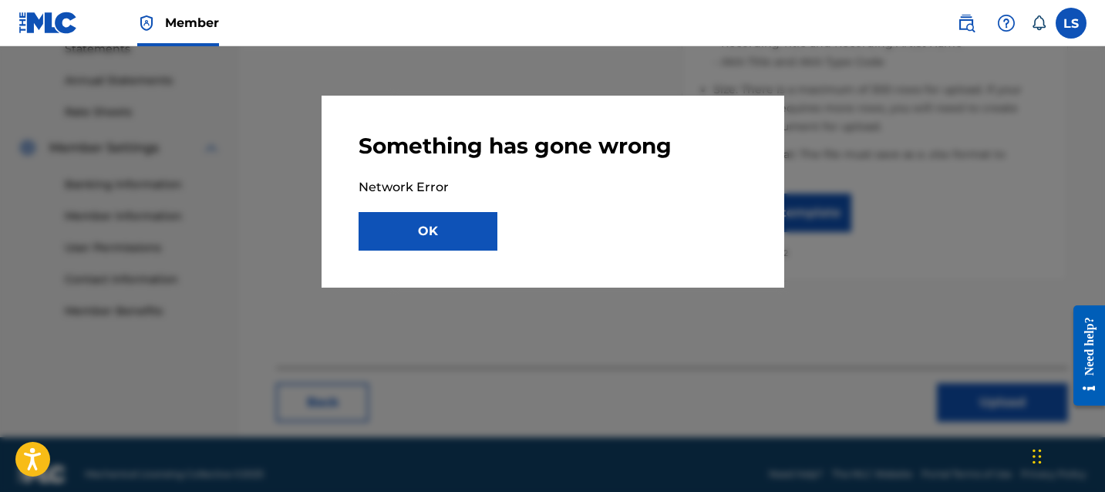
click at [449, 231] on button "OK" at bounding box center [427, 231] width 139 height 39
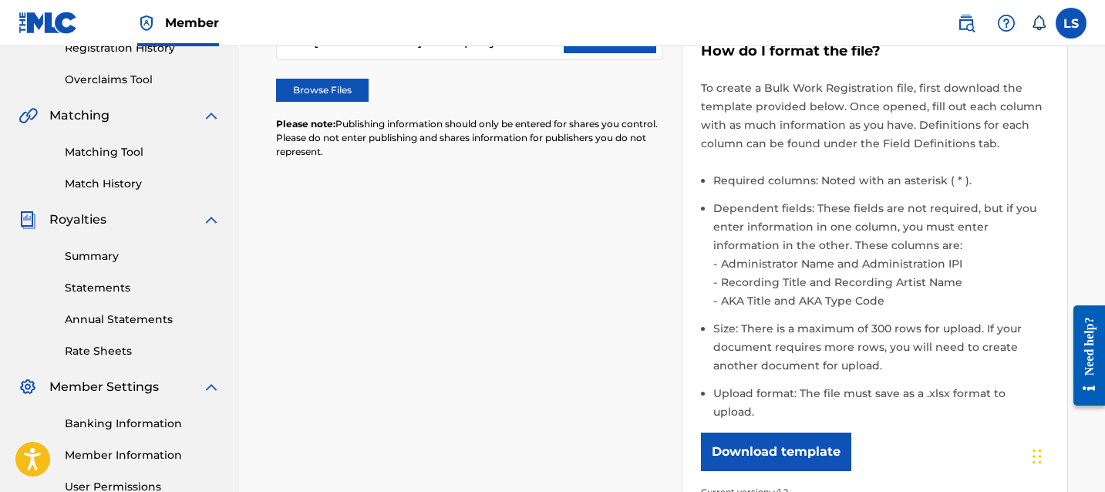
scroll to position [0, 0]
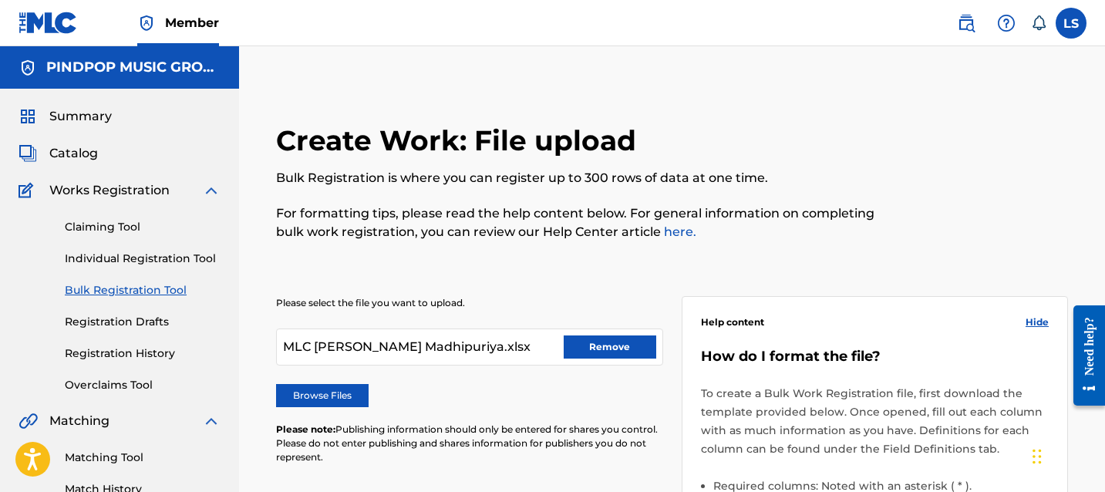
click at [133, 303] on div "Claiming Tool Individual Registration Tool Bulk Registration Tool Registration …" at bounding box center [120, 297] width 202 height 194
click at [148, 353] on link "Registration History" at bounding box center [143, 353] width 156 height 16
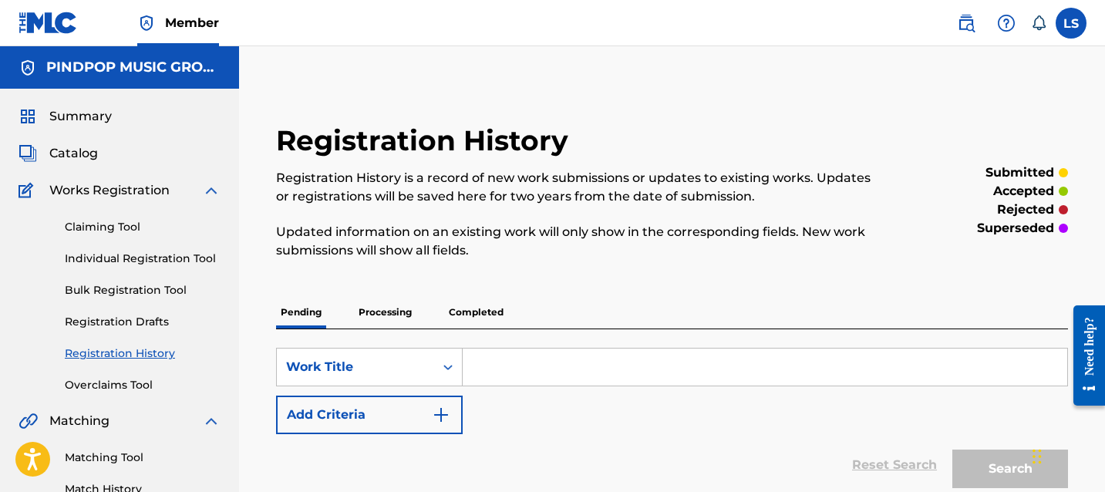
click at [448, 304] on p "Completed" at bounding box center [476, 312] width 64 height 32
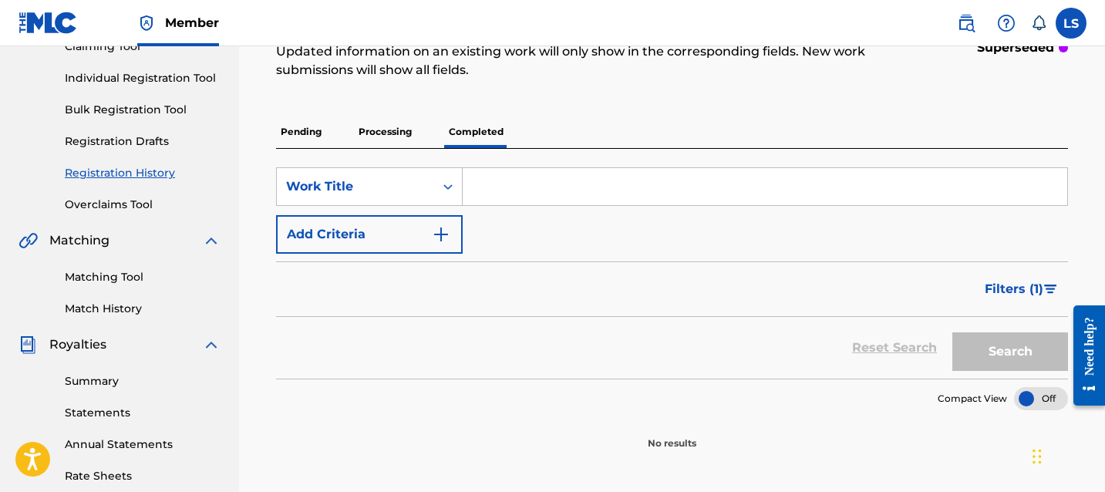
scroll to position [173, 0]
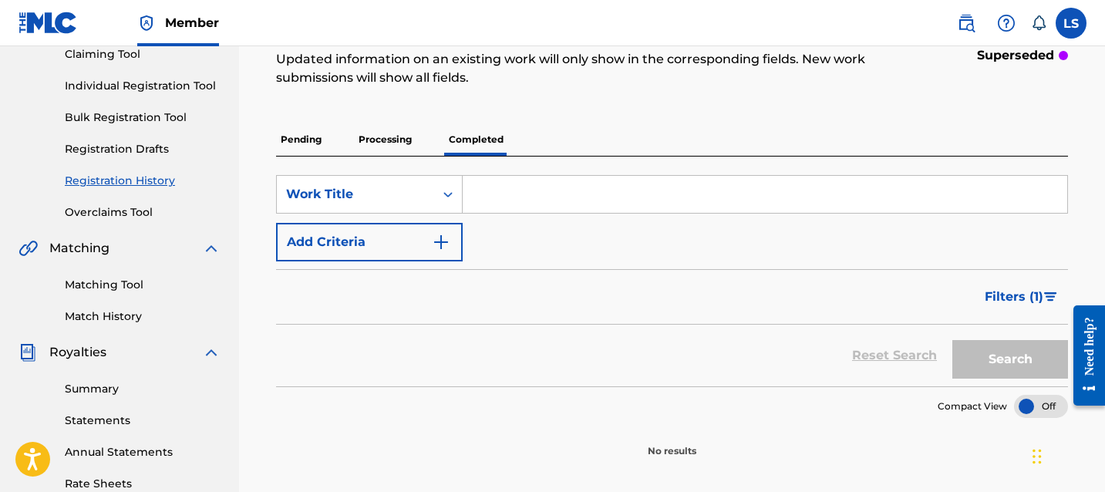
click at [382, 143] on p "Processing" at bounding box center [385, 139] width 62 height 32
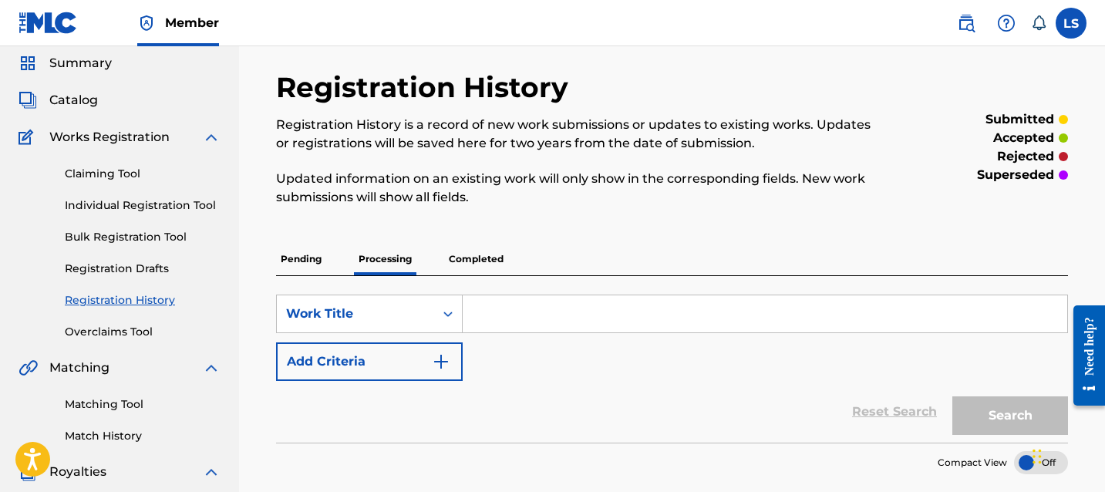
scroll to position [28, 0]
